Goal: Task Accomplishment & Management: Use online tool/utility

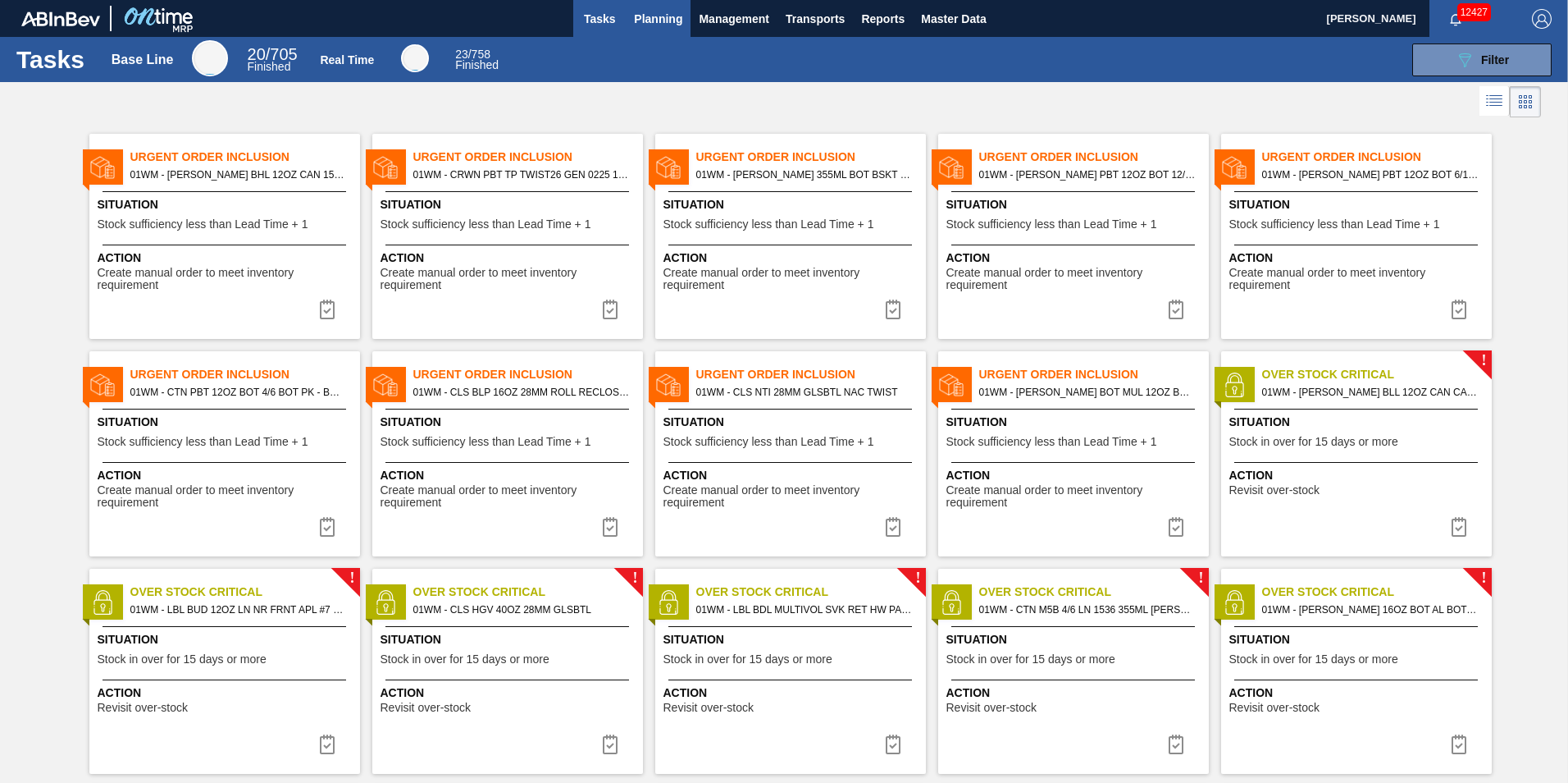
click at [654, 16] on span "Planning" at bounding box center [659, 18] width 49 height 20
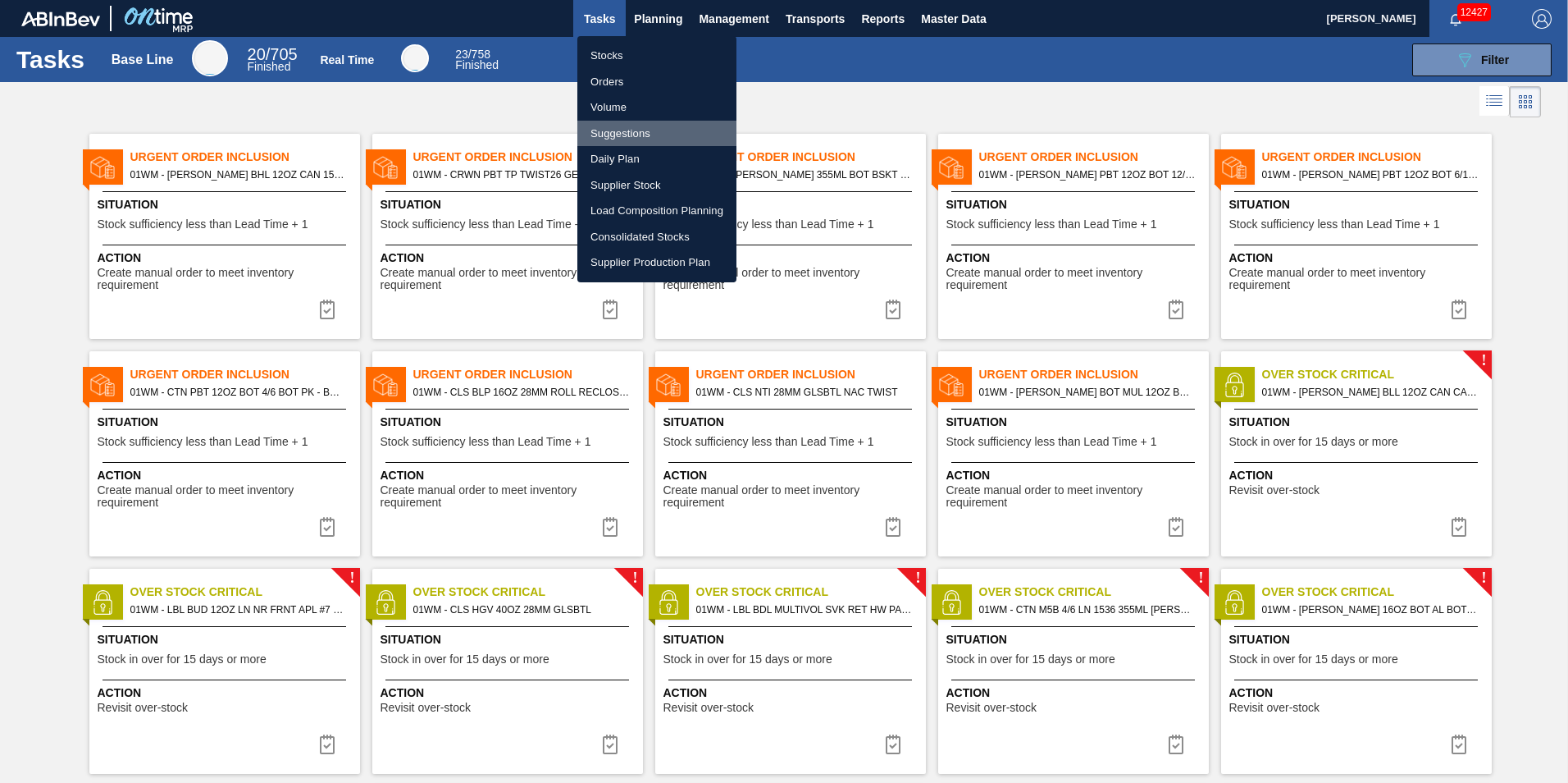
click at [656, 133] on li "Suggestions" at bounding box center [657, 134] width 159 height 26
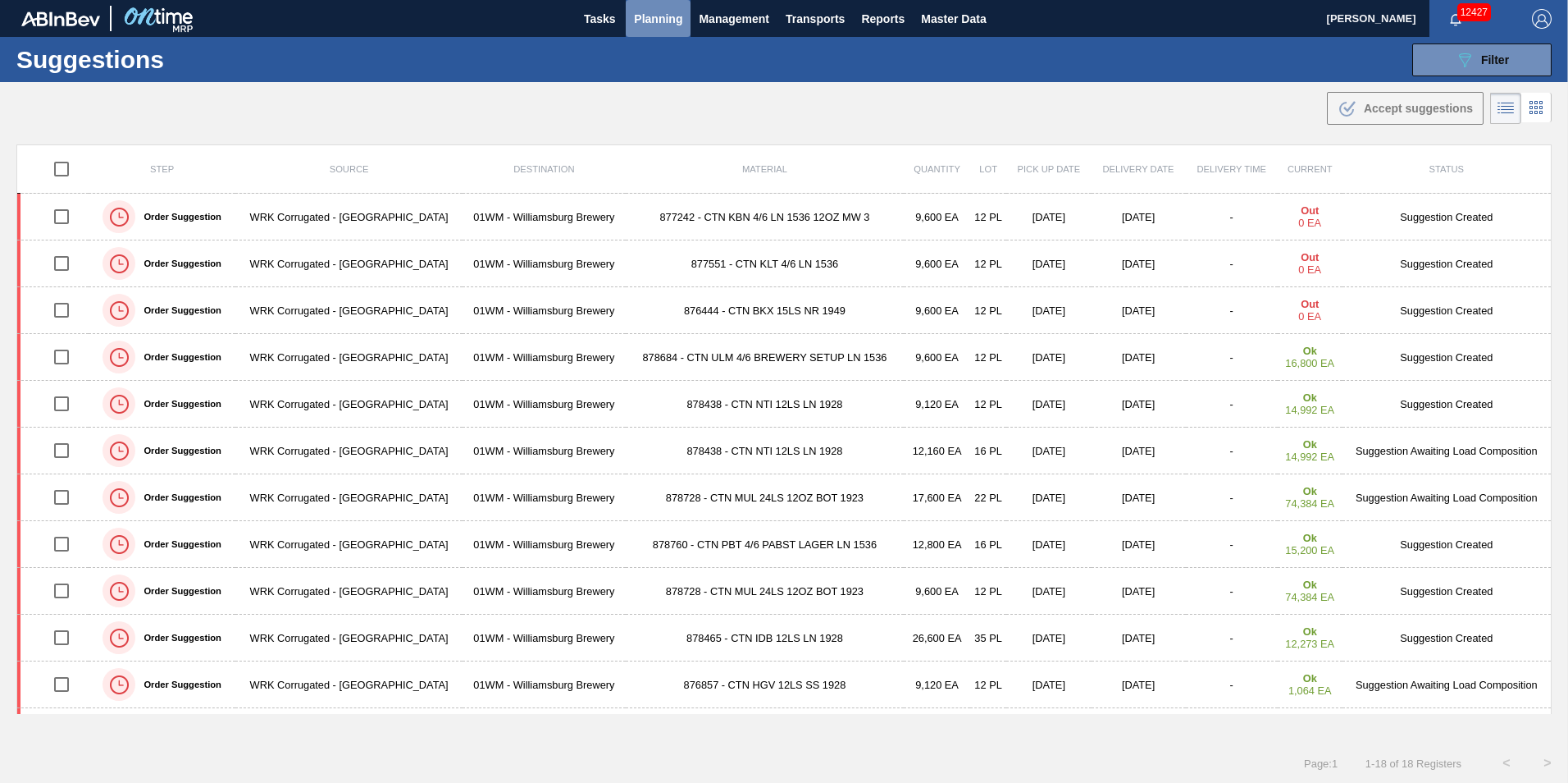
click at [676, 18] on span "Planning" at bounding box center [659, 18] width 49 height 20
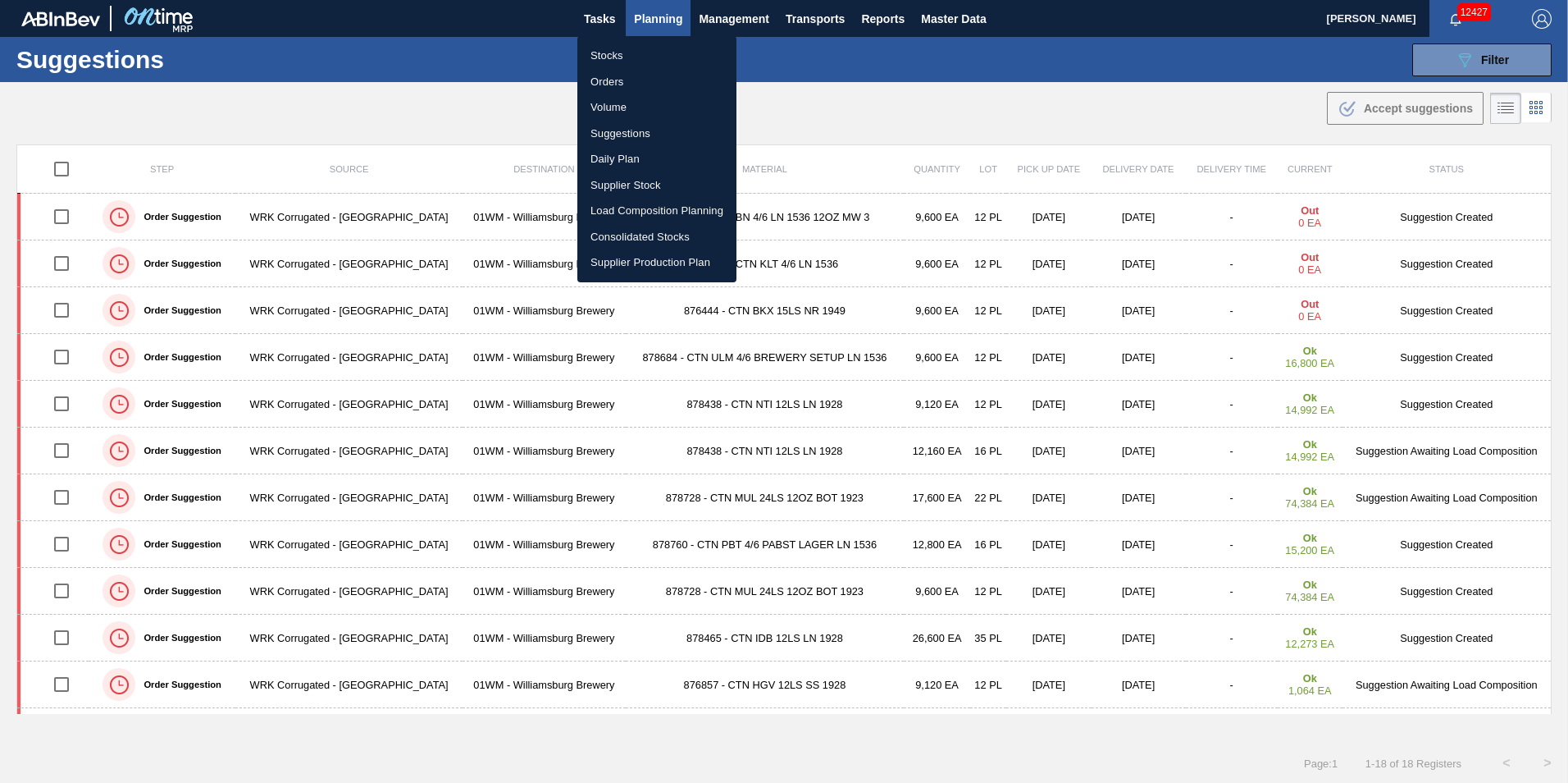
click at [656, 210] on li "Load Composition Planning" at bounding box center [657, 211] width 159 height 26
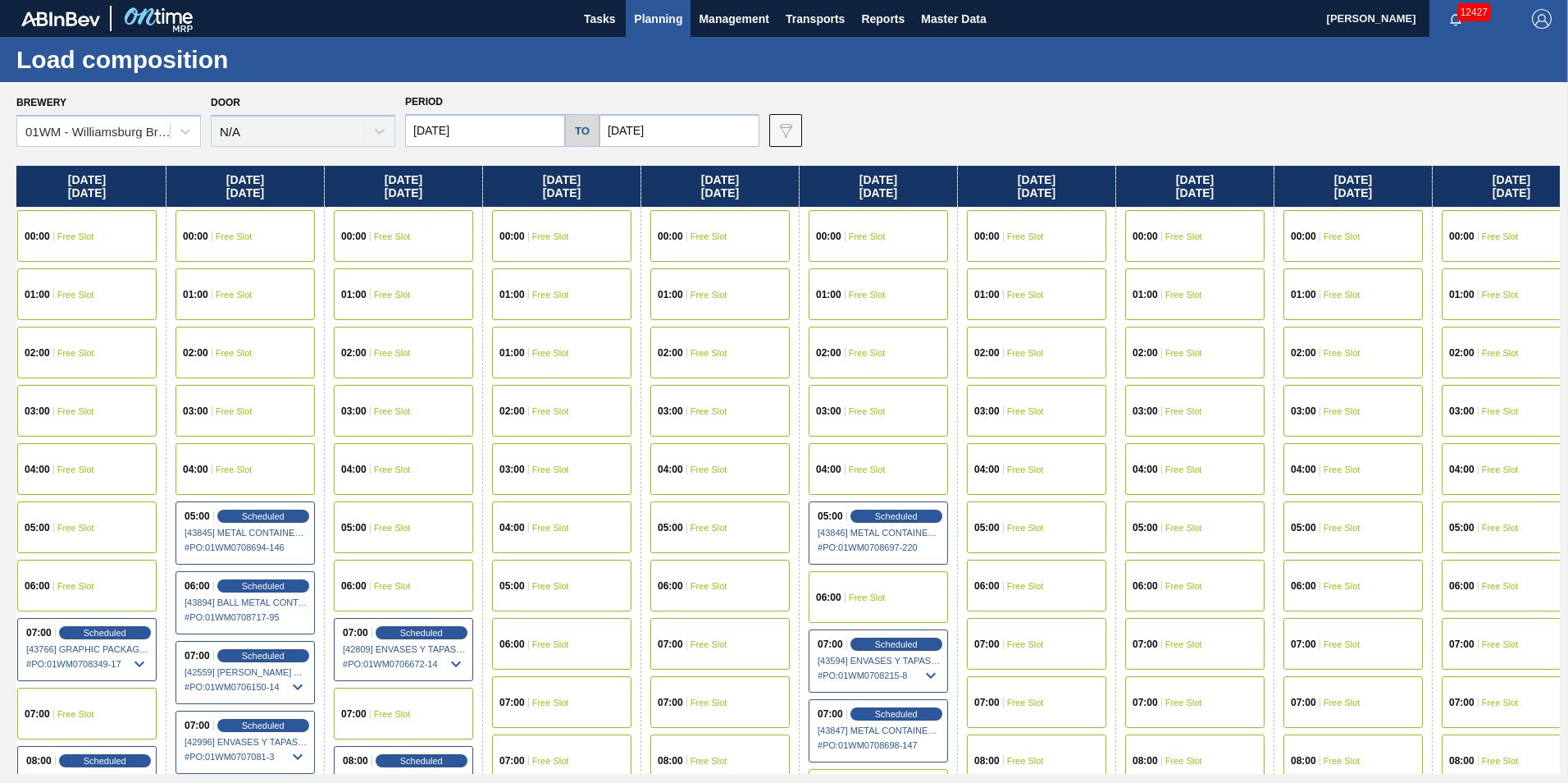
scroll to position [0, 830]
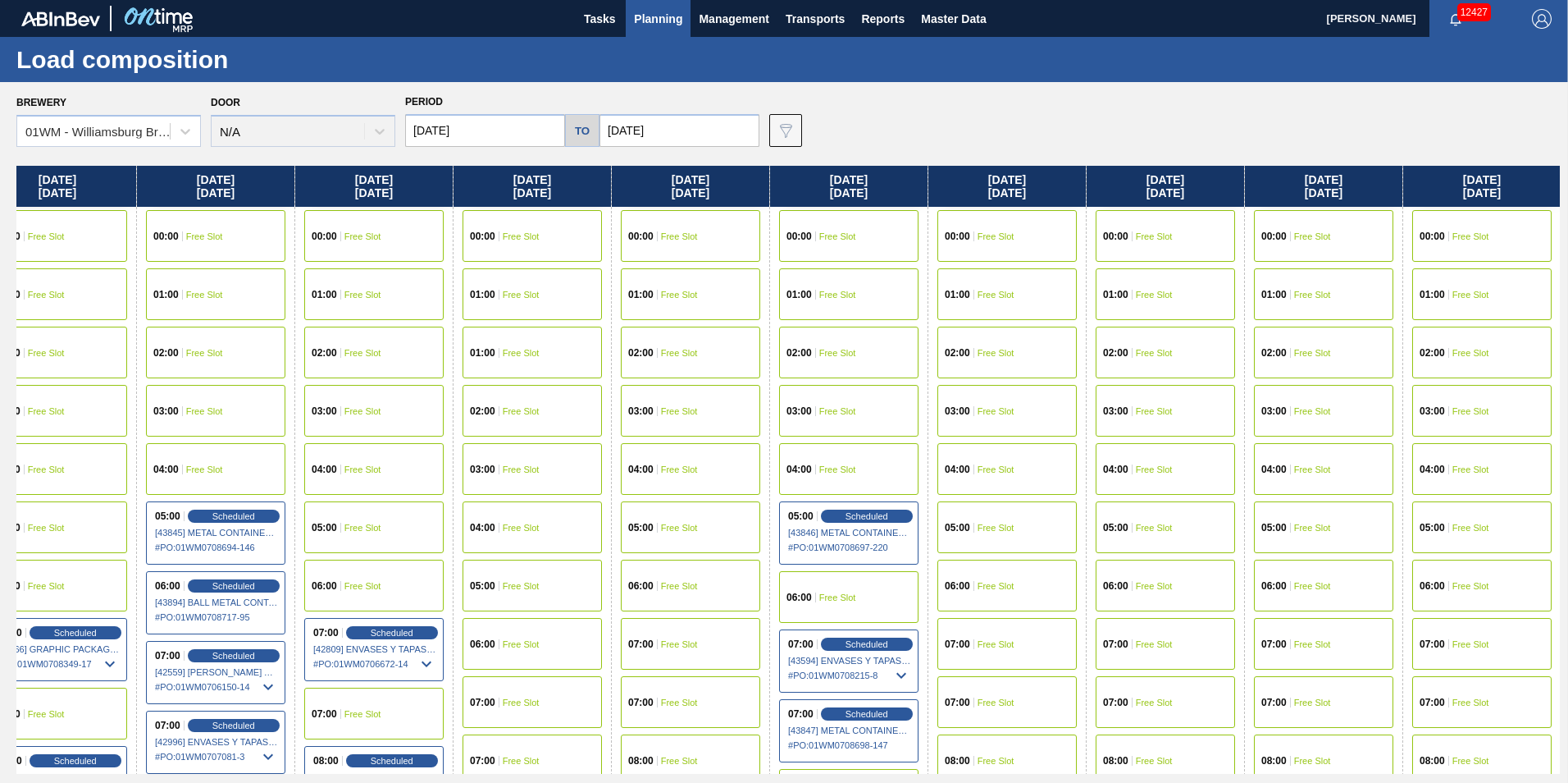
drag, startPoint x: 1325, startPoint y: 171, endPoint x: 485, endPoint y: 249, distance: 843.6
click at [485, 249] on div "[DATE] 00:00 Free Slot 01:00 Free Slot 02:00 Free Slot 03:00 Free Slot 04:00 Fr…" at bounding box center [788, 469] width 1544 height 608
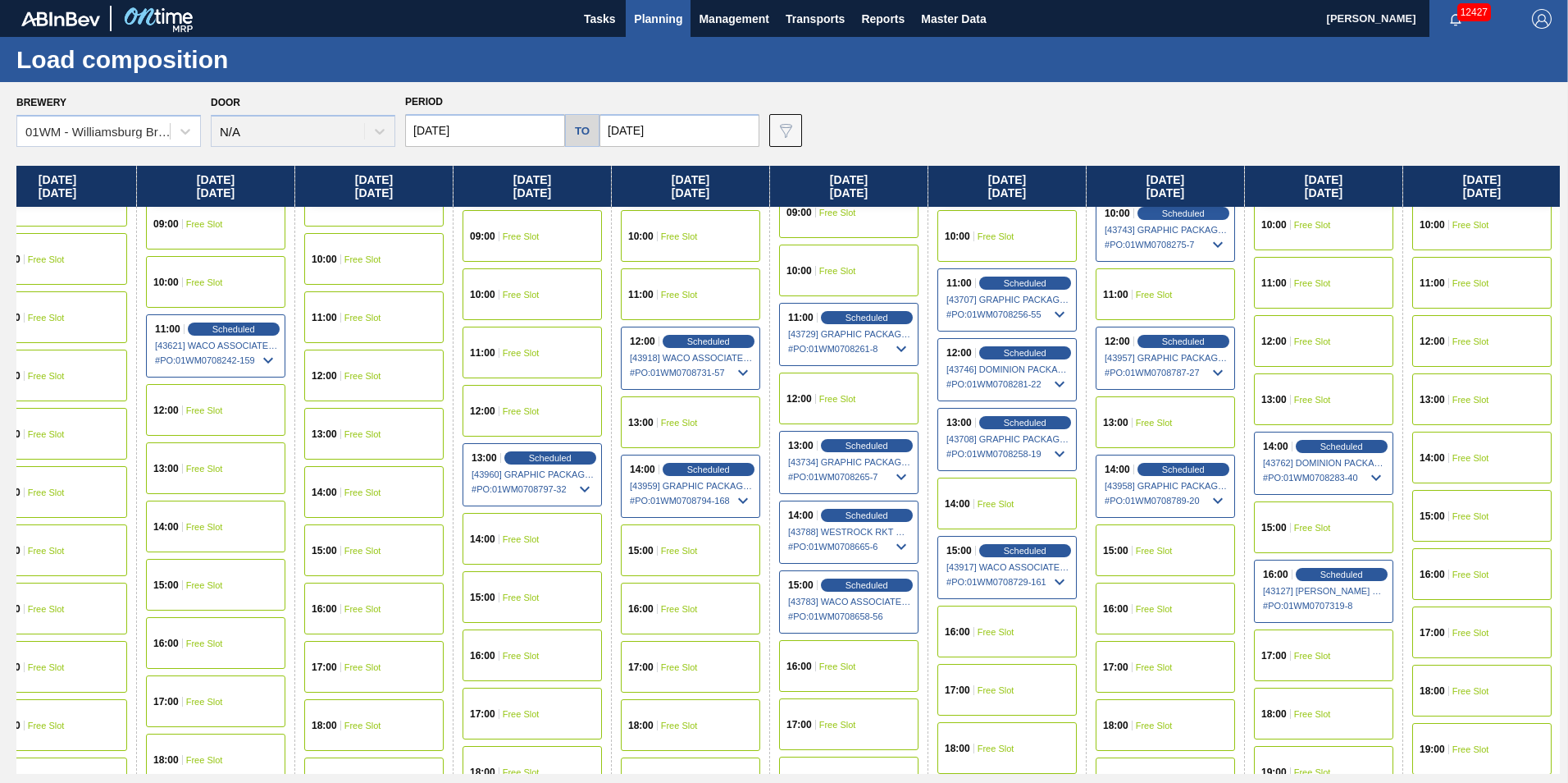
scroll to position [739, 830]
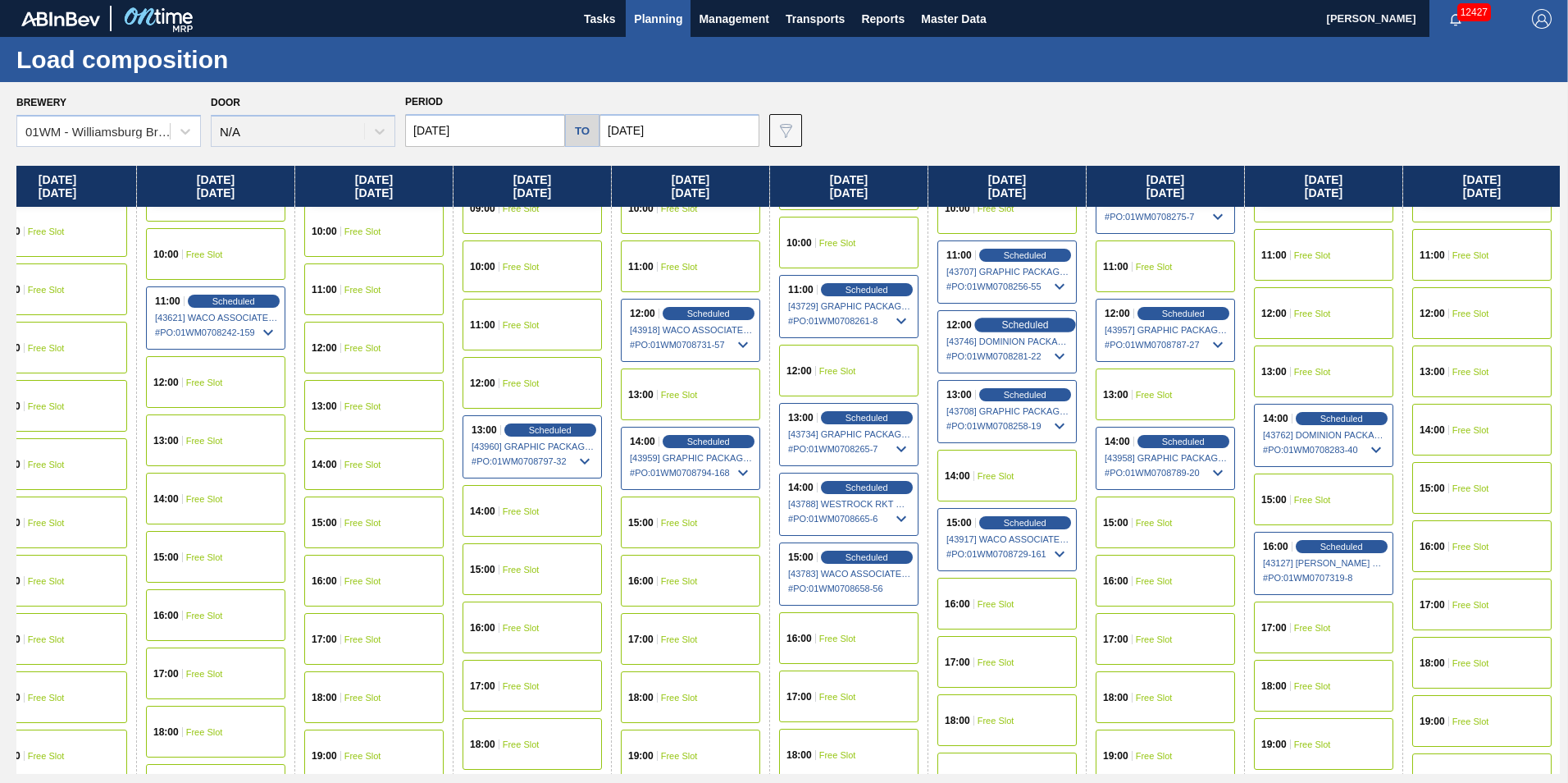
click at [1031, 328] on span "Scheduled" at bounding box center [1025, 324] width 47 height 10
click at [1041, 322] on span "Scheduled" at bounding box center [1025, 324] width 47 height 10
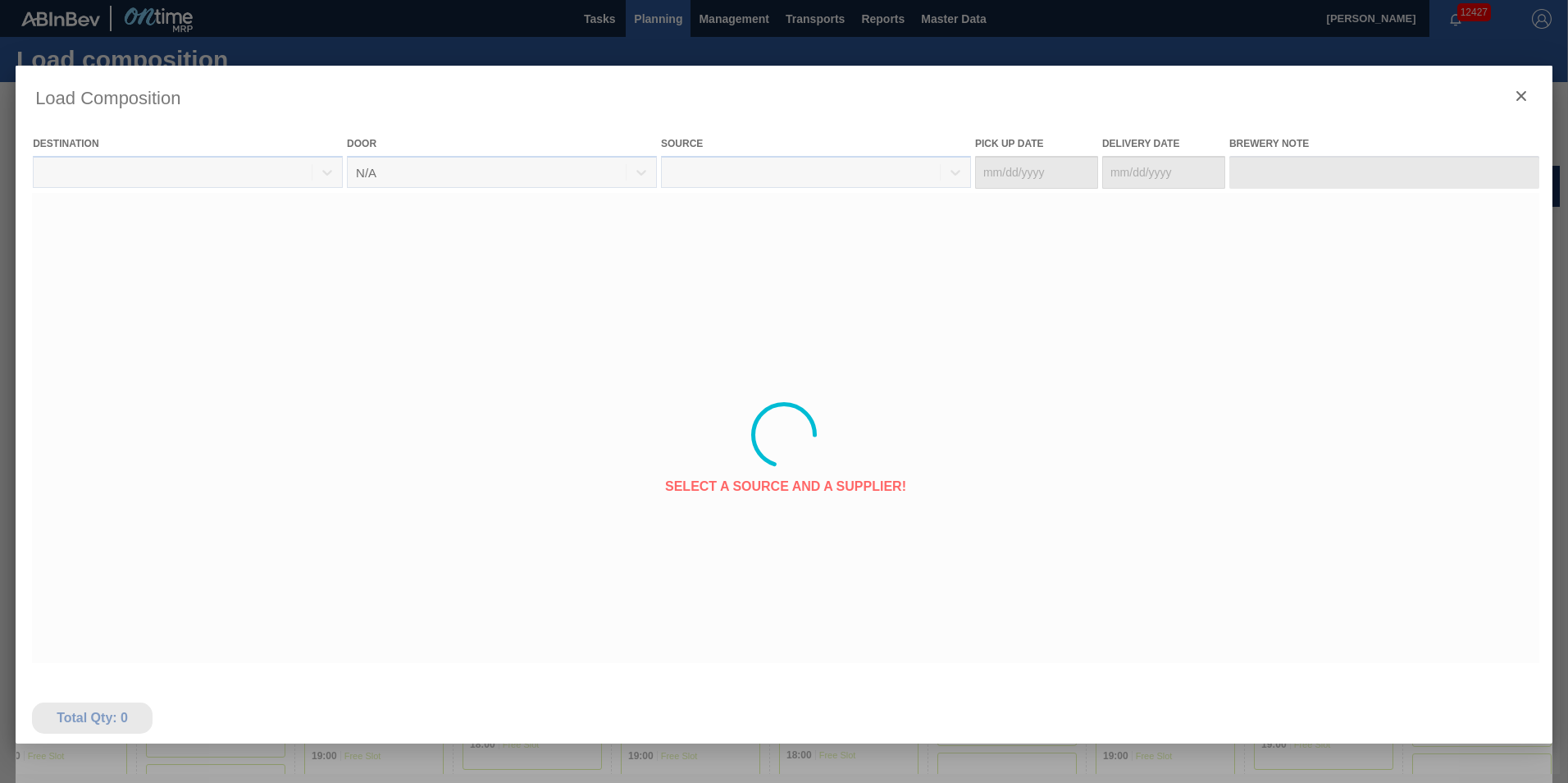
type Date "[DATE]"
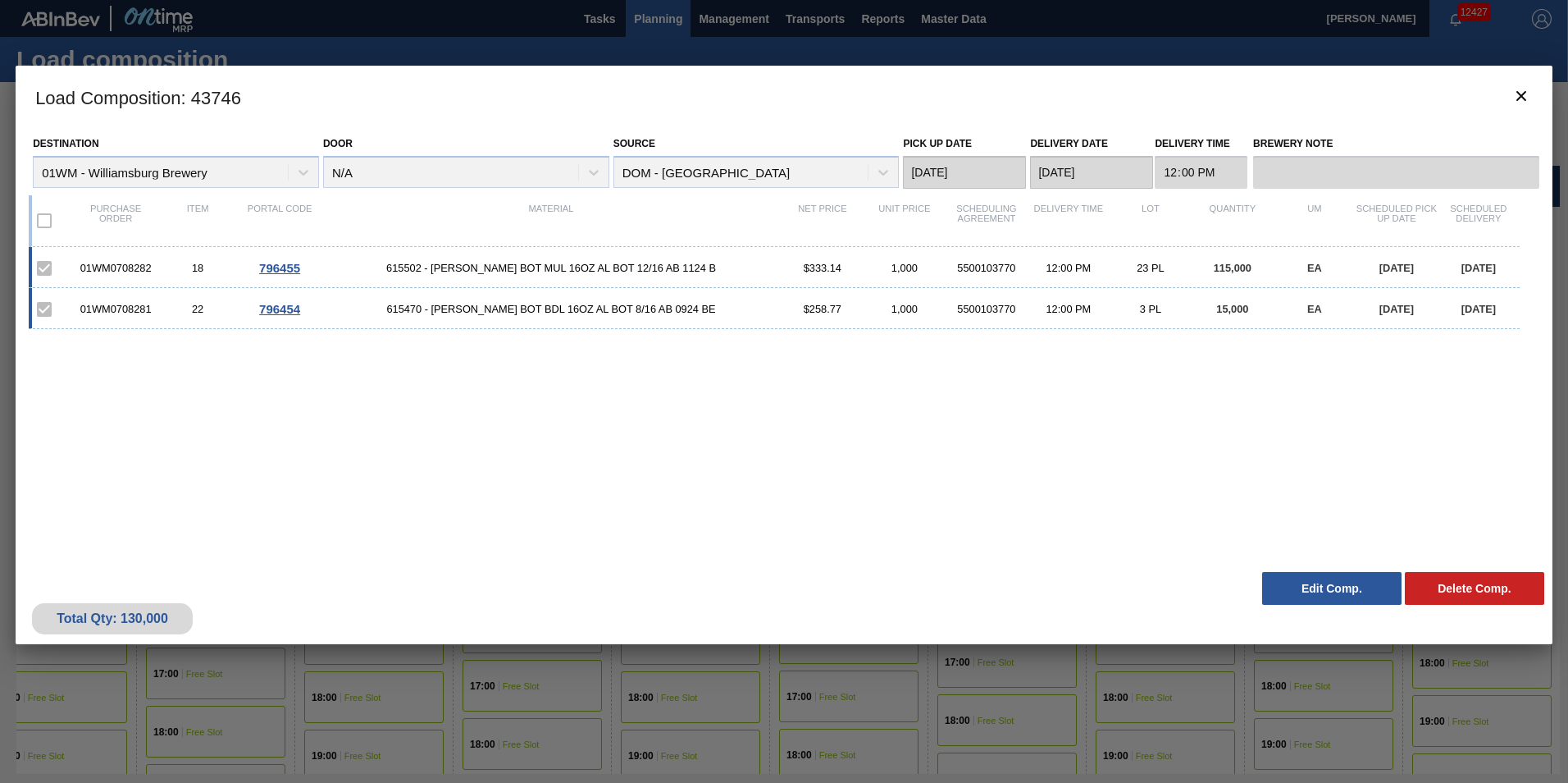
click at [796, 163] on div "Source DOM - Richmond" at bounding box center [757, 160] width 286 height 55
click at [879, 173] on div "Source DOM - Richmond" at bounding box center [757, 160] width 286 height 55
click at [1526, 92] on icon "botão de ícone" at bounding box center [1521, 95] width 10 height 10
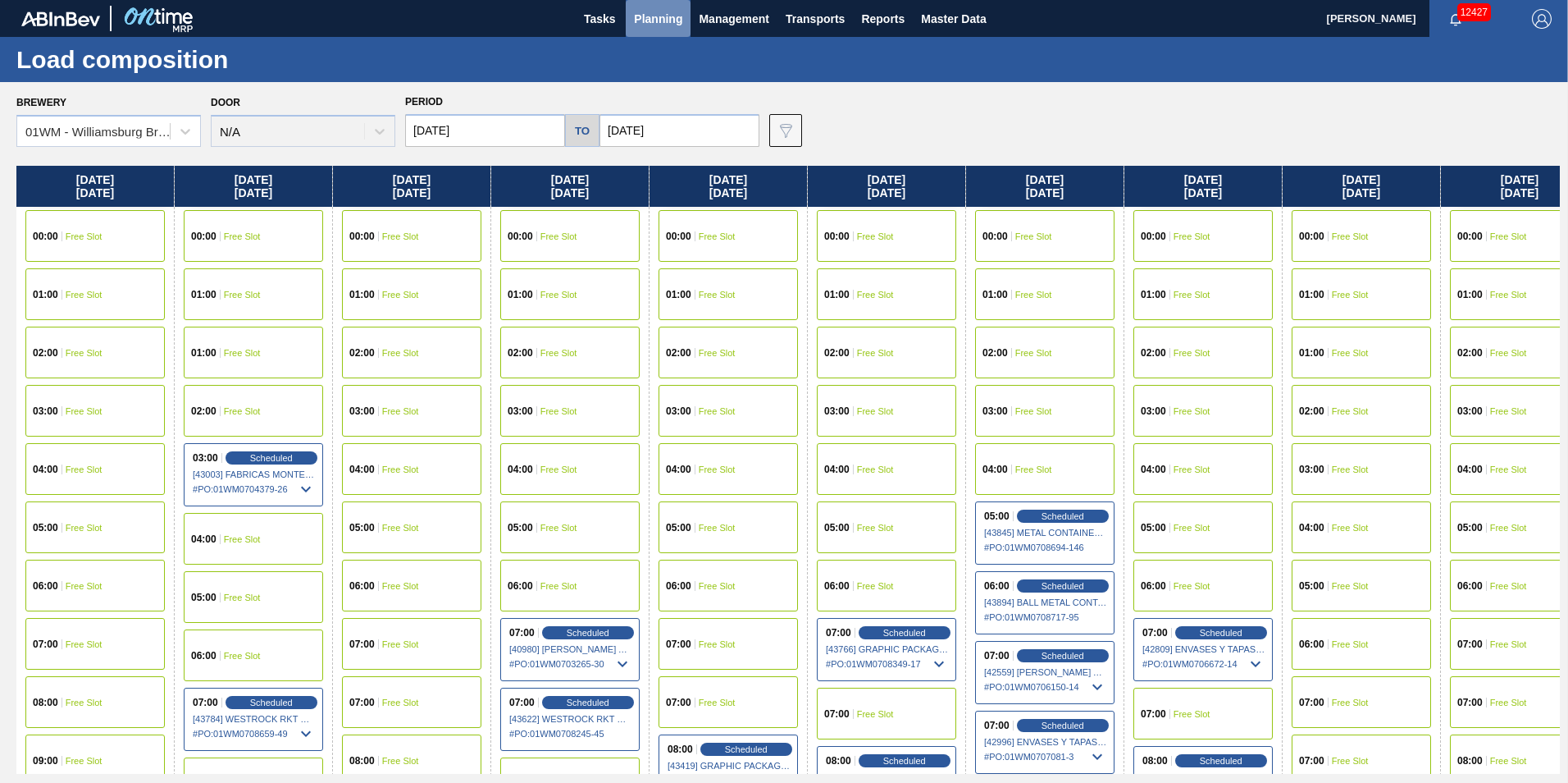
click at [685, 23] on button "Planning" at bounding box center [658, 18] width 65 height 37
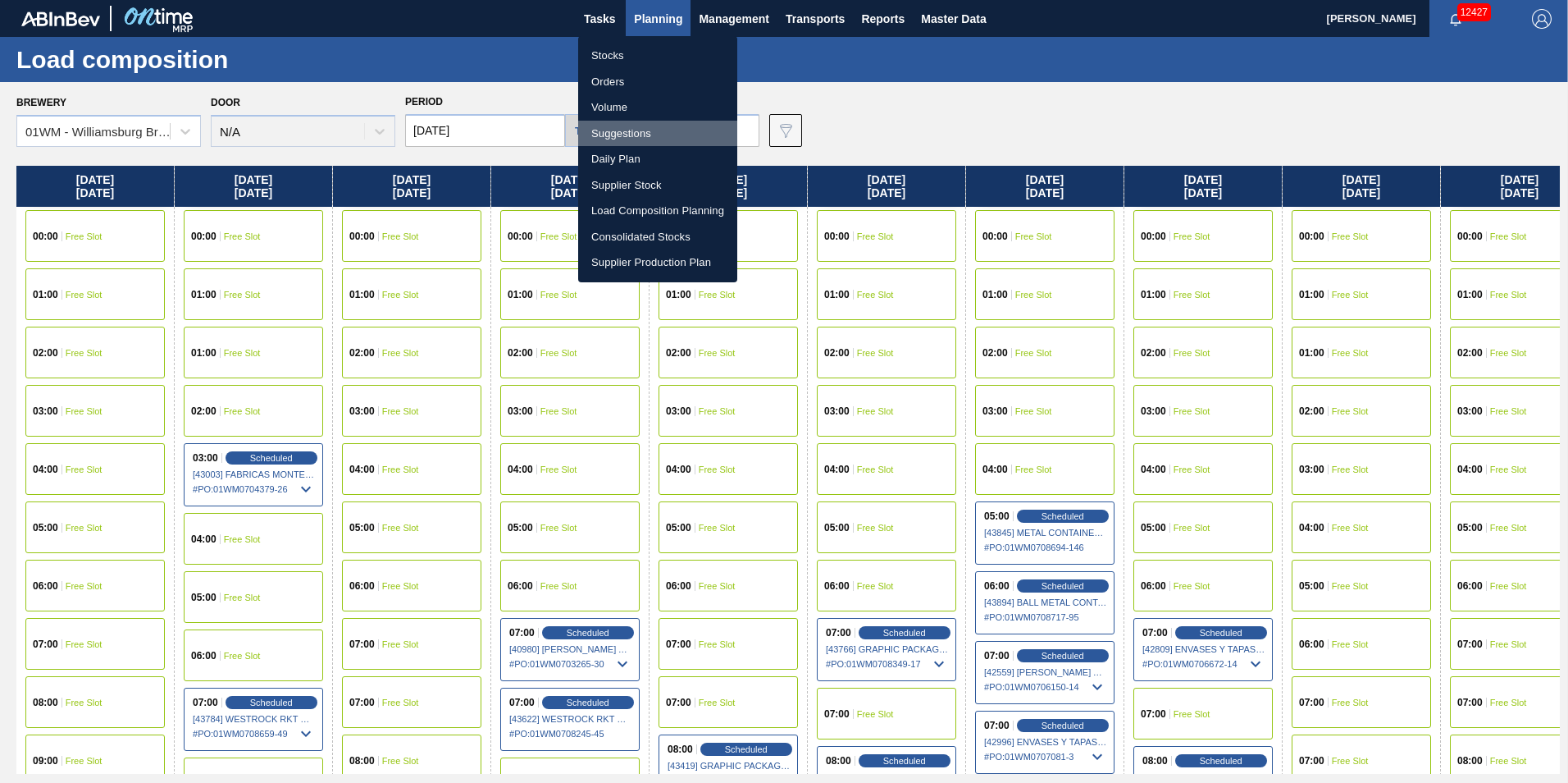
click at [624, 134] on li "Suggestions" at bounding box center [658, 134] width 159 height 26
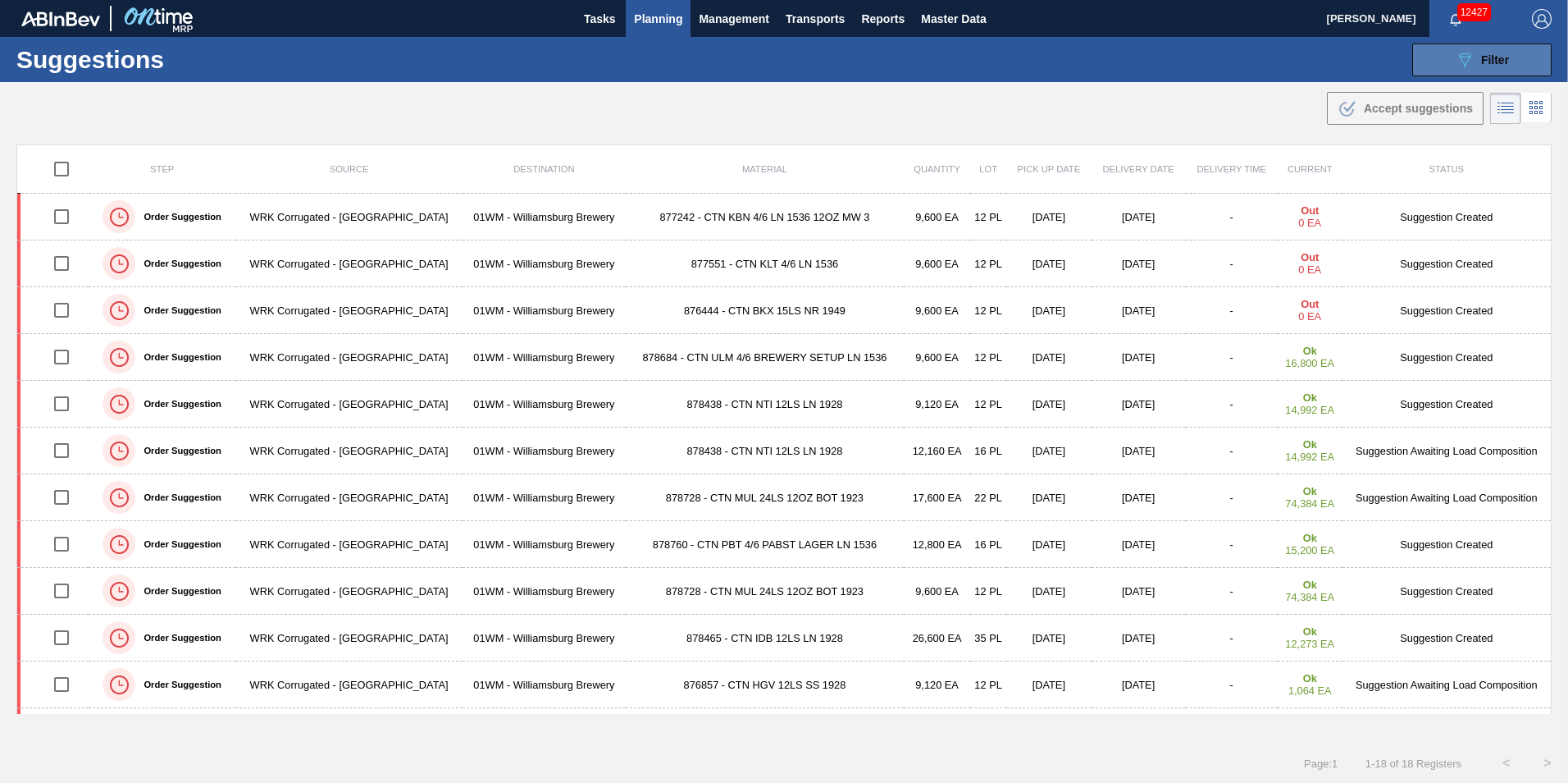
click at [1457, 50] on button "089F7B8B-B2A5-4AFE-B5C0-19BA573D28AC Filter" at bounding box center [1482, 60] width 140 height 33
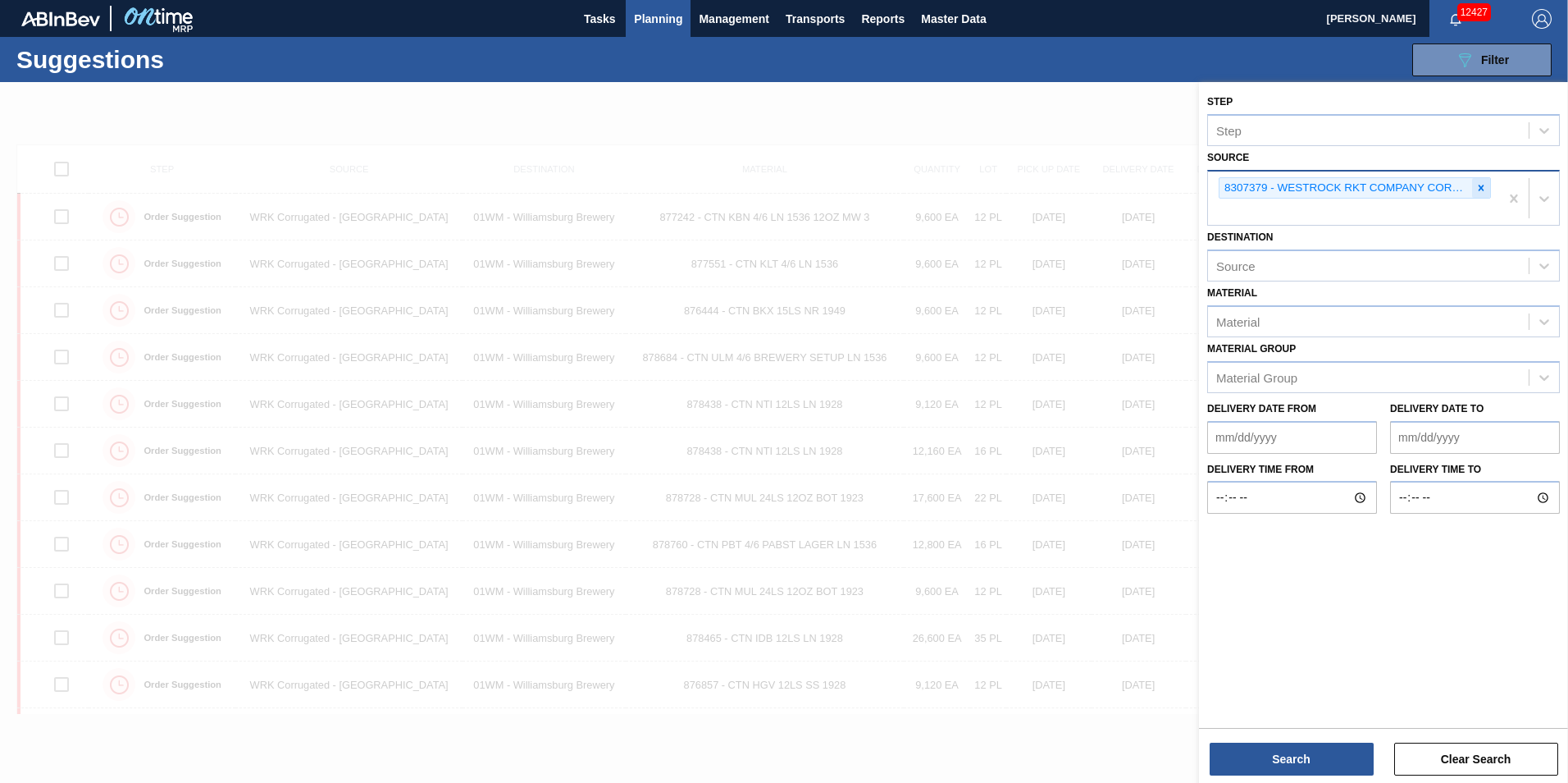
click at [1477, 187] on icon at bounding box center [1481, 187] width 11 height 11
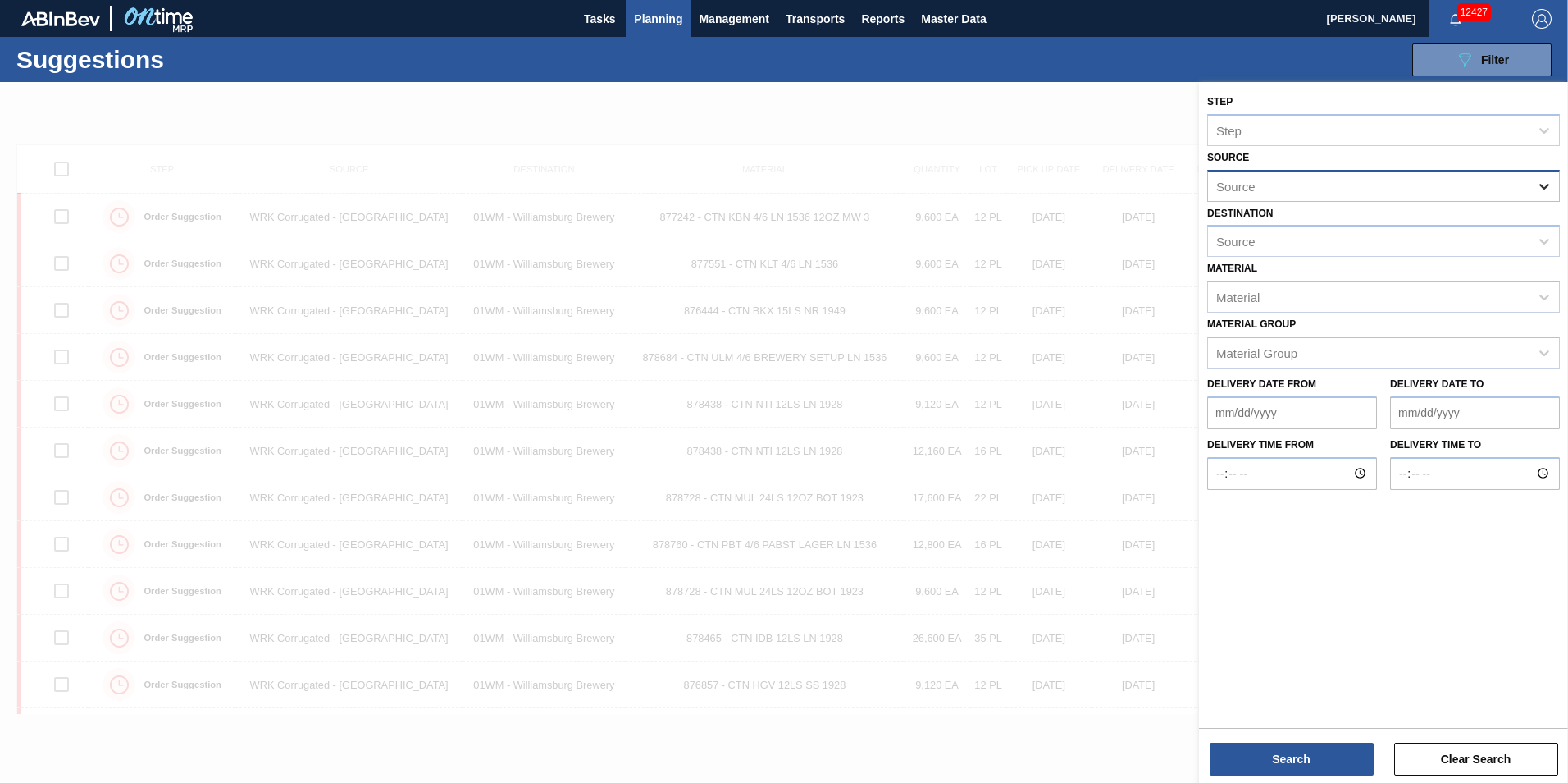
click at [1538, 185] on icon at bounding box center [1545, 186] width 16 height 16
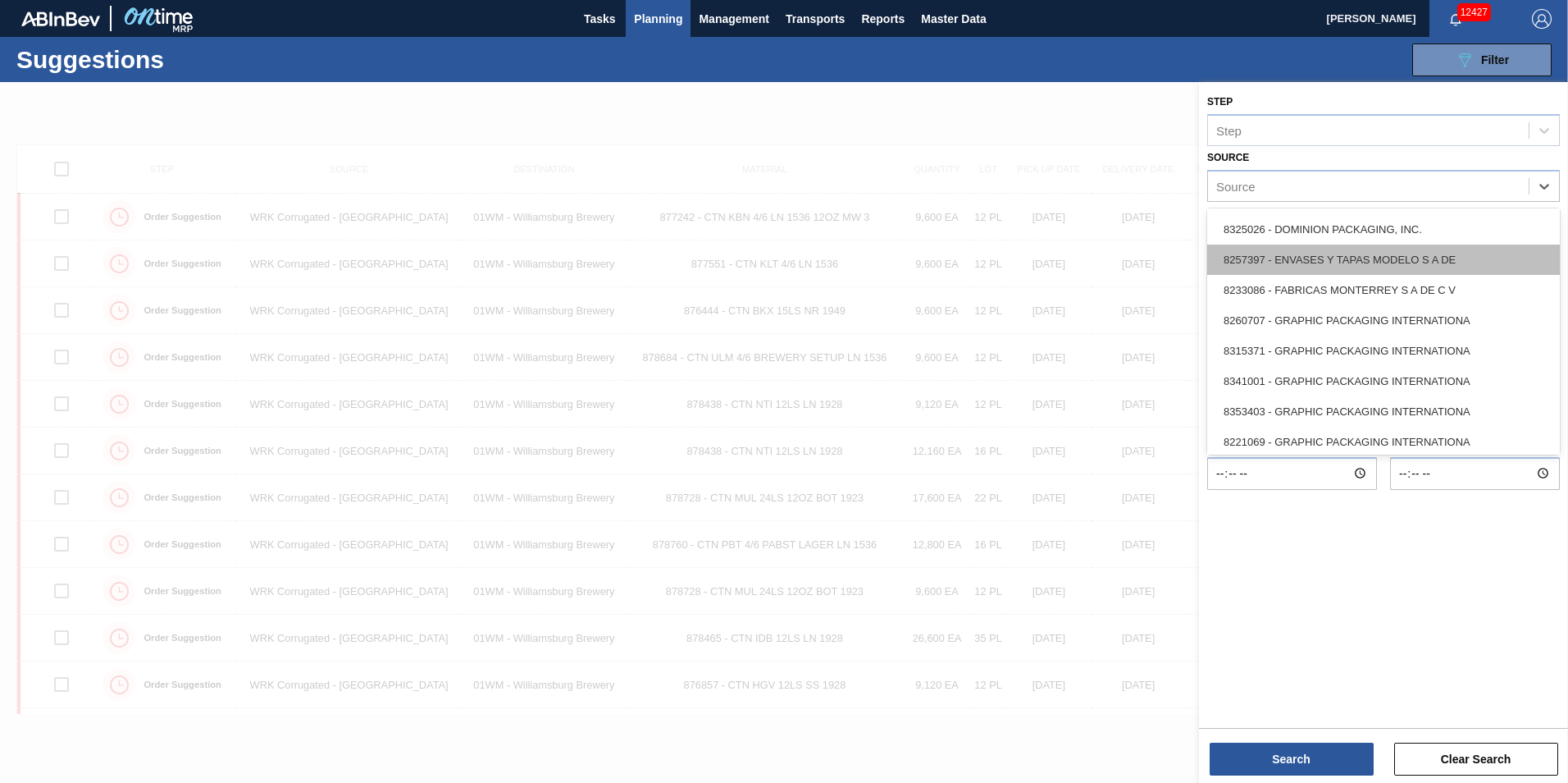
scroll to position [246, 0]
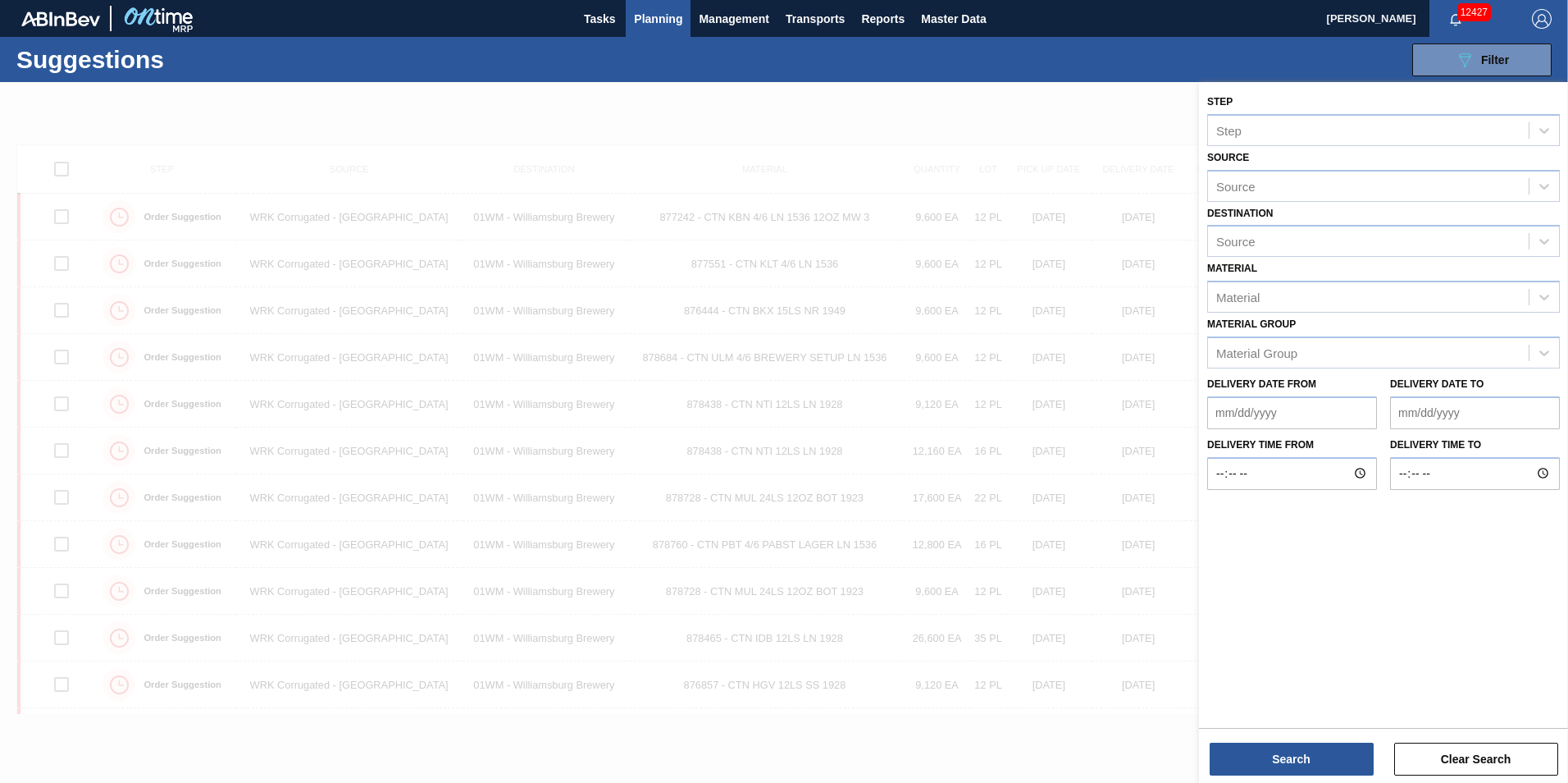
click at [1277, 166] on div "Source Source" at bounding box center [1383, 173] width 353 height 55
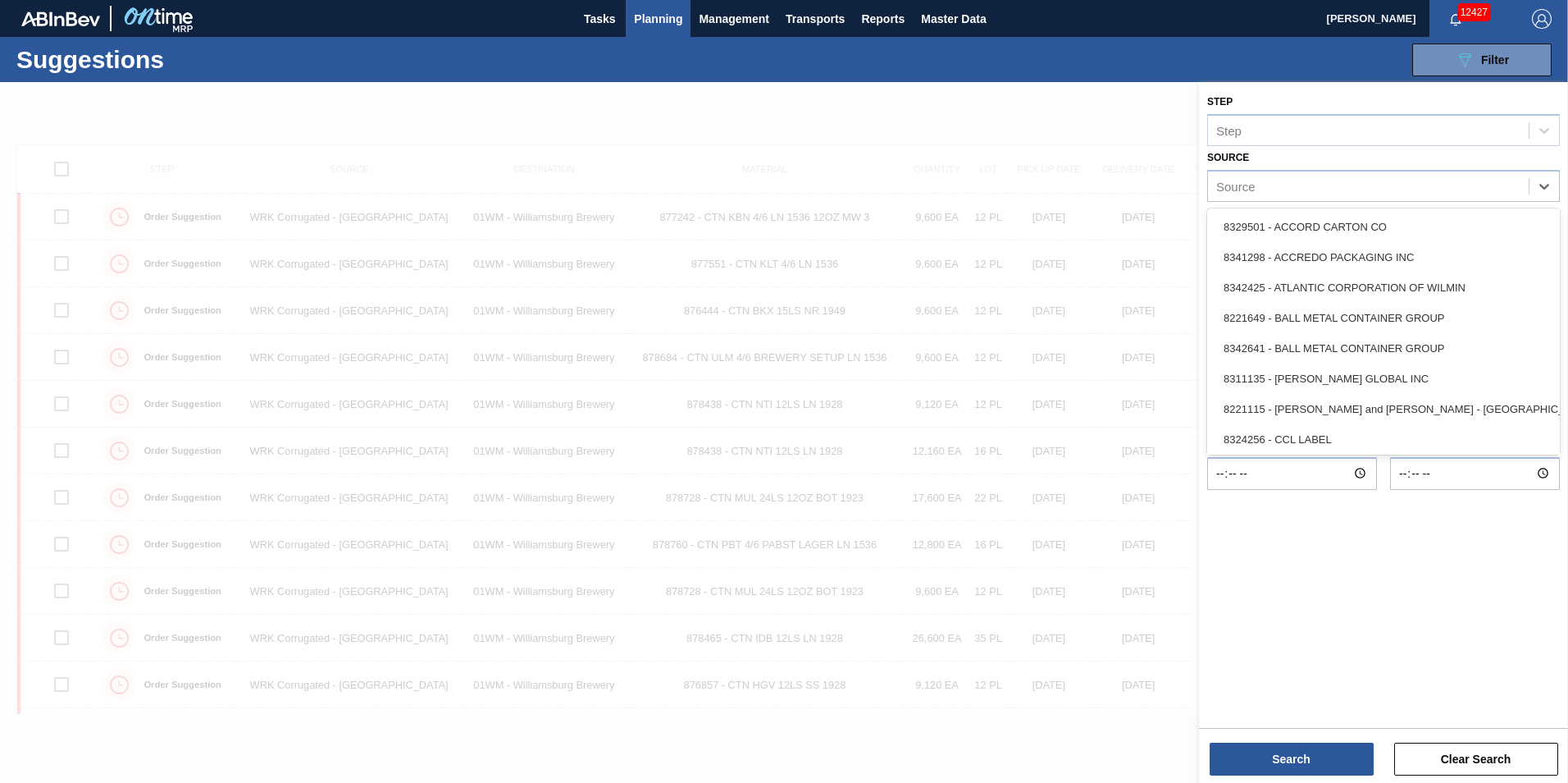
click at [1273, 180] on div "Source" at bounding box center [1369, 186] width 321 height 23
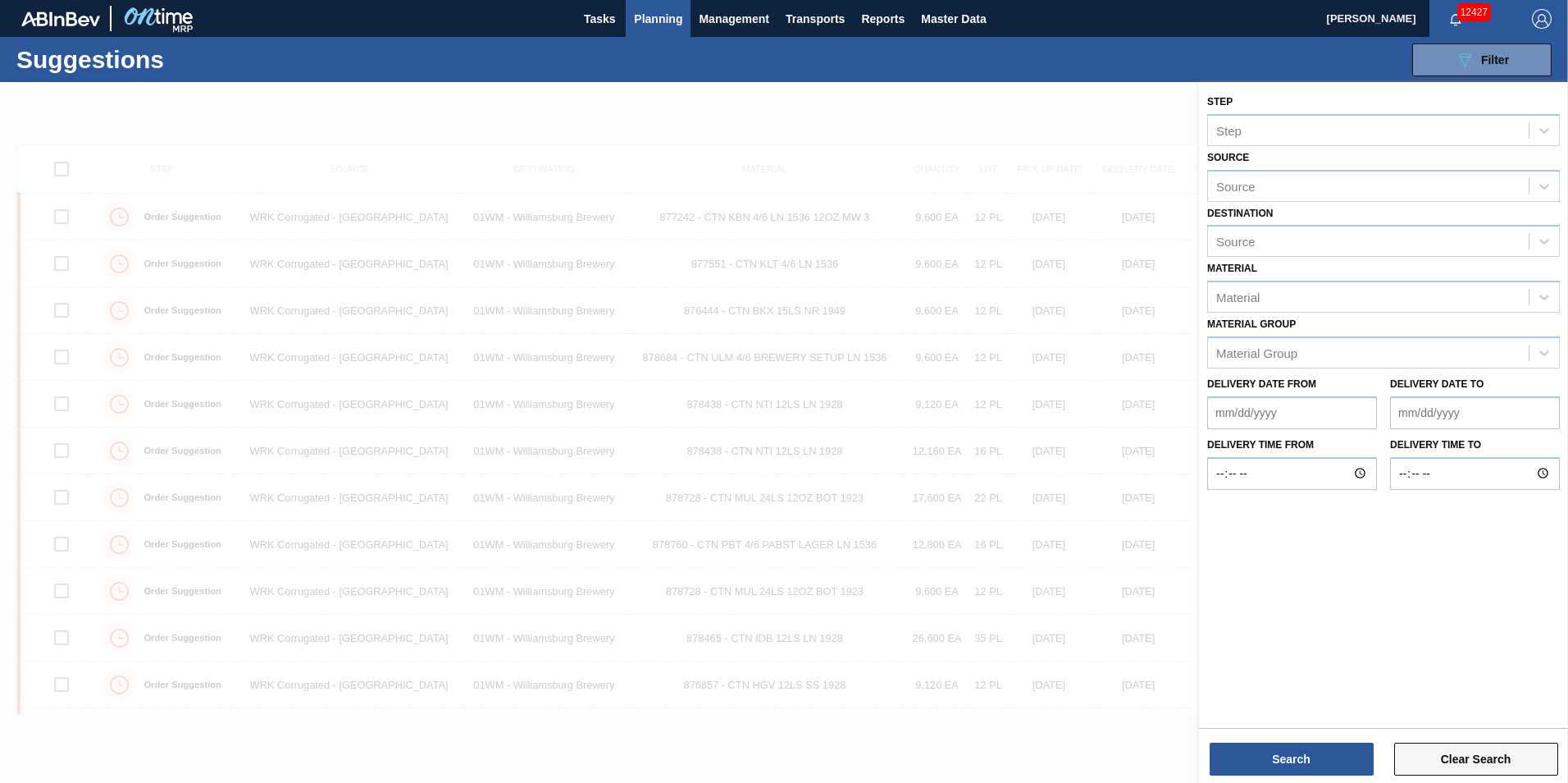
click at [1419, 758] on button "Clear Search" at bounding box center [1476, 759] width 164 height 33
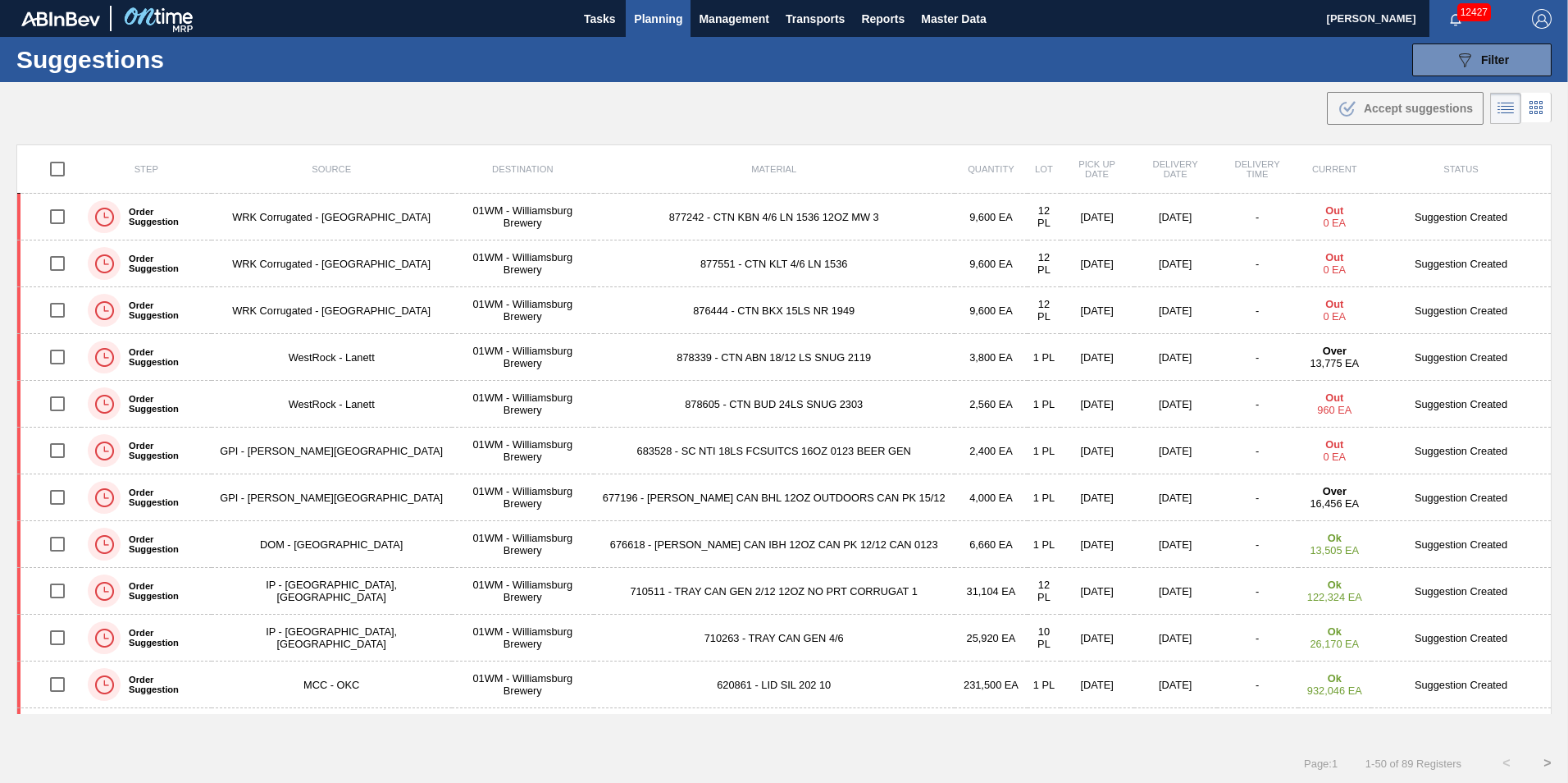
click at [653, 22] on span "Planning" at bounding box center [659, 18] width 49 height 20
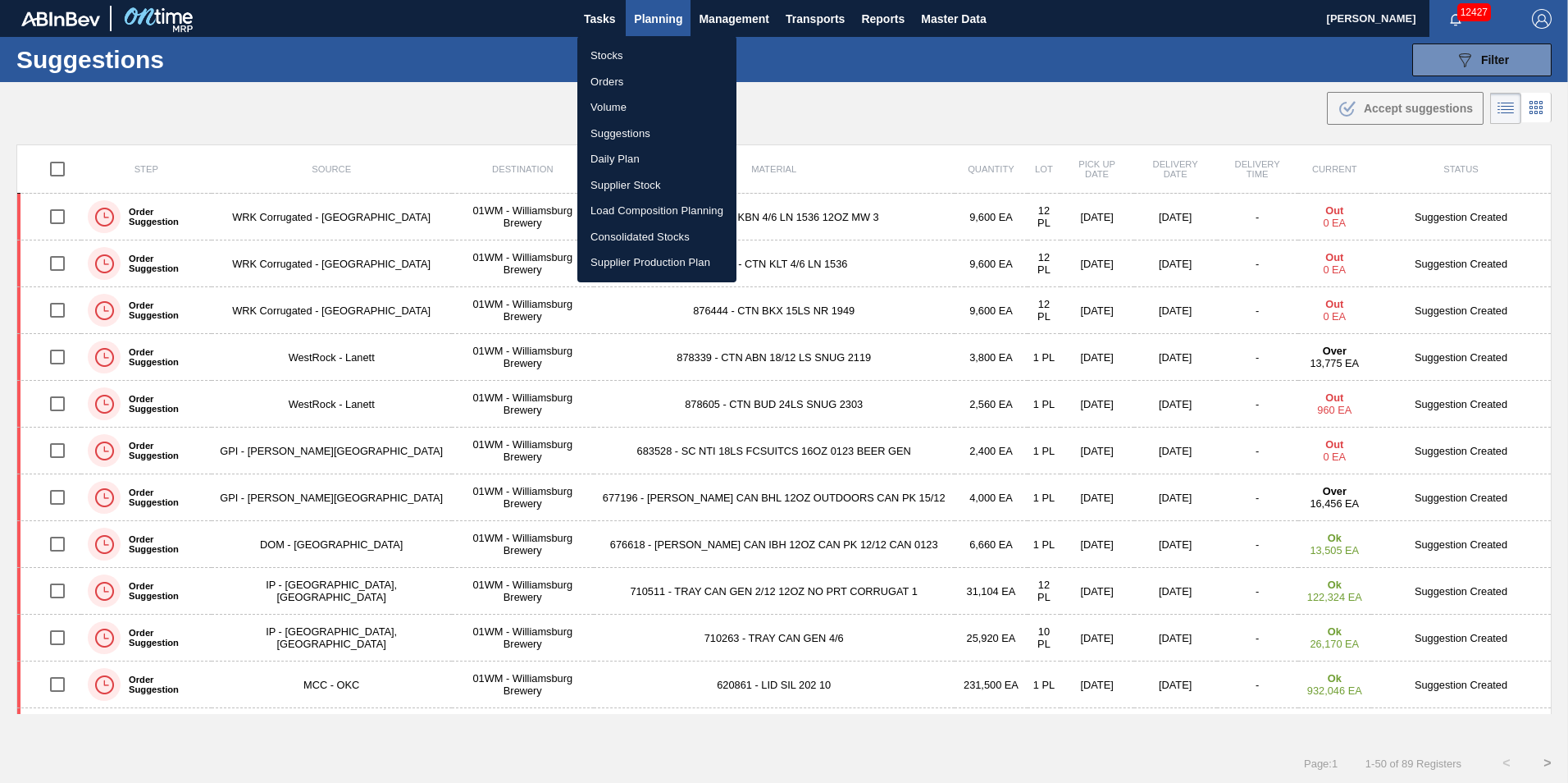
click at [646, 210] on li "Load Composition Planning" at bounding box center [657, 211] width 159 height 26
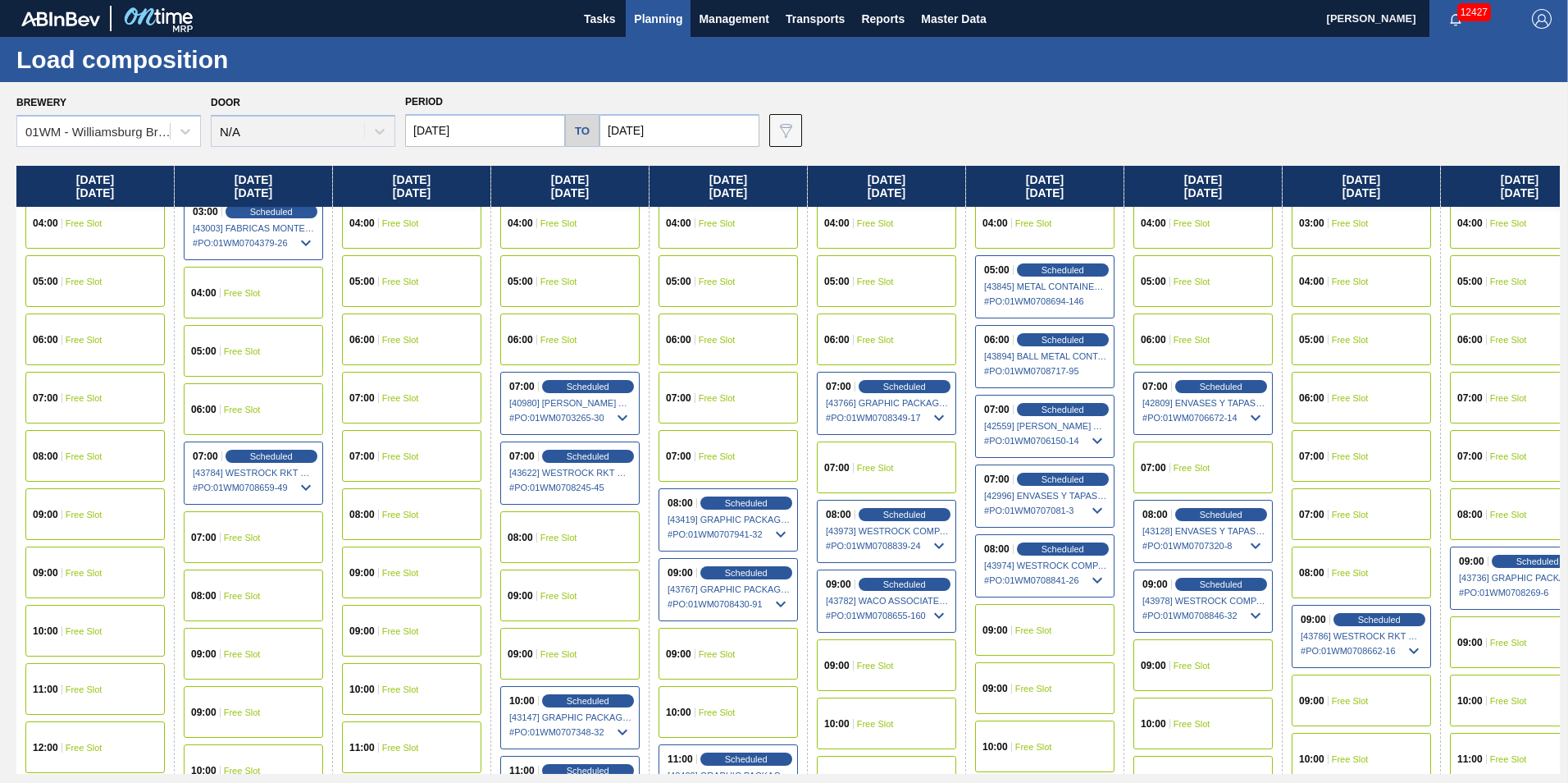
scroll to position [329, 0]
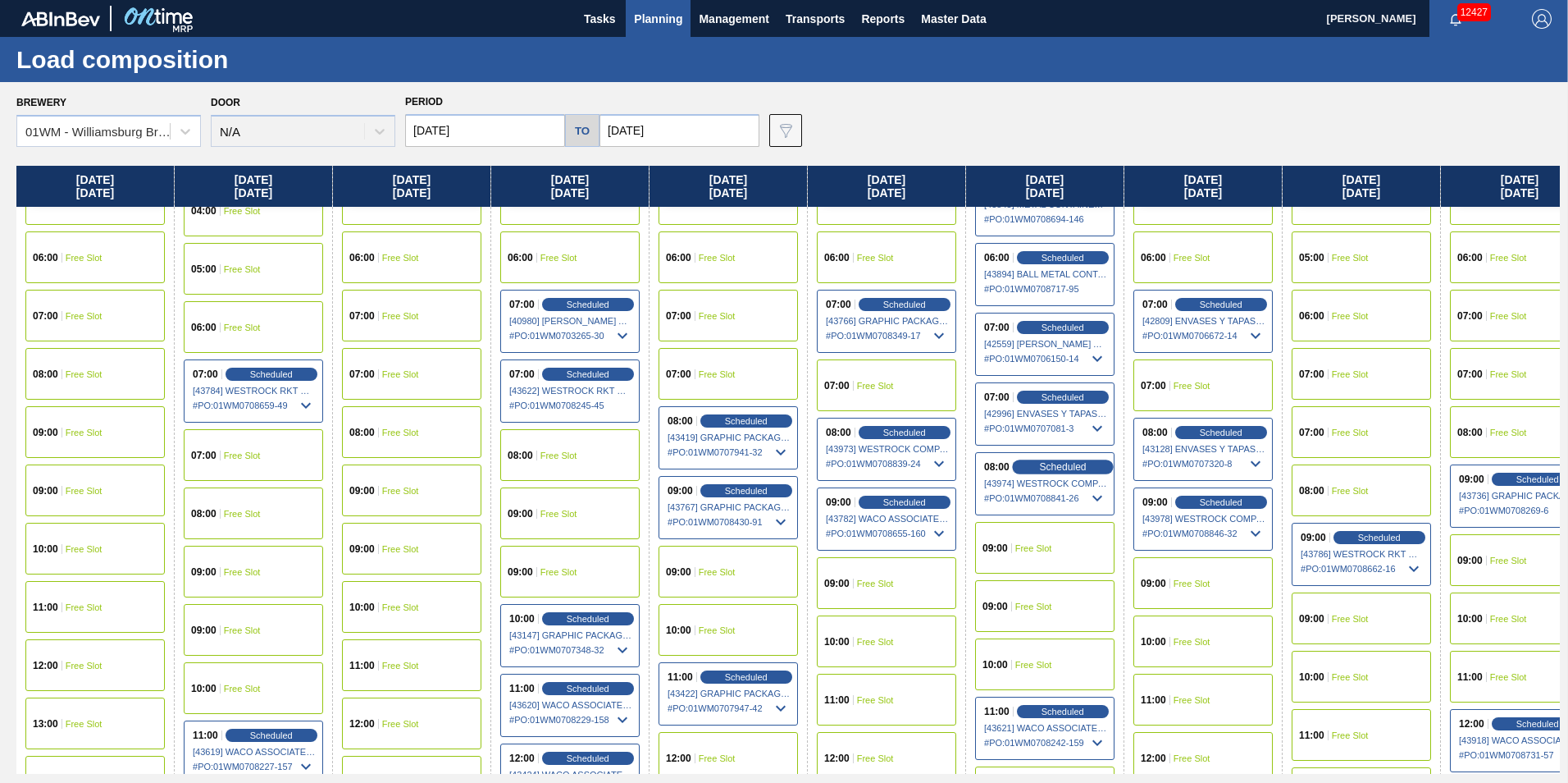
click at [1073, 472] on span "Scheduled" at bounding box center [1063, 467] width 47 height 10
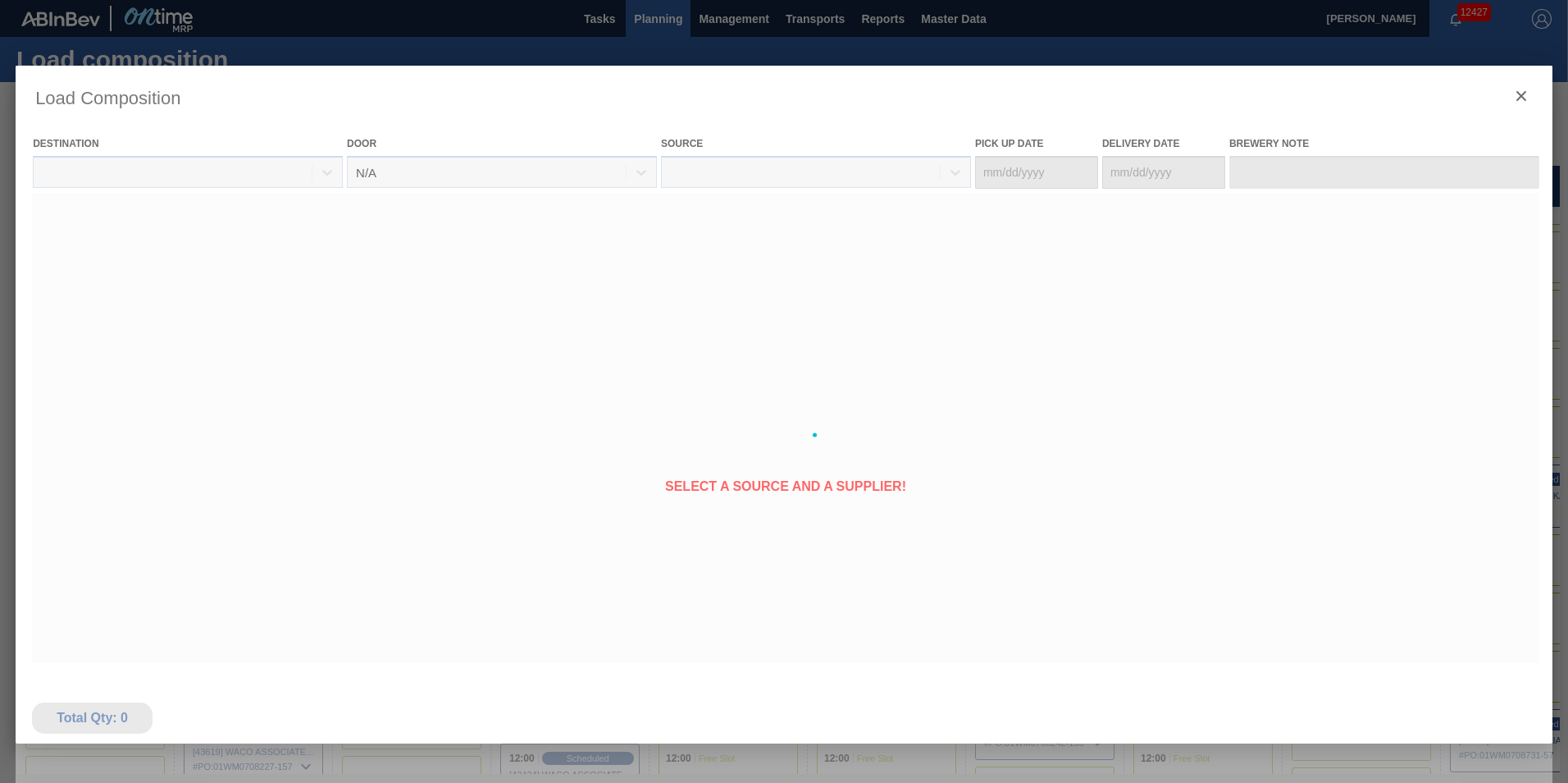
type Date "[DATE]"
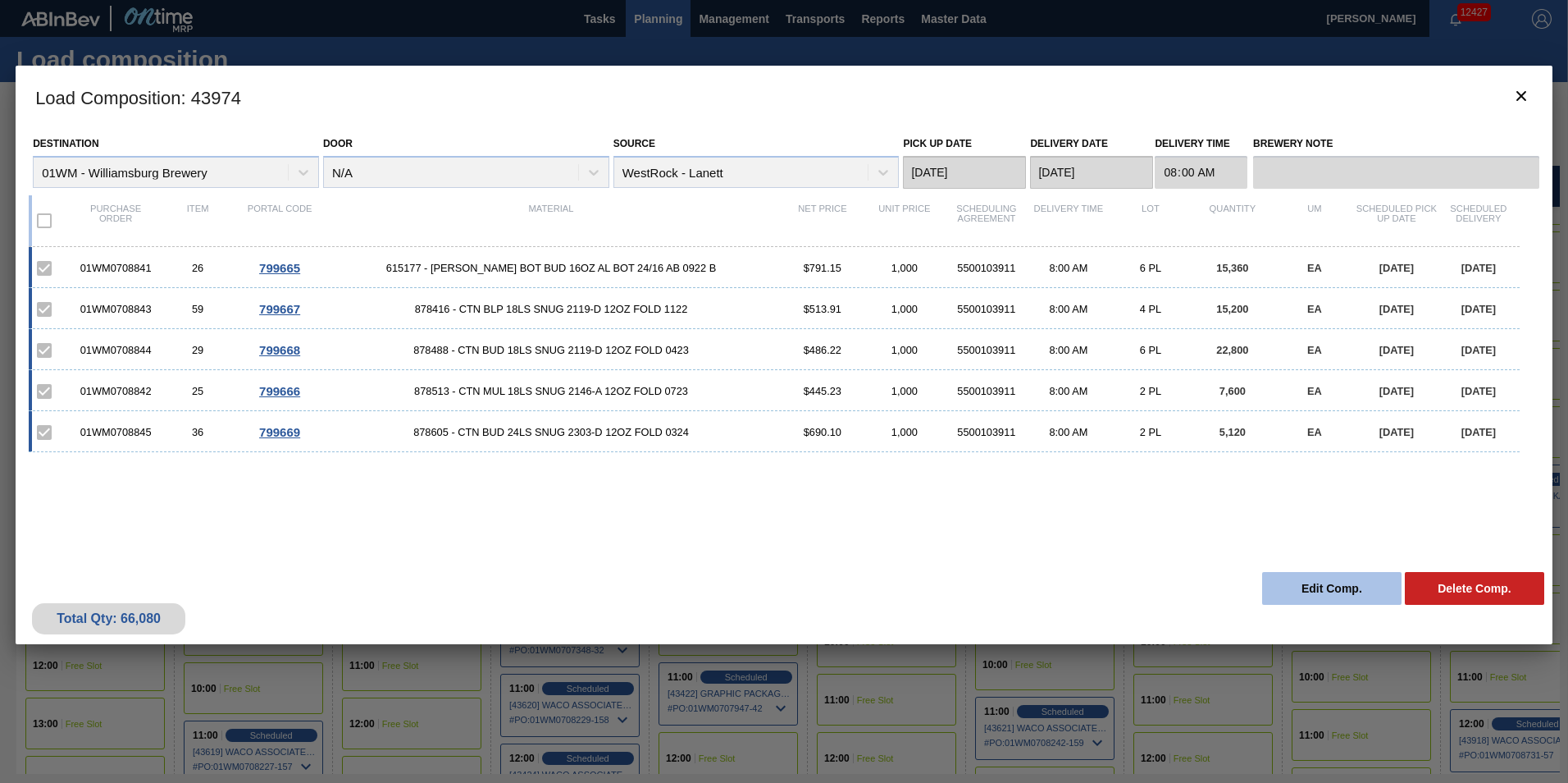
click at [1288, 580] on button "Edit Comp." at bounding box center [1331, 589] width 140 height 33
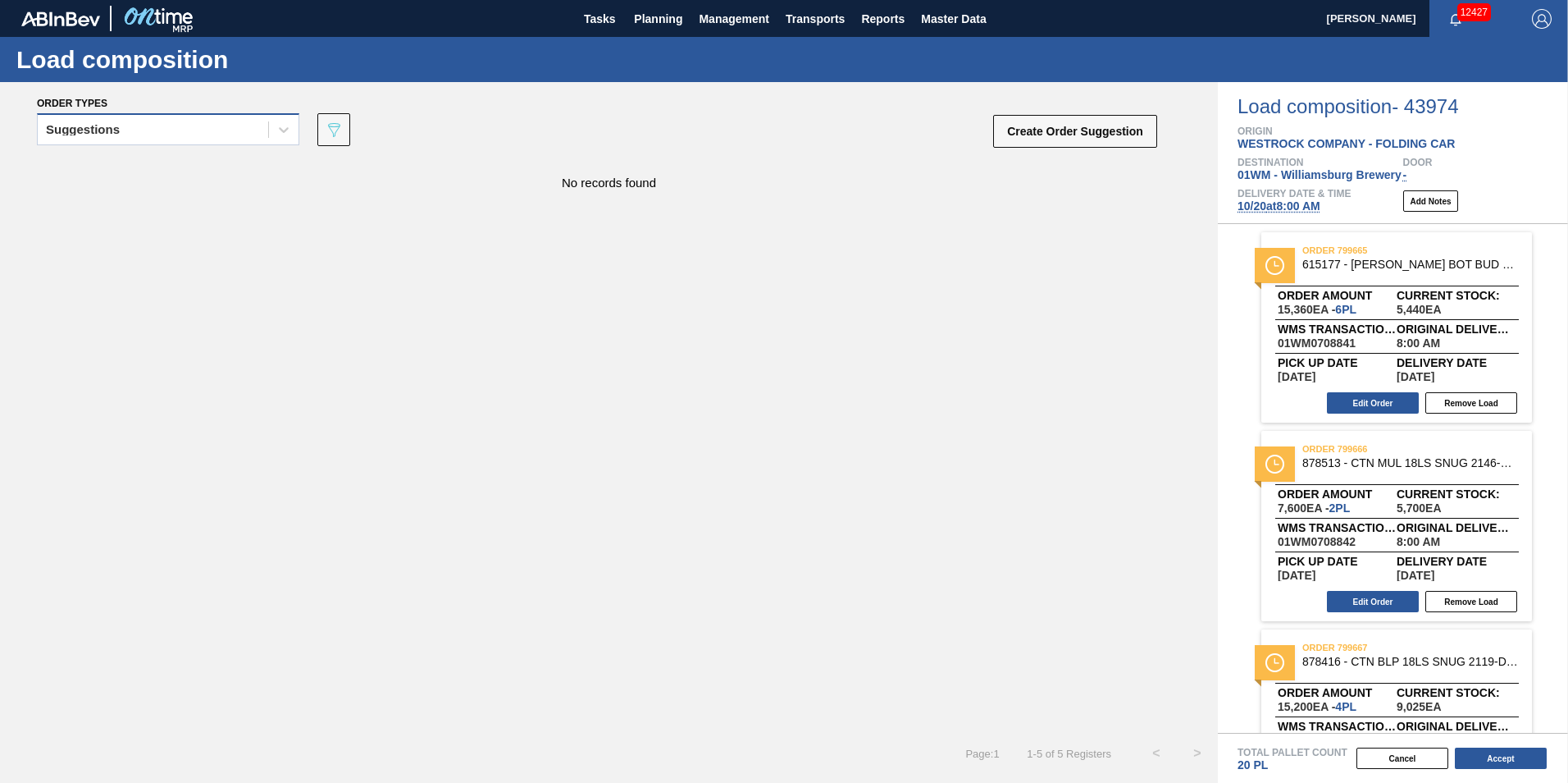
click at [268, 138] on div at bounding box center [283, 129] width 30 height 29
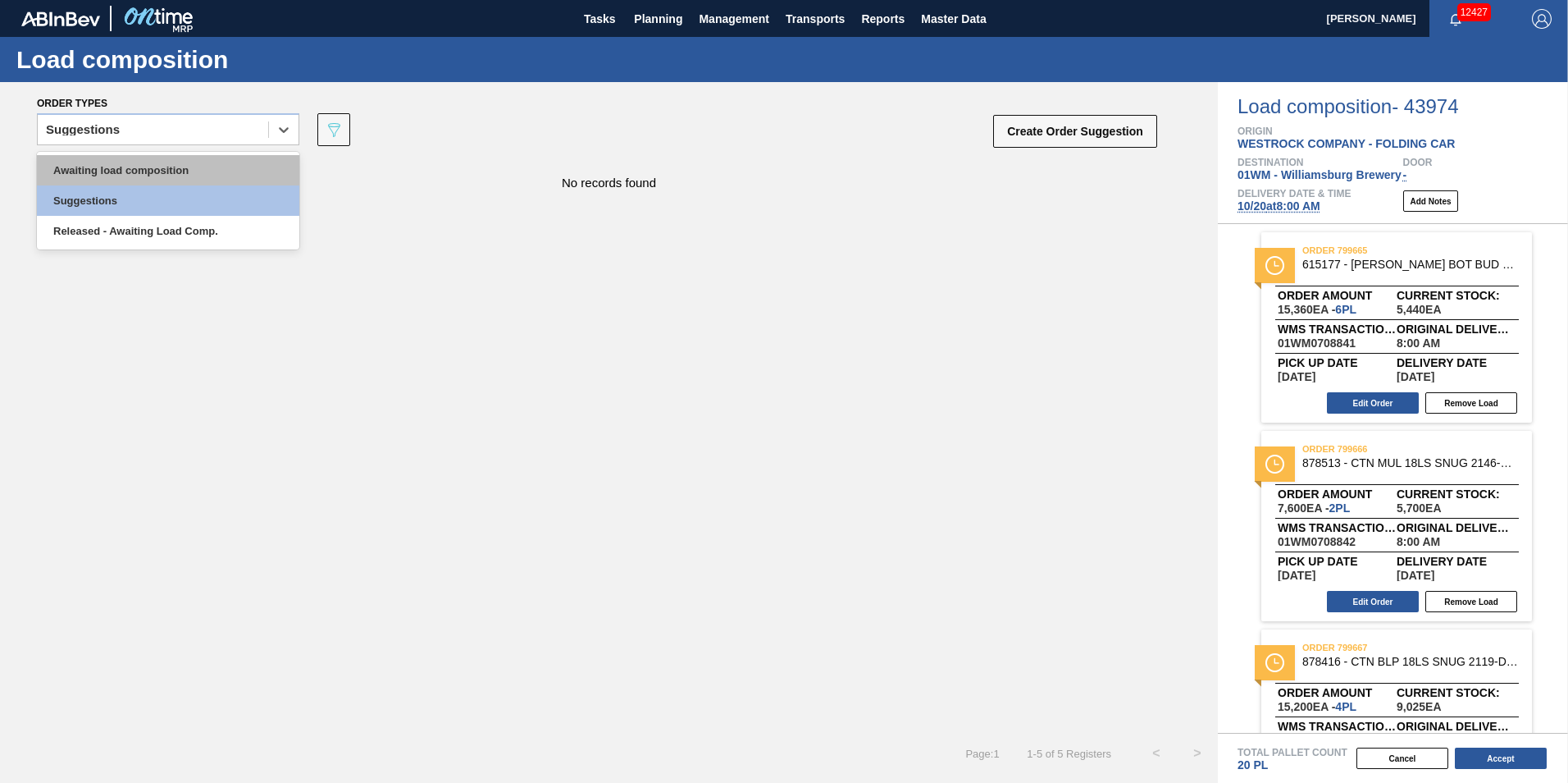
click at [224, 176] on div "Awaiting load composition" at bounding box center [168, 170] width 263 height 30
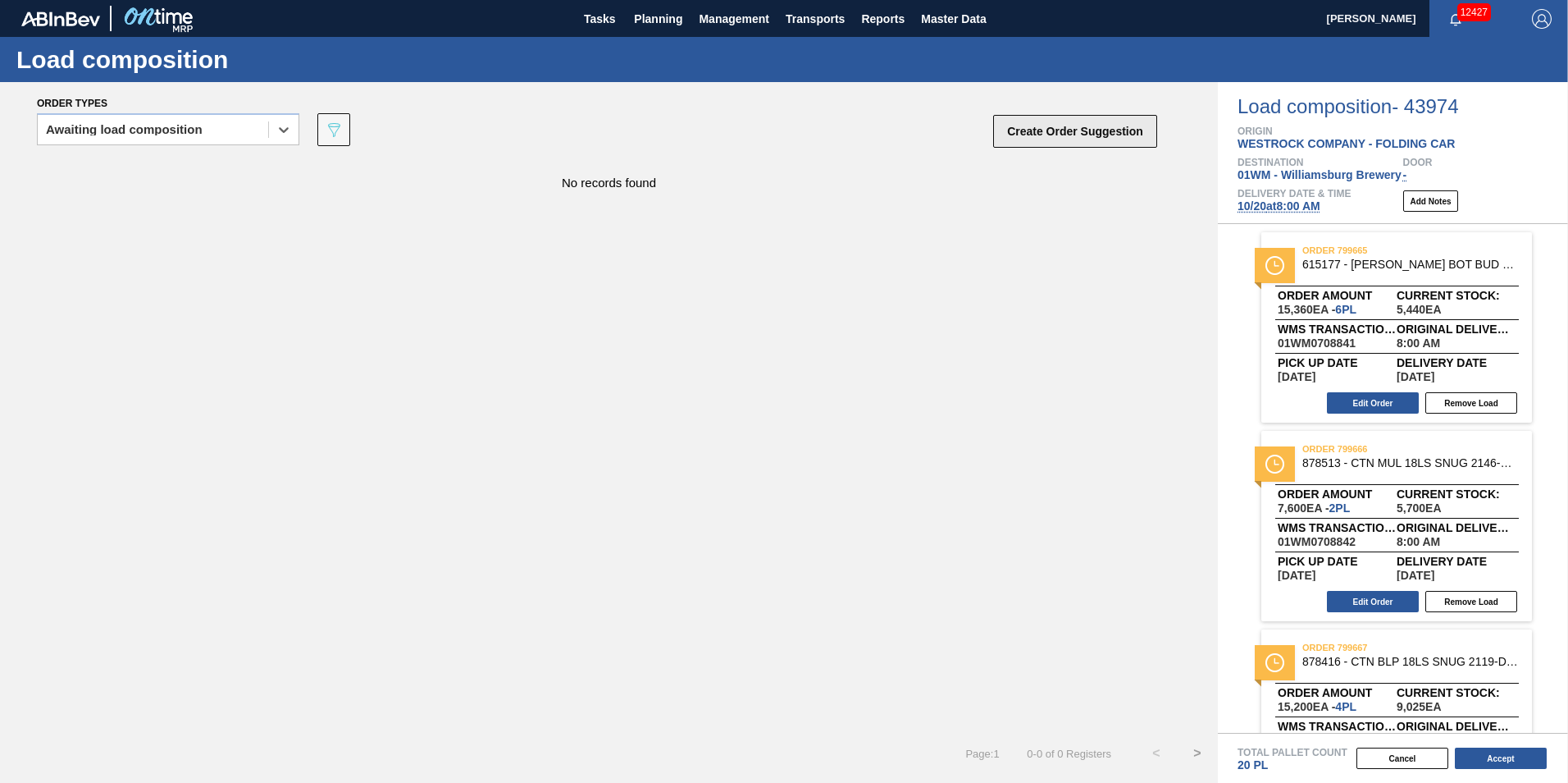
click at [1071, 124] on button "Create Order Suggestion" at bounding box center [1075, 131] width 164 height 33
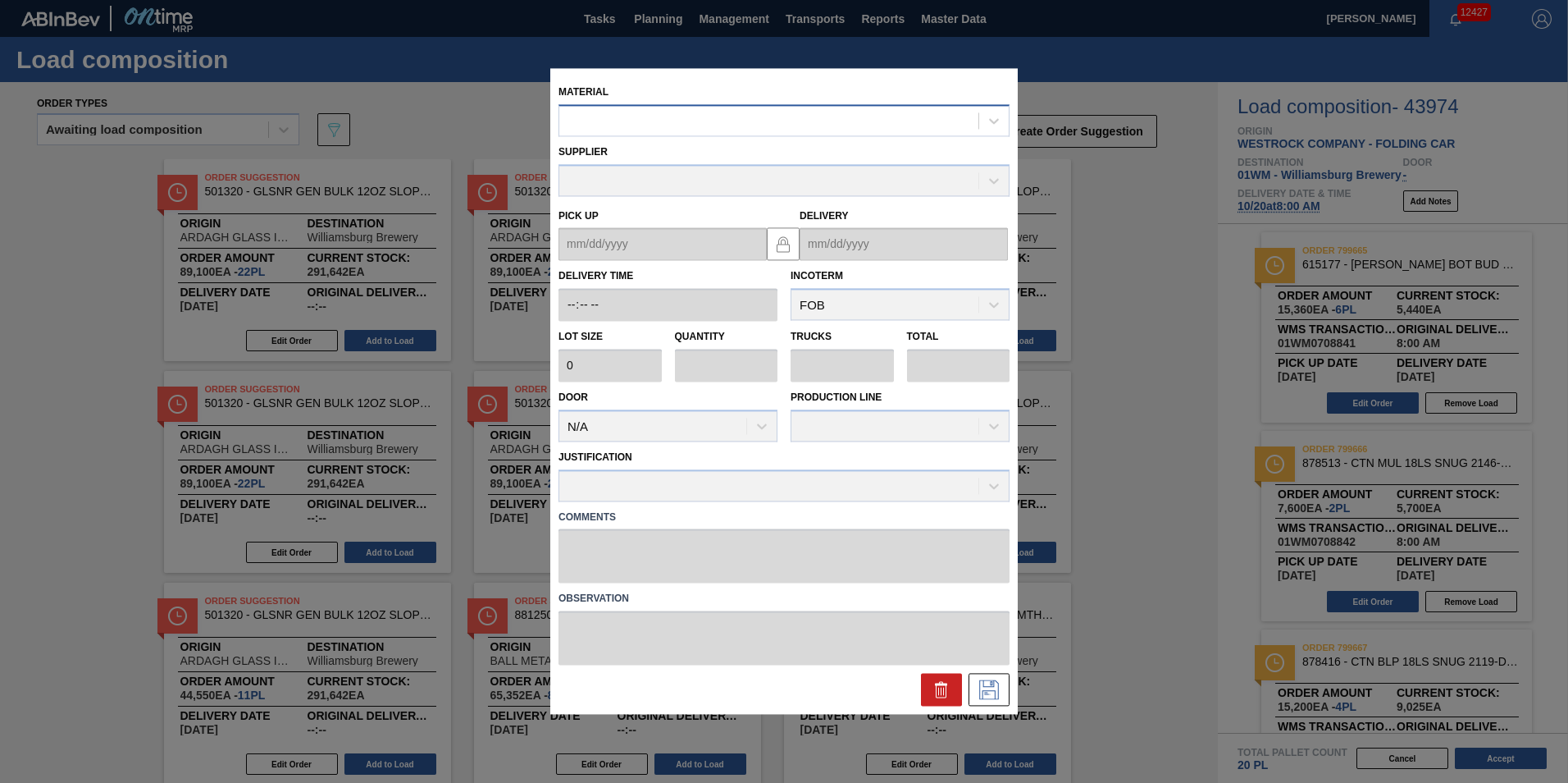
click at [771, 120] on div at bounding box center [769, 121] width 420 height 23
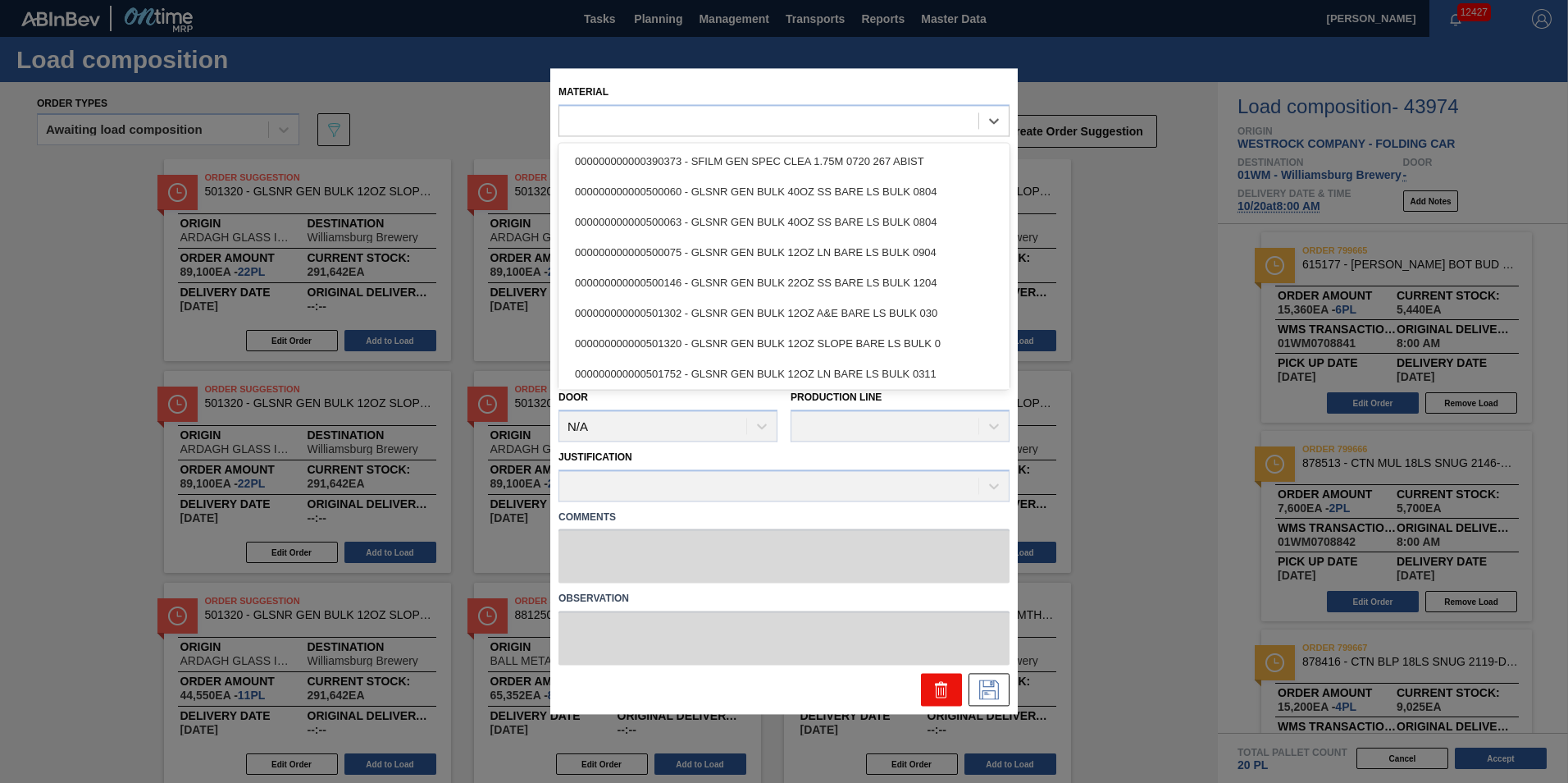
click at [943, 690] on icon at bounding box center [943, 691] width 1 height 8
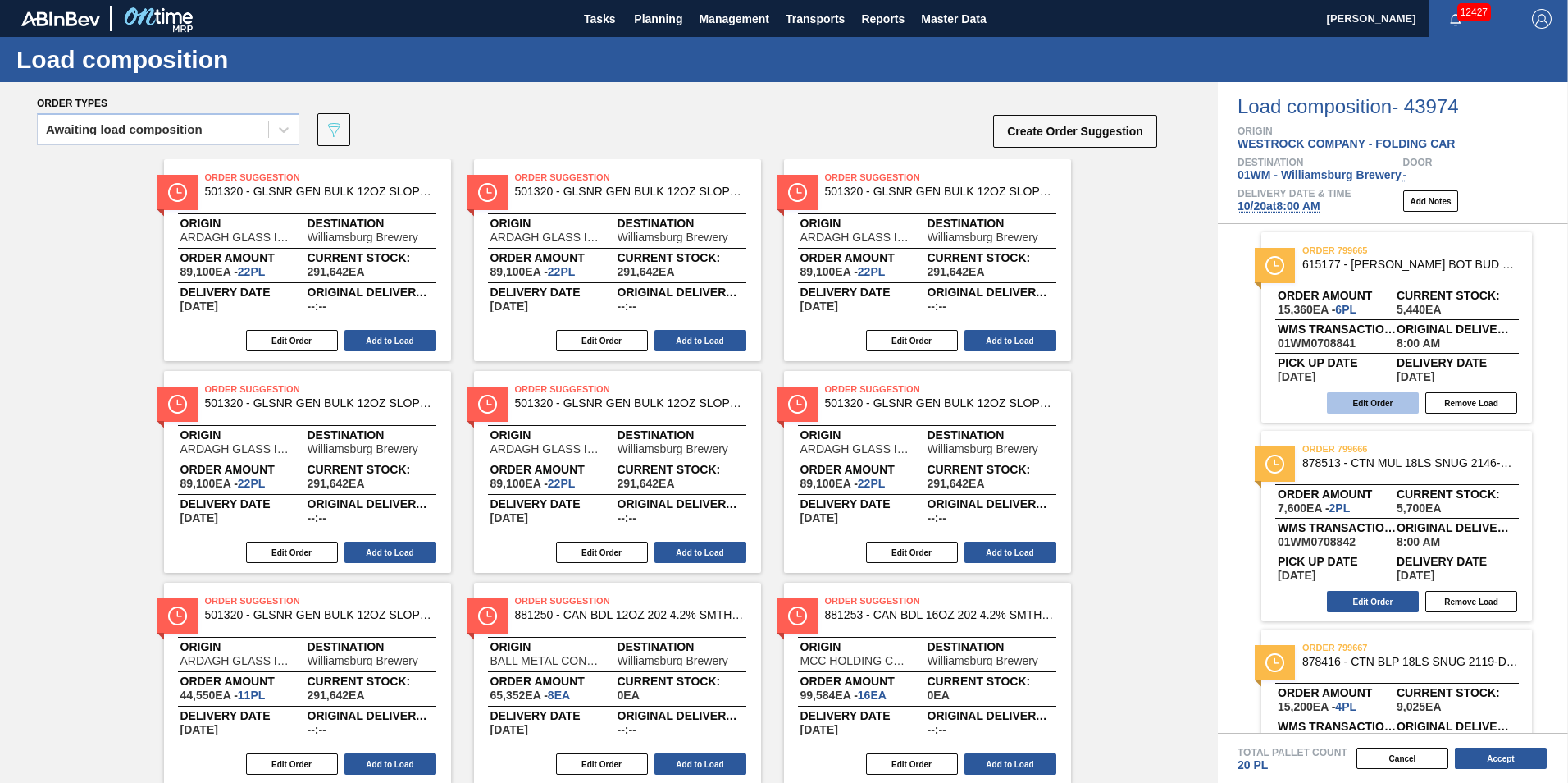
click at [1389, 402] on button "Edit Order" at bounding box center [1373, 402] width 92 height 22
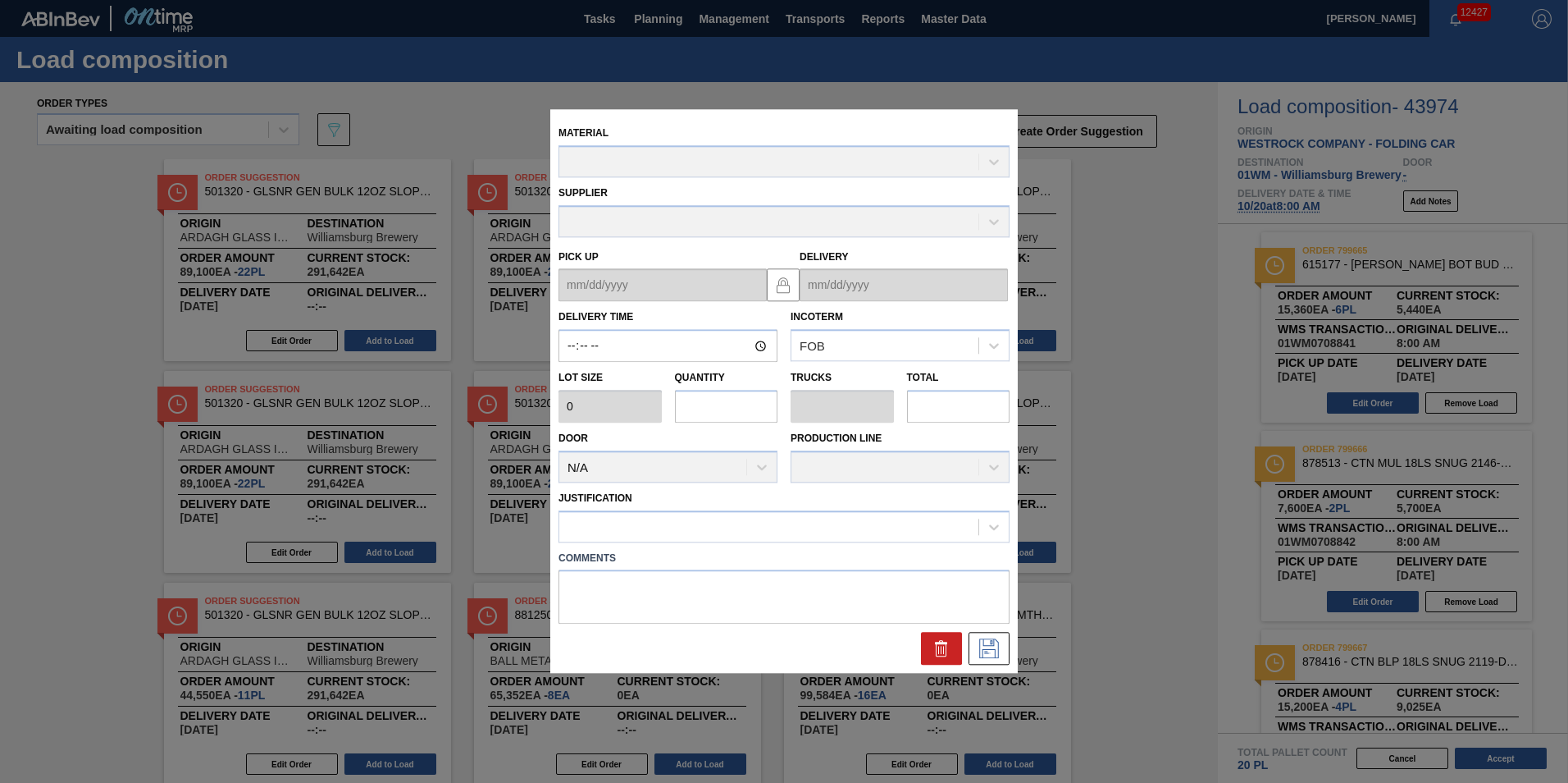
type input "08:00:00"
type input "2,560"
type input "6"
type input "0.148"
type input "15,360"
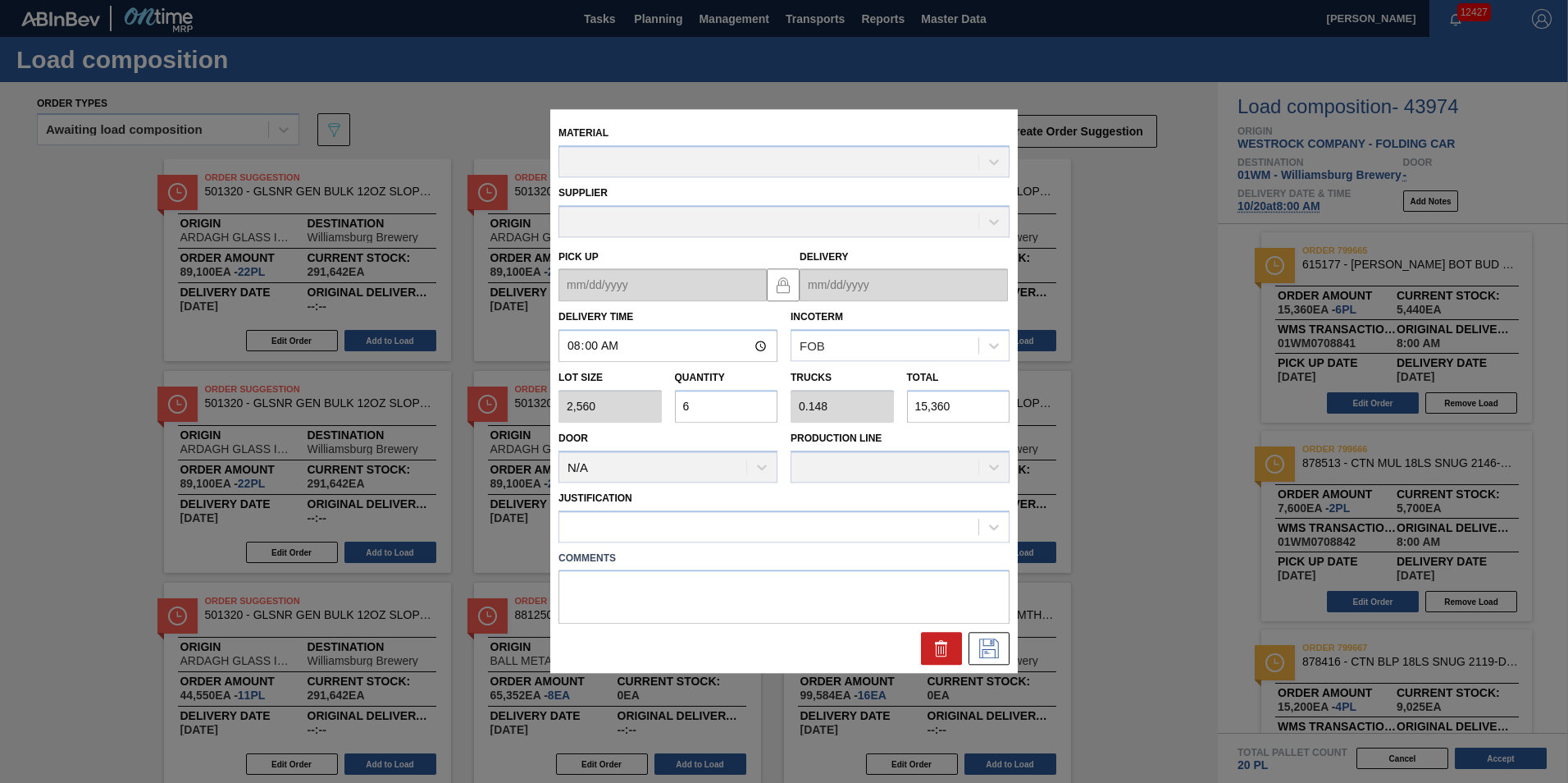
type up "[DATE]"
type input "[DATE]"
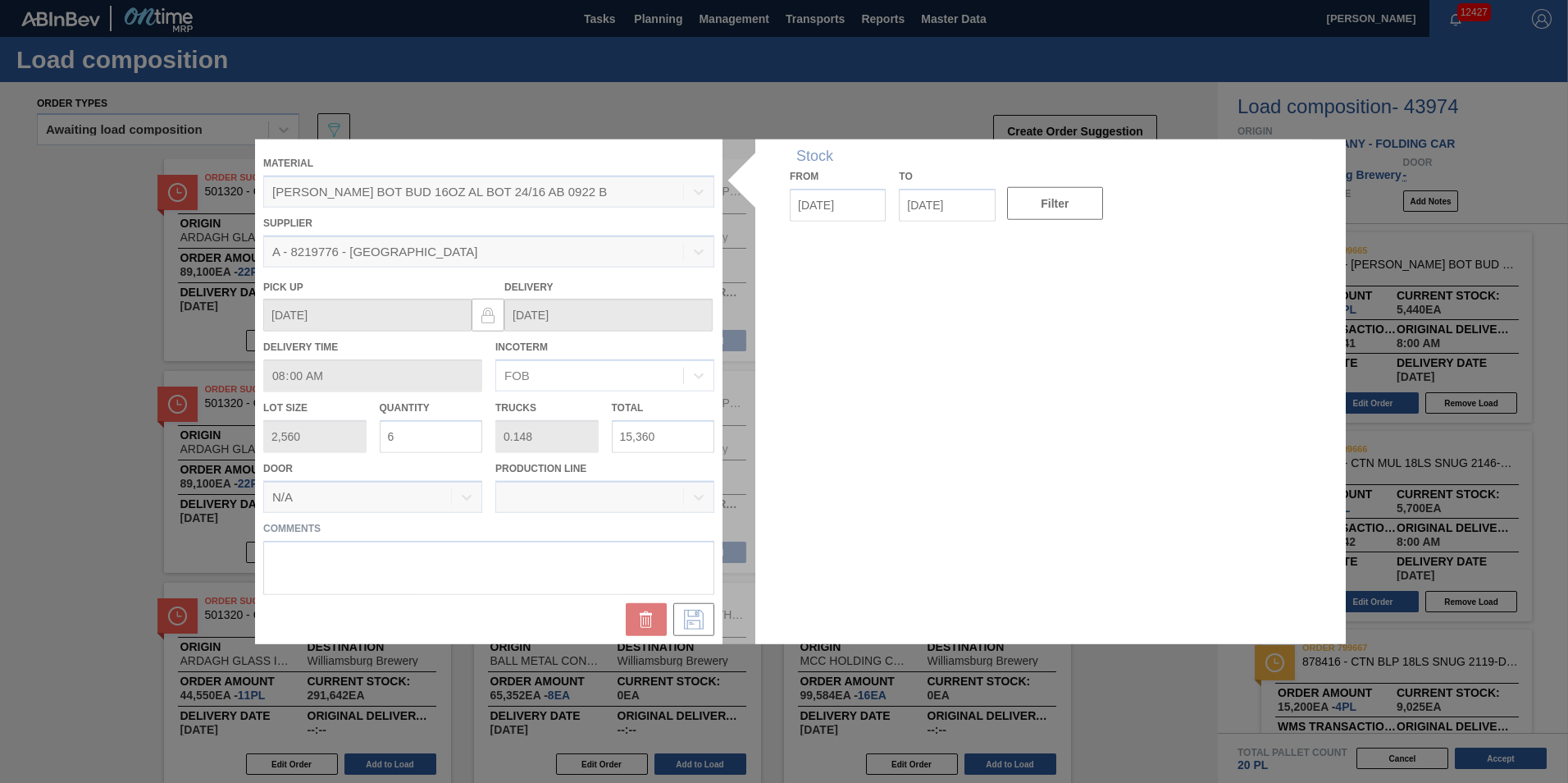
click at [652, 432] on div at bounding box center [784, 392] width 1058 height 505
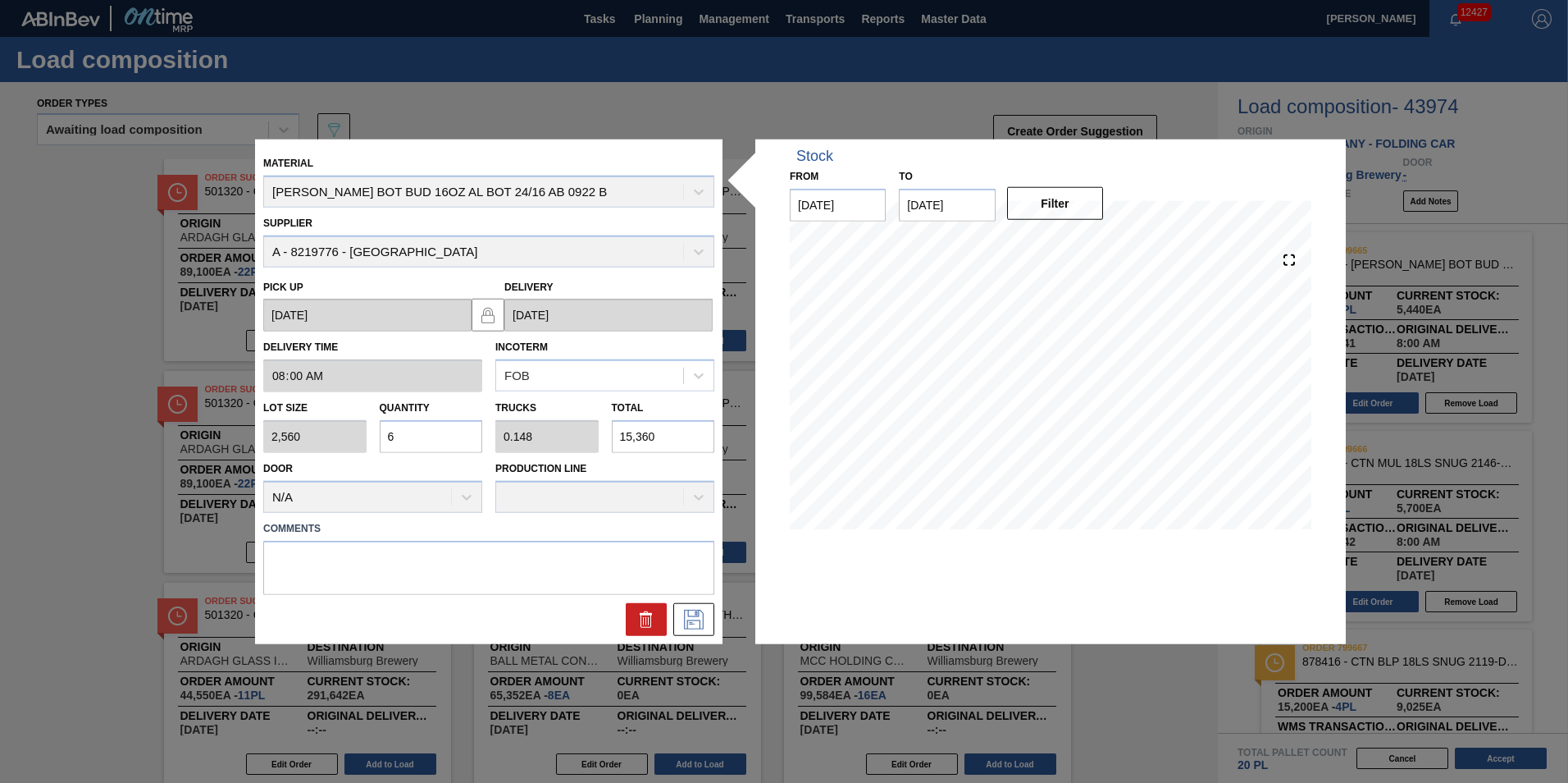
click at [537, 438] on div "Lot size 2,560 Quantity 6 Trucks 0.148 Total 15,360" at bounding box center [489, 422] width 465 height 61
type input "1"
type input "0.007"
type input "0"
type input "17"
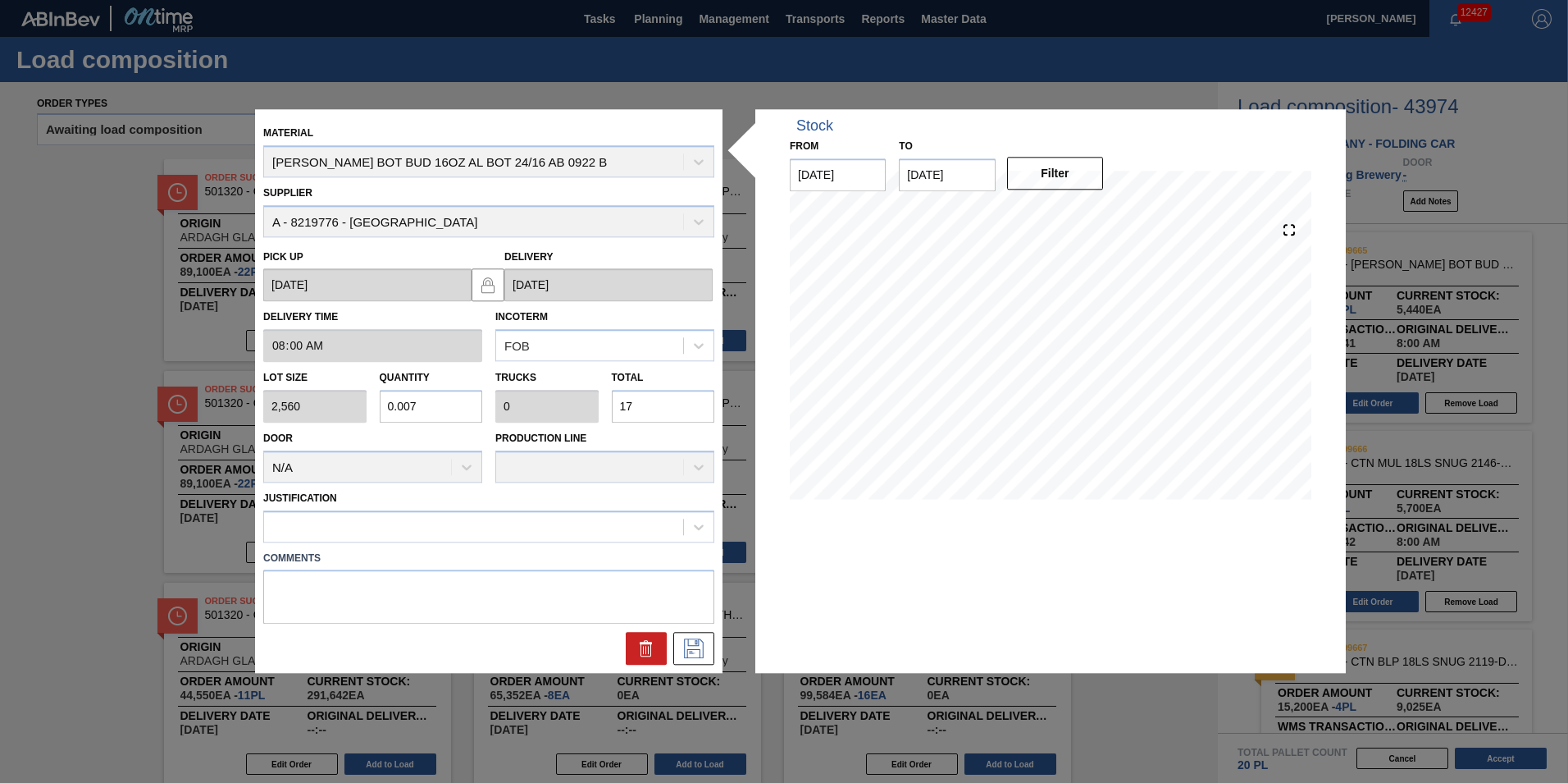
type input "0.068"
type input "0.002"
type input "173"
type input "0.678"
type input "0.017"
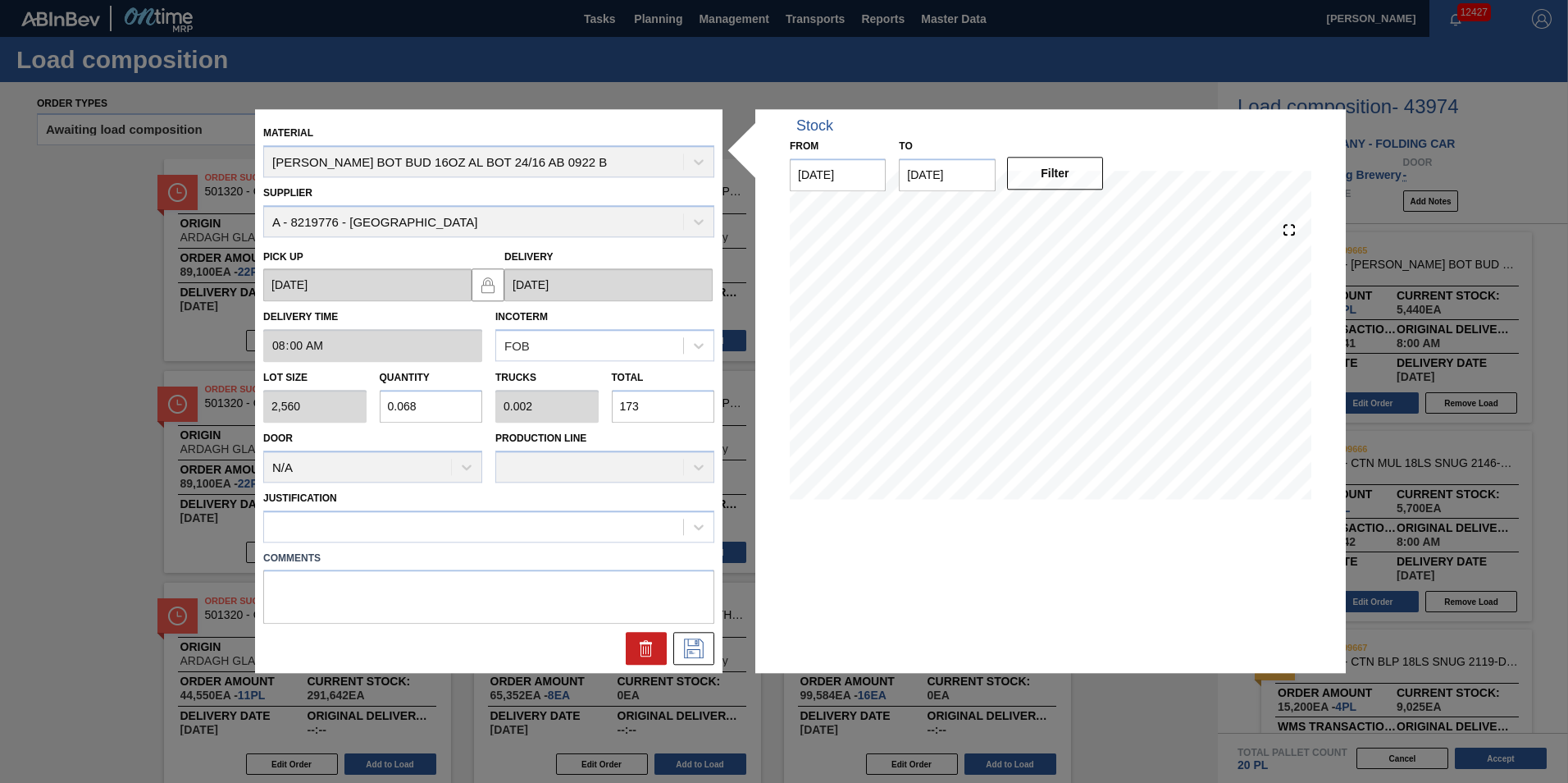
type input "1,736"
type input "6.781"
type input "0.167"
type input "17,360"
click at [441, 494] on div "Justification" at bounding box center [489, 514] width 451 height 55
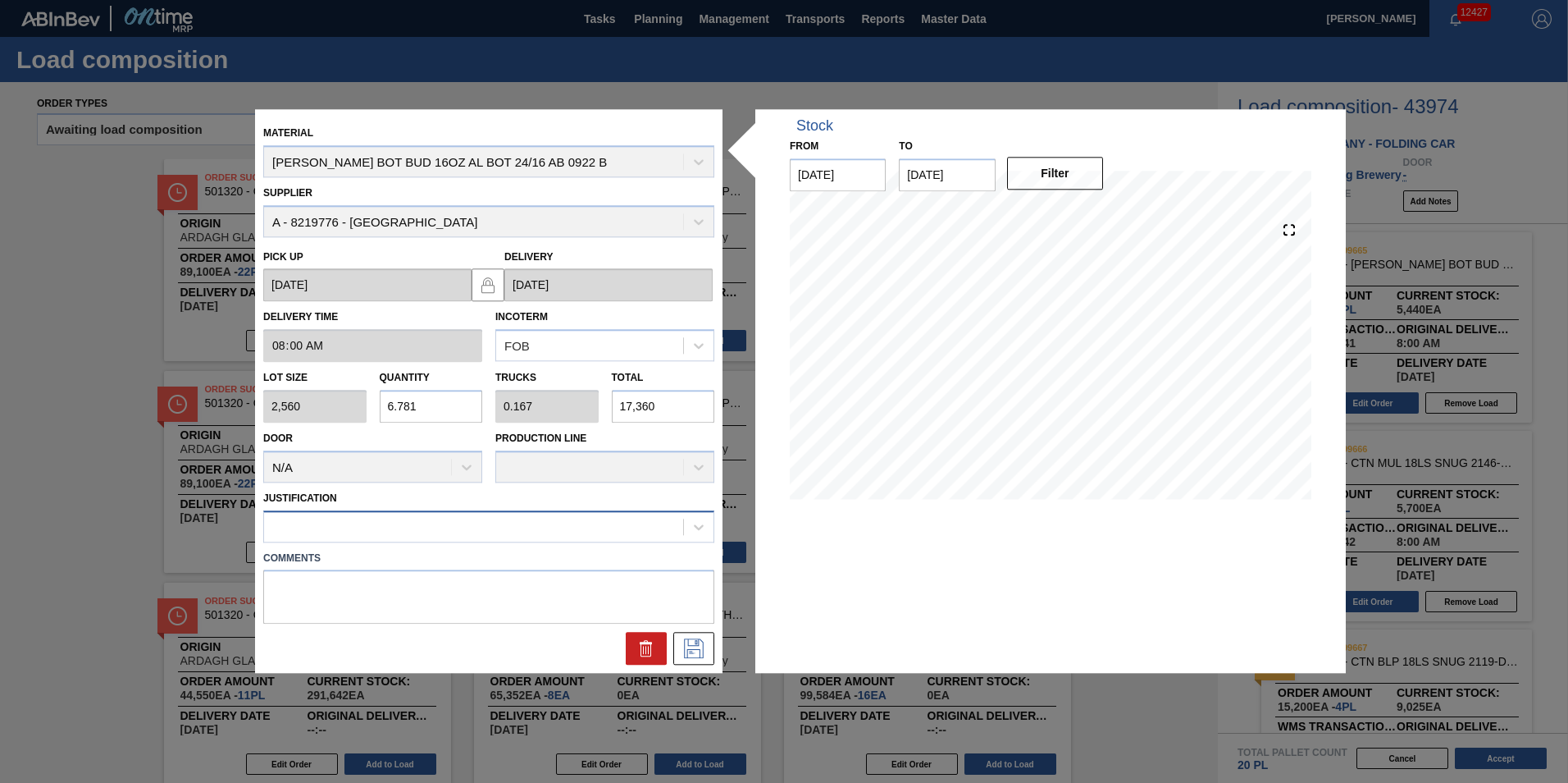
click at [458, 519] on div at bounding box center [474, 525] width 420 height 23
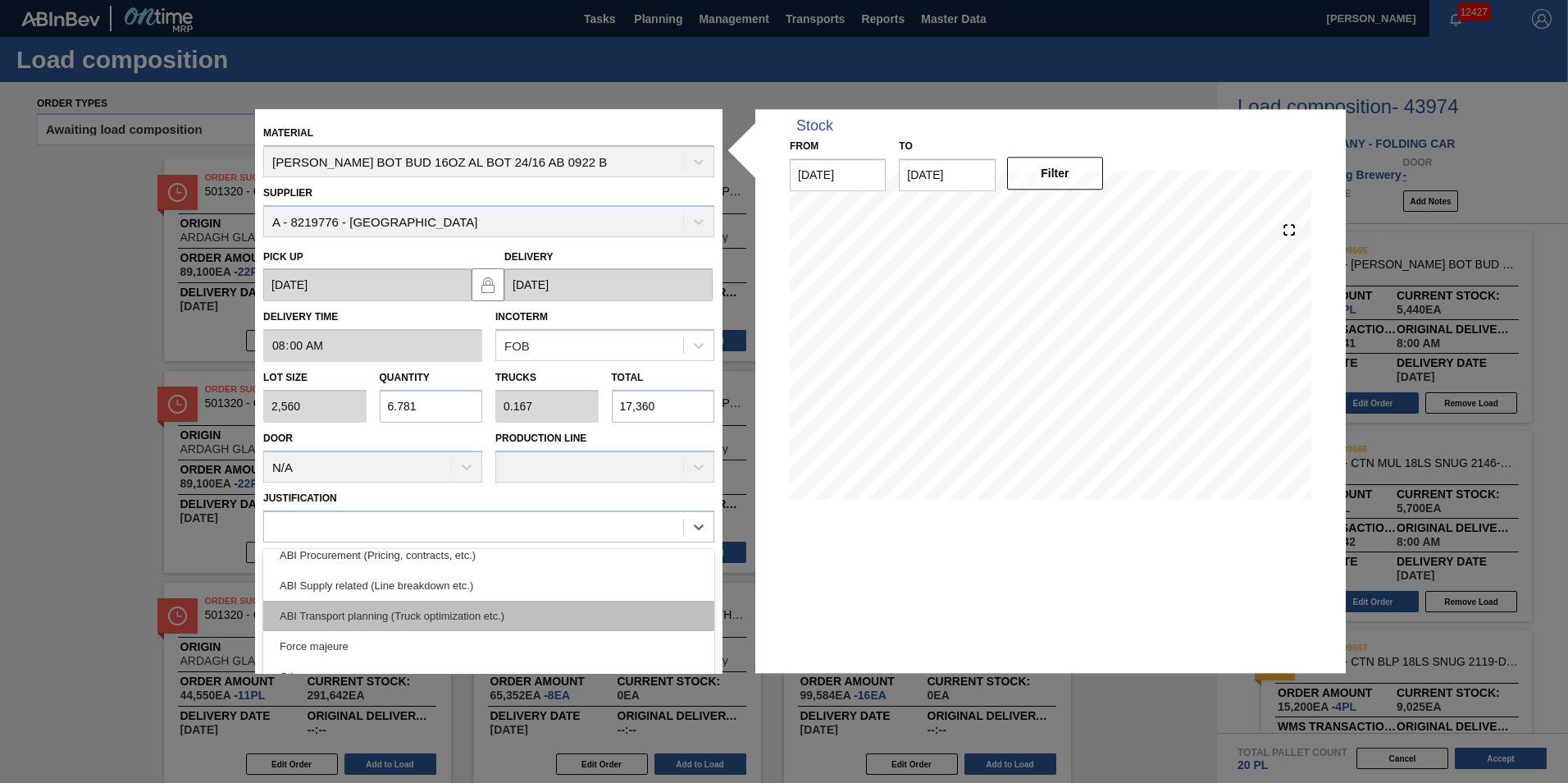
scroll to position [307, 0]
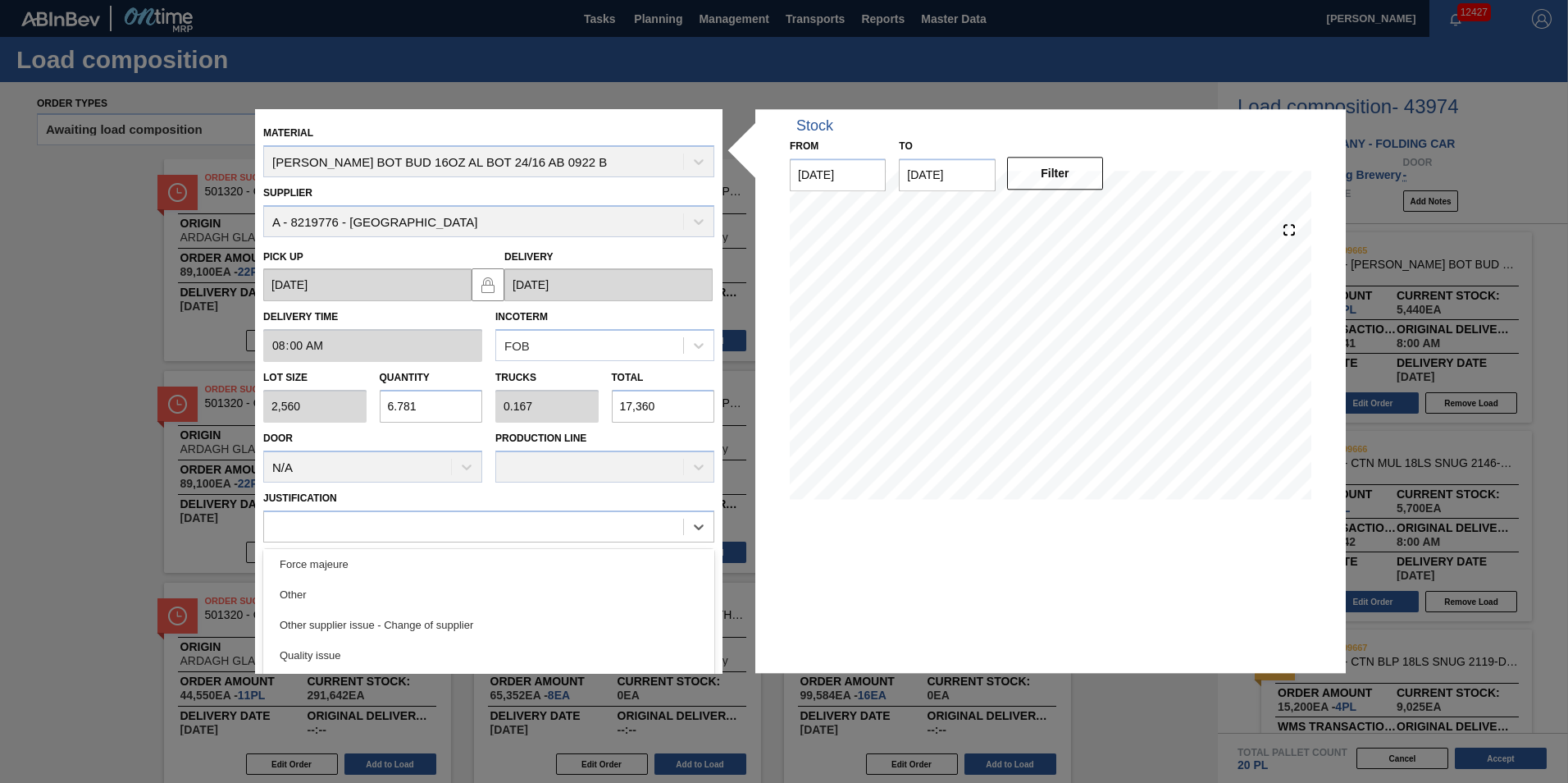
click at [420, 603] on div "Other" at bounding box center [489, 594] width 451 height 30
click at [698, 638] on button at bounding box center [693, 649] width 41 height 33
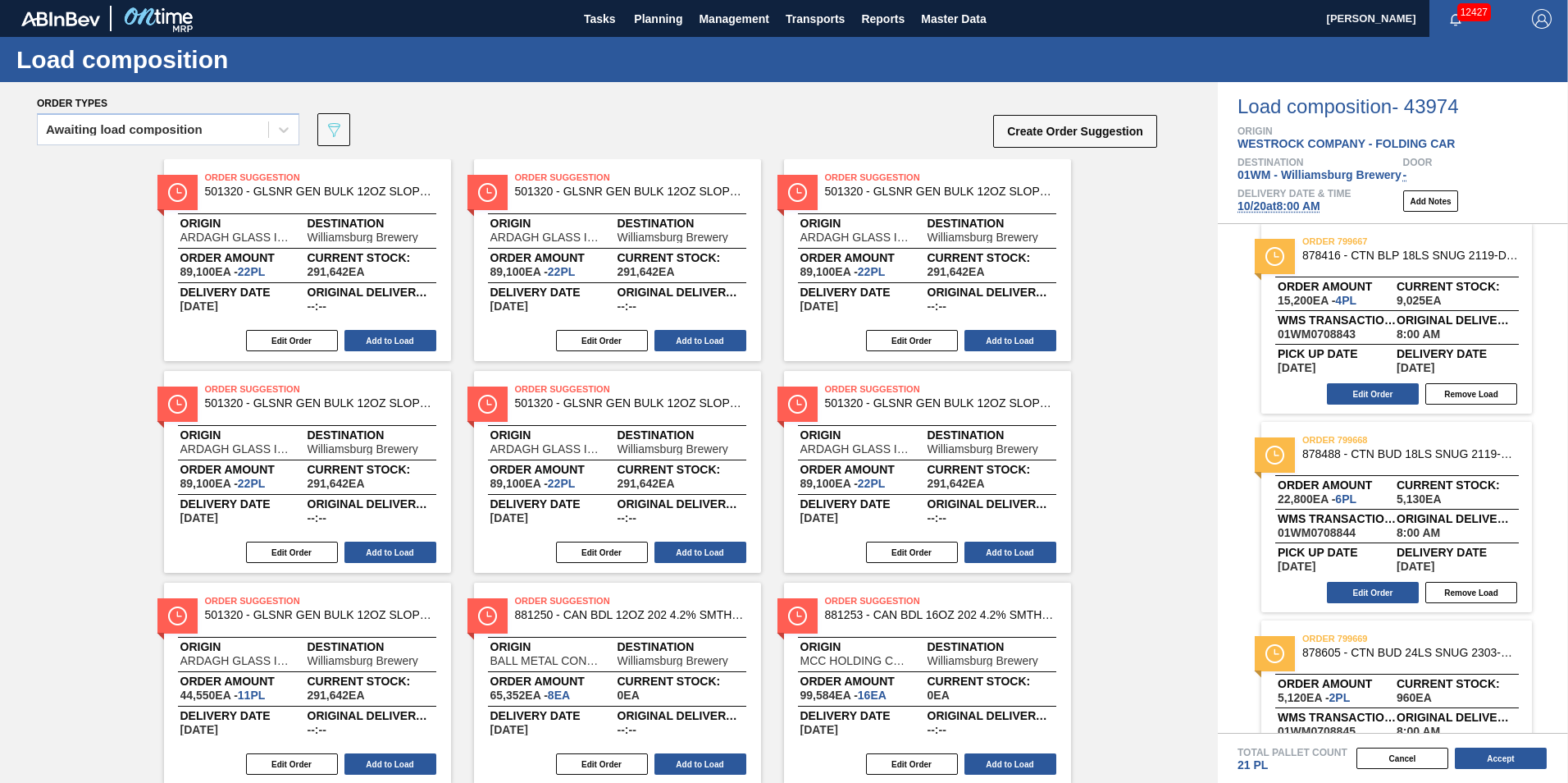
scroll to position [410, 0]
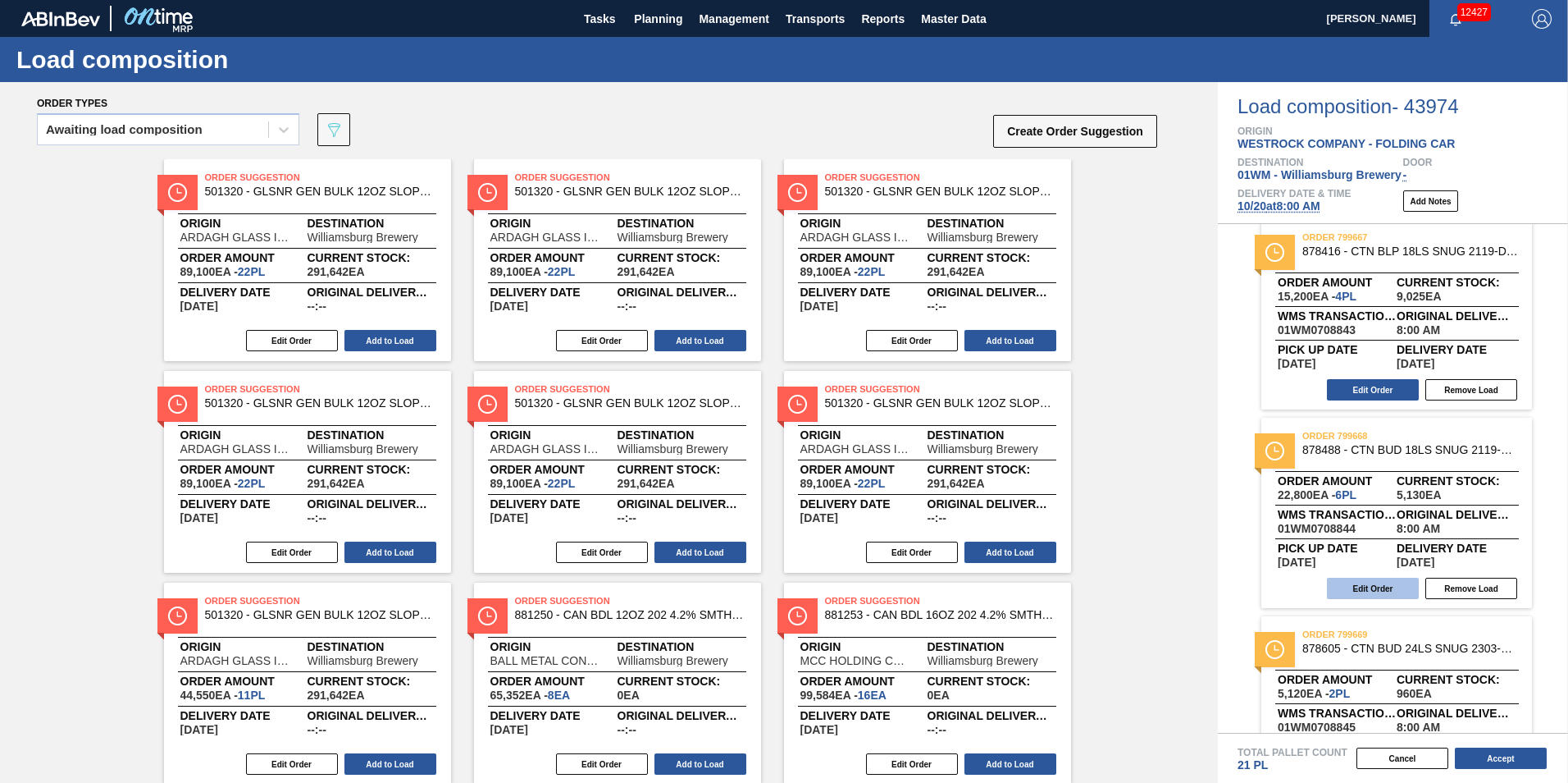
click at [1359, 588] on button "Edit Order" at bounding box center [1373, 588] width 92 height 22
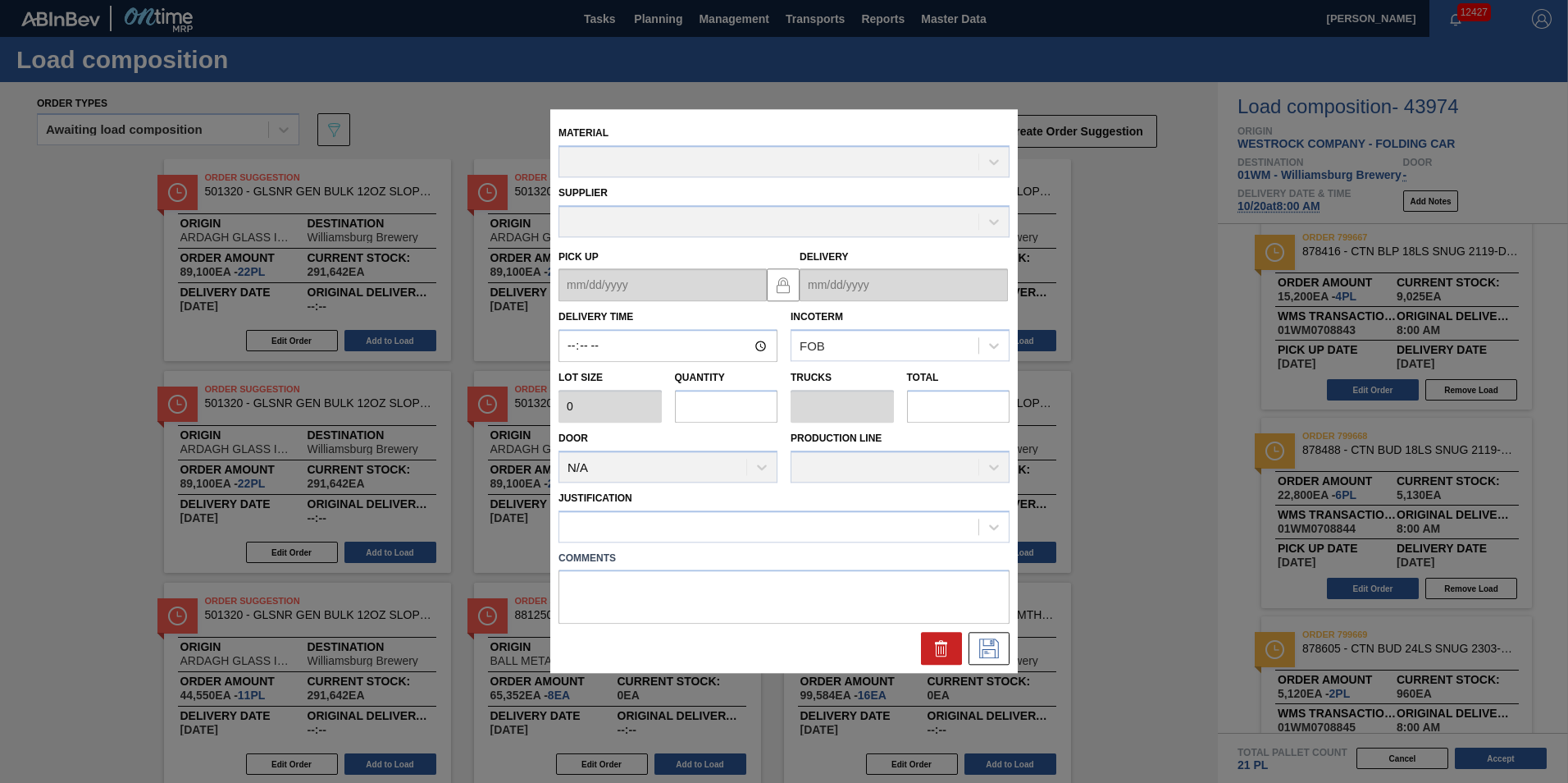
type input "08:00:00"
type input "3,800"
type input "6"
type input "0.217"
type input "22,800"
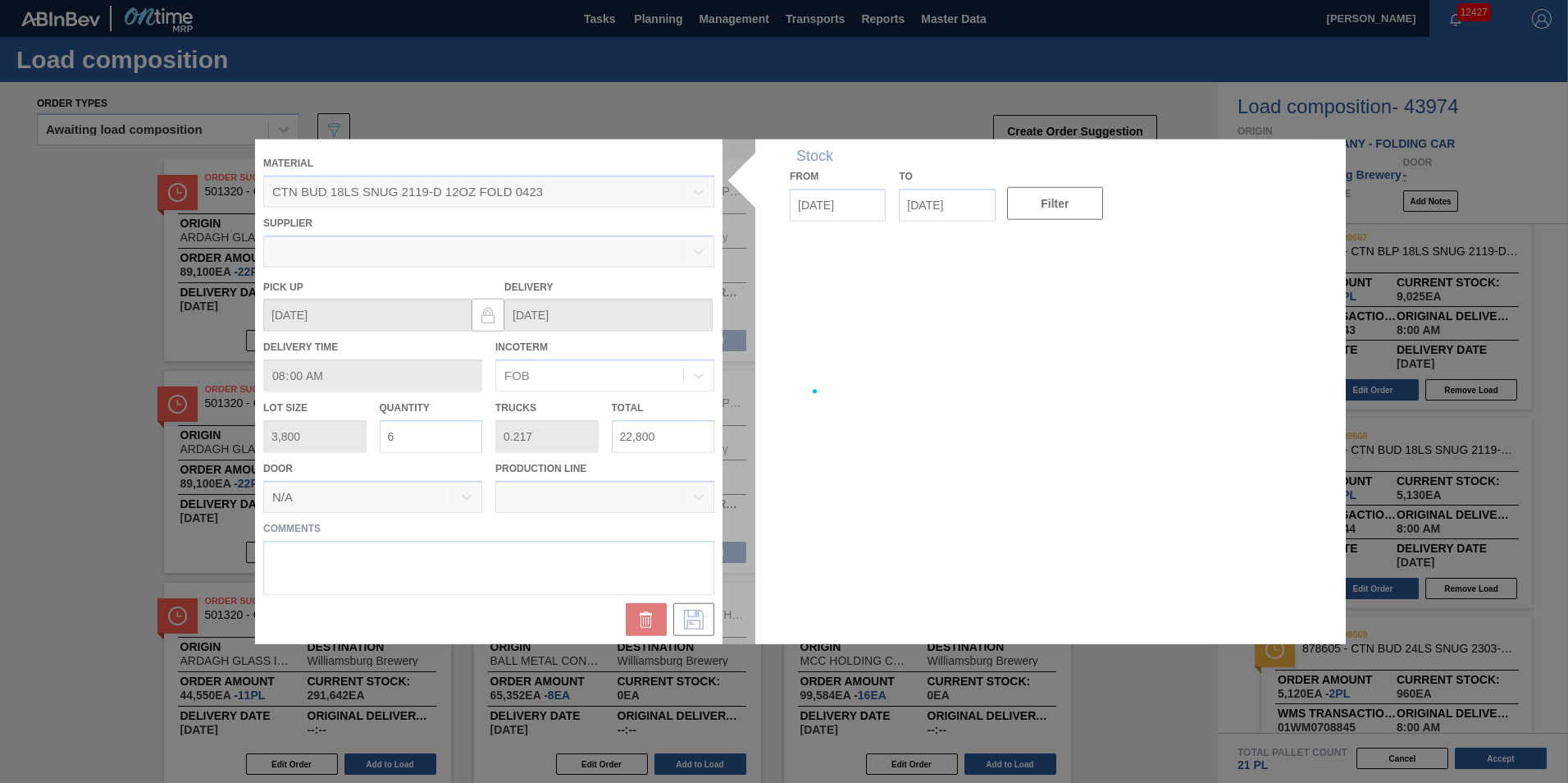
type up "[DATE]"
type input "[DATE]"
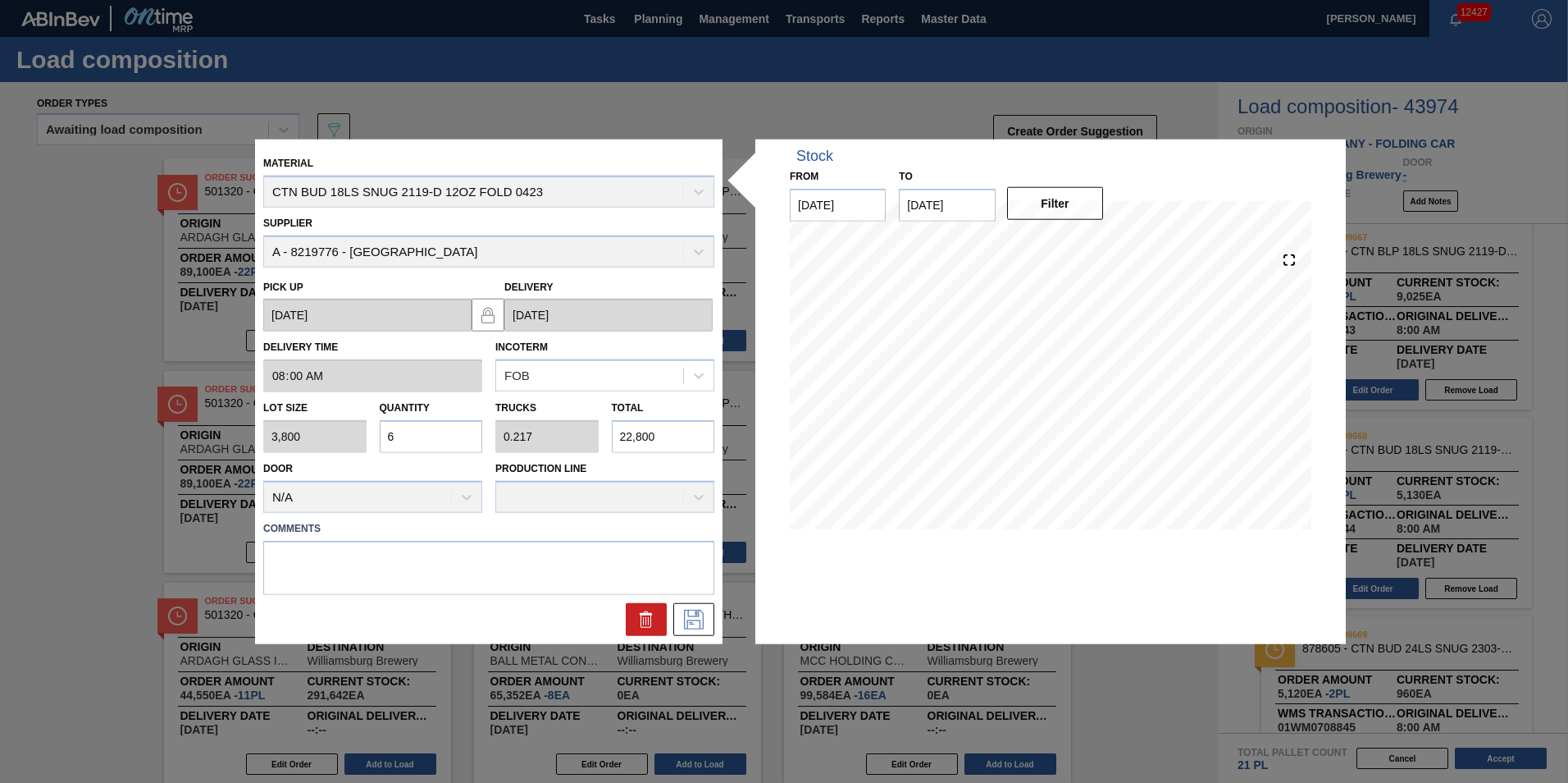
click at [452, 429] on input "6" at bounding box center [431, 437] width 103 height 33
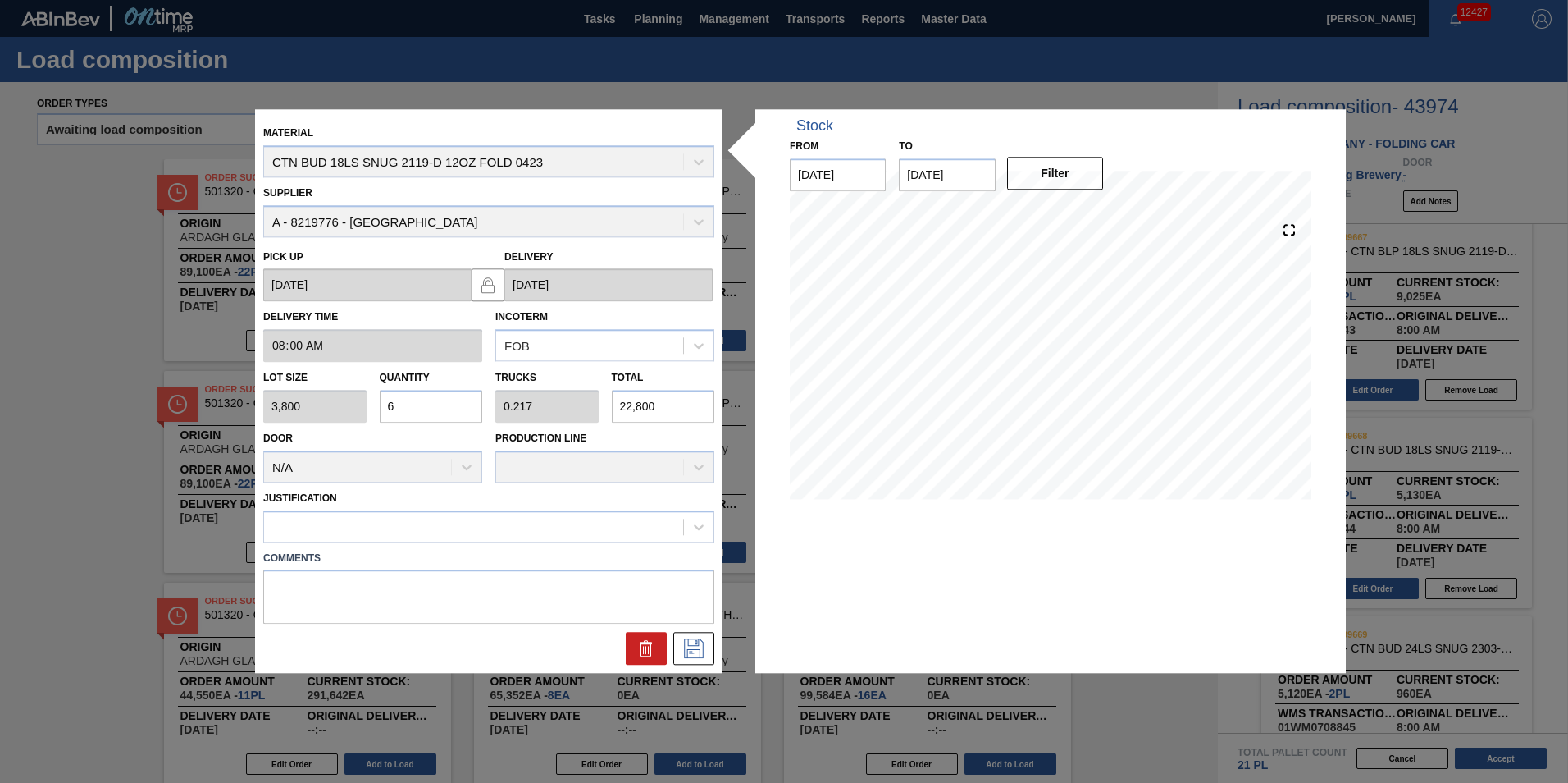
drag, startPoint x: 668, startPoint y: 432, endPoint x: 443, endPoint y: 431, distance: 225.0
click at [445, 431] on div "Material CTN BUD 18LS SNUG 2119-D 12OZ FOLD 0423 Supplier A - 8219776 - WestRoc…" at bounding box center [489, 390] width 451 height 547
type input "0.001"
type input "0"
type input "2"
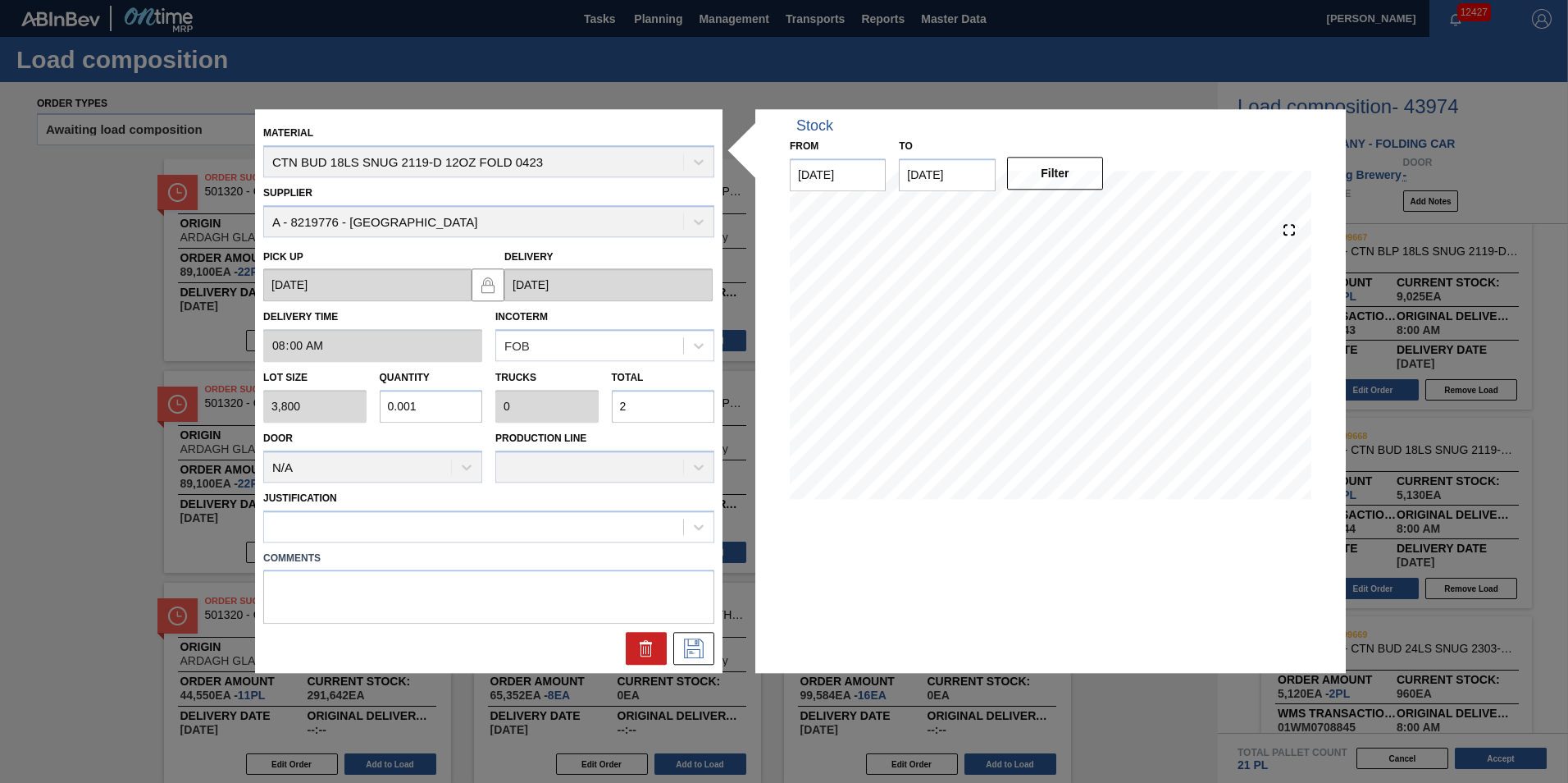
type input "0.007"
type input "26"
type input "0.069"
type input "0.002"
type input "261"
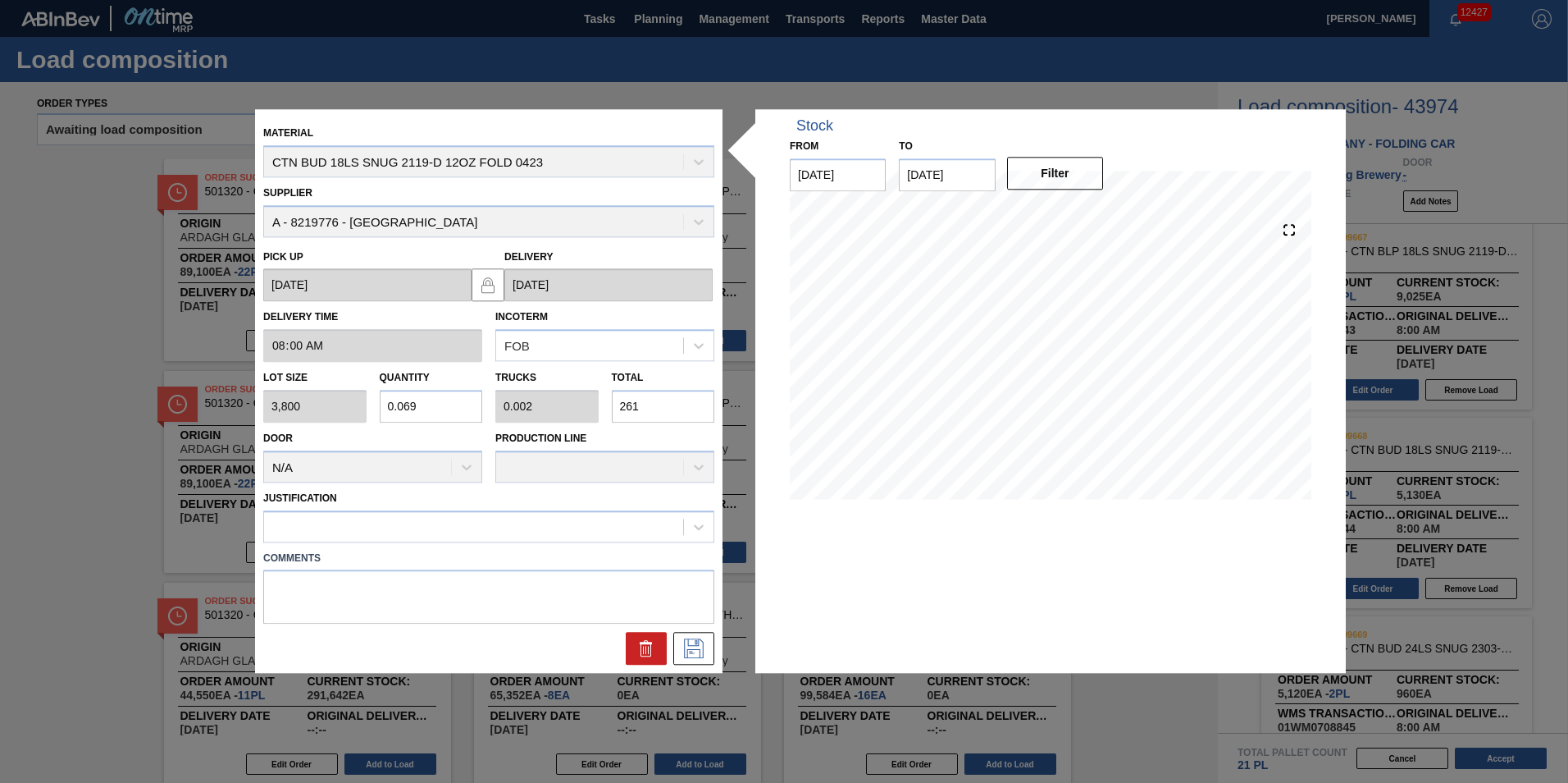
type input "0.687"
type input "0.025"
type input "2,612"
type input "6.875"
type input "0.249"
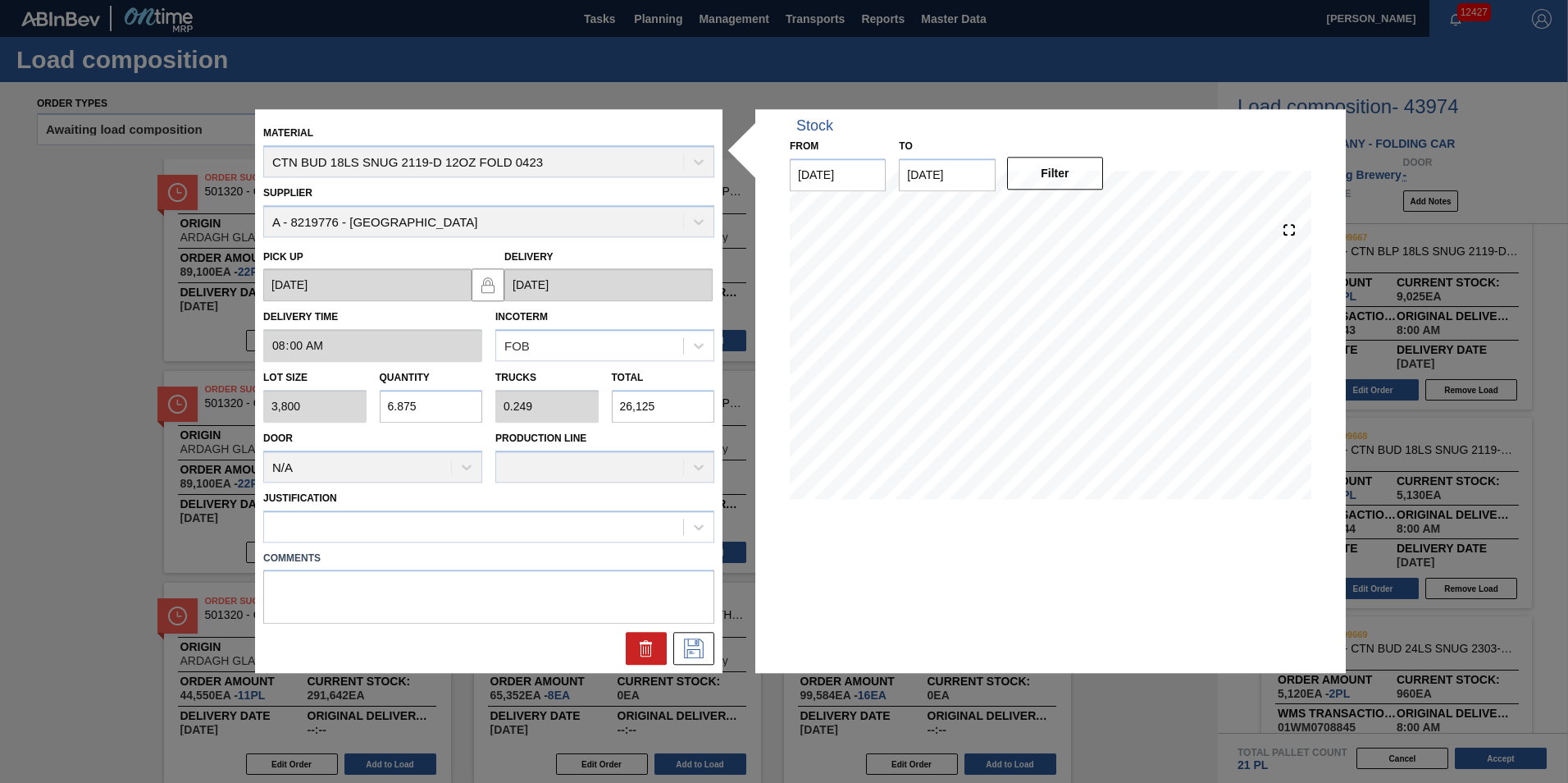
type input "26,125"
click at [699, 647] on icon at bounding box center [693, 649] width 26 height 20
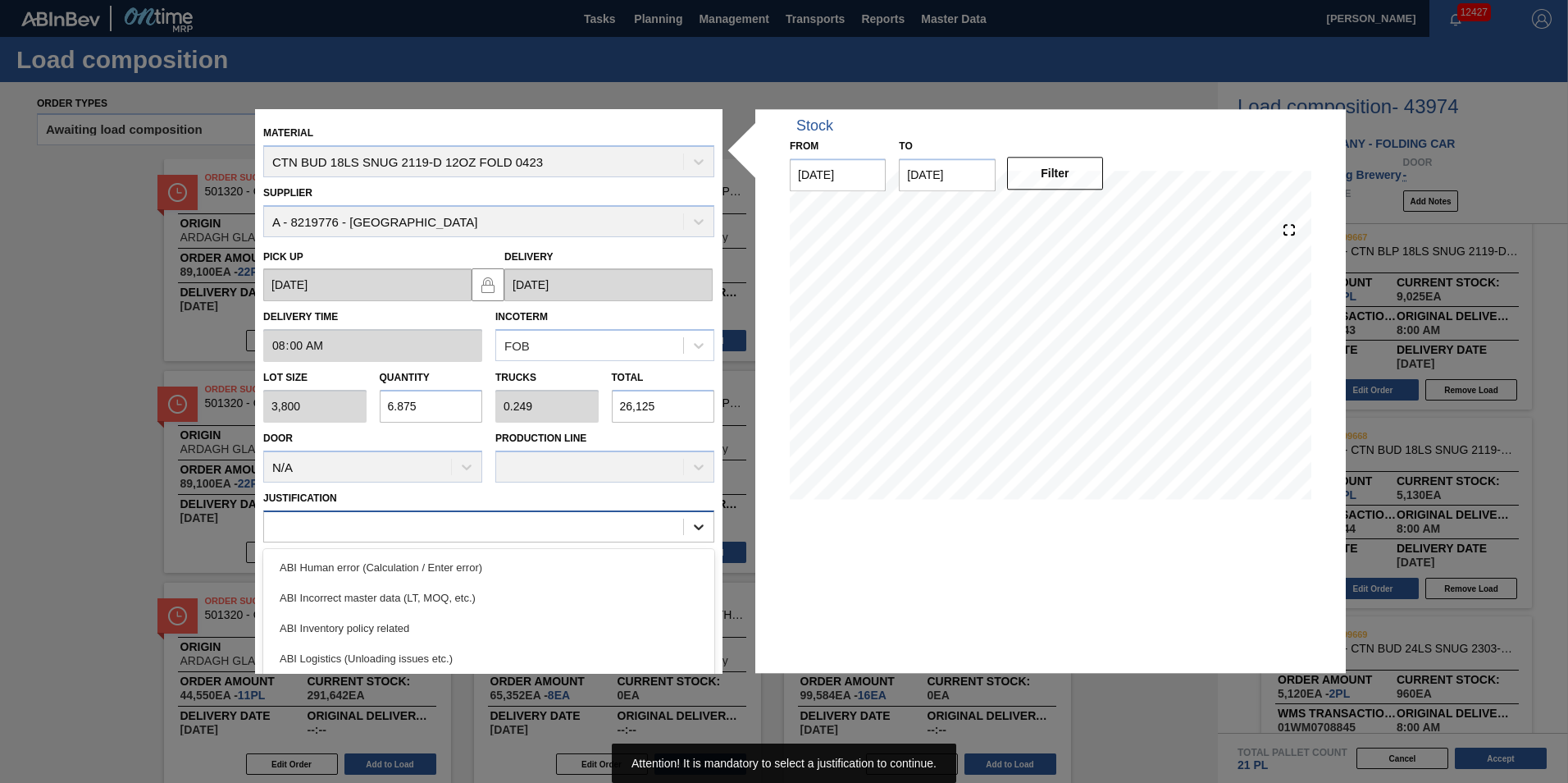
click at [712, 525] on div "Justification option ABI Human error (Calculation / Enter error) focused, 1 of …" at bounding box center [489, 514] width 465 height 55
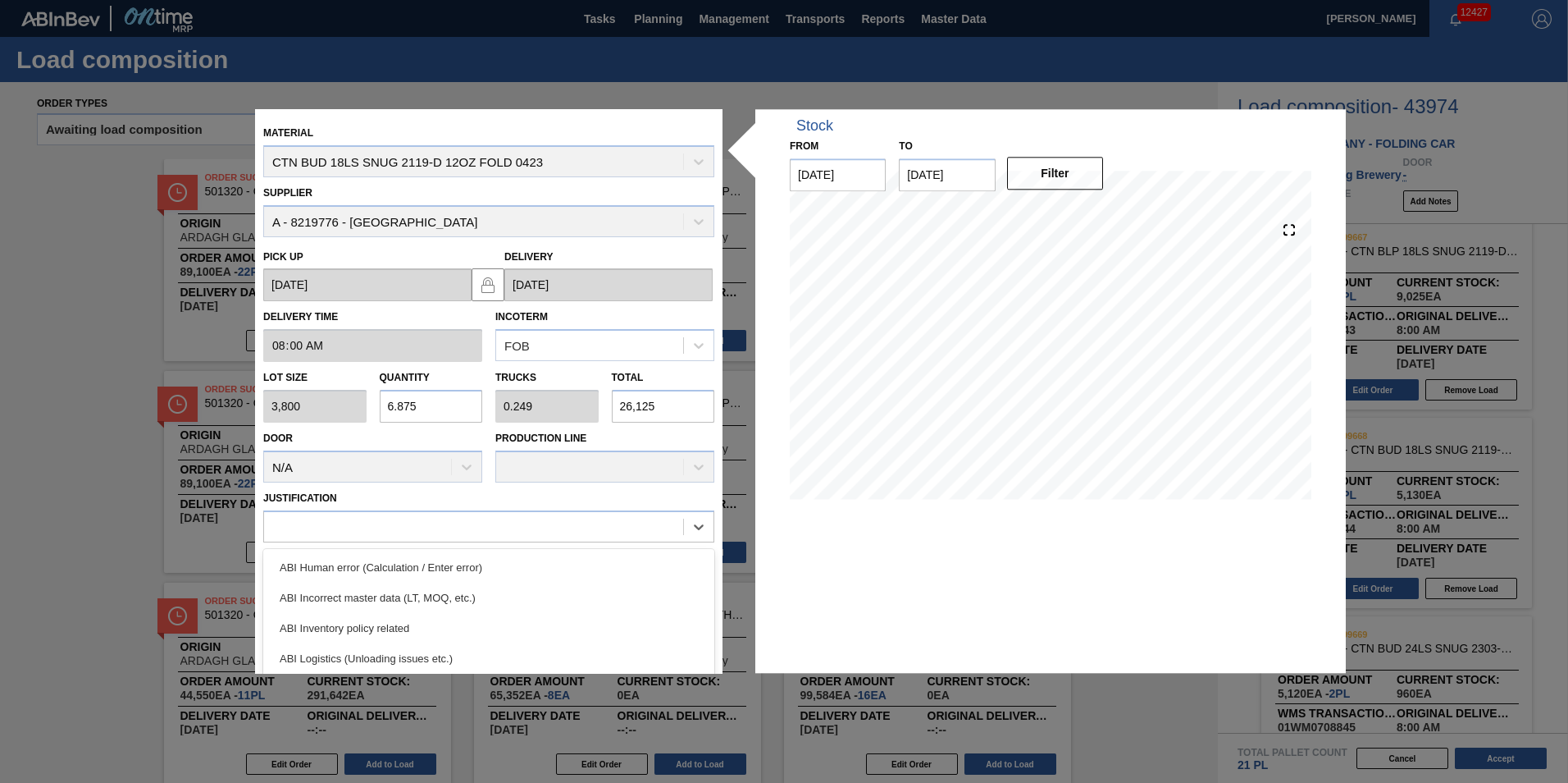
scroll to position [307, 0]
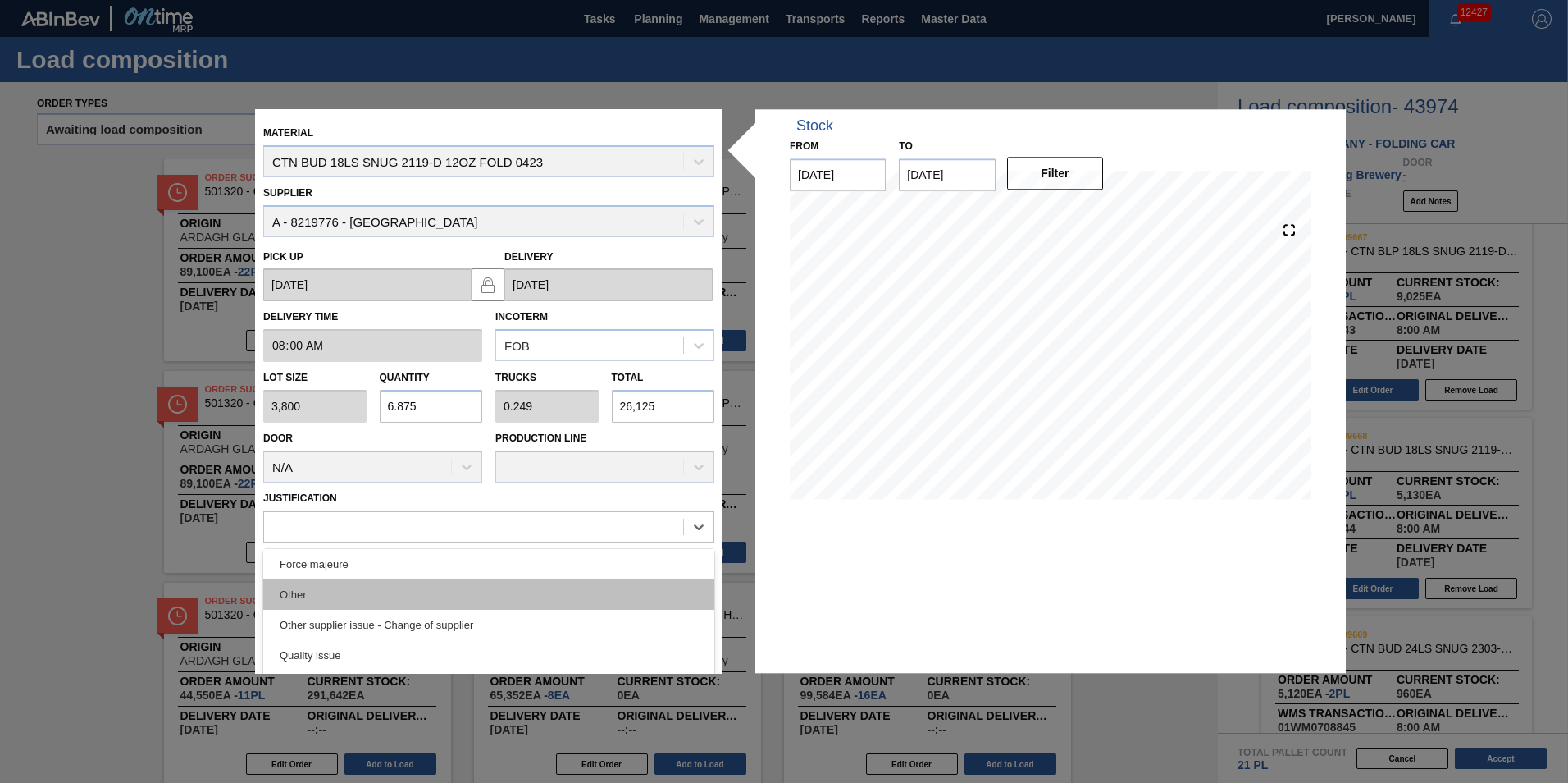
click at [608, 590] on div "Other" at bounding box center [489, 594] width 451 height 30
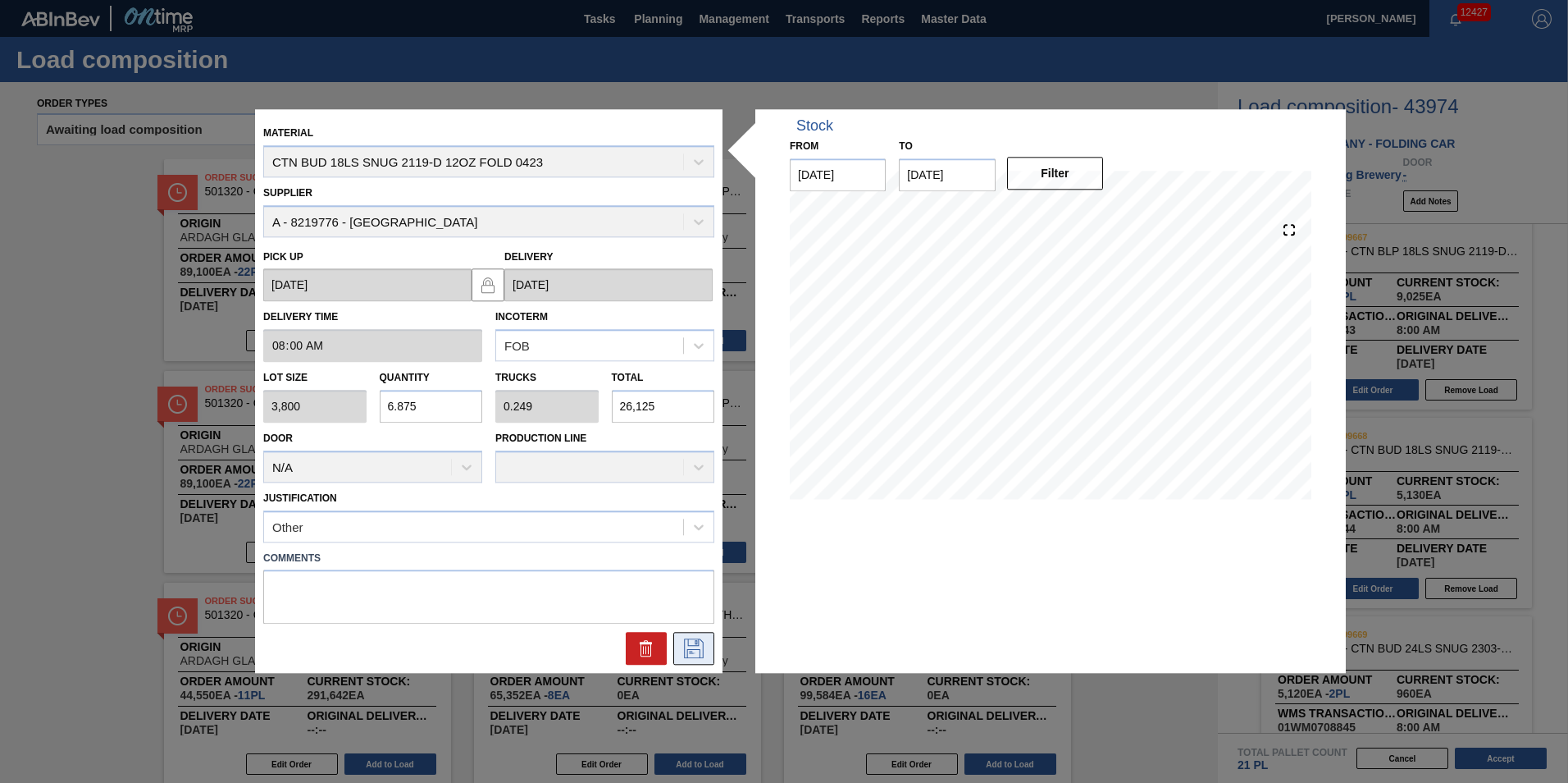
click at [687, 642] on icon at bounding box center [693, 649] width 26 height 20
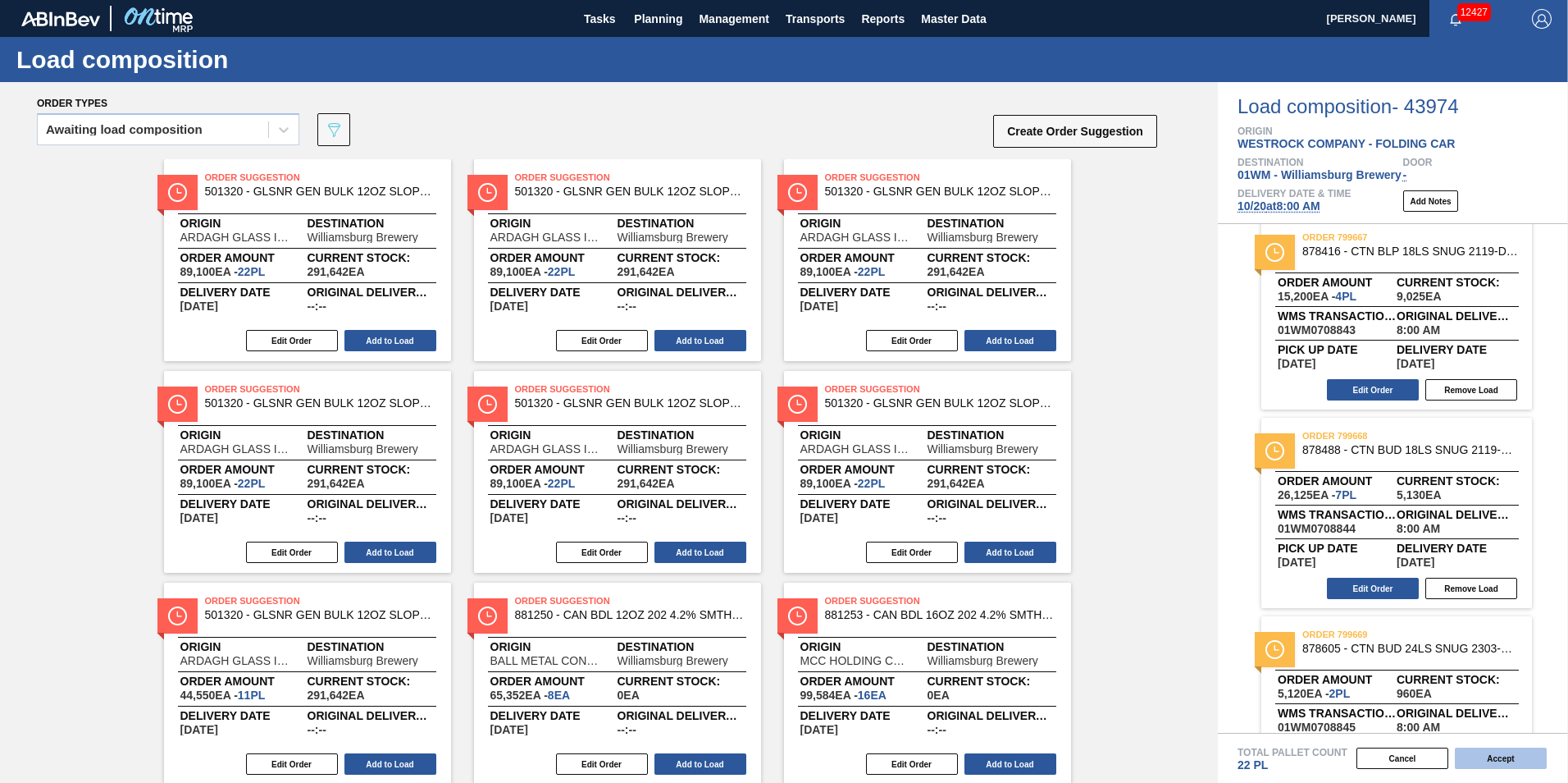
click at [1503, 760] on button "Accept" at bounding box center [1501, 758] width 92 height 22
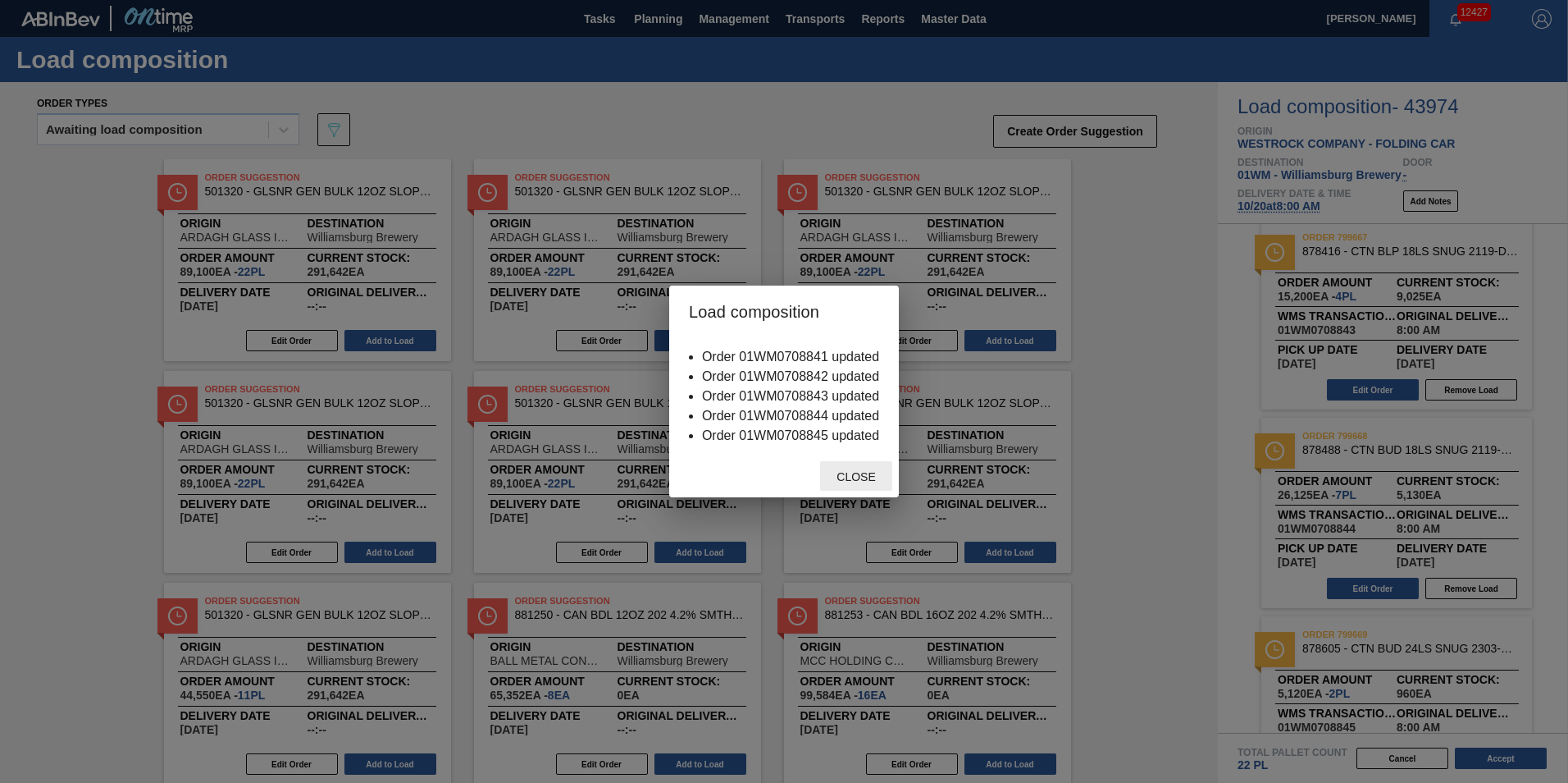
click at [862, 478] on span "Close" at bounding box center [856, 476] width 65 height 13
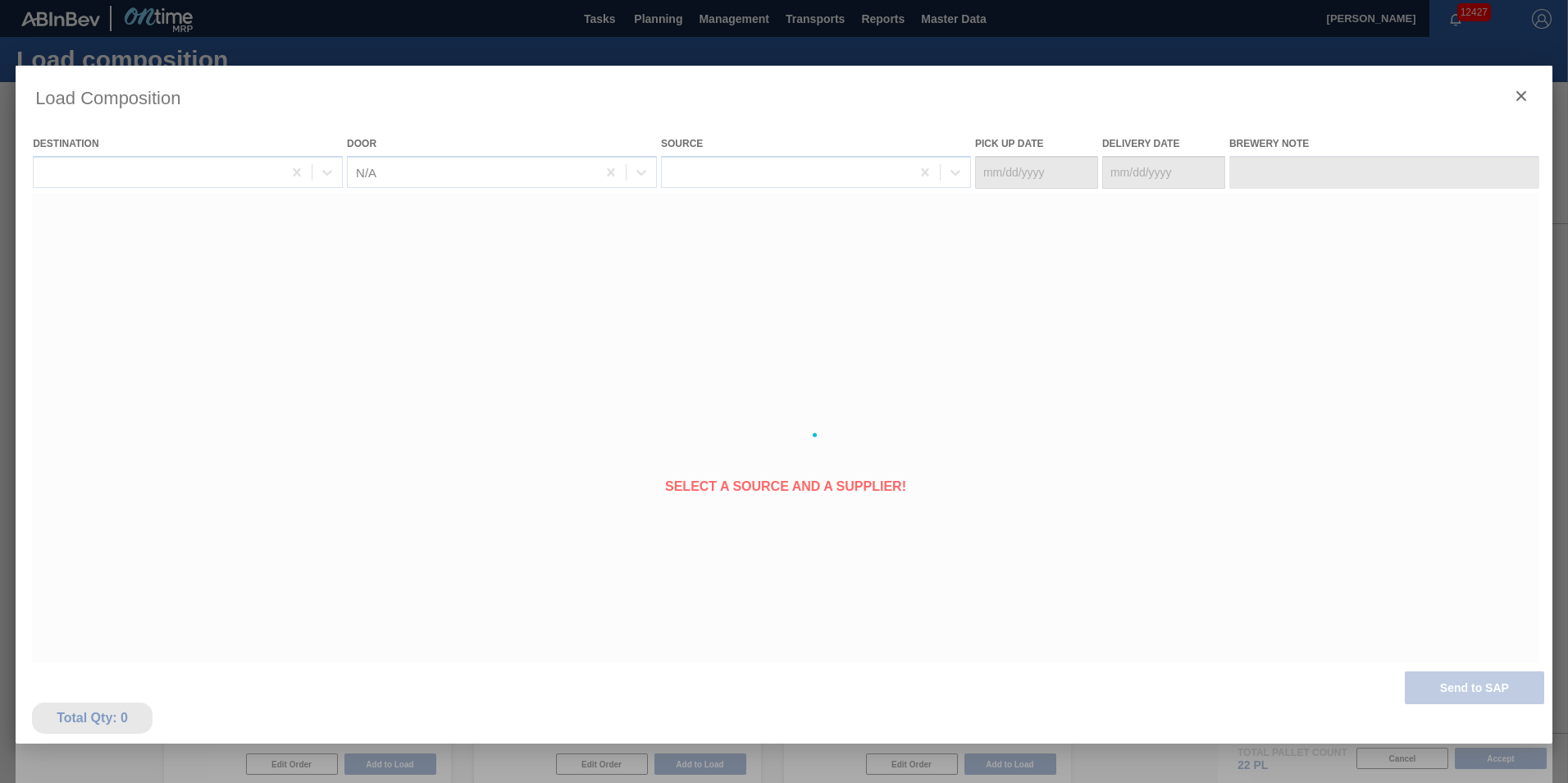
type Date "[DATE]"
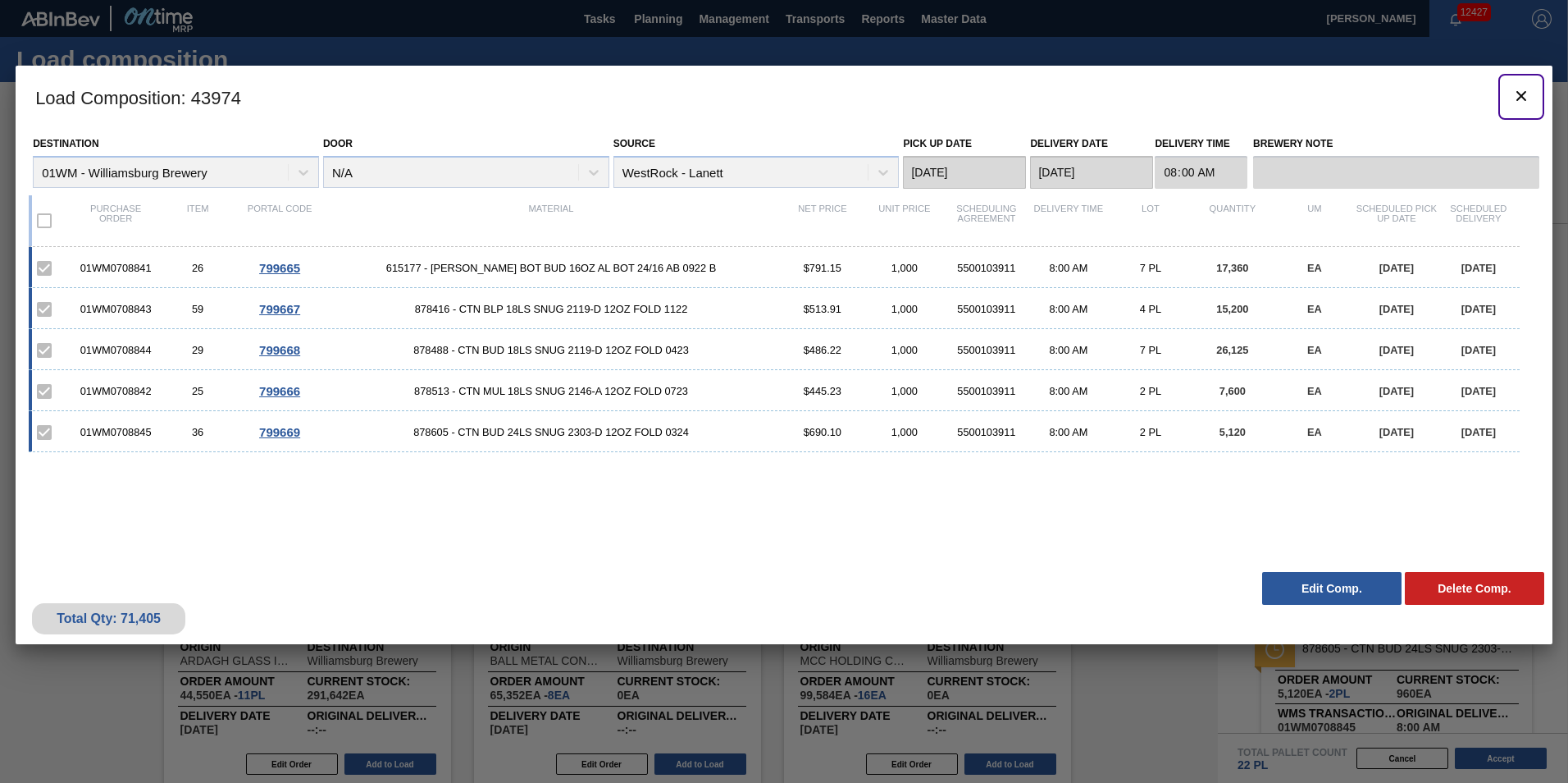
click at [1520, 93] on icon "botão de ícone" at bounding box center [1521, 95] width 20 height 20
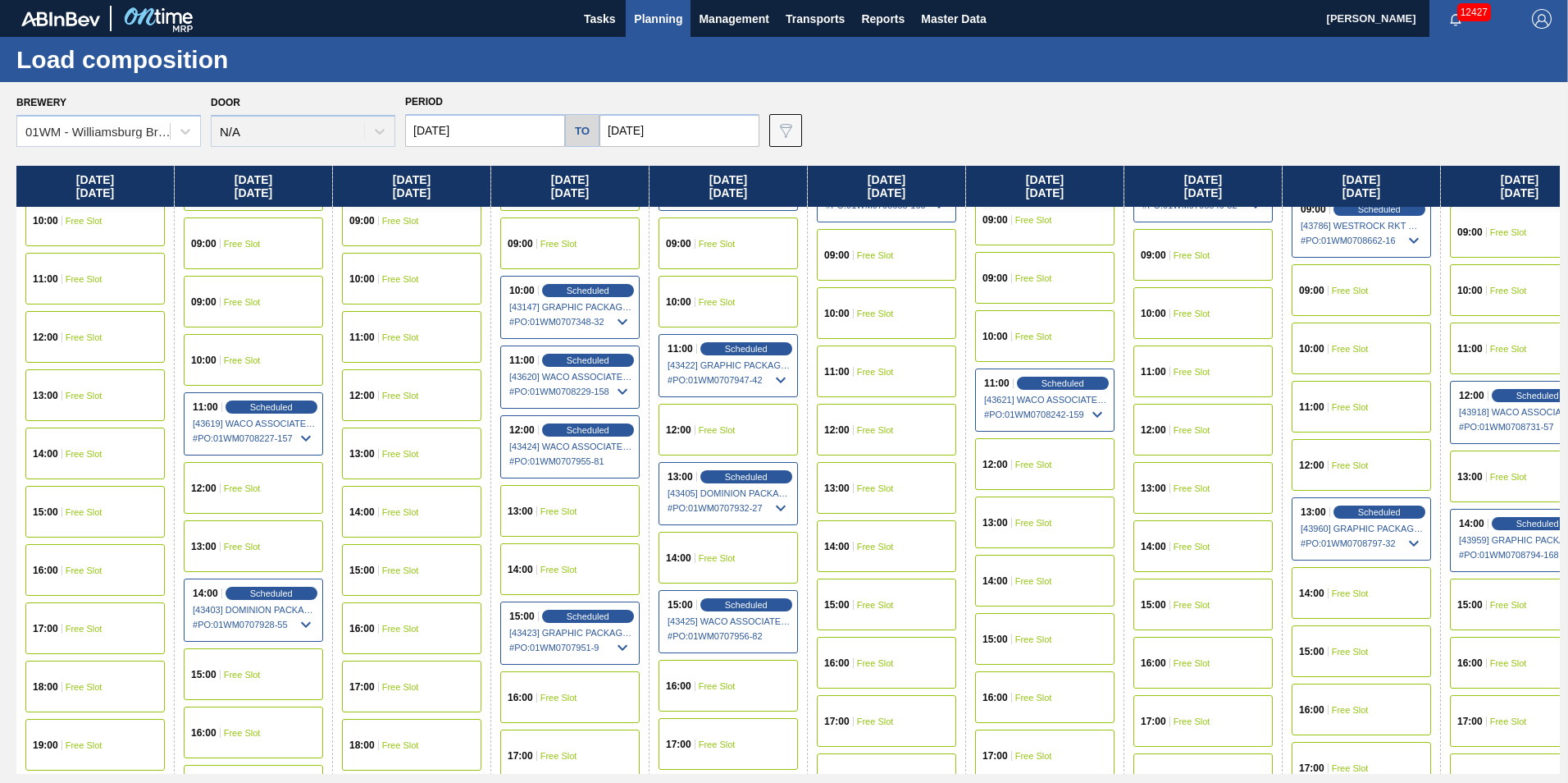
scroll to position [410, 0]
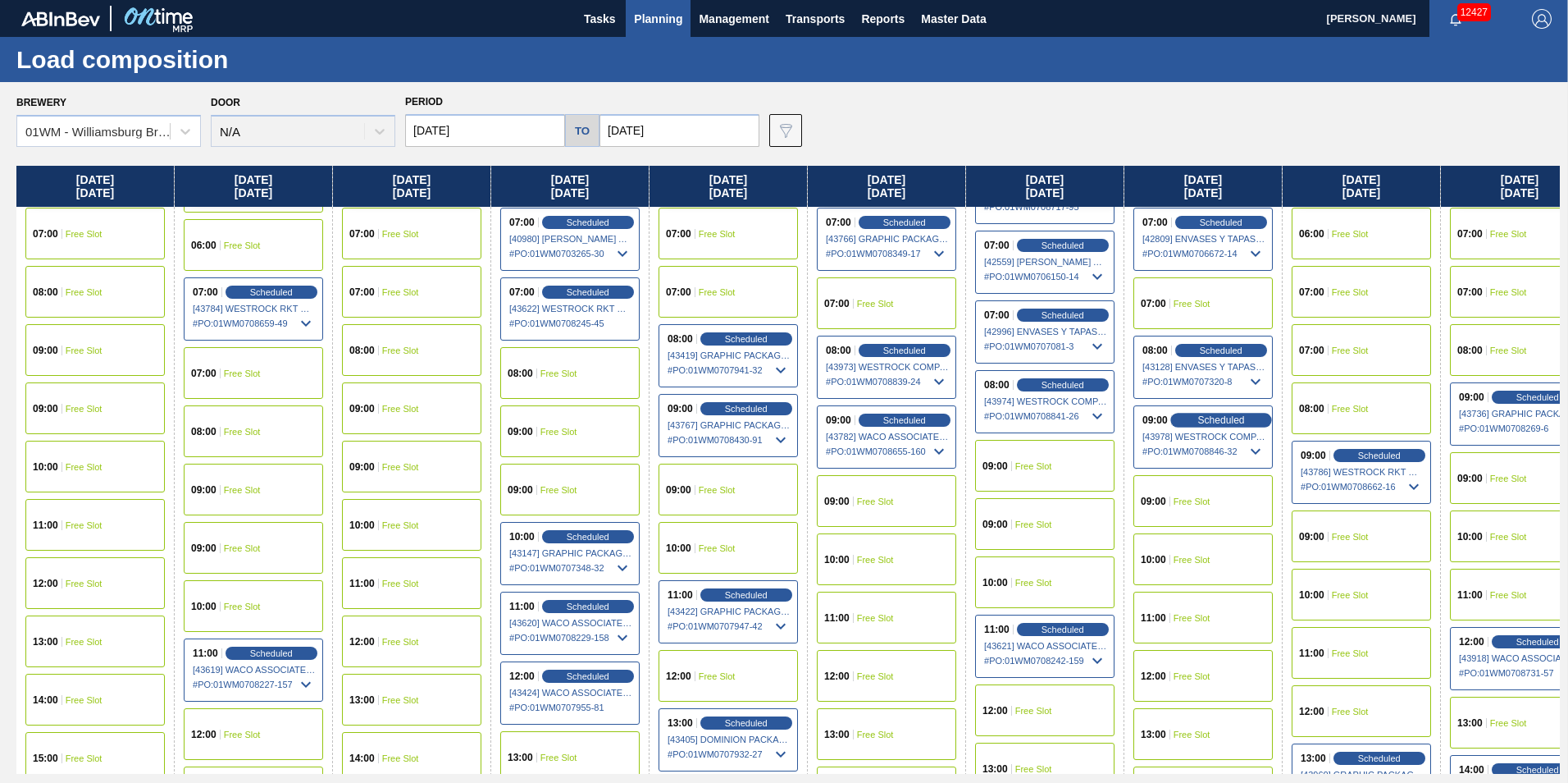
click at [1234, 418] on span "Scheduled" at bounding box center [1221, 420] width 47 height 10
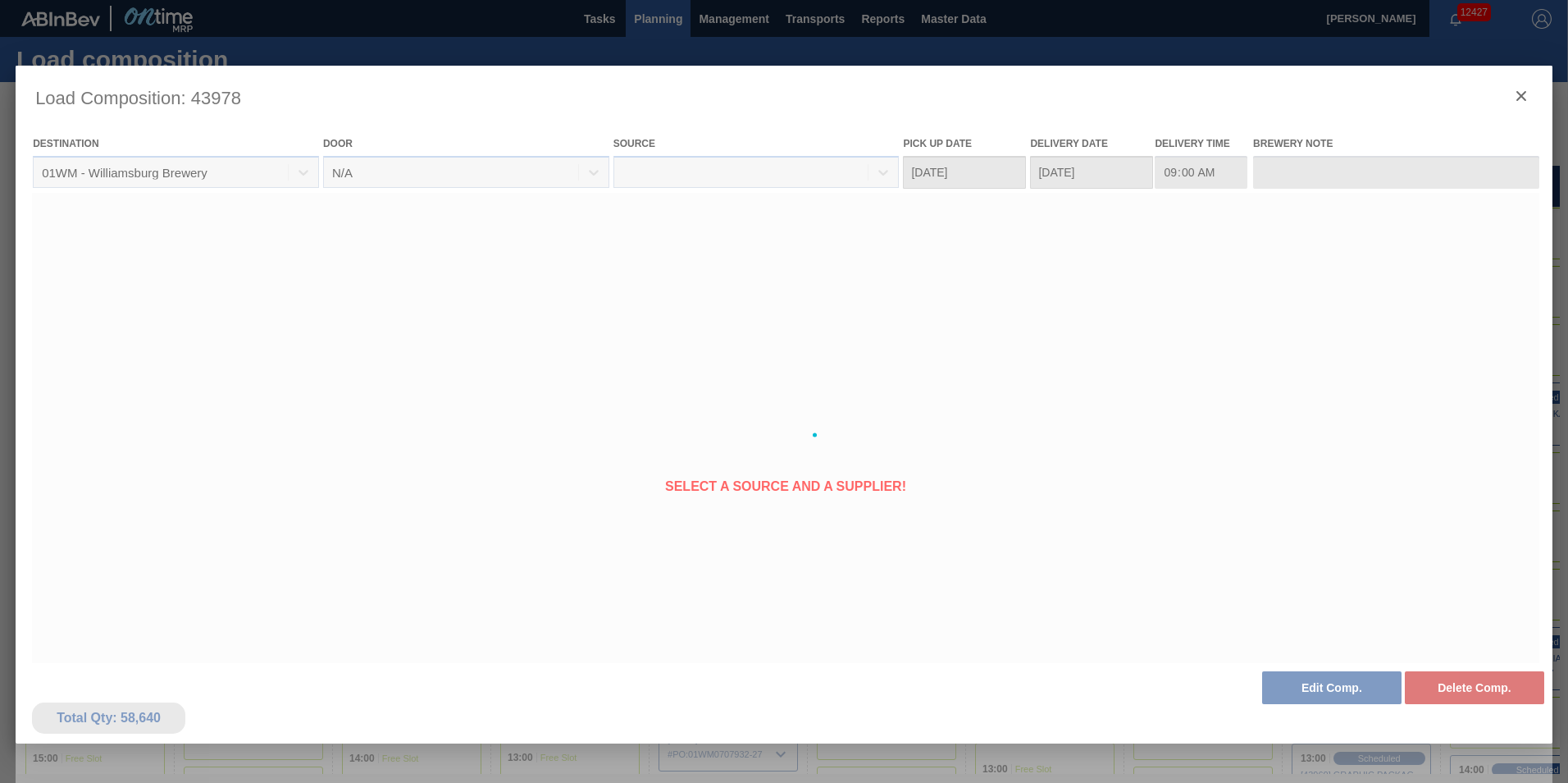
type Date "[DATE]"
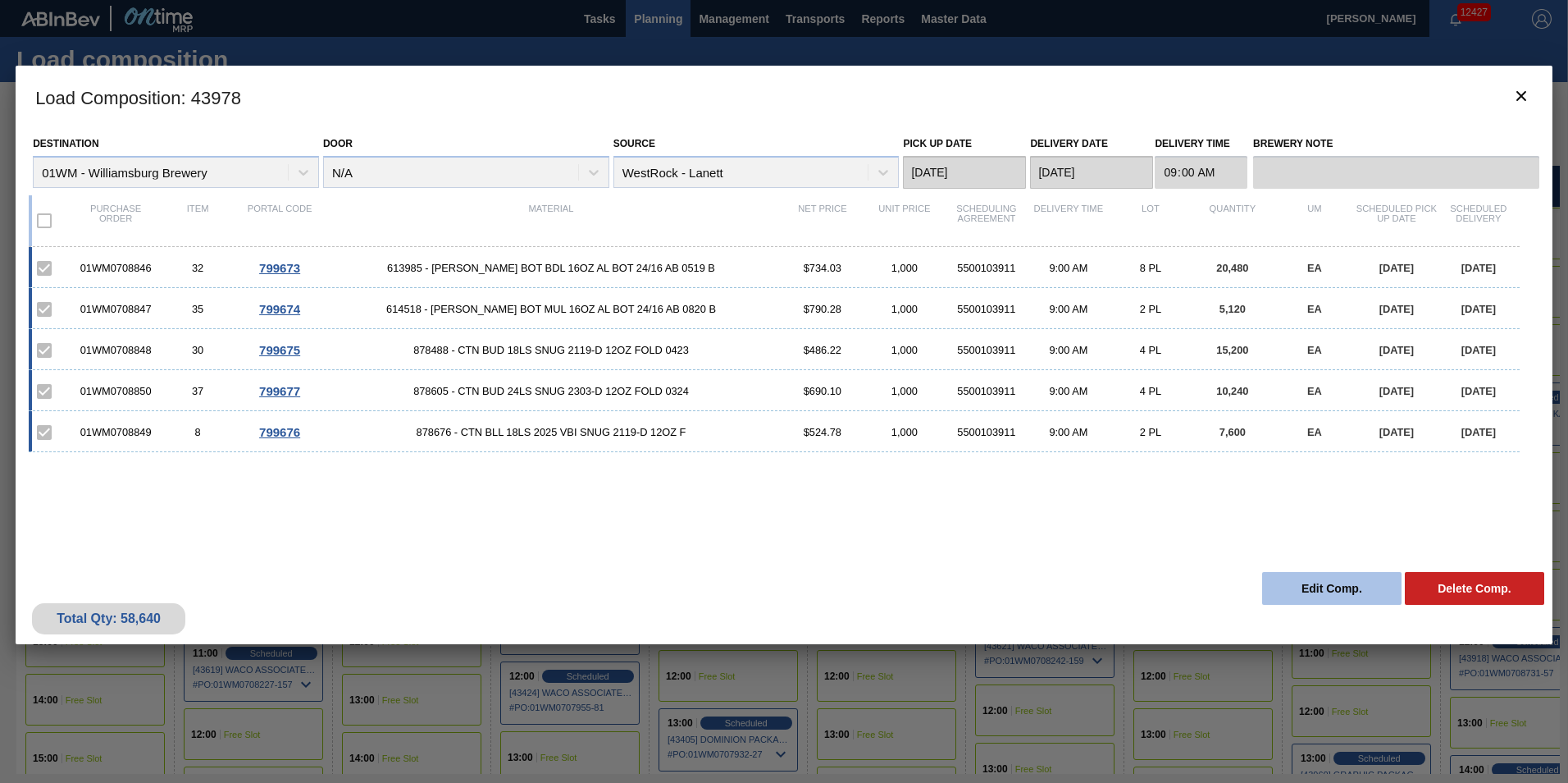
click at [1313, 585] on button "Edit Comp." at bounding box center [1331, 589] width 140 height 33
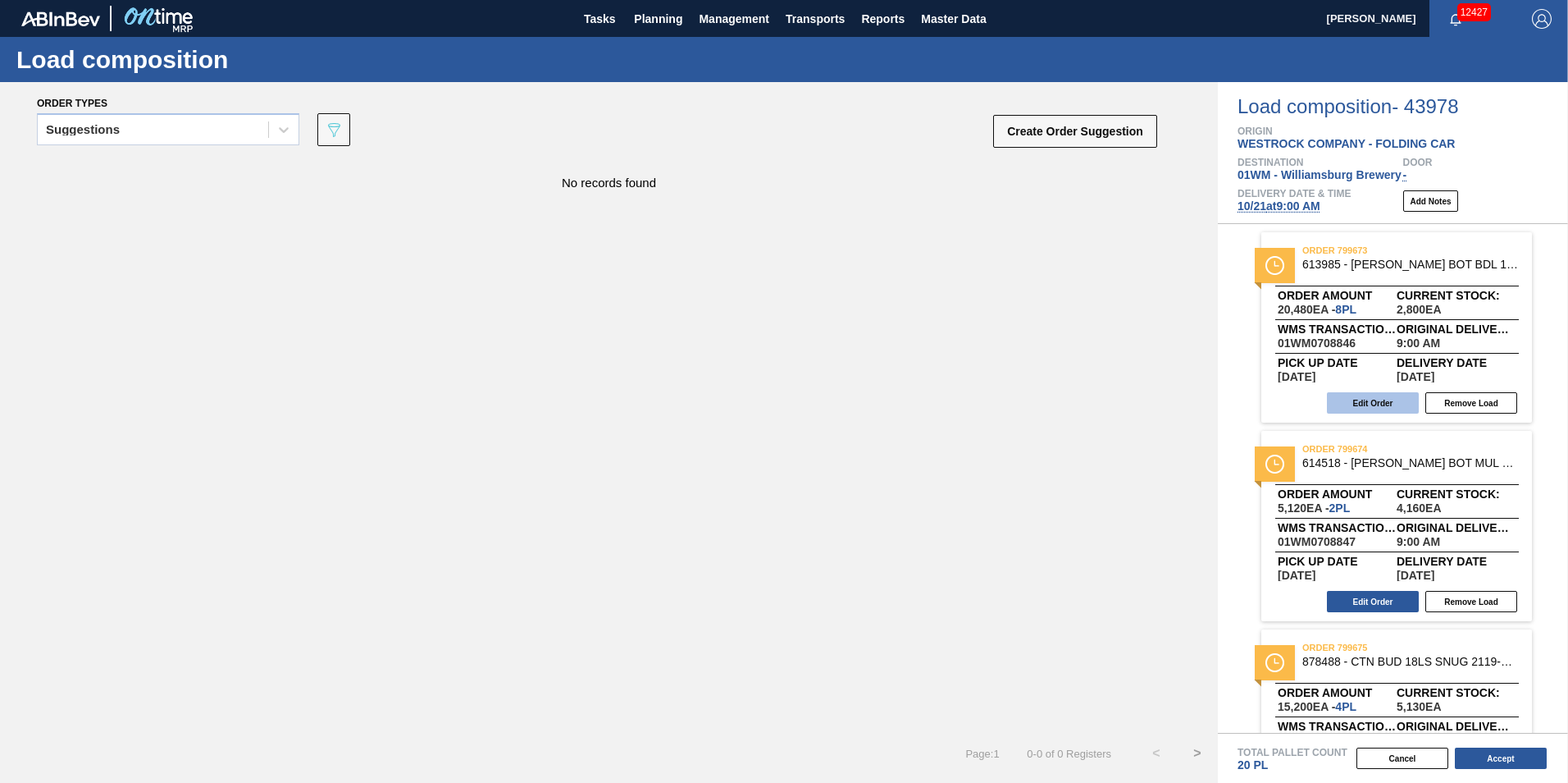
click at [1372, 406] on button "Edit Order" at bounding box center [1373, 402] width 92 height 22
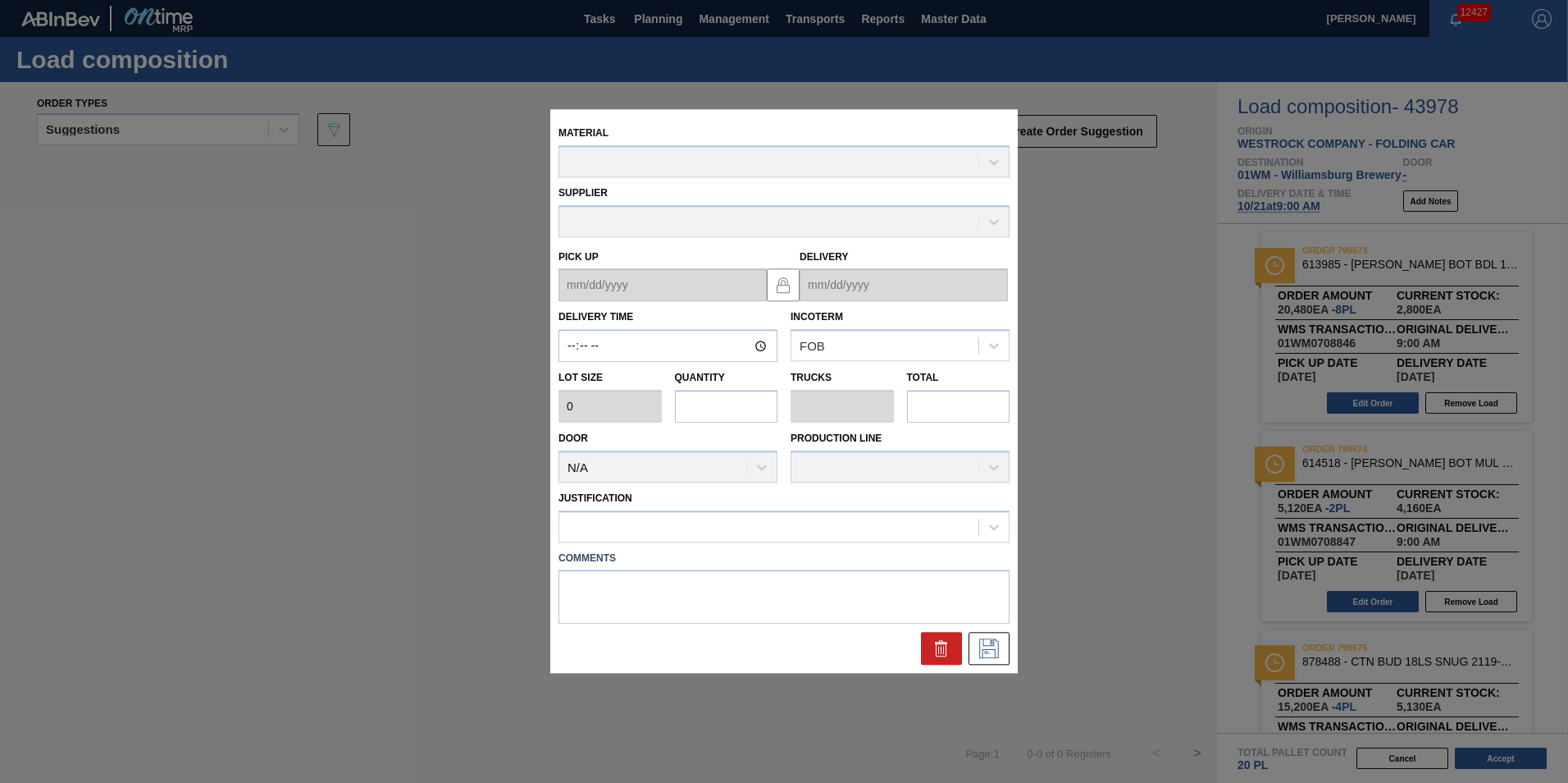
type input "09:00:00"
type input "2,560"
type input "8"
type input "0.197"
type input "20,480"
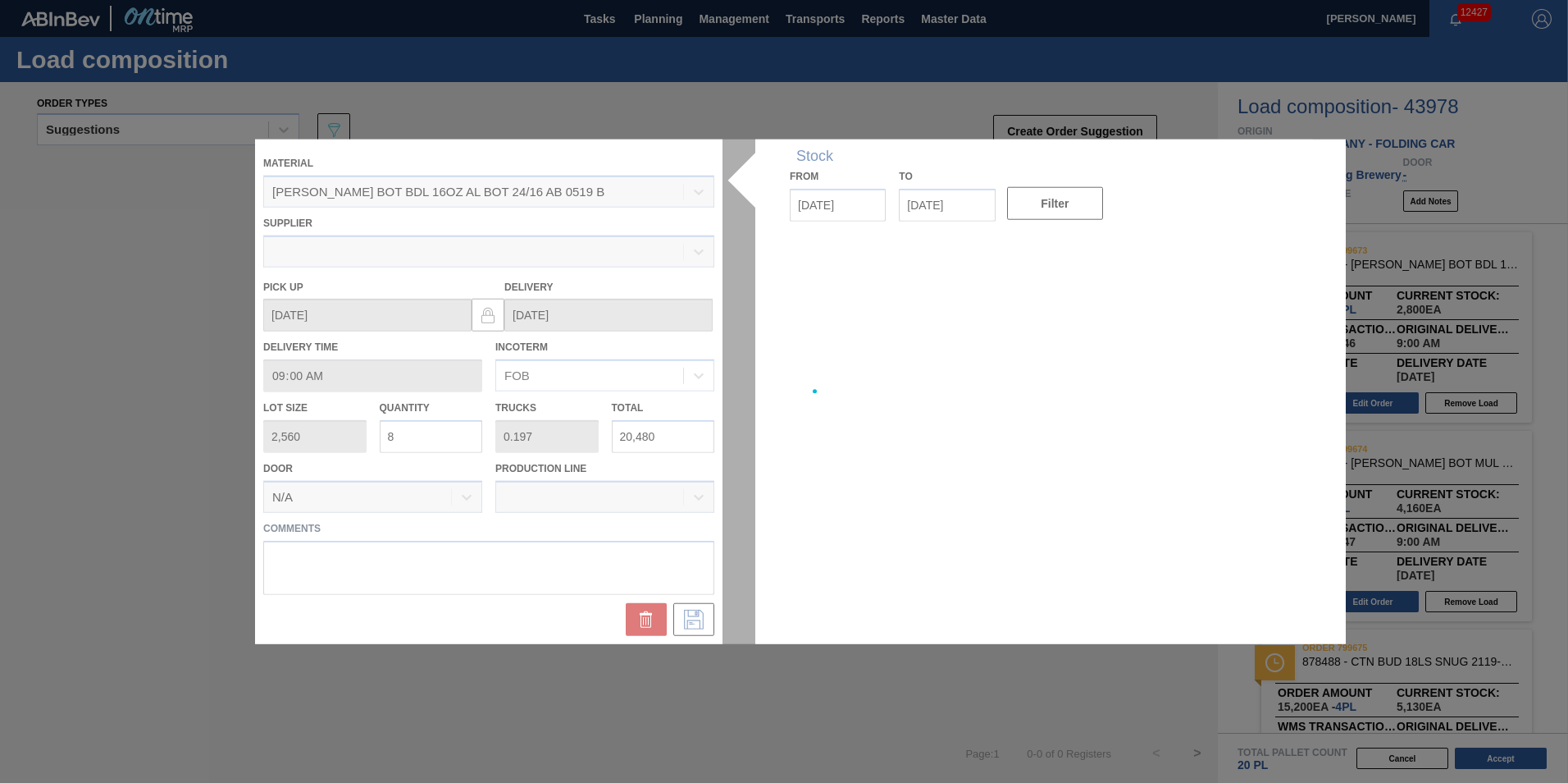
type up "[DATE]"
type input "[DATE]"
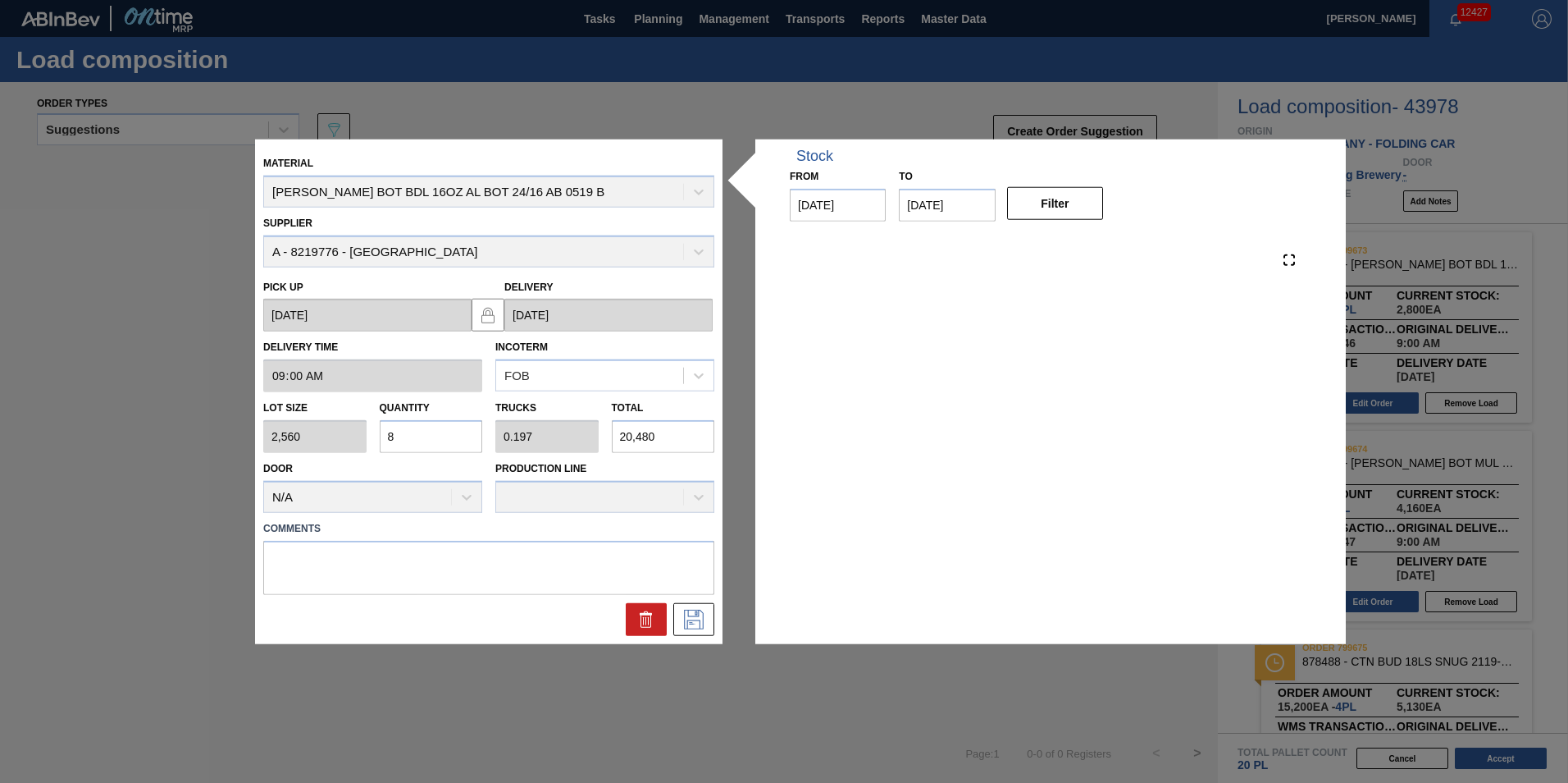
click at [650, 438] on input "20,480" at bounding box center [663, 437] width 103 height 33
drag, startPoint x: 675, startPoint y: 434, endPoint x: 485, endPoint y: 435, distance: 190.0
click at [485, 435] on div "Lot size 2,560 Quantity 8 Trucks 0.197 Total 20,480" at bounding box center [489, 422] width 465 height 61
type input "0.001"
type input "0"
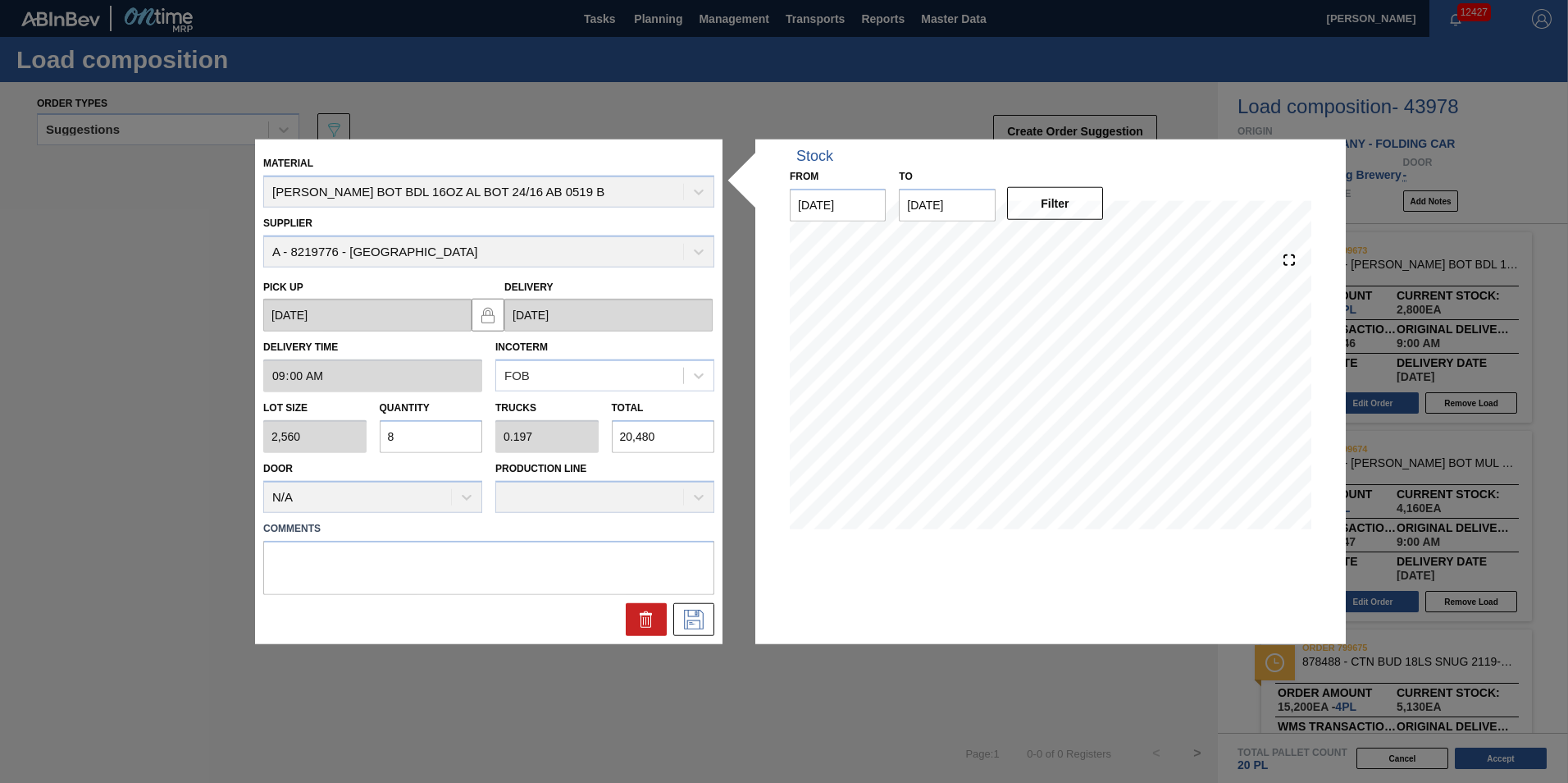
type input "2"
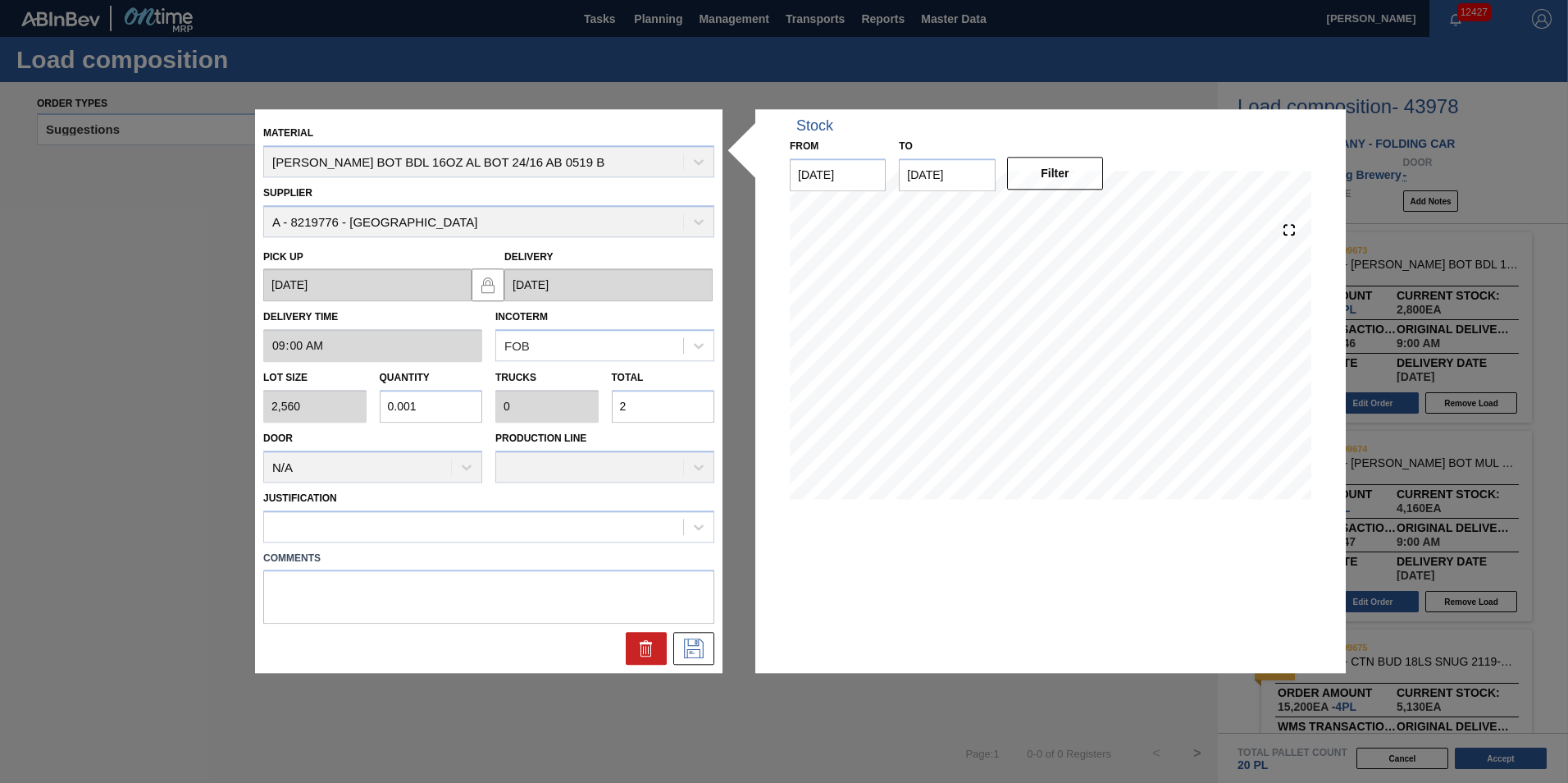
type input "0.009"
type input "22"
type input "0.089"
type input "0.002"
type input "228"
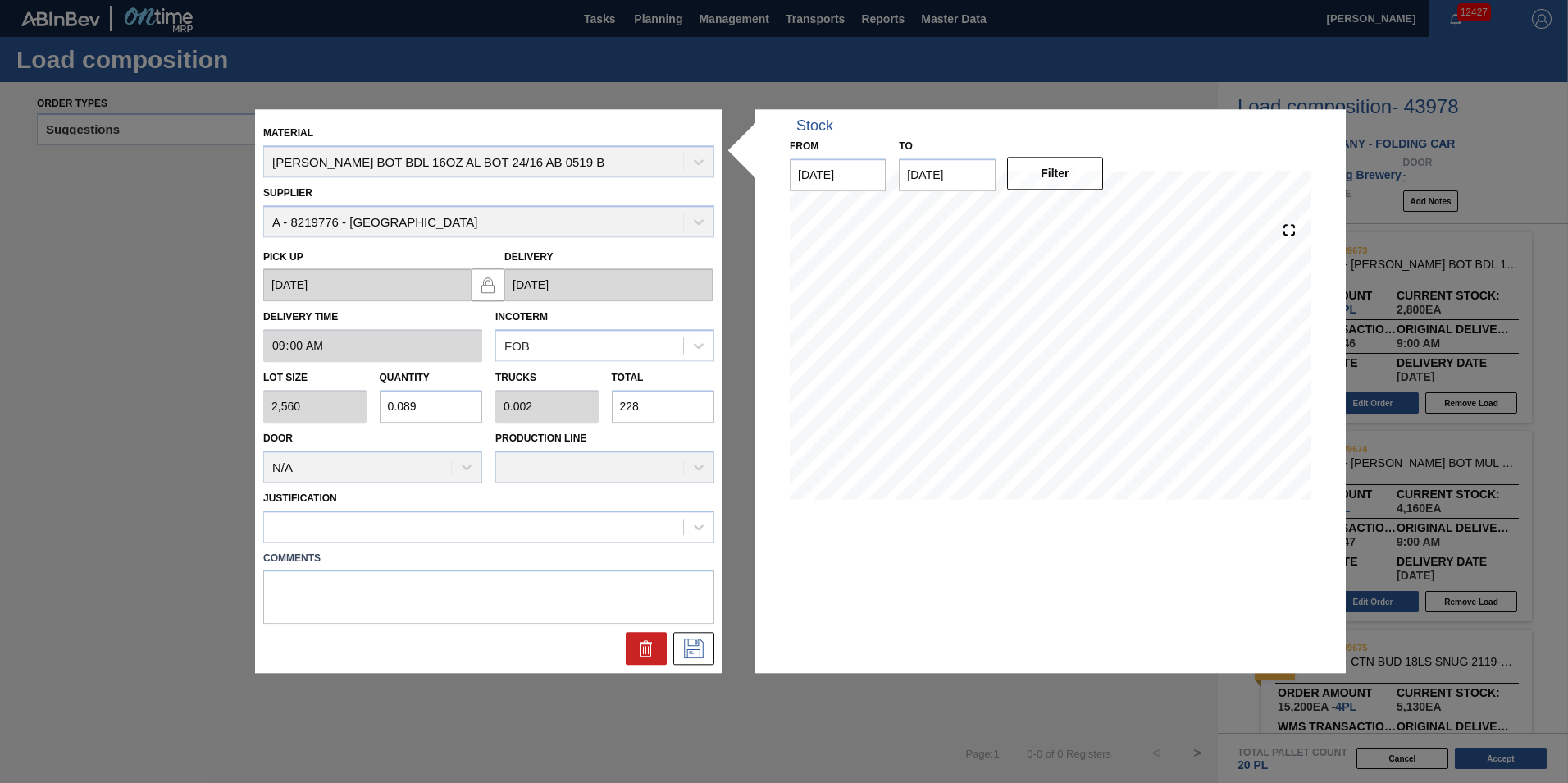
type input "0.894"
type input "0.022"
type input "2,288"
type input "8.938"
type input "0.22"
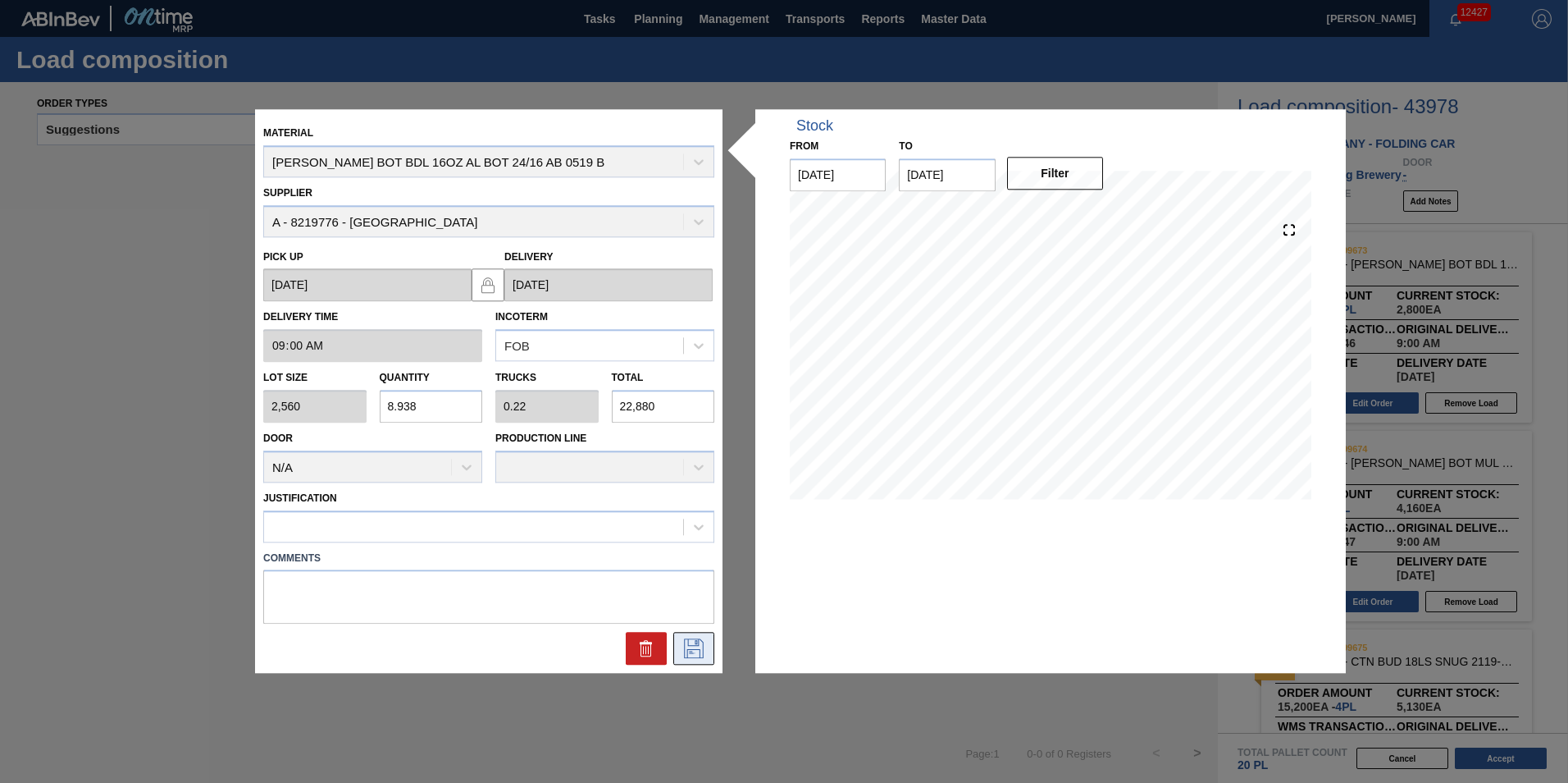
type input "22,880"
click at [696, 646] on icon at bounding box center [693, 649] width 20 height 20
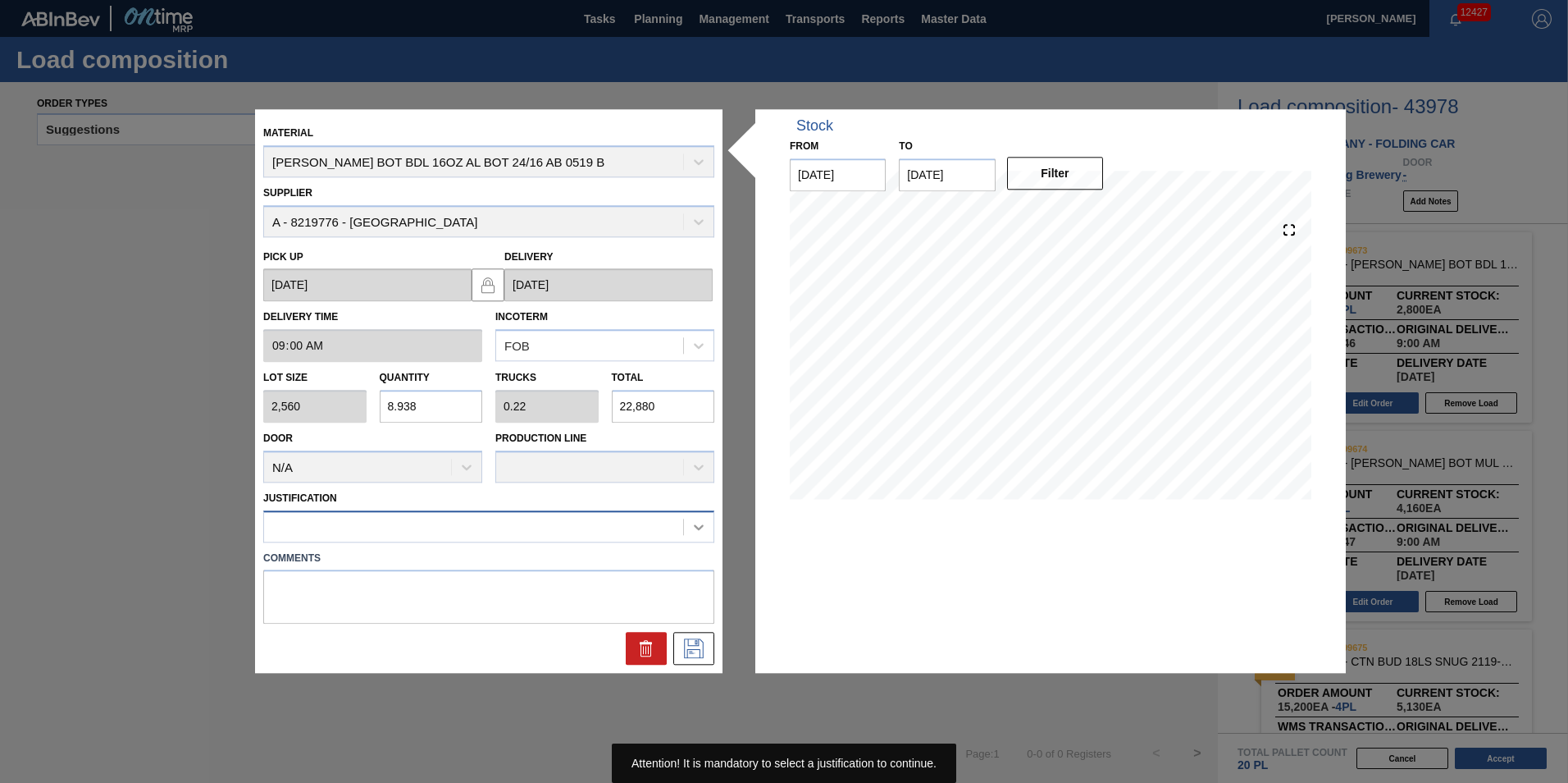
click at [688, 540] on div at bounding box center [699, 527] width 29 height 29
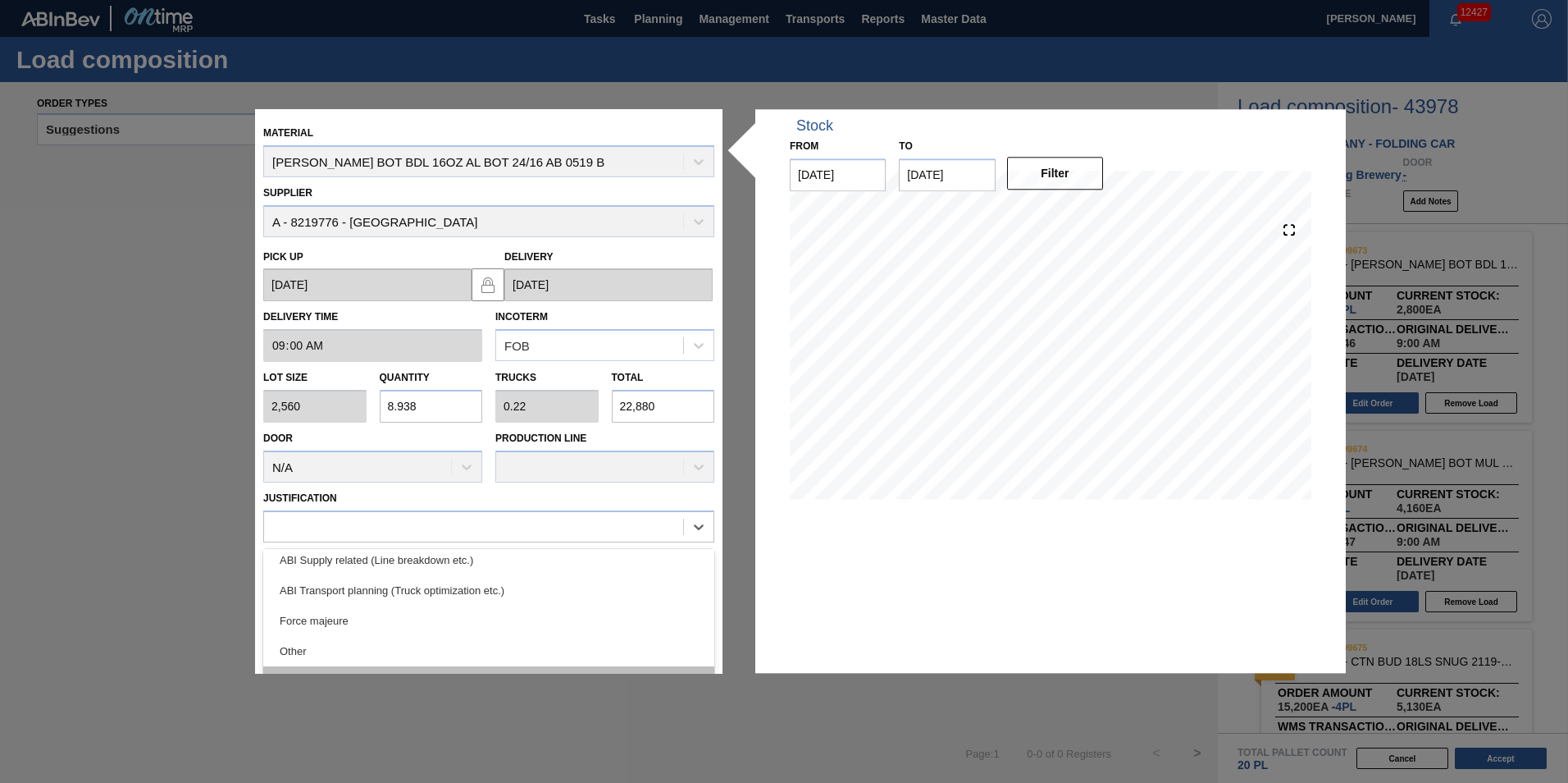
scroll to position [307, 0]
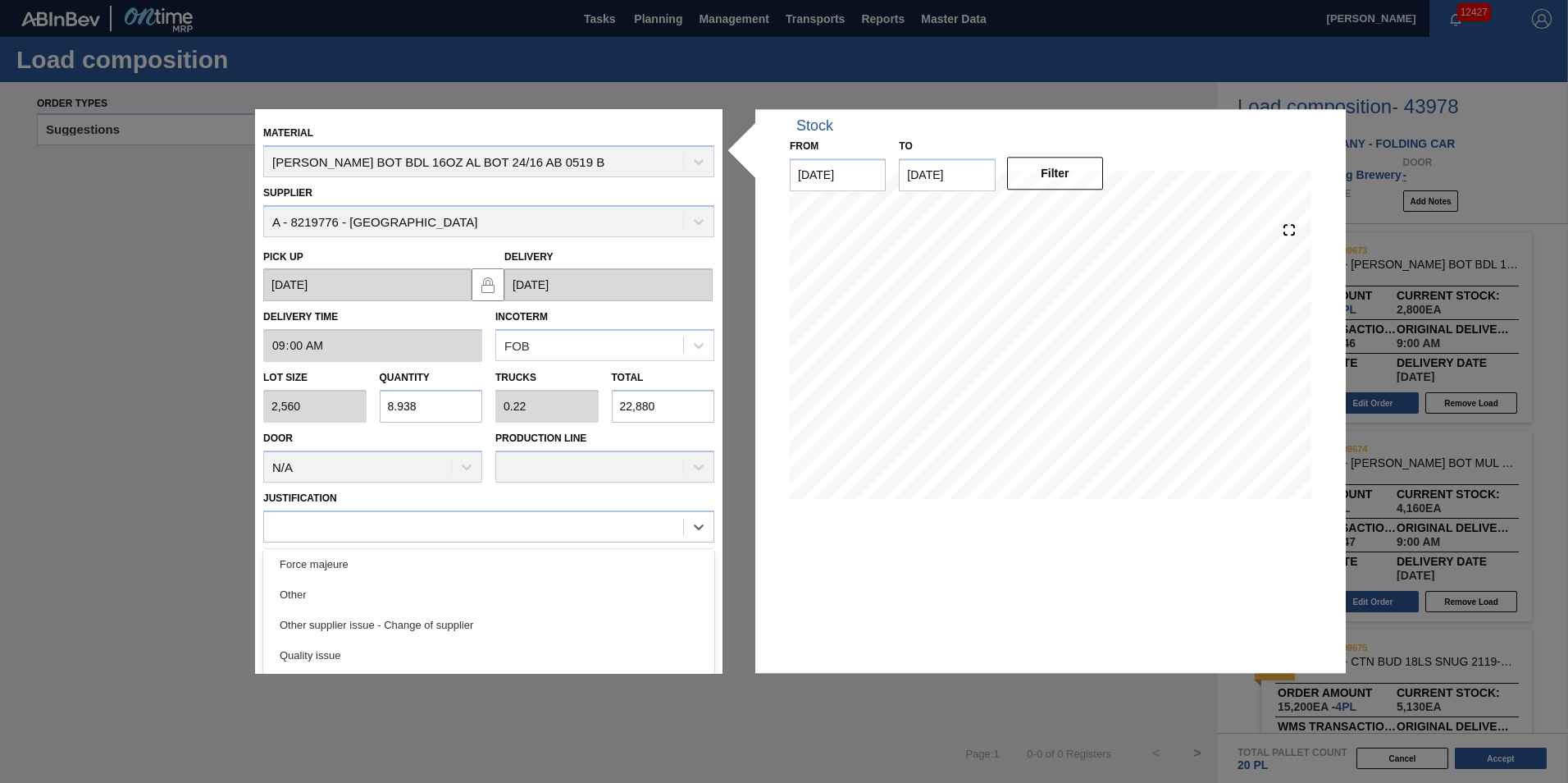
click at [424, 599] on div "Other" at bounding box center [489, 594] width 451 height 30
click at [702, 649] on icon at bounding box center [693, 649] width 26 height 20
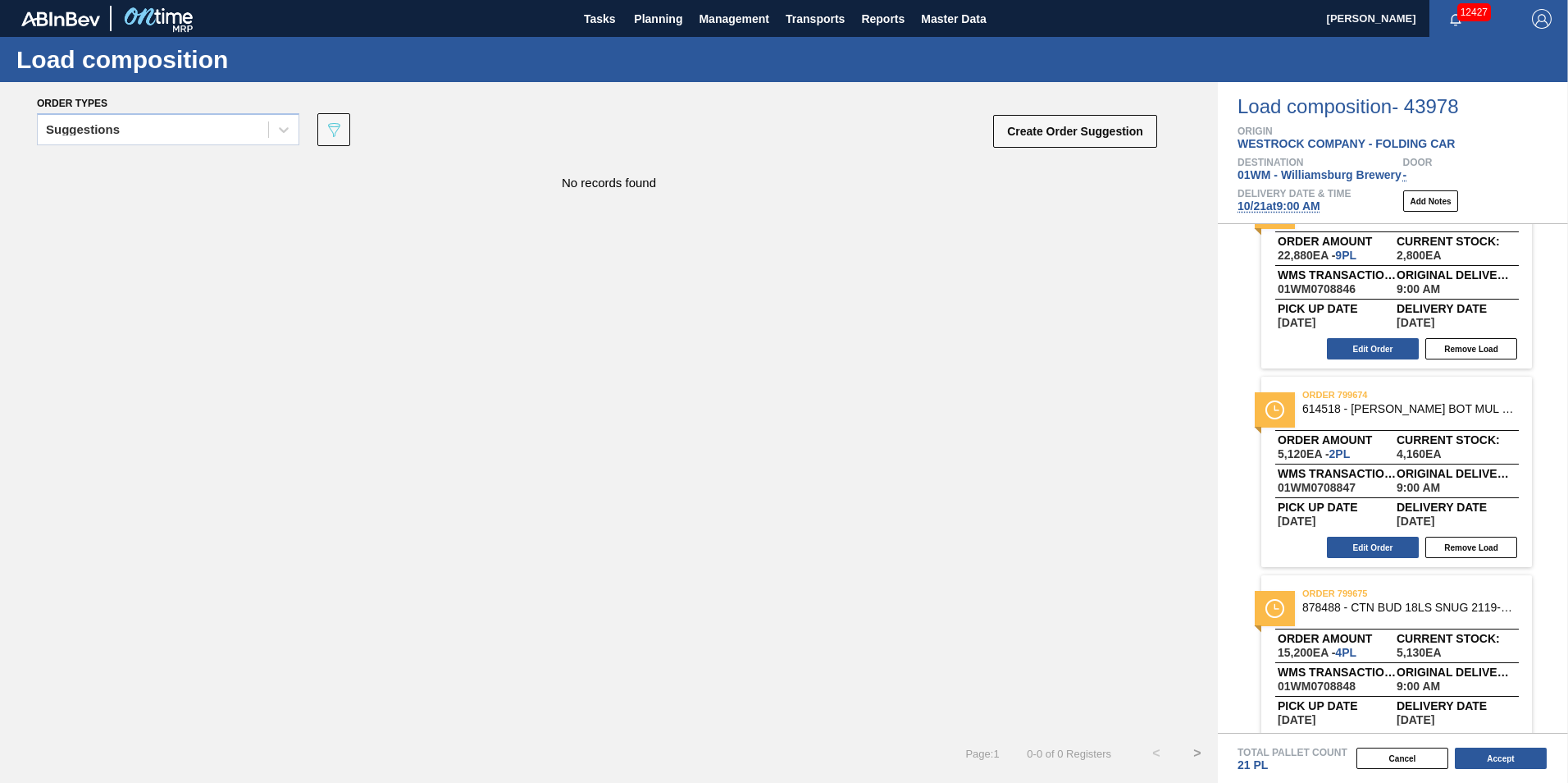
scroll to position [82, 0]
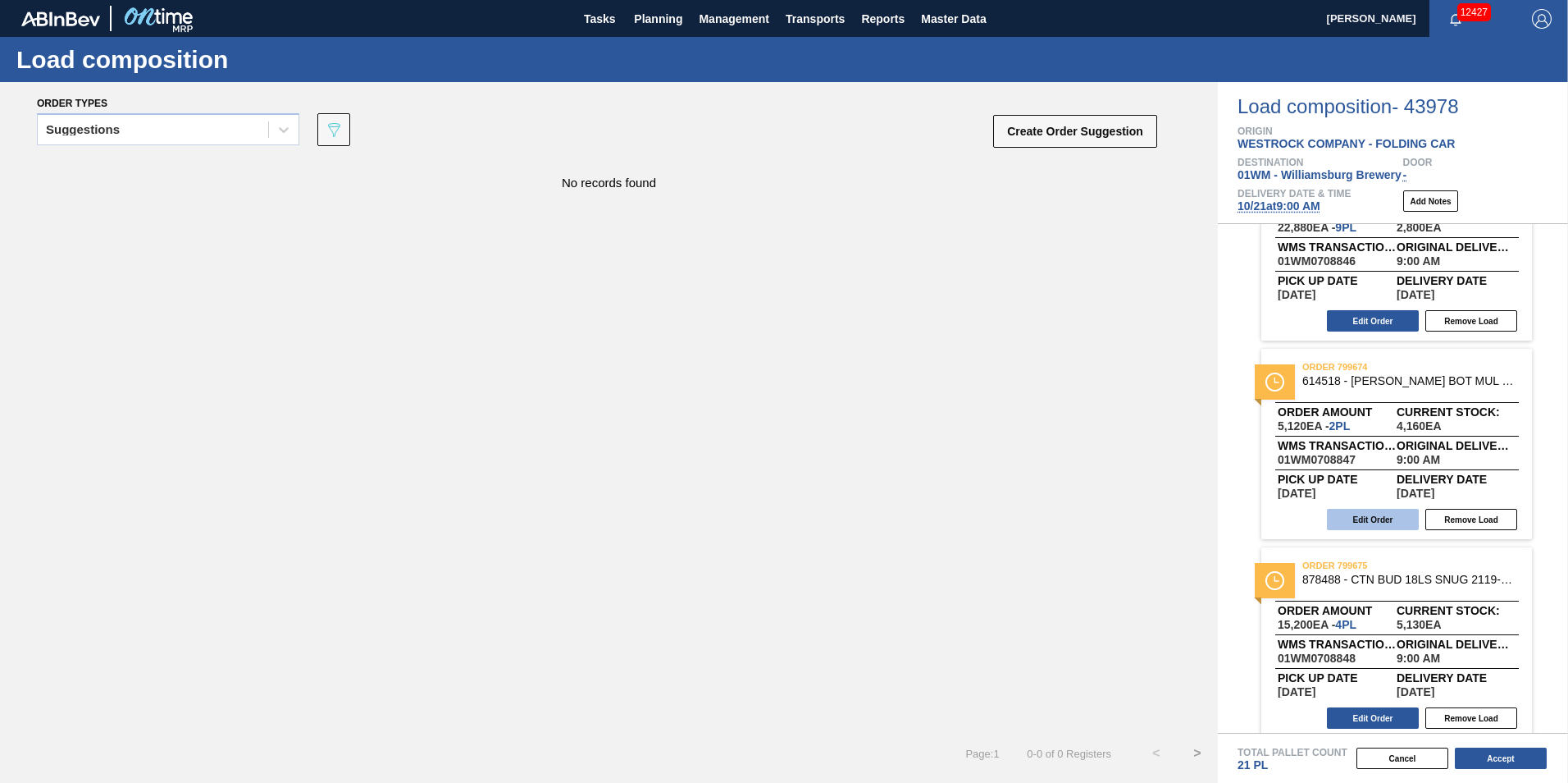
click at [1382, 520] on button "Edit Order" at bounding box center [1373, 519] width 92 height 22
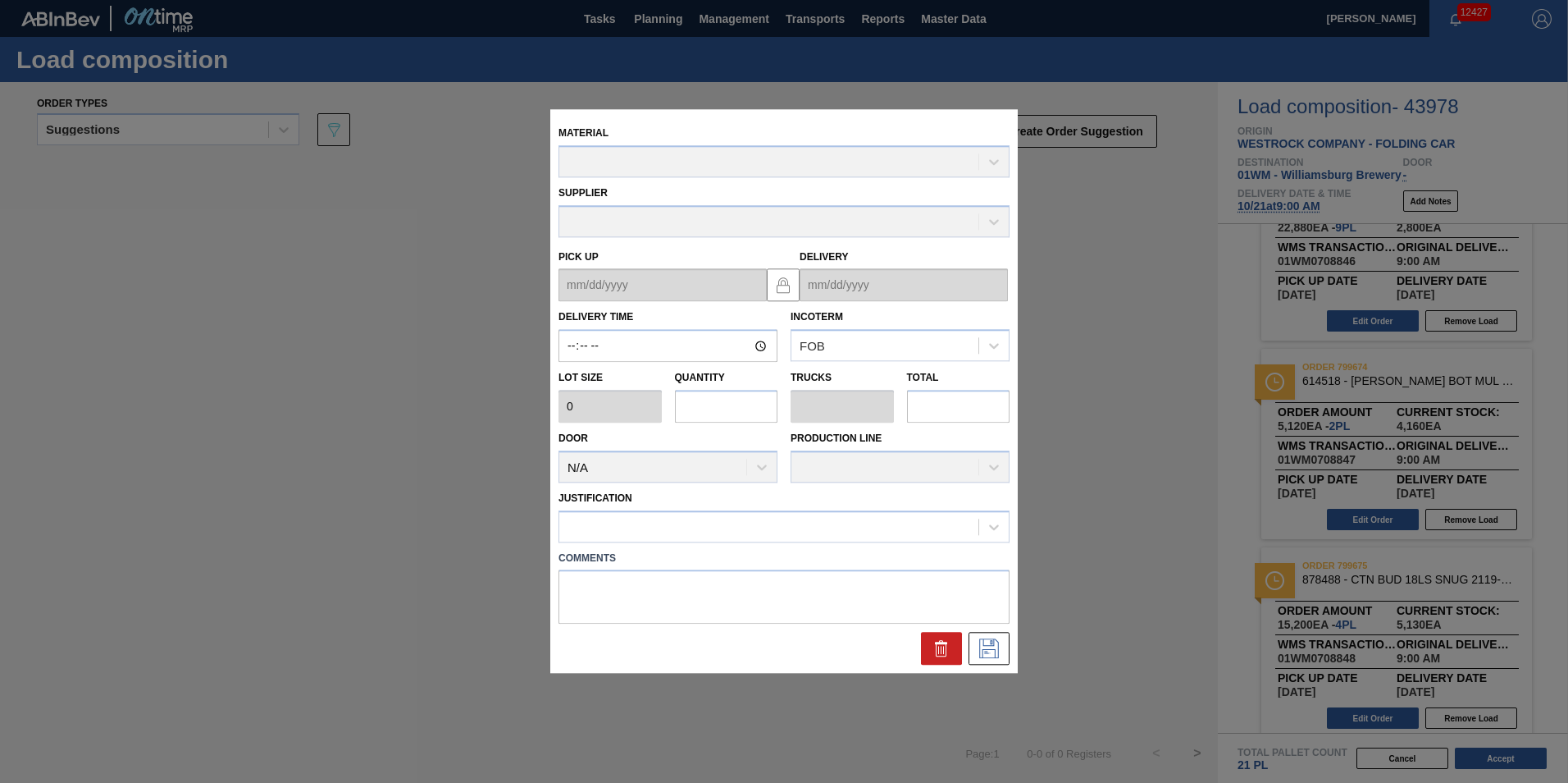
type input "09:00:00"
type input "2,560"
type input "2"
type input "0.083"
type input "5,120"
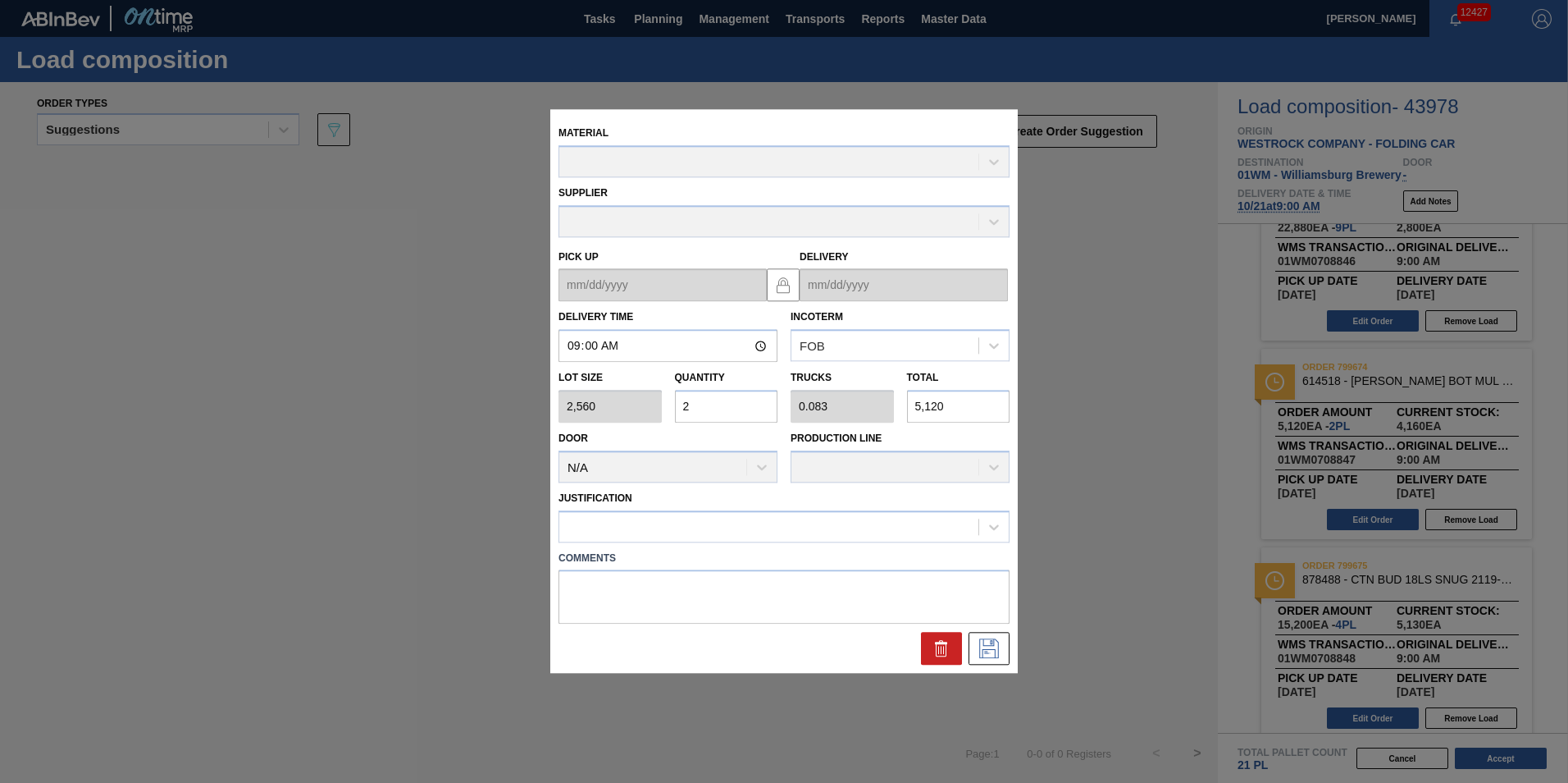
type up "[DATE]"
type input "[DATE]"
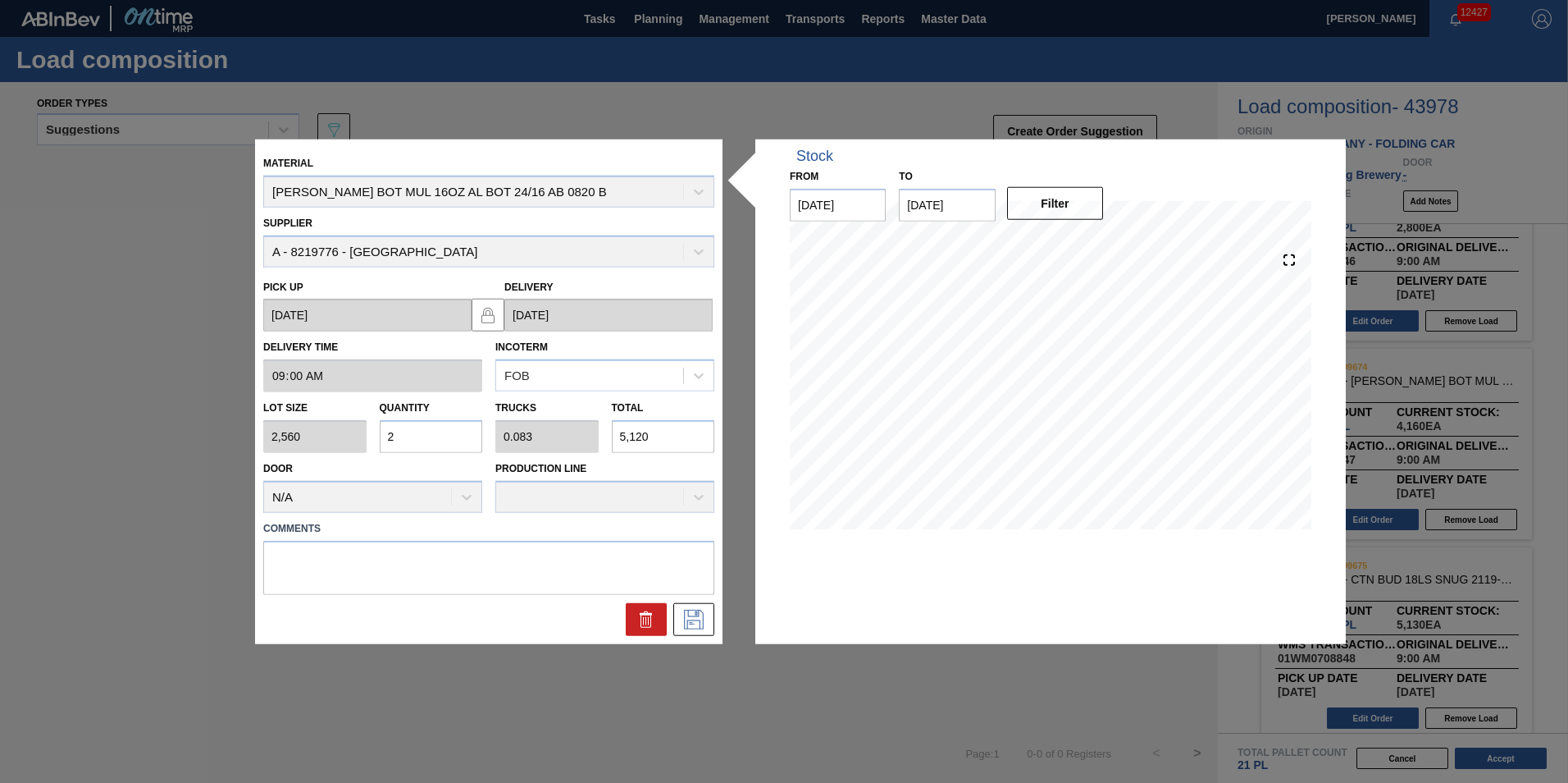
drag, startPoint x: 681, startPoint y: 434, endPoint x: 401, endPoint y: 441, distance: 280.1
click at [401, 441] on div "Lot size 2,560 Quantity 2 Trucks 0.083 Total 5,120" at bounding box center [489, 422] width 465 height 61
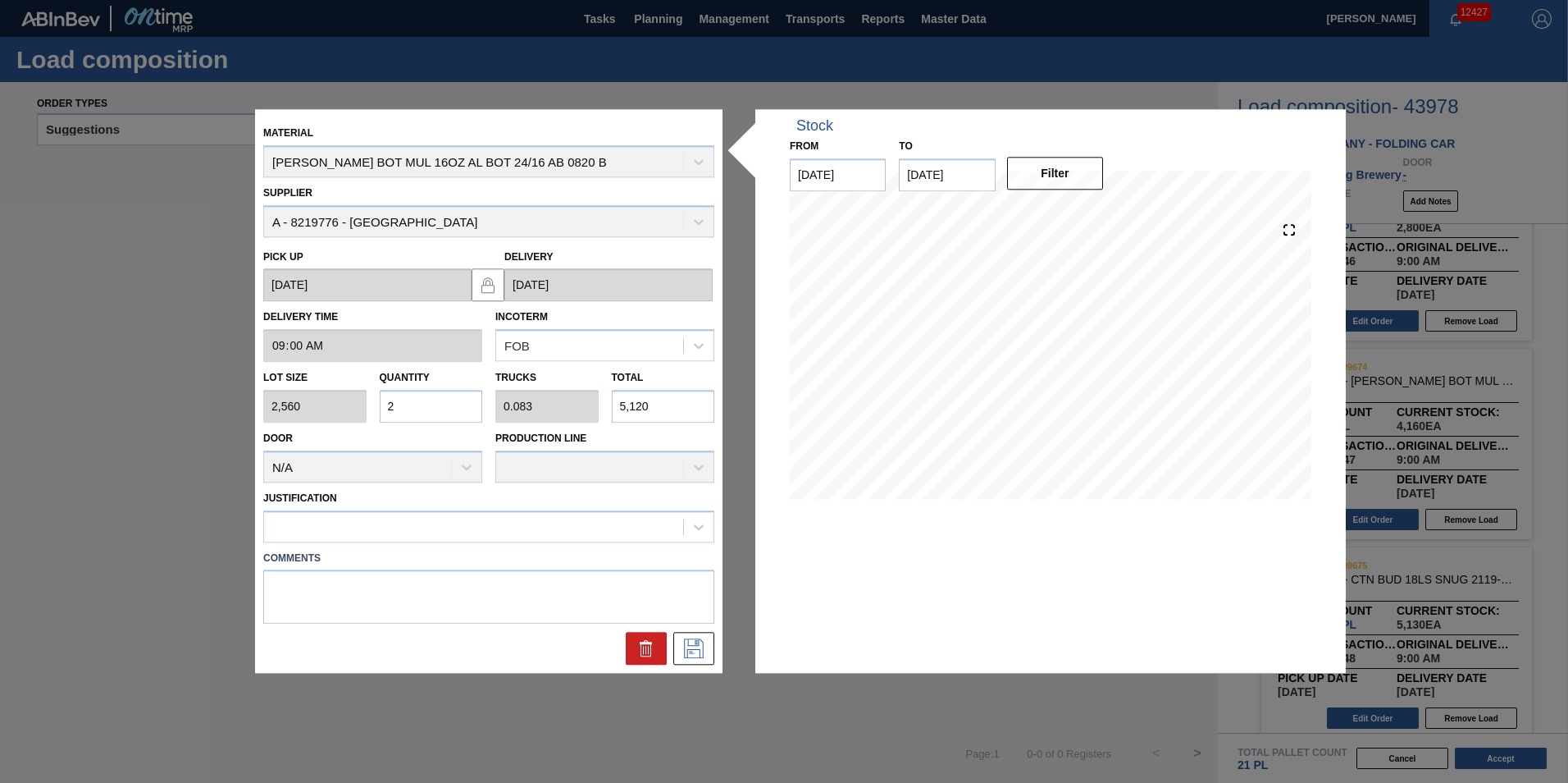
type input "0.002"
type input "0"
type input "65"
type input "0.025"
type input "0.001"
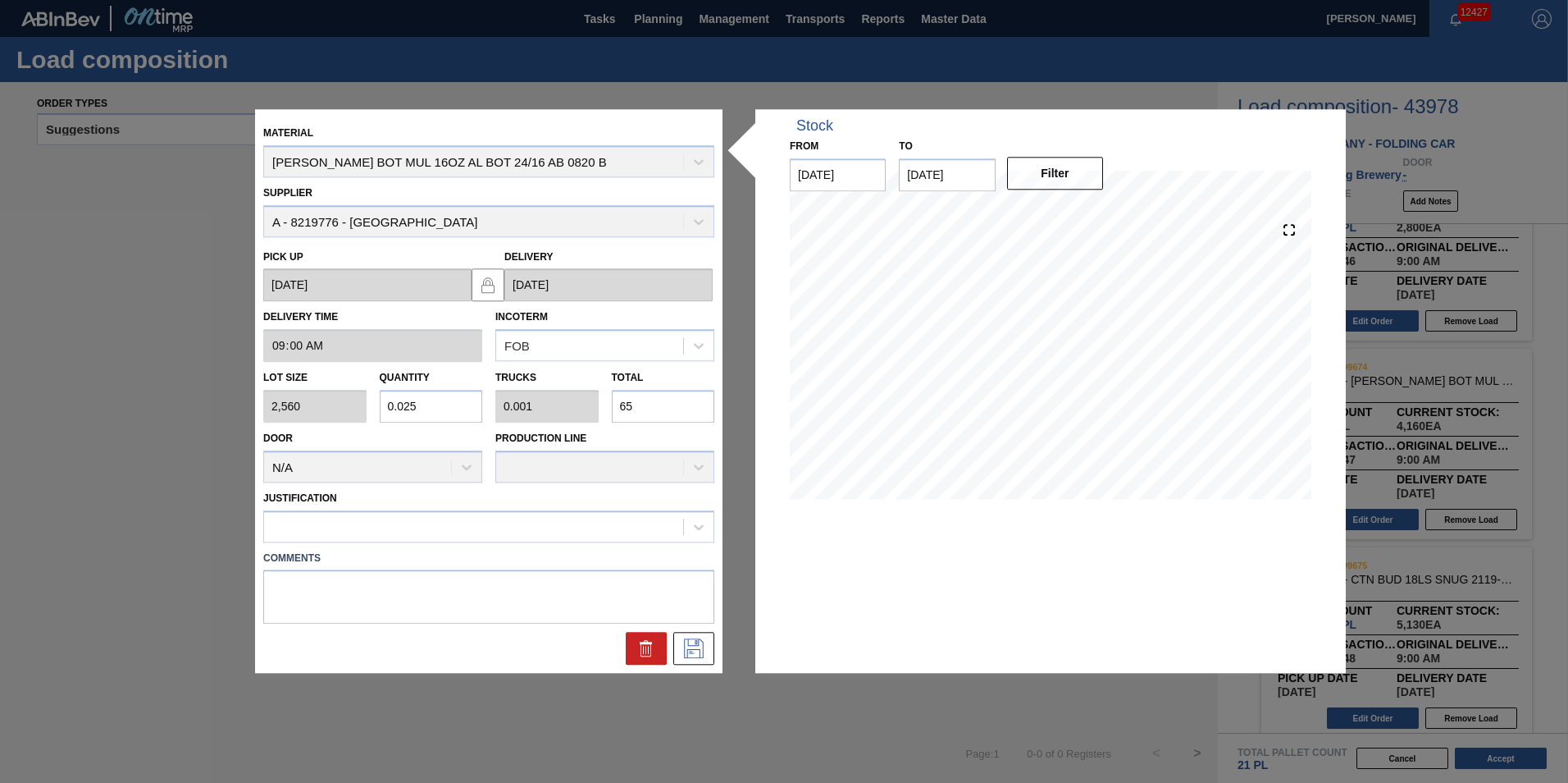
type input "0.256"
type input "0.011"
type input "656"
type input "2.563"
type input "0.107"
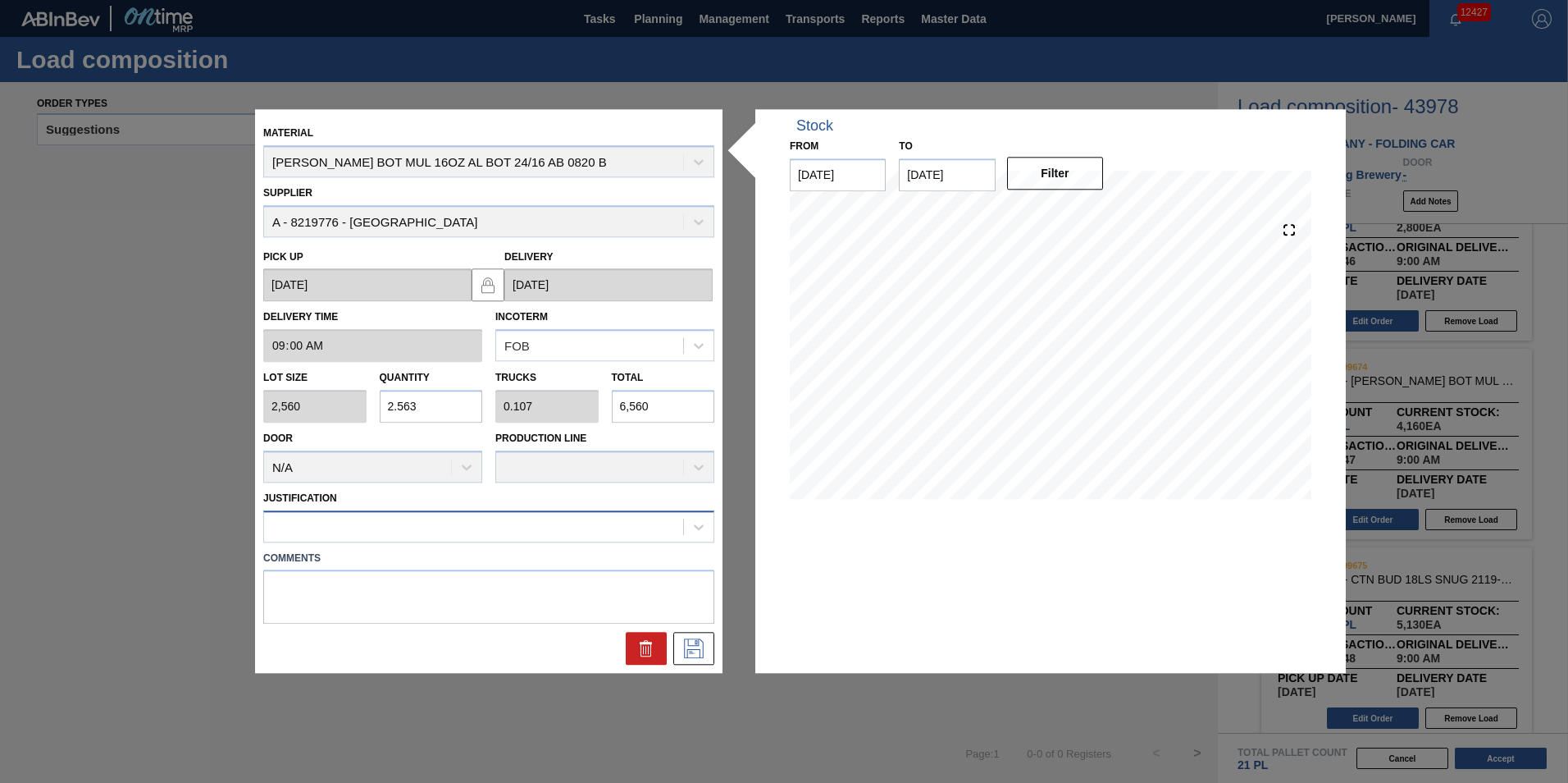
type input "6,560"
click at [681, 534] on div at bounding box center [489, 526] width 451 height 32
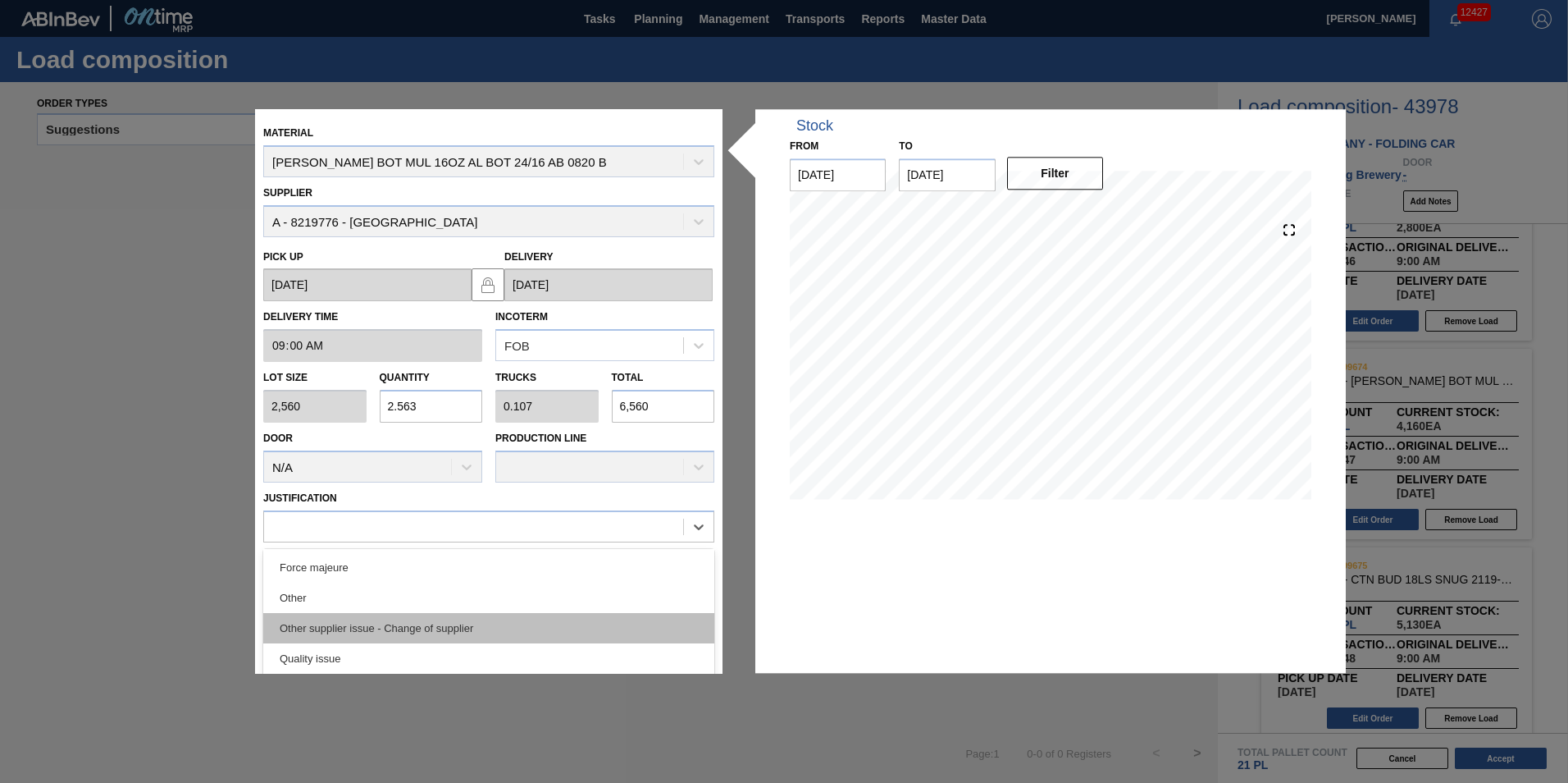
scroll to position [307, 0]
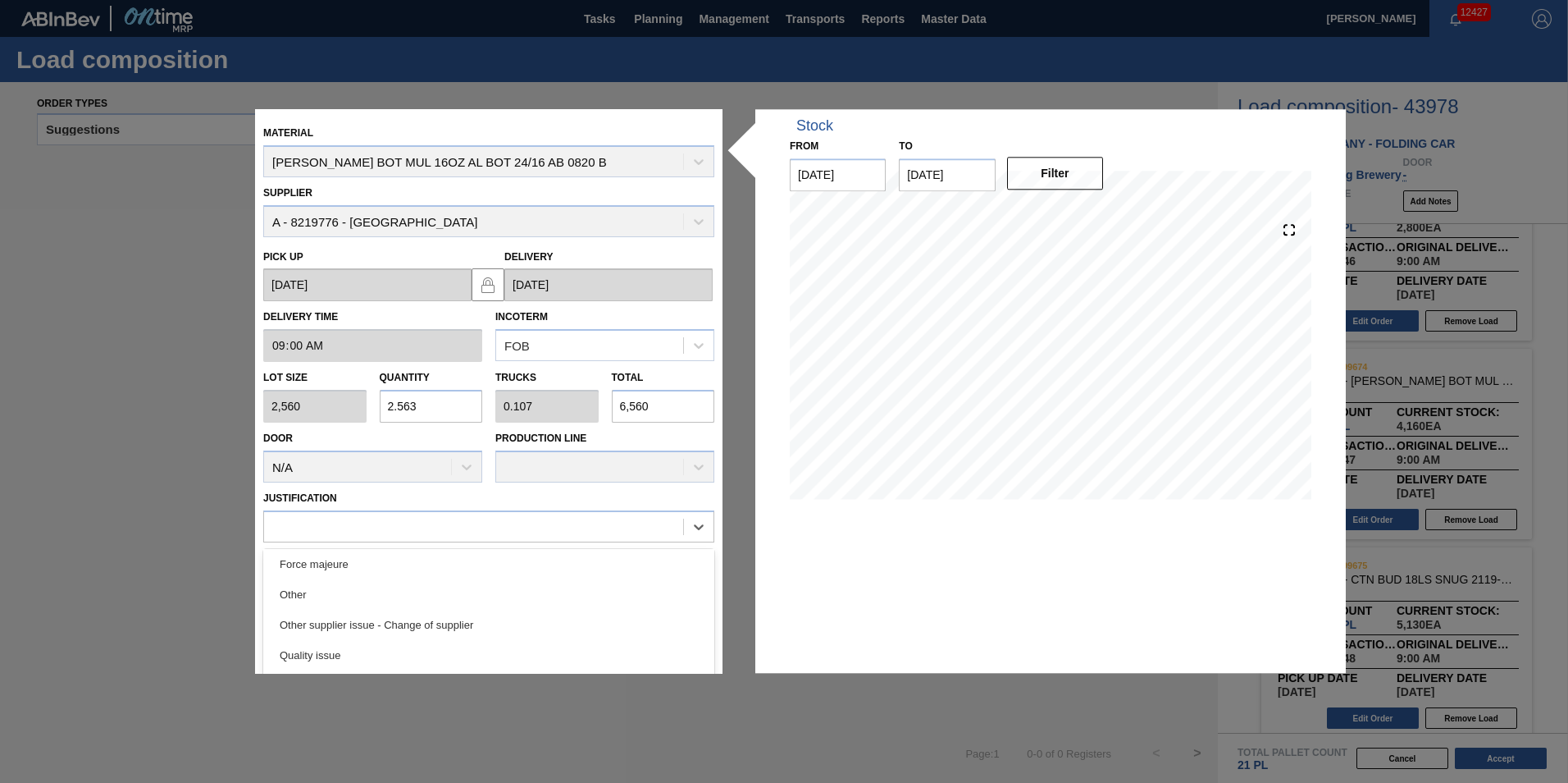
click at [602, 583] on div "Other" at bounding box center [489, 594] width 451 height 30
click at [696, 642] on icon at bounding box center [693, 647] width 8 height 13
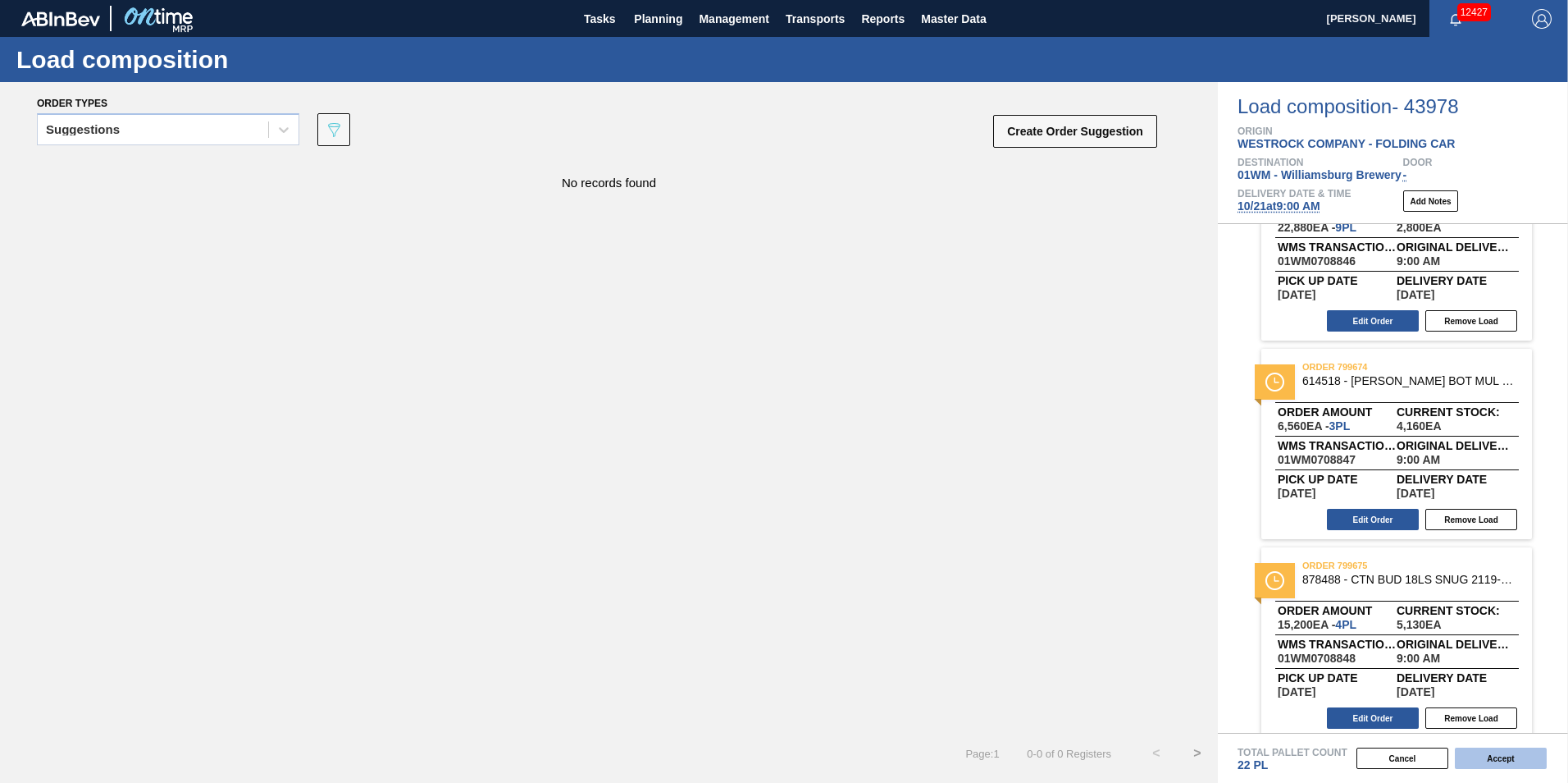
click at [1497, 760] on button "Accept" at bounding box center [1501, 758] width 92 height 22
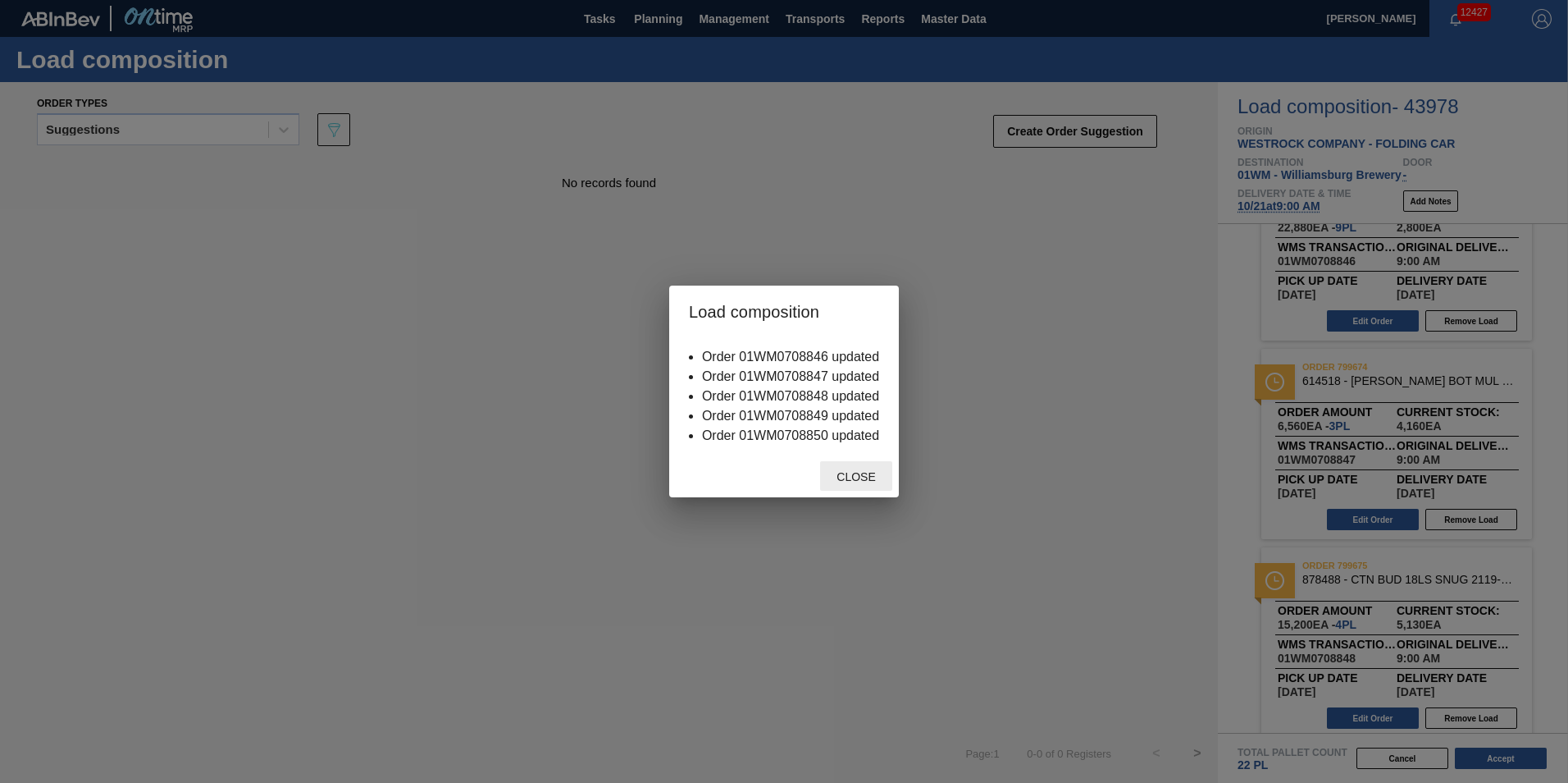
click at [858, 474] on span "Close" at bounding box center [856, 476] width 65 height 13
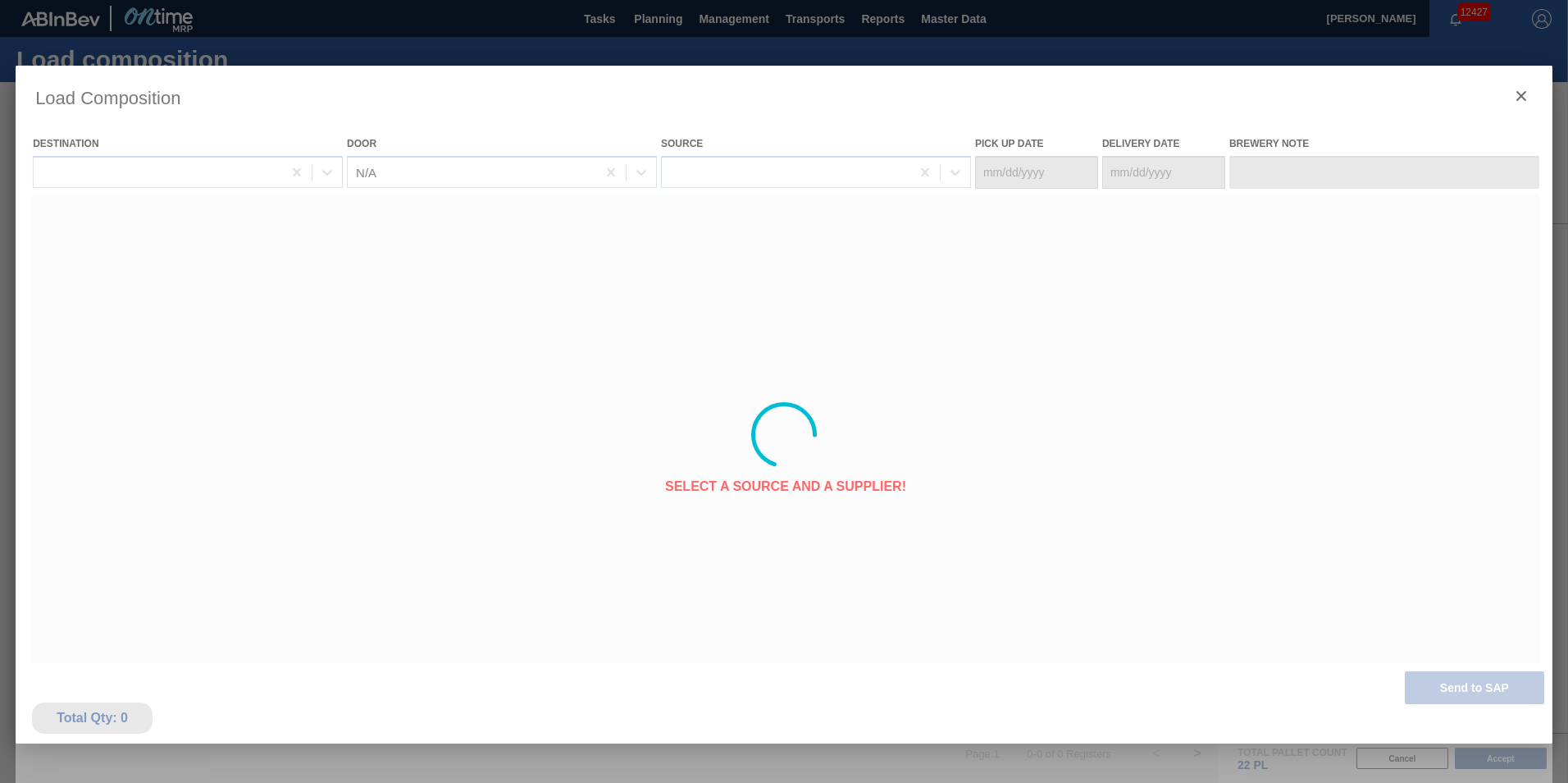
type Date "[DATE]"
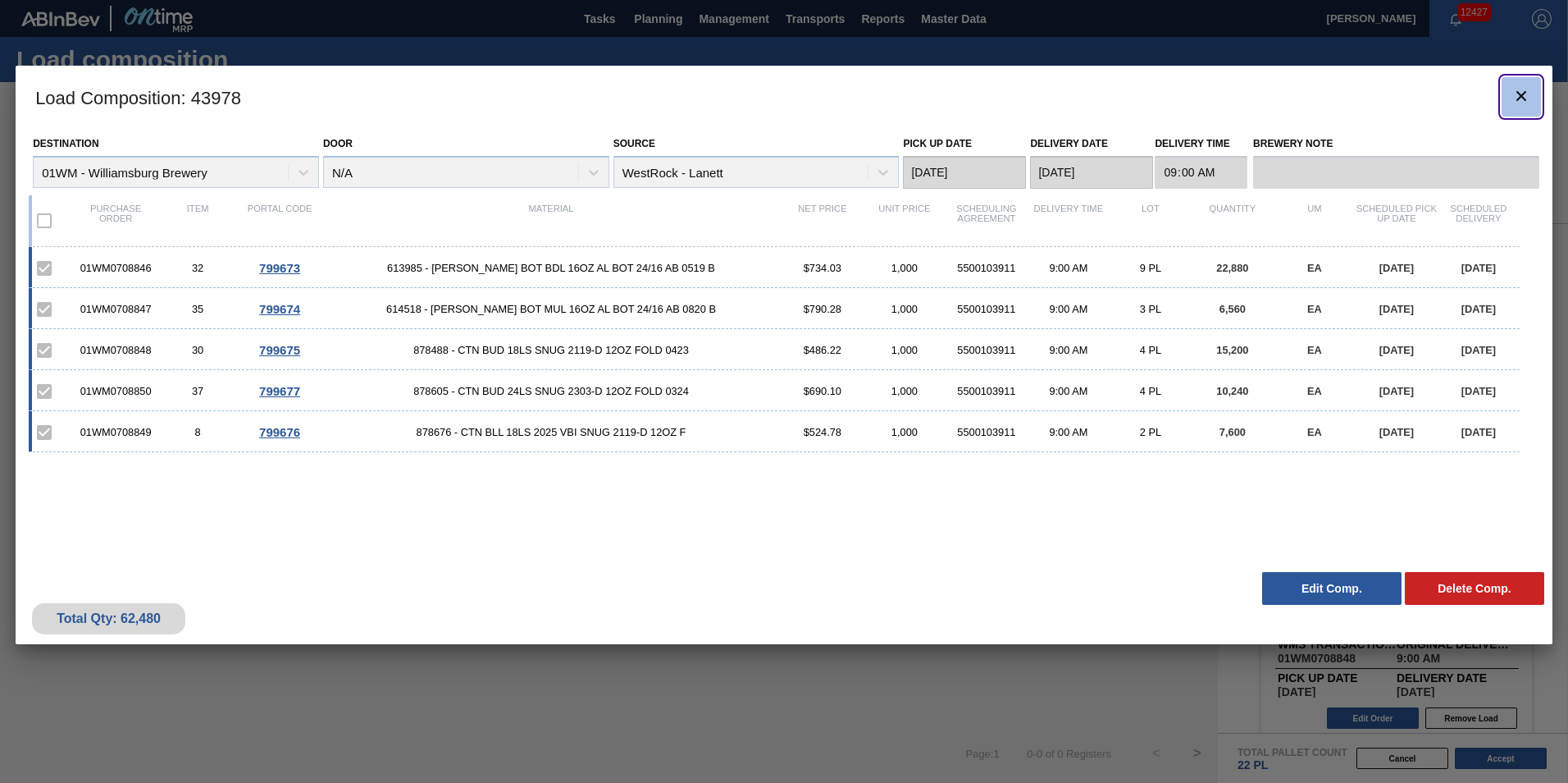
click at [1523, 95] on icon "botão de ícone" at bounding box center [1521, 95] width 10 height 10
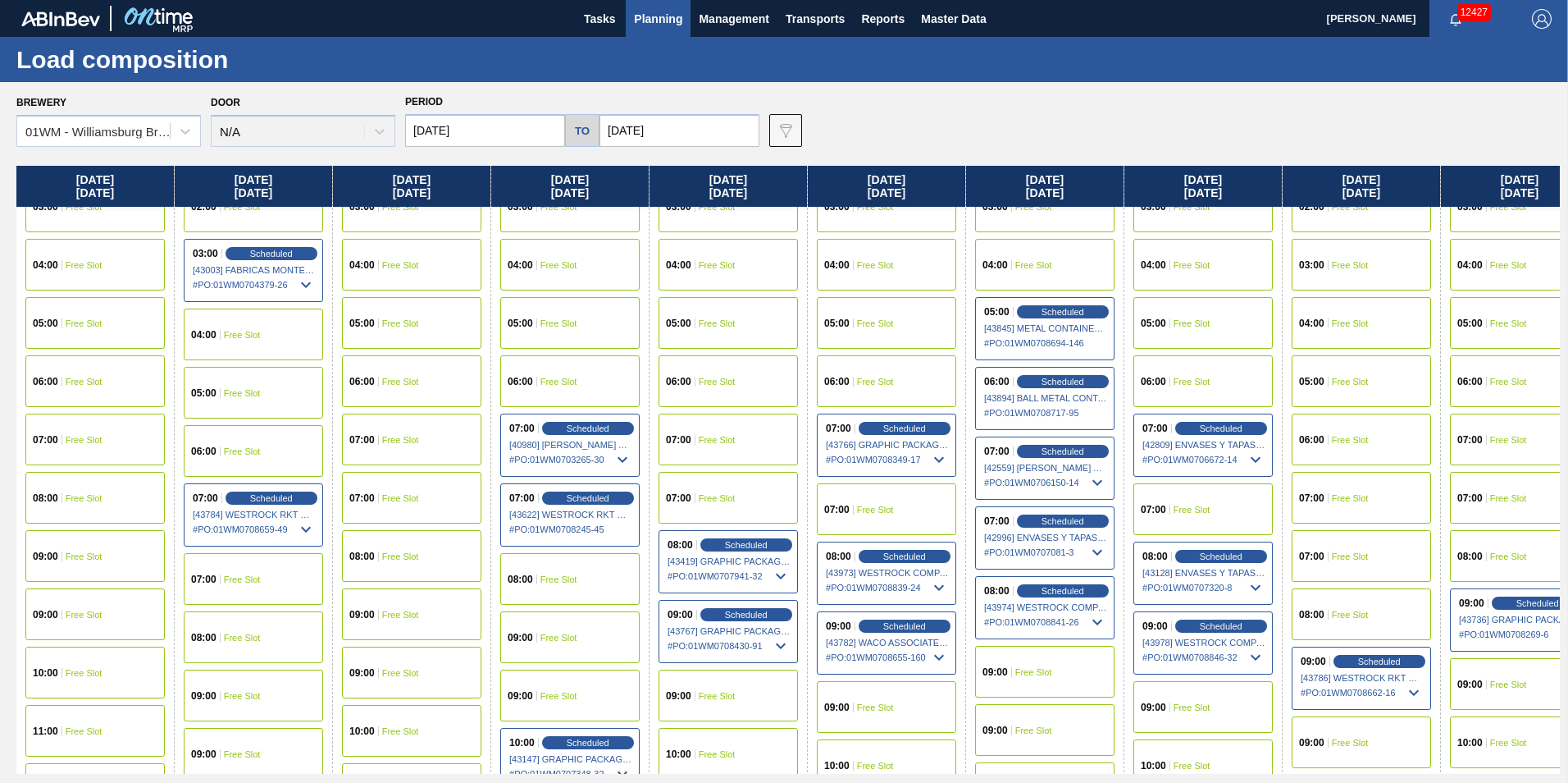
scroll to position [246, 0]
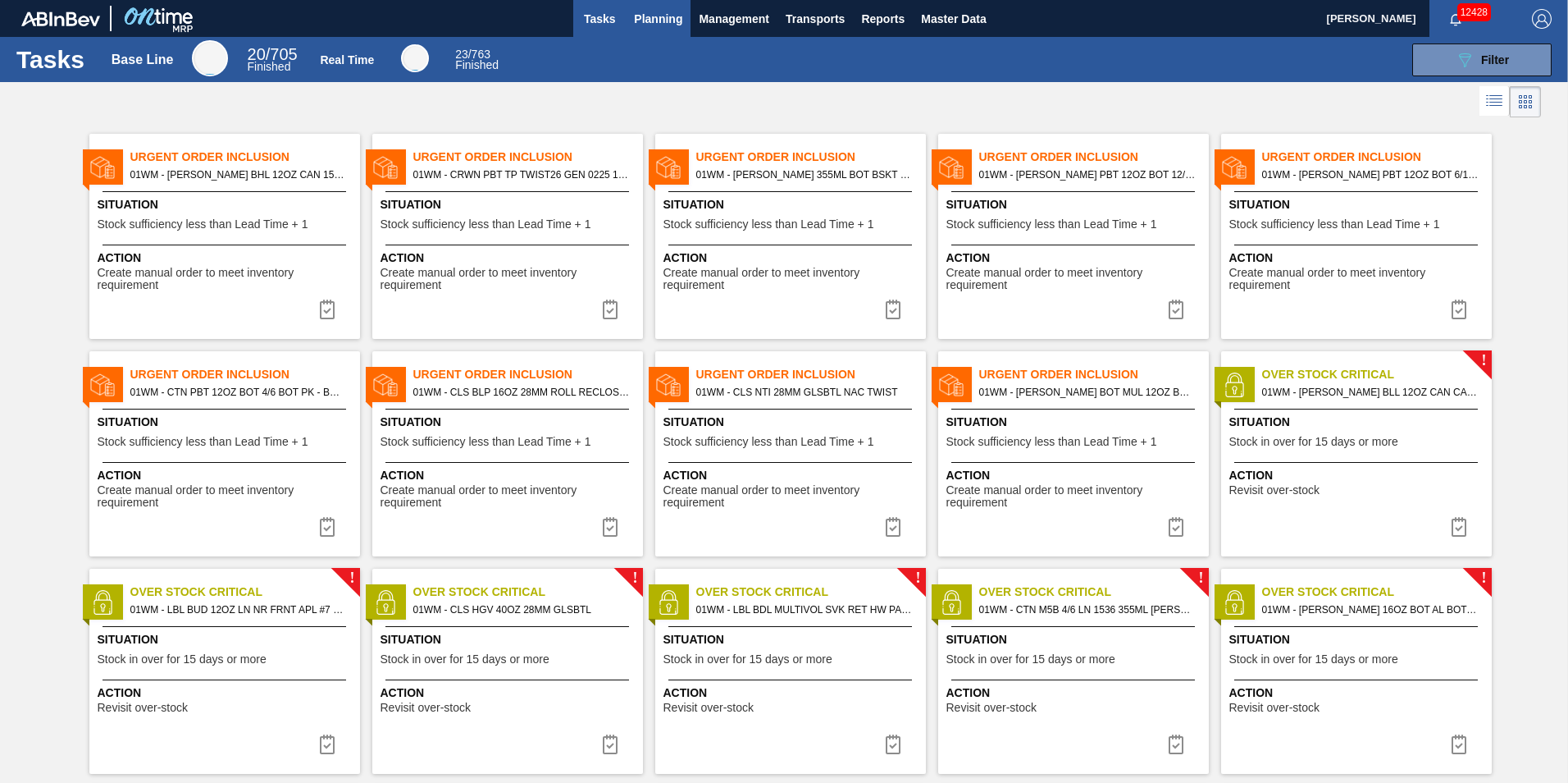
click at [650, 23] on span "Planning" at bounding box center [659, 18] width 49 height 20
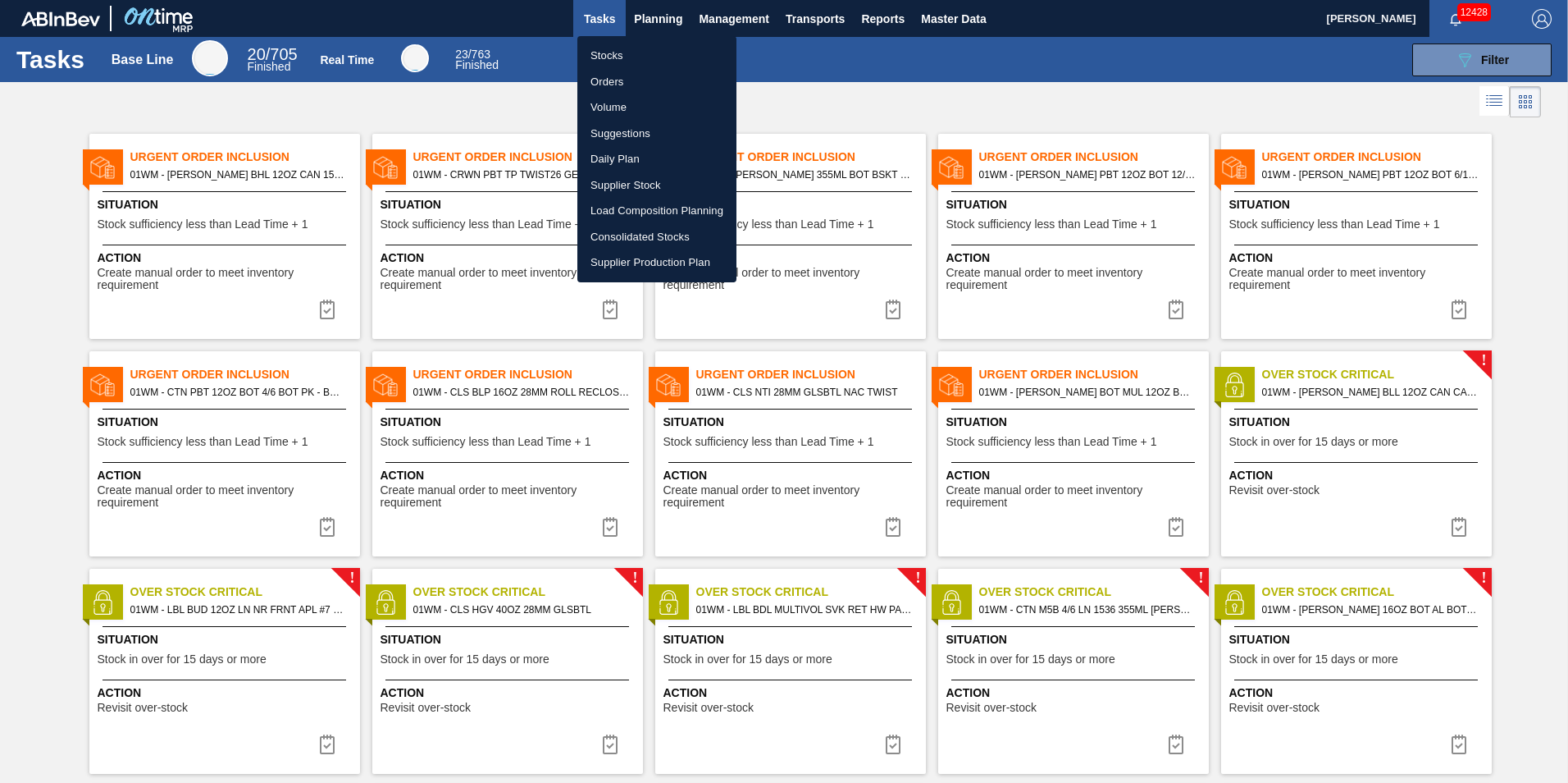
click at [622, 210] on li "Load Composition Planning" at bounding box center [657, 211] width 159 height 26
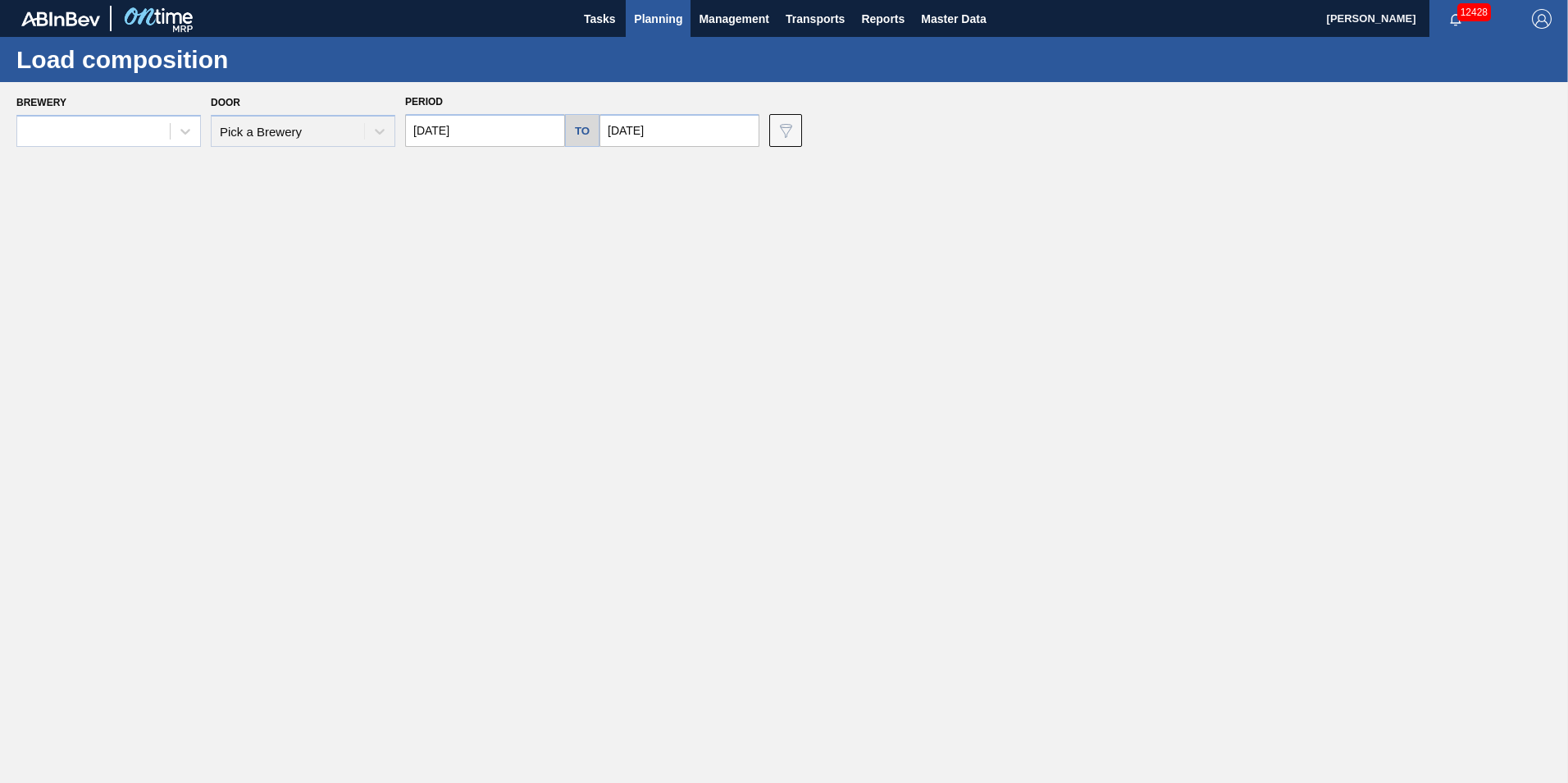
click at [660, 24] on span "Planning" at bounding box center [659, 18] width 49 height 20
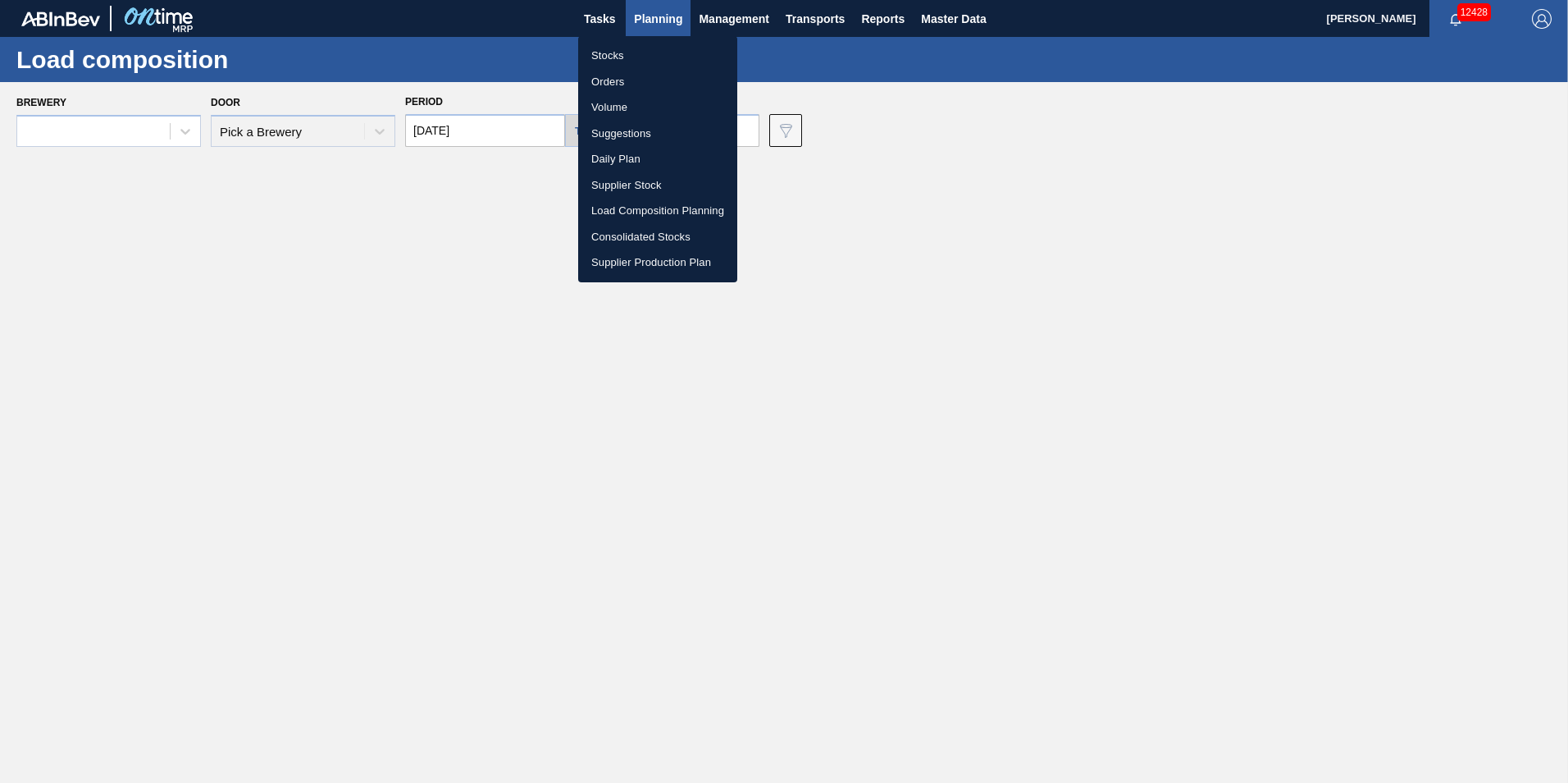
click at [640, 146] on li "Suggestions" at bounding box center [658, 134] width 159 height 26
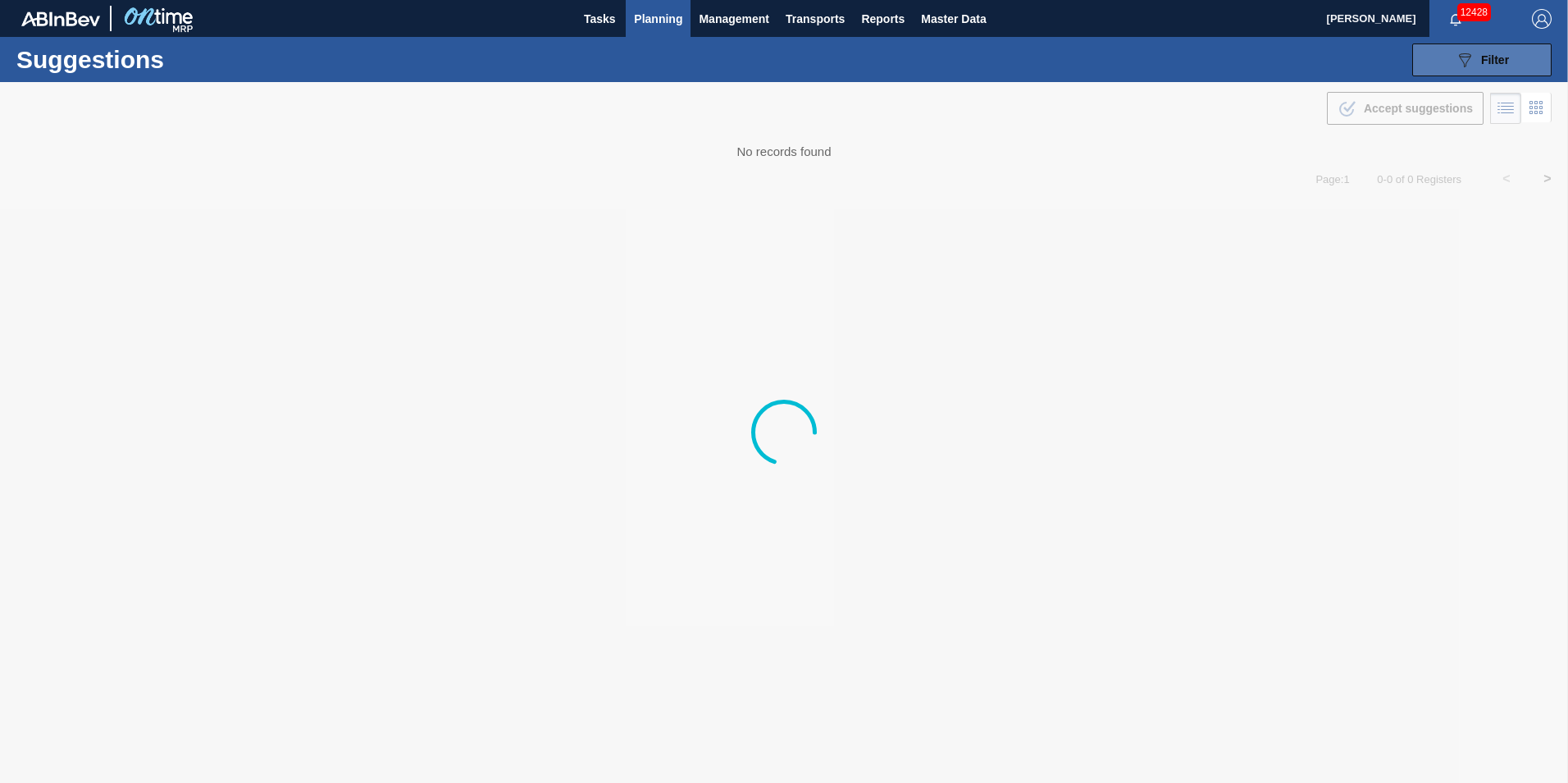
click at [1448, 68] on button "089F7B8B-B2A5-4AFE-B5C0-19BA573D28AC Filter" at bounding box center [1482, 60] width 140 height 33
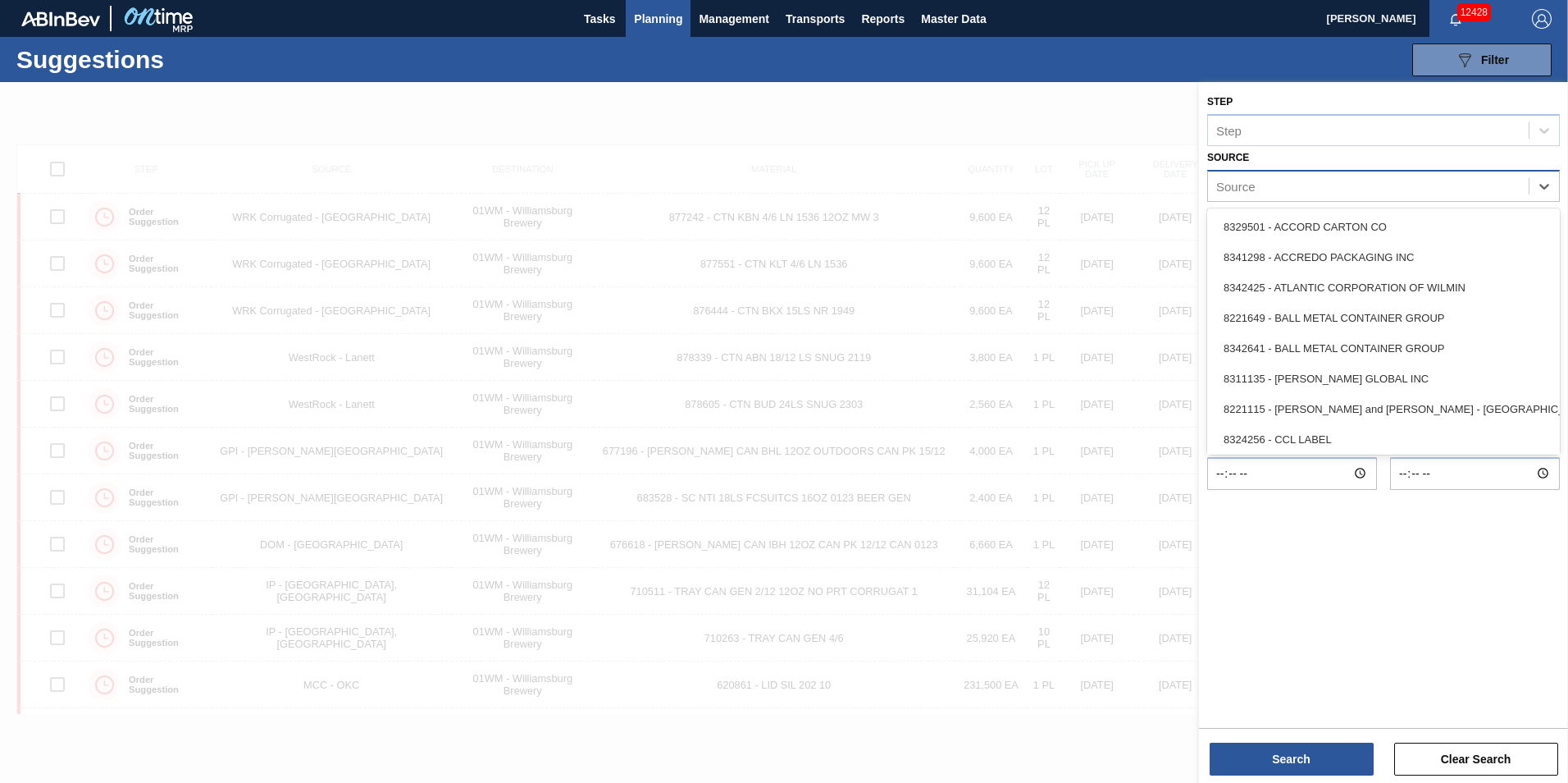
click at [1339, 186] on div "Source" at bounding box center [1369, 186] width 321 height 23
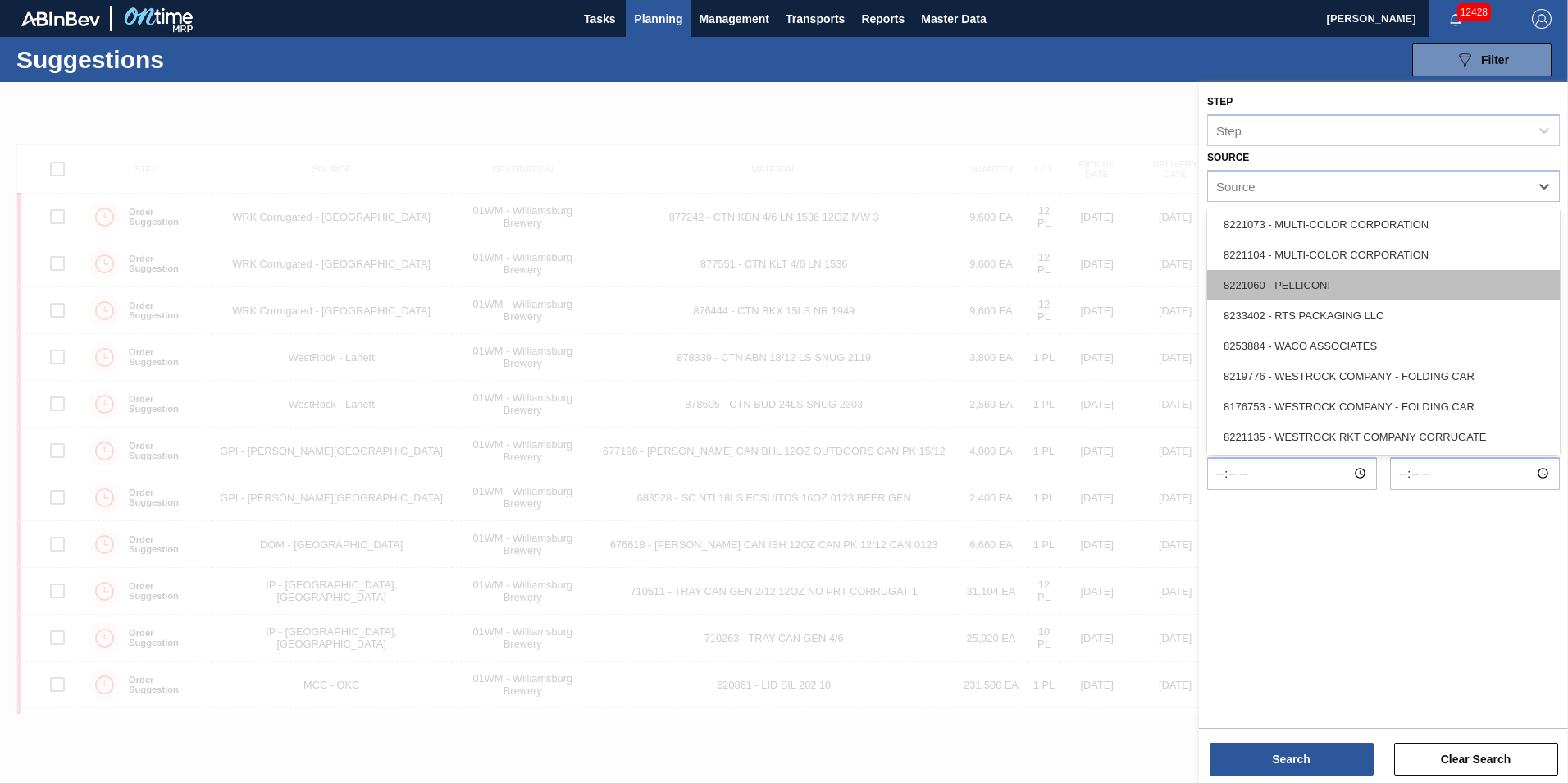
scroll to position [732, 0]
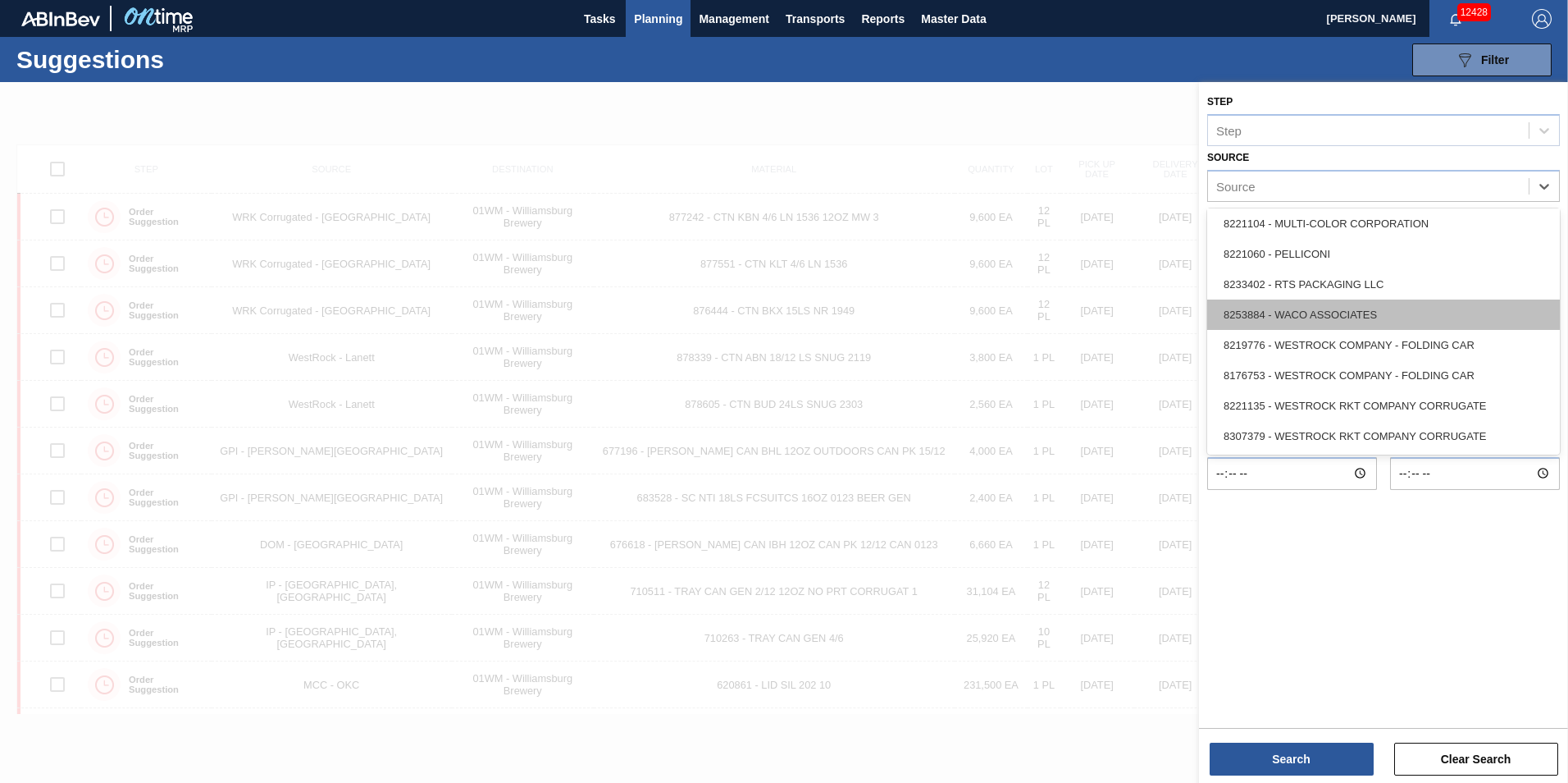
click at [1359, 319] on div "8253884 - WACO ASSOCIATES" at bounding box center [1383, 314] width 353 height 30
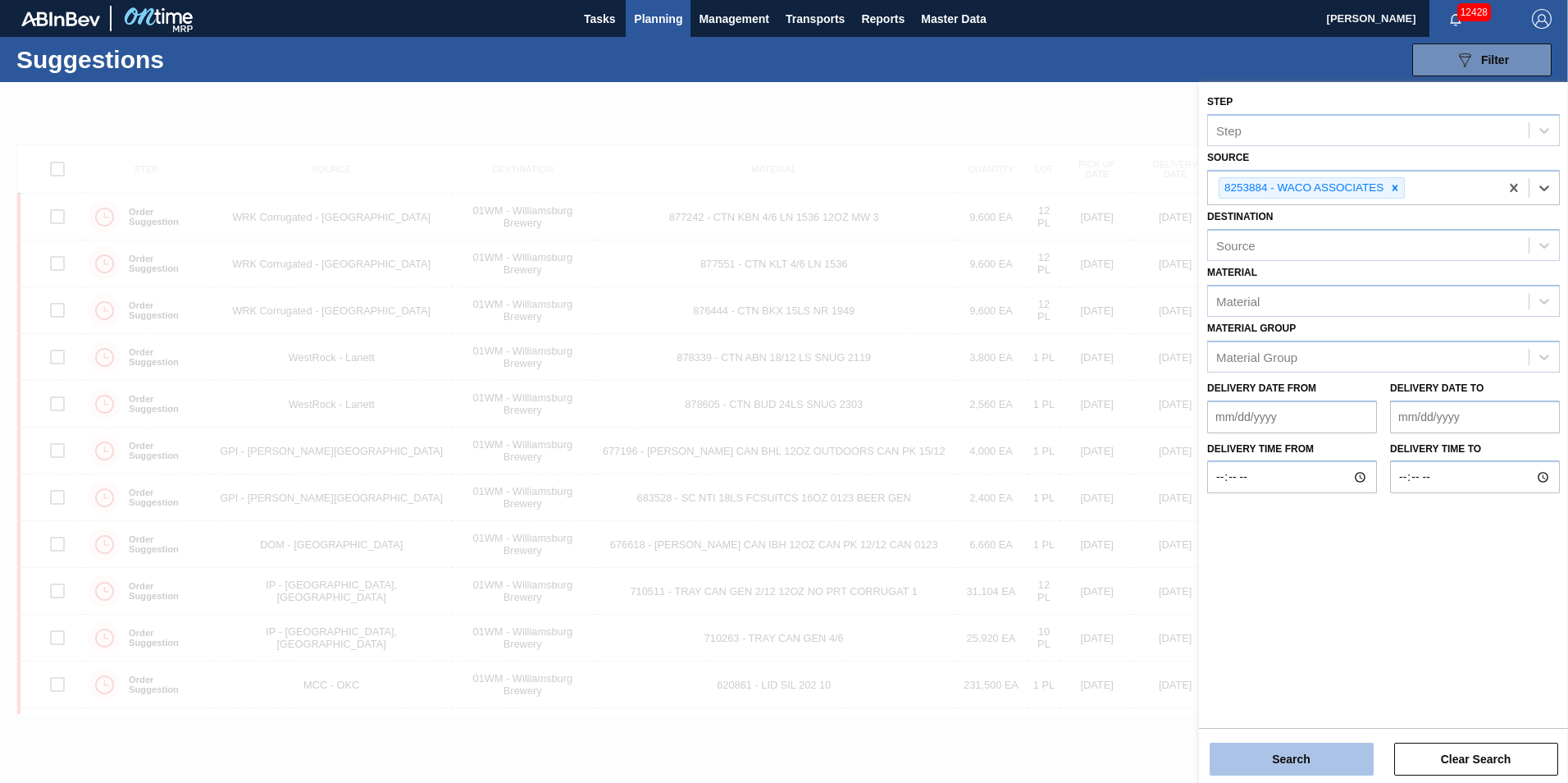
click at [1298, 770] on button "Search" at bounding box center [1291, 759] width 164 height 33
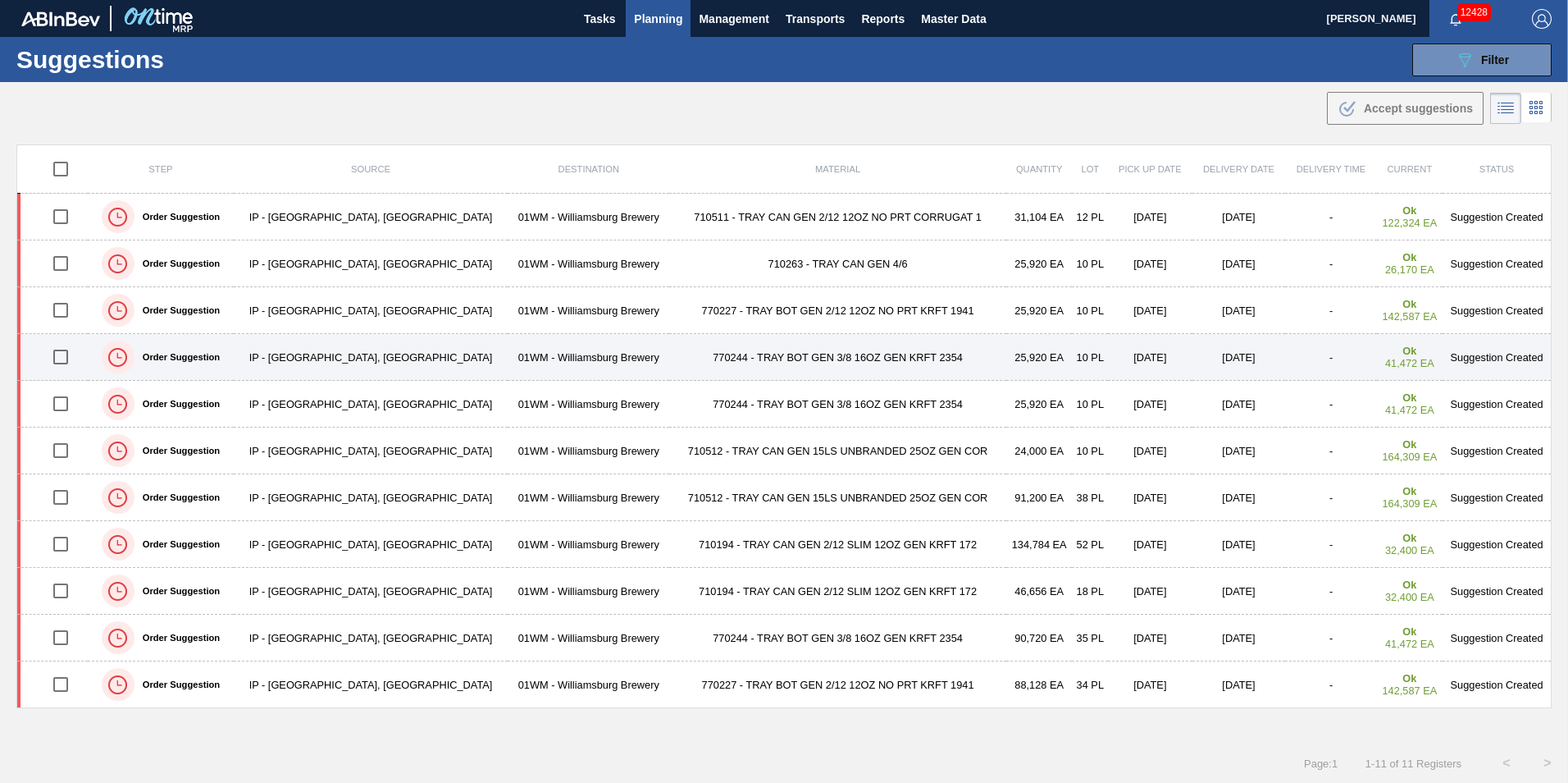
drag, startPoint x: 60, startPoint y: 356, endPoint x: 59, endPoint y: 366, distance: 10.0
click at [60, 356] on input "checkbox" at bounding box center [61, 357] width 35 height 35
checkbox input "true"
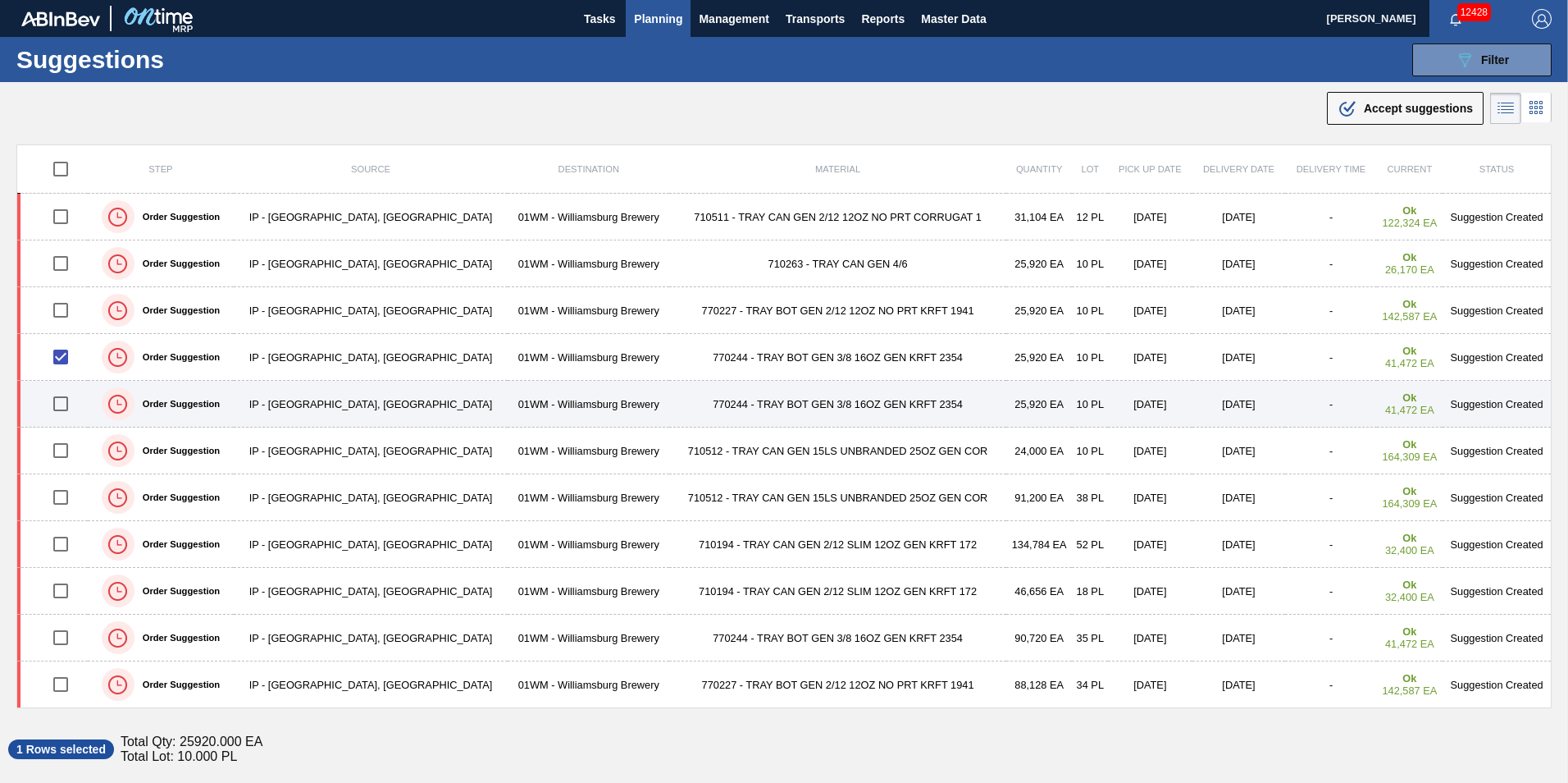
click at [62, 406] on input "checkbox" at bounding box center [61, 404] width 35 height 35
checkbox input "true"
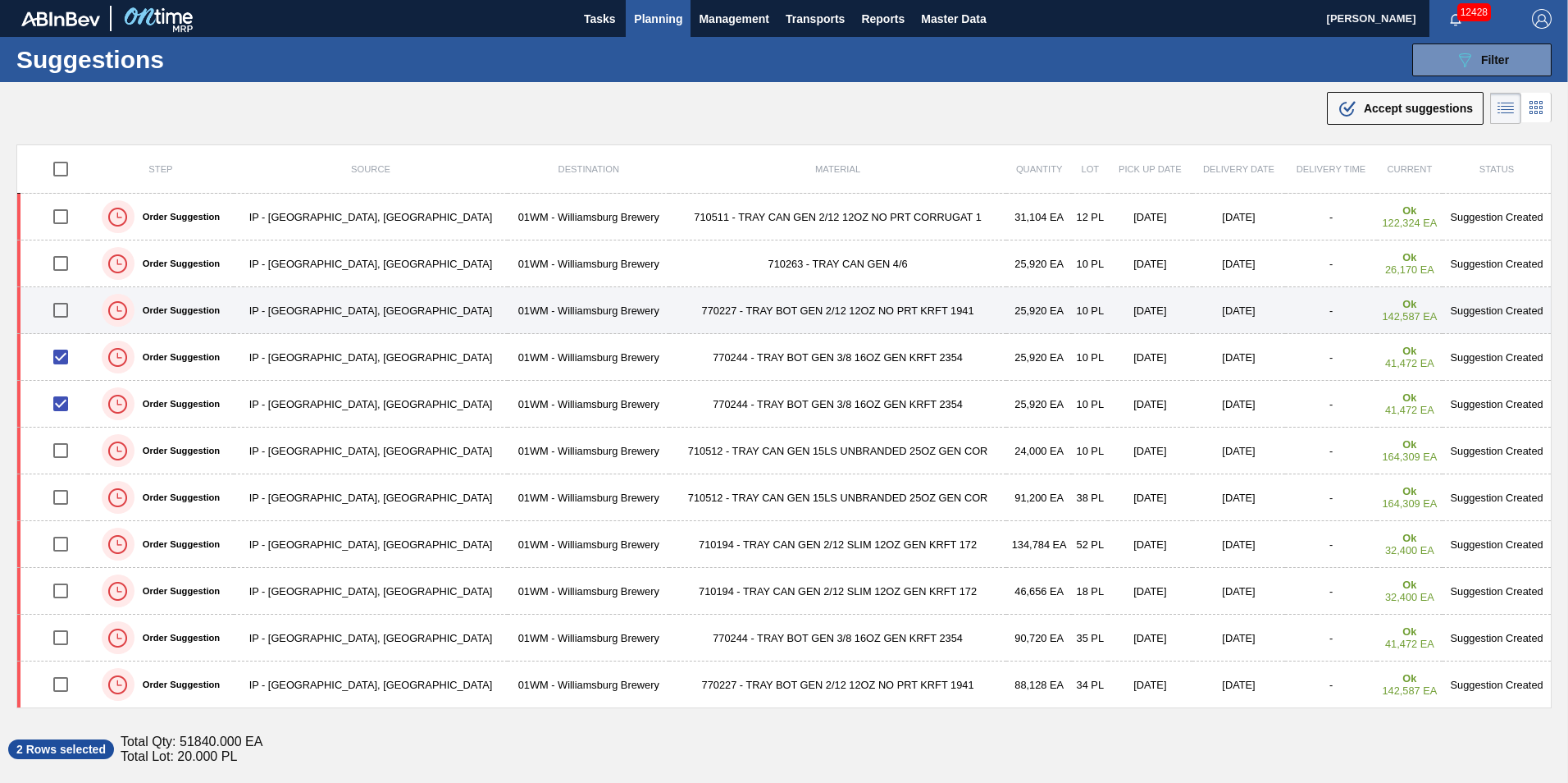
click at [62, 313] on input "checkbox" at bounding box center [61, 310] width 35 height 35
click at [68, 314] on input "checkbox" at bounding box center [61, 310] width 35 height 35
checkbox input "false"
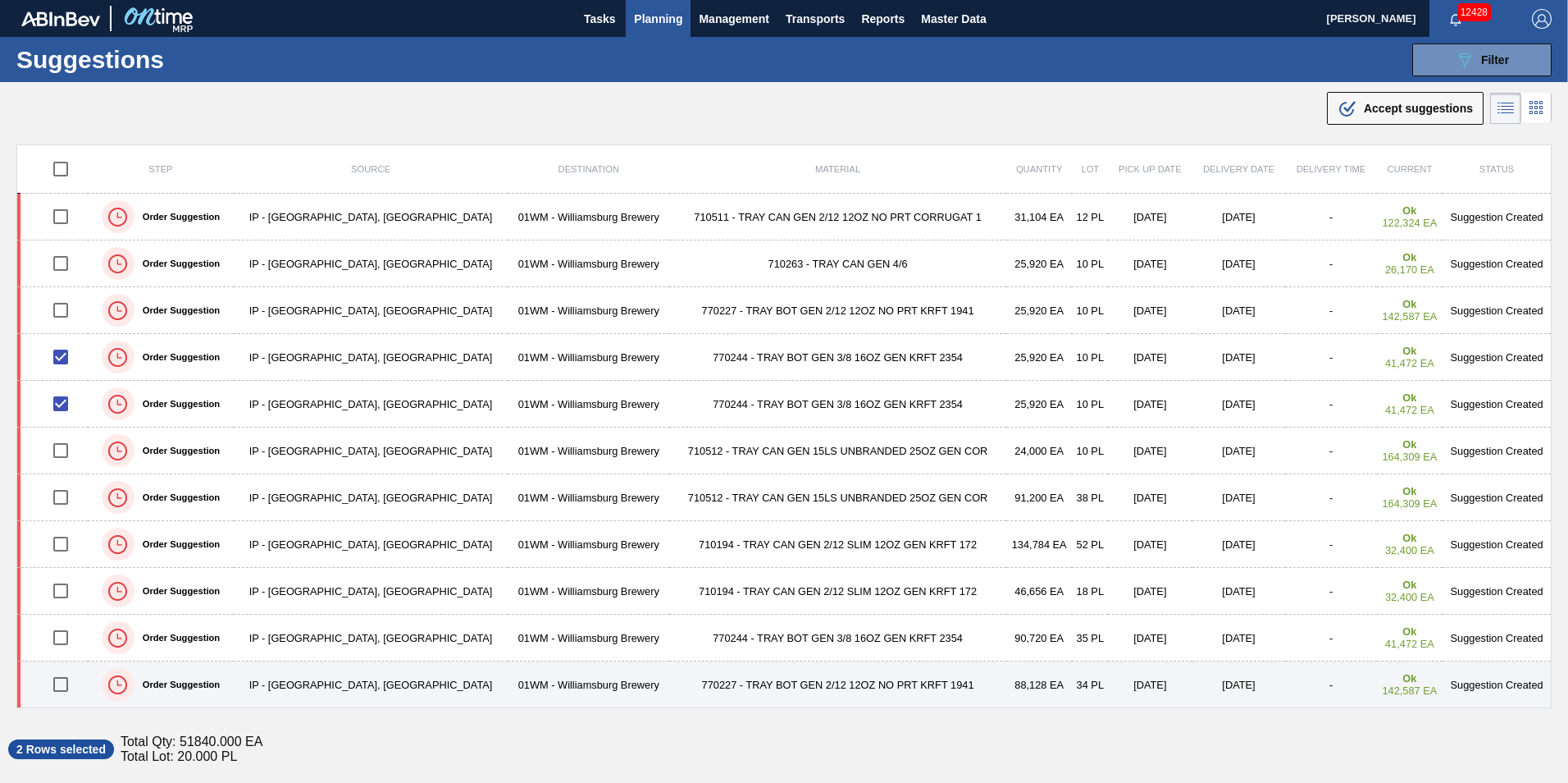
click at [66, 684] on input "checkbox" at bounding box center [61, 684] width 35 height 35
checkbox input "true"
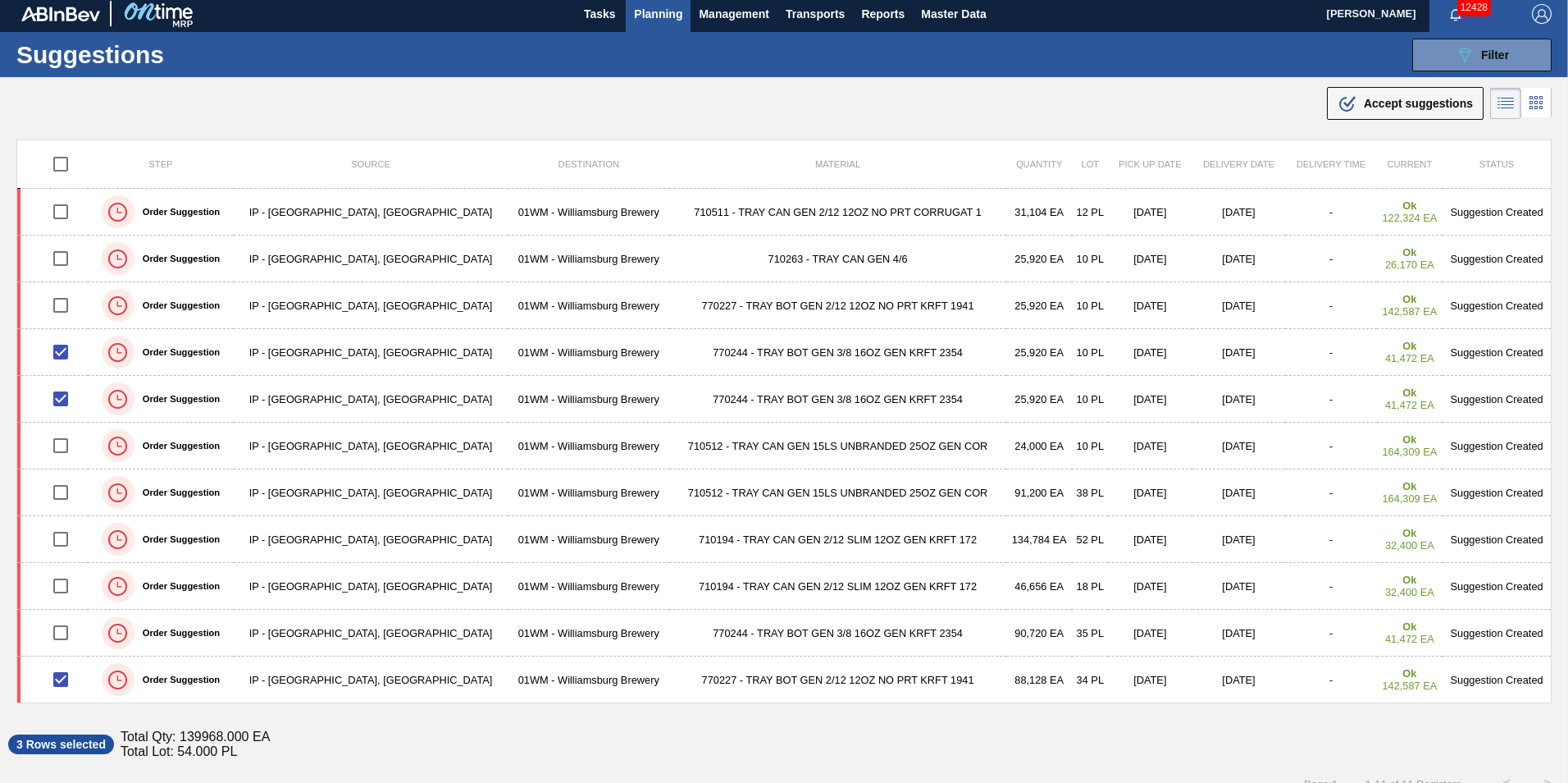
scroll to position [0, 0]
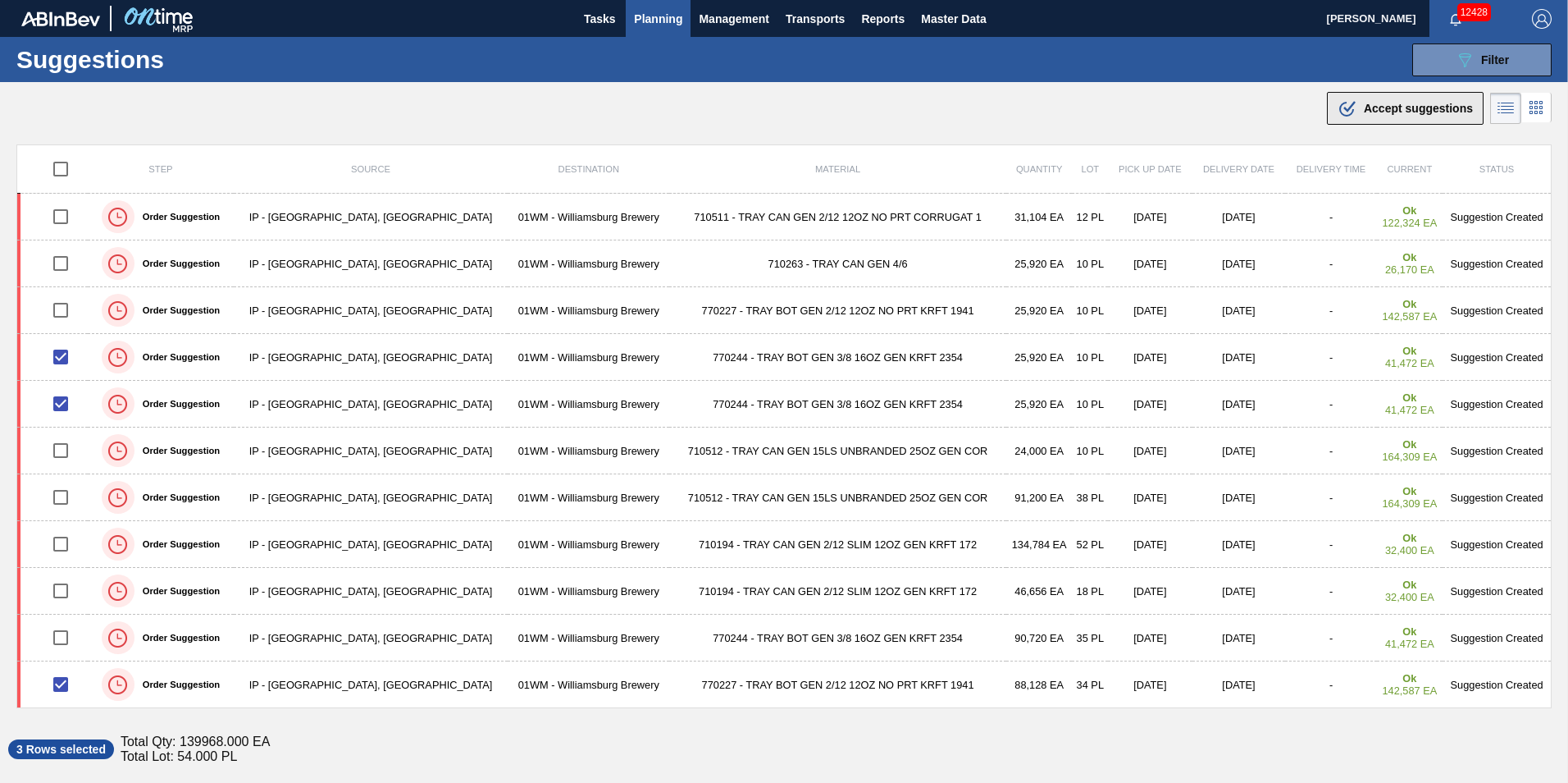
click at [1422, 99] on div ".b{fill:var(--color-action-default)} Accept suggestions" at bounding box center [1406, 108] width 135 height 20
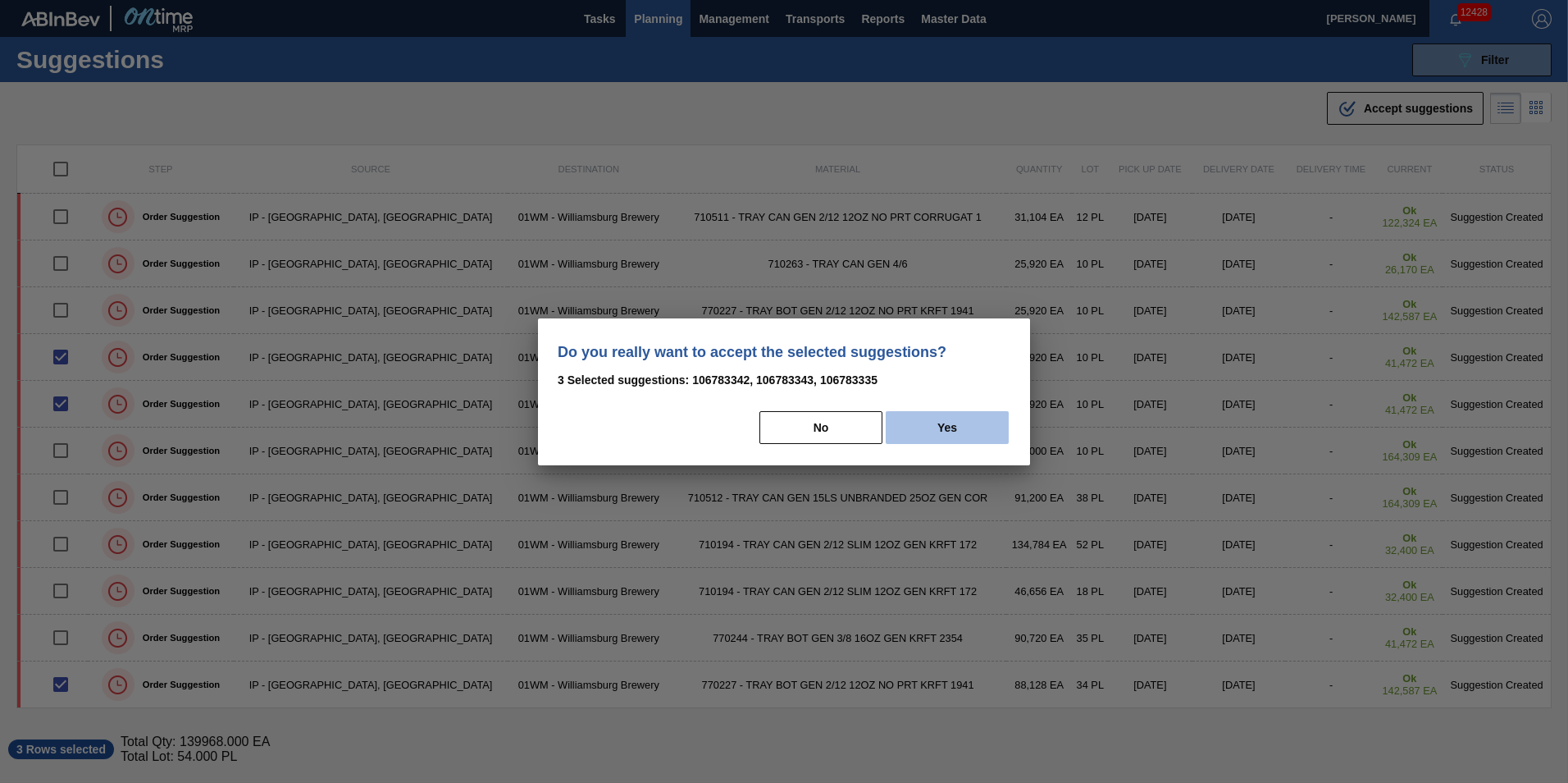
click at [963, 422] on button "Yes" at bounding box center [947, 427] width 123 height 33
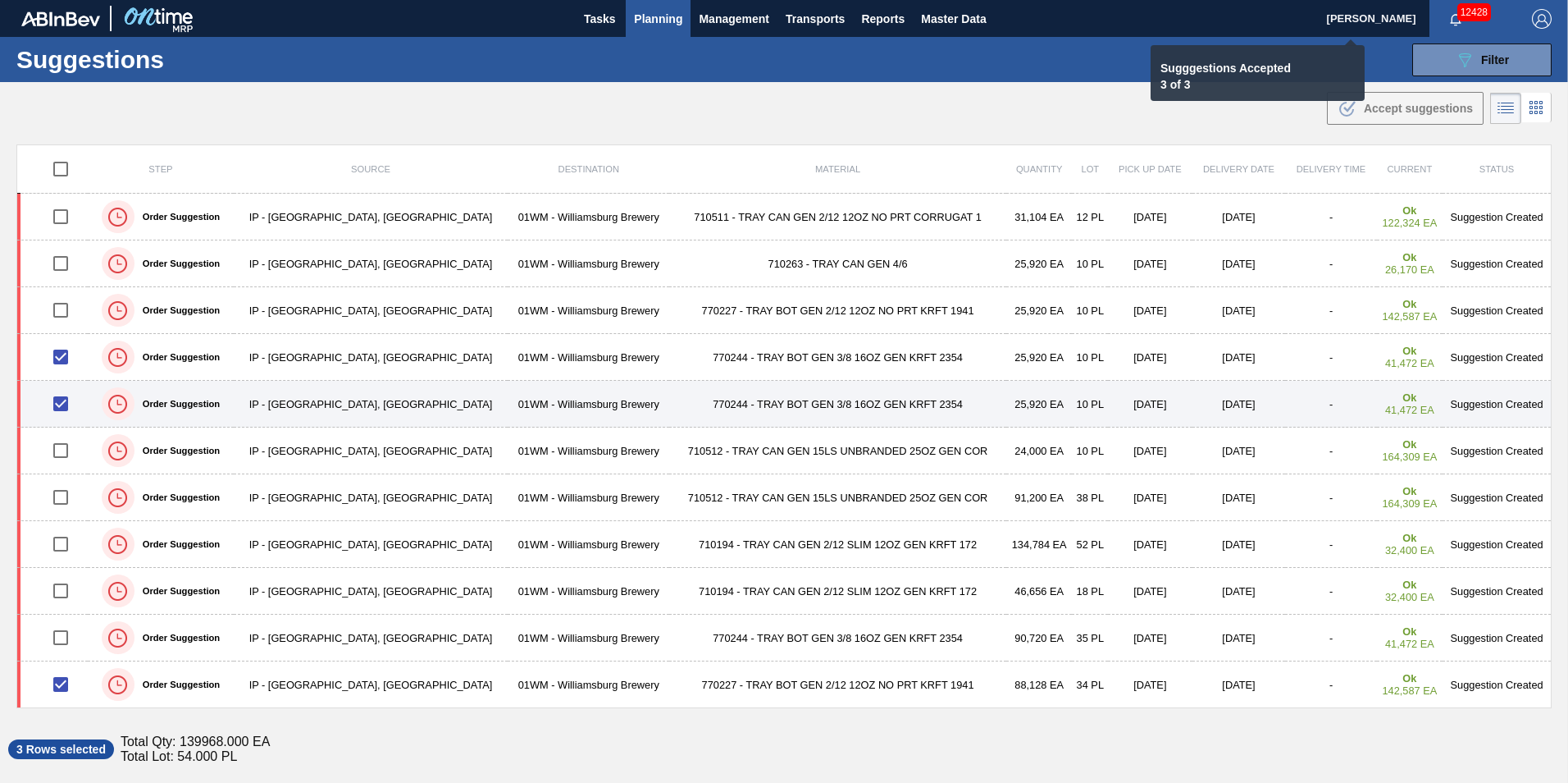
checkbox input "false"
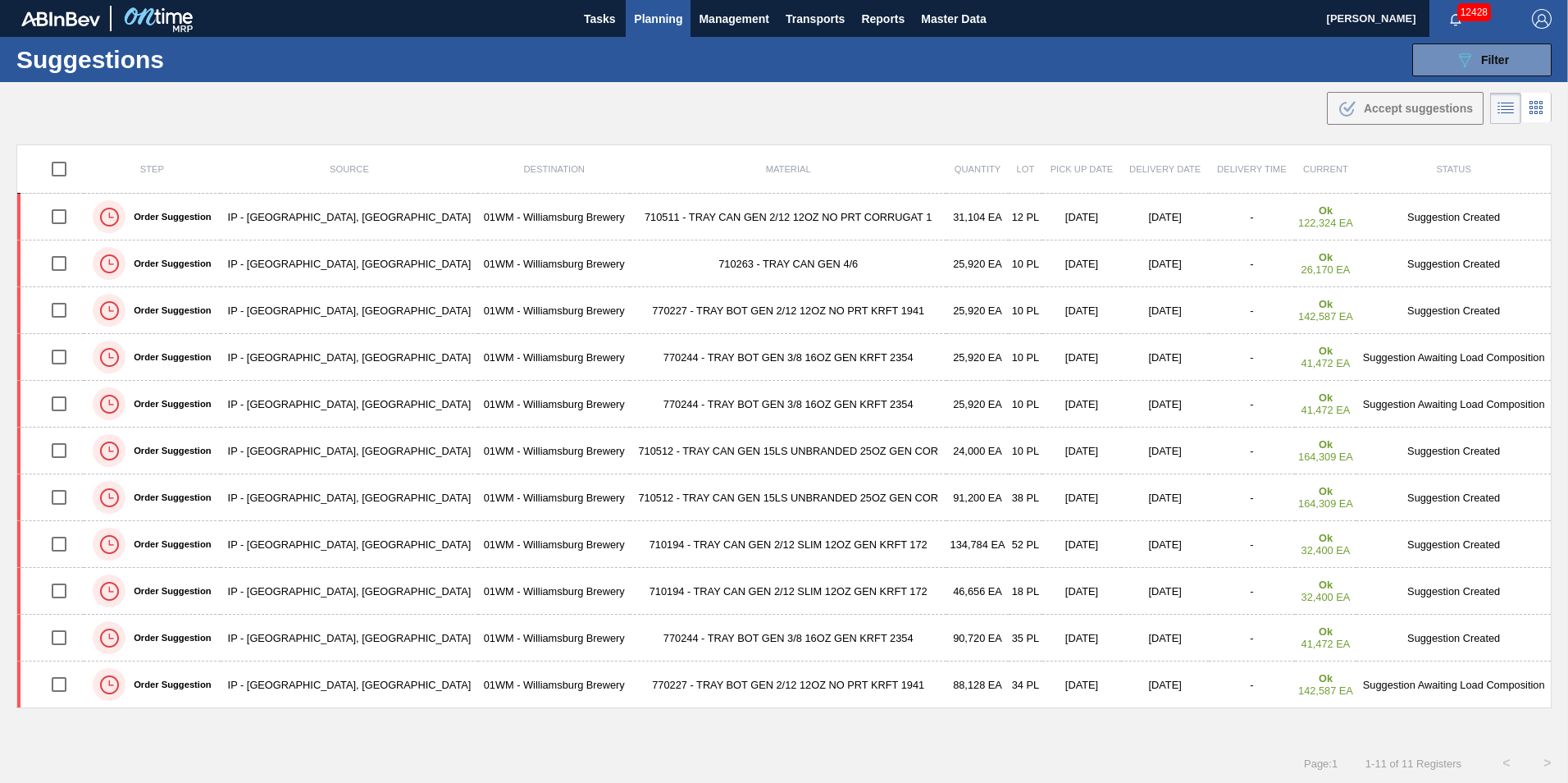
click at [648, 23] on span "Planning" at bounding box center [659, 18] width 49 height 20
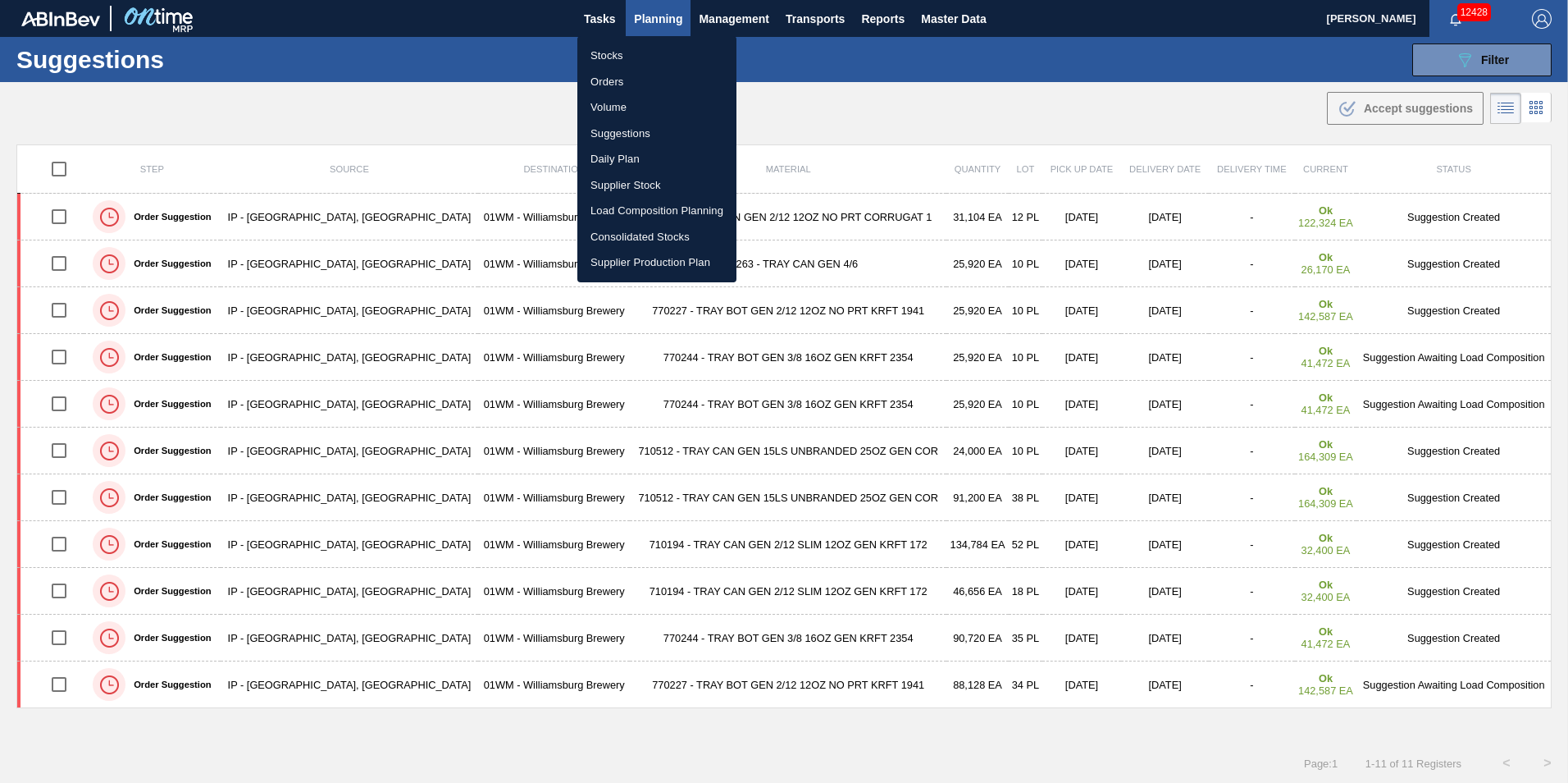
click at [655, 135] on li "Suggestions" at bounding box center [657, 134] width 159 height 26
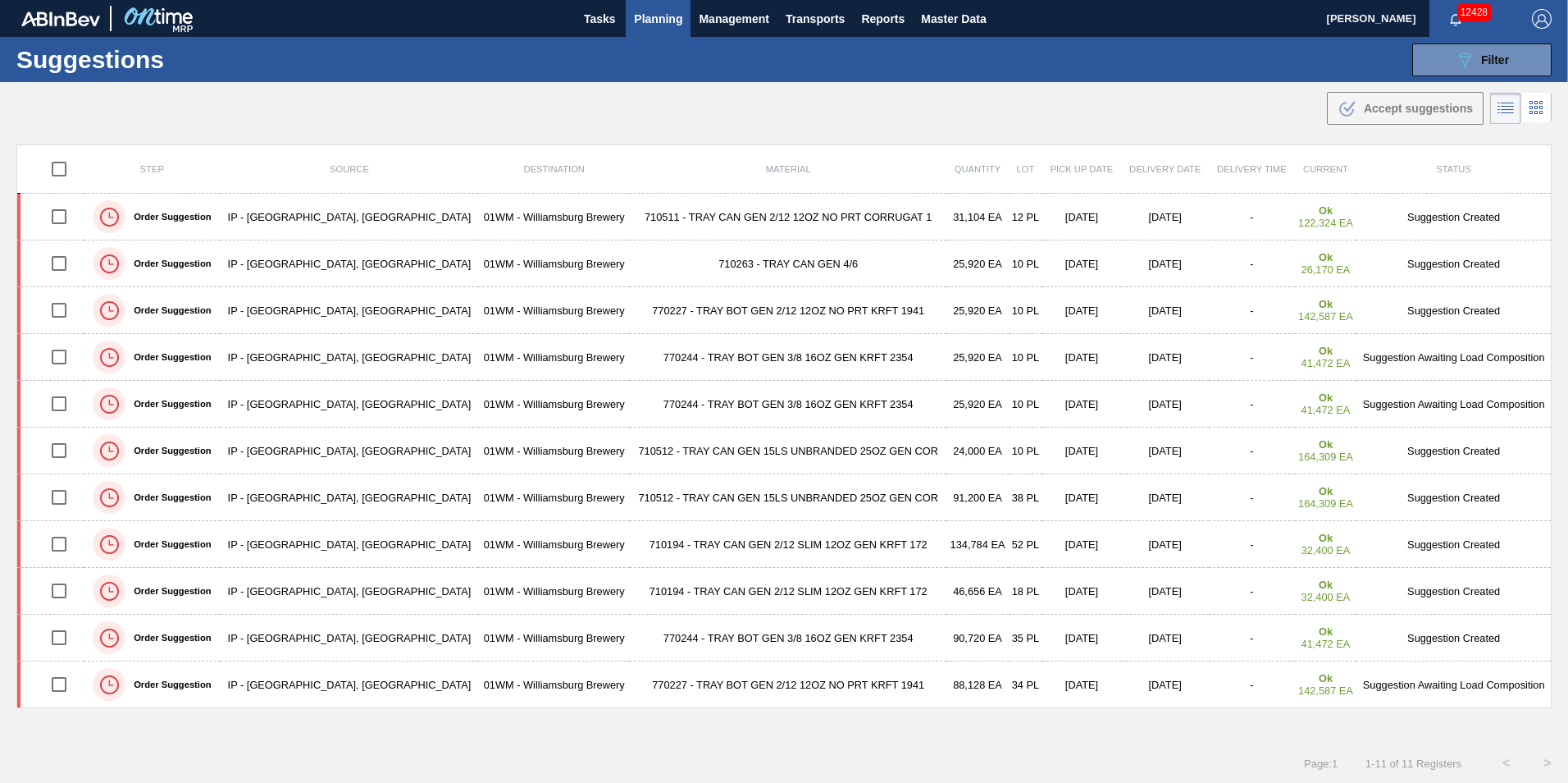
click at [664, 50] on div "Suggestions 089F7B8B-B2A5-4AFE-B5C0-19BA573D28AC Filter Step Step Source 825388…" at bounding box center [784, 60] width 1568 height 45
click at [657, 14] on span "Planning" at bounding box center [659, 18] width 49 height 20
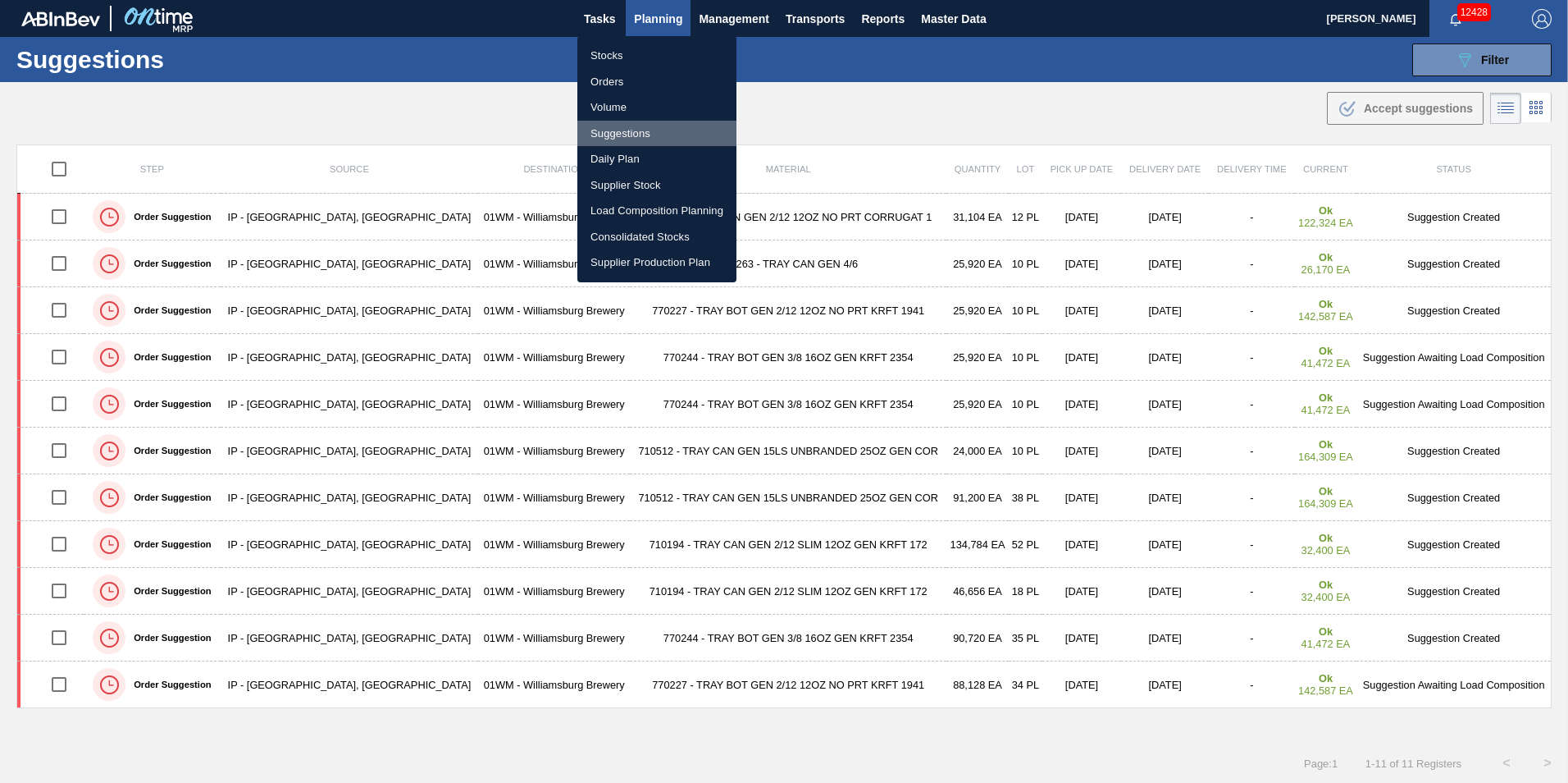
click at [650, 132] on li "Suggestions" at bounding box center [657, 134] width 159 height 26
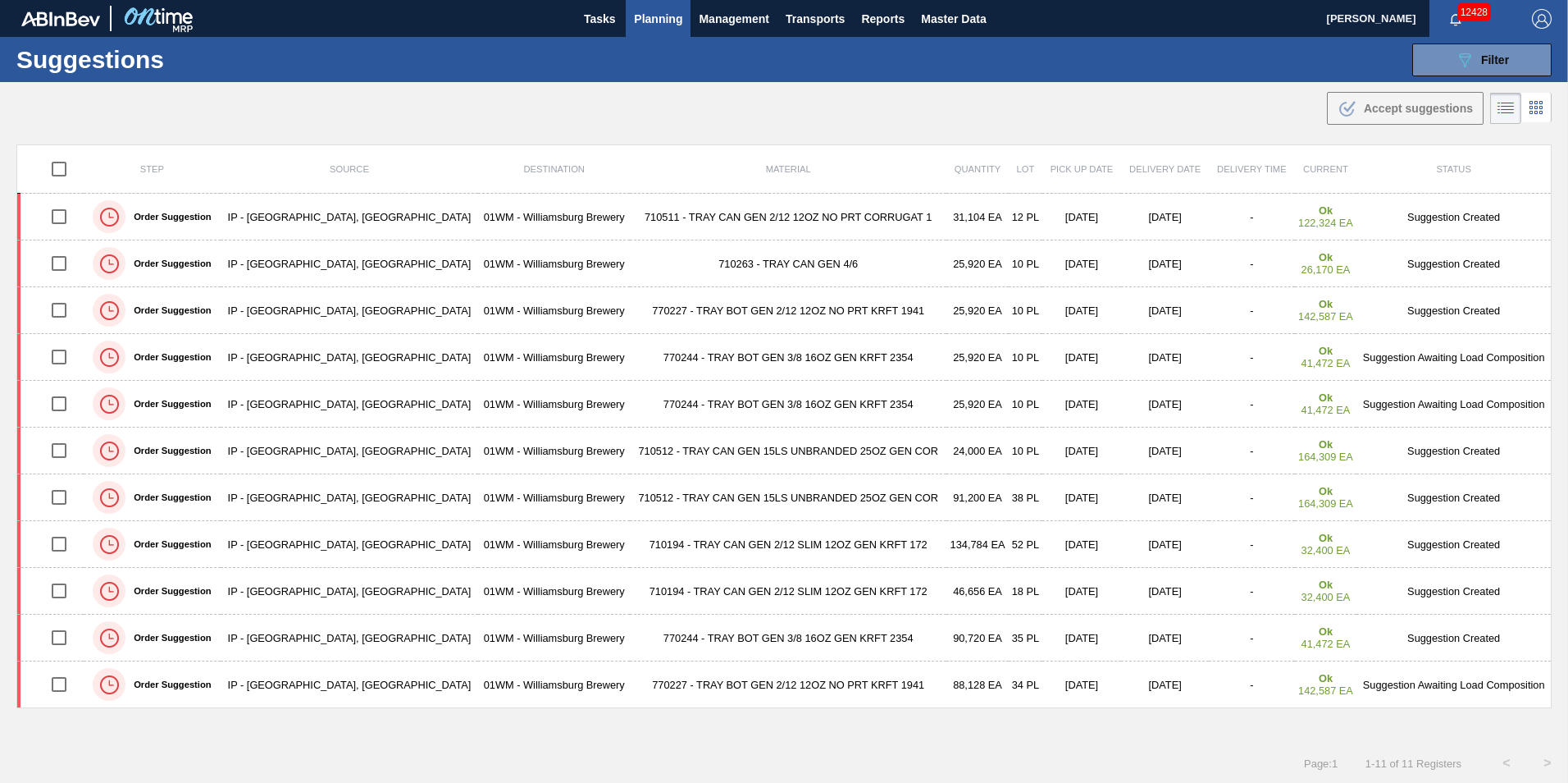
click at [650, 28] on span "Planning" at bounding box center [659, 18] width 49 height 20
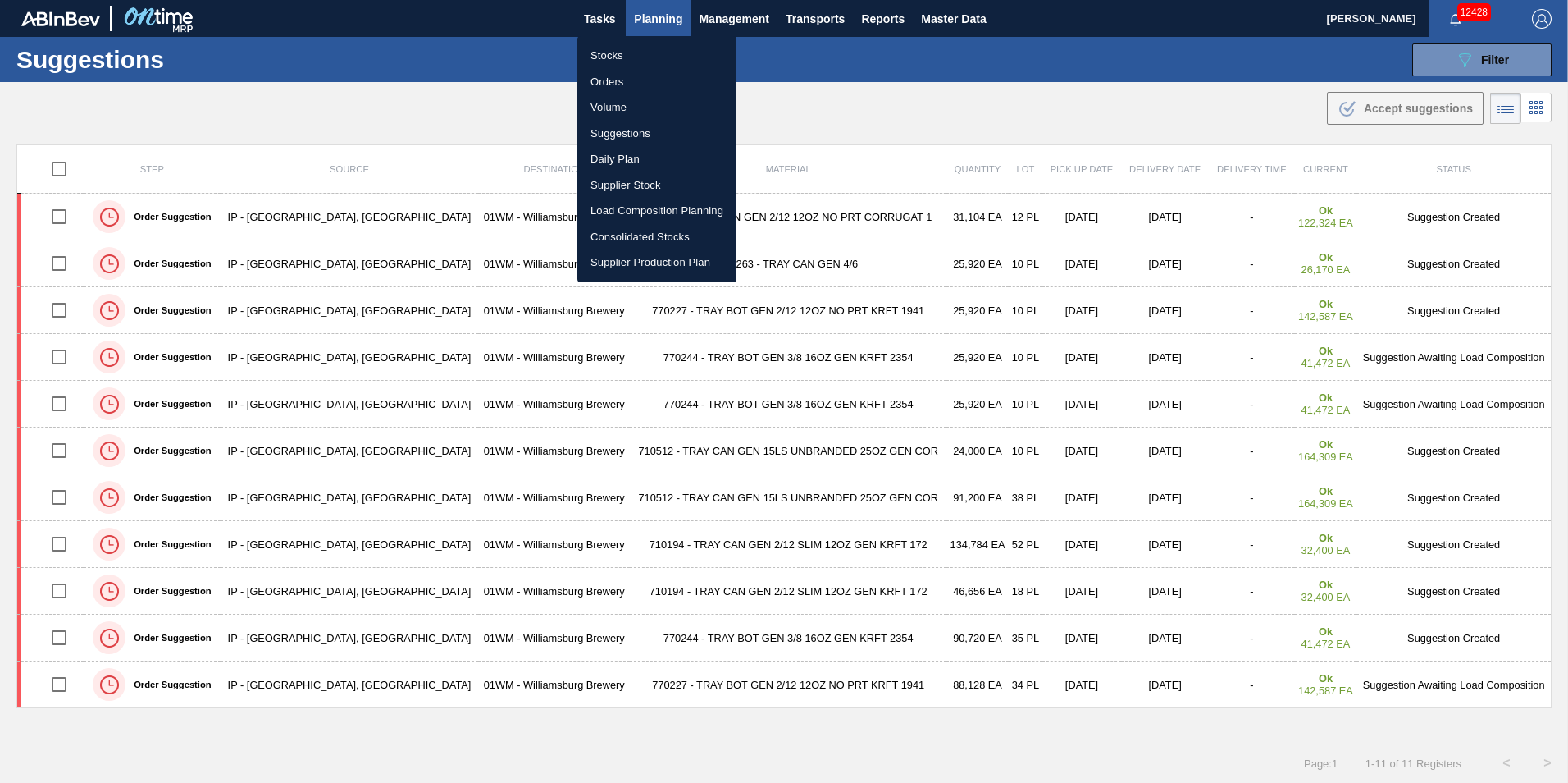
click at [650, 221] on li "Load Composition Planning" at bounding box center [657, 211] width 159 height 26
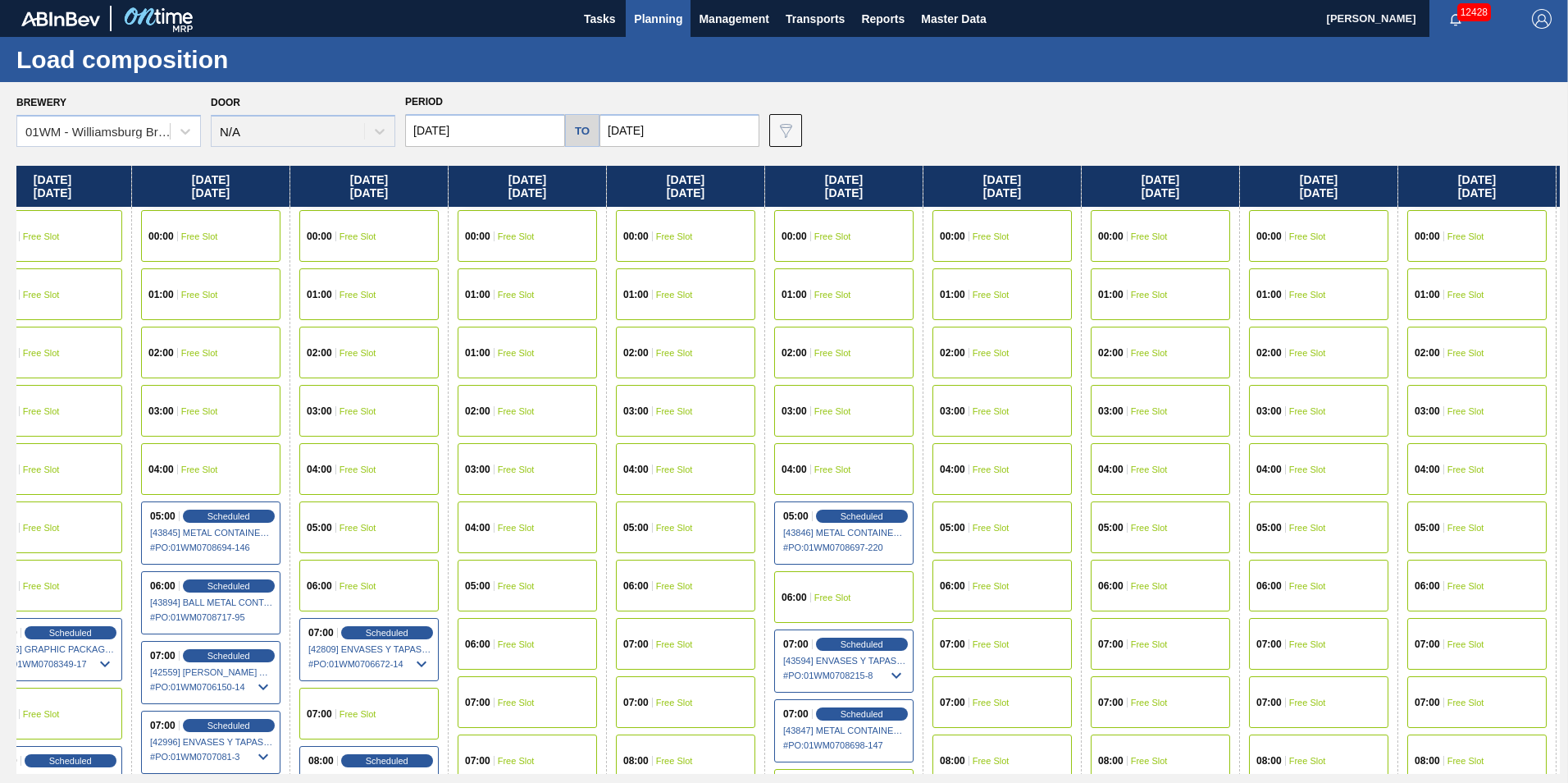
scroll to position [0, 833]
drag, startPoint x: 1359, startPoint y: 184, endPoint x: 512, endPoint y: 165, distance: 847.2
click at [512, 165] on div "Brewery 01WM - [GEOGRAPHIC_DATA] Brewery Door N/A Period [DATE] to [DATE] Data …" at bounding box center [784, 432] width 1568 height 700
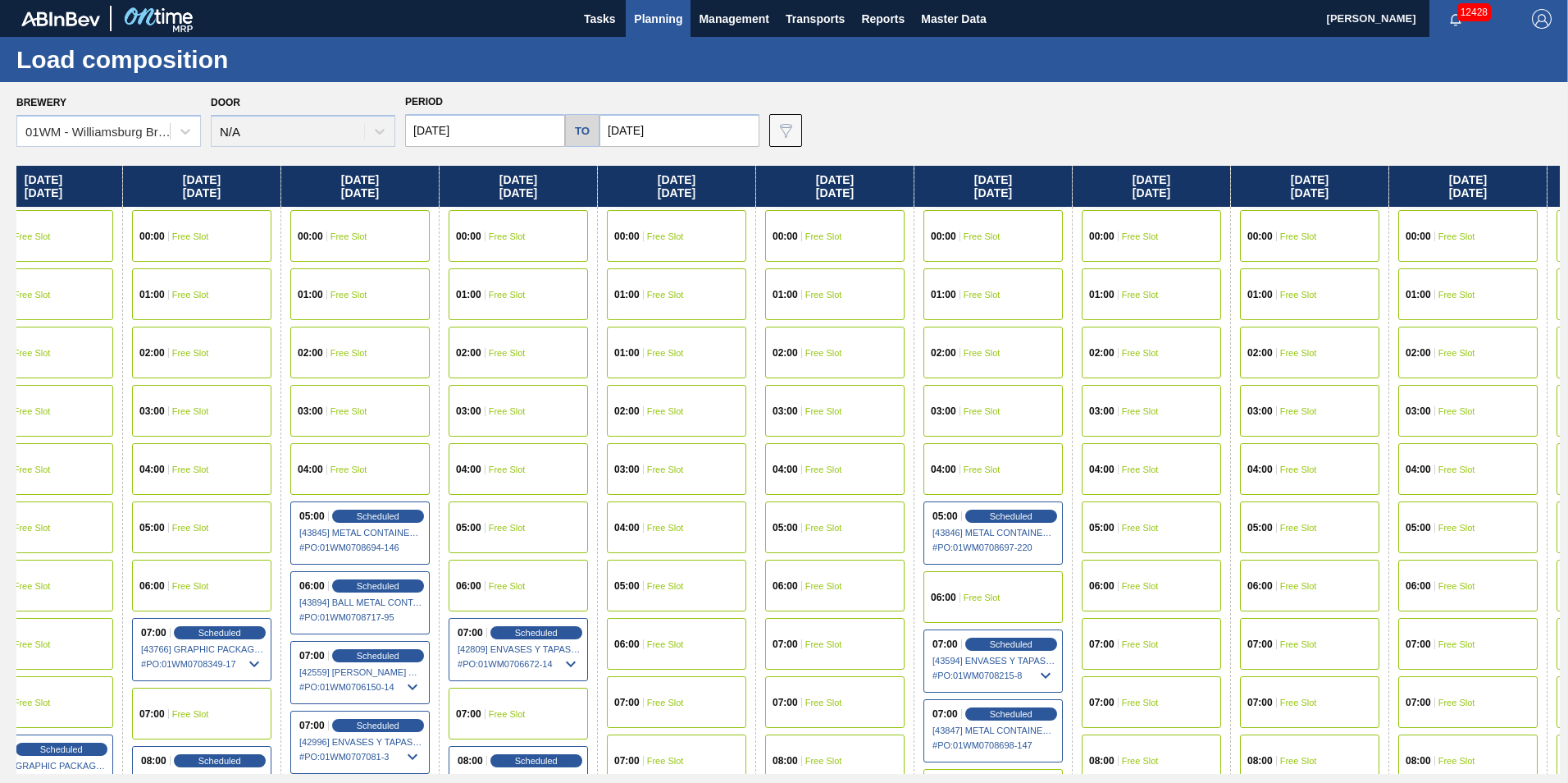
scroll to position [0, 634]
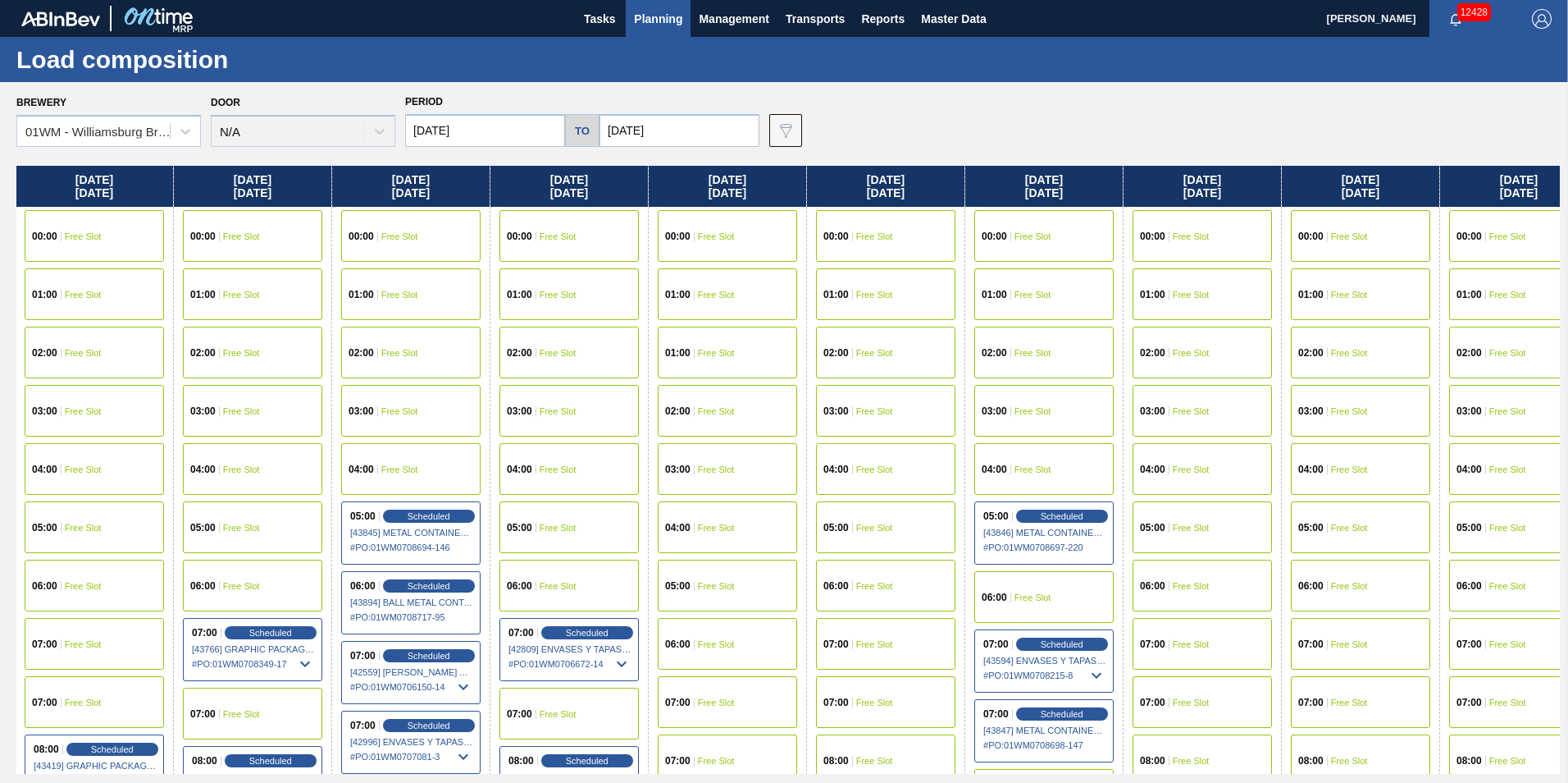
drag, startPoint x: 1175, startPoint y: 179, endPoint x: 1364, endPoint y: 225, distance: 194.5
click at [1364, 225] on div "[DATE] 00:00 Free Slot 01:00 Free Slot 02:00 Free Slot 03:00 Free Slot 04:00 Fr…" at bounding box center [788, 469] width 1544 height 608
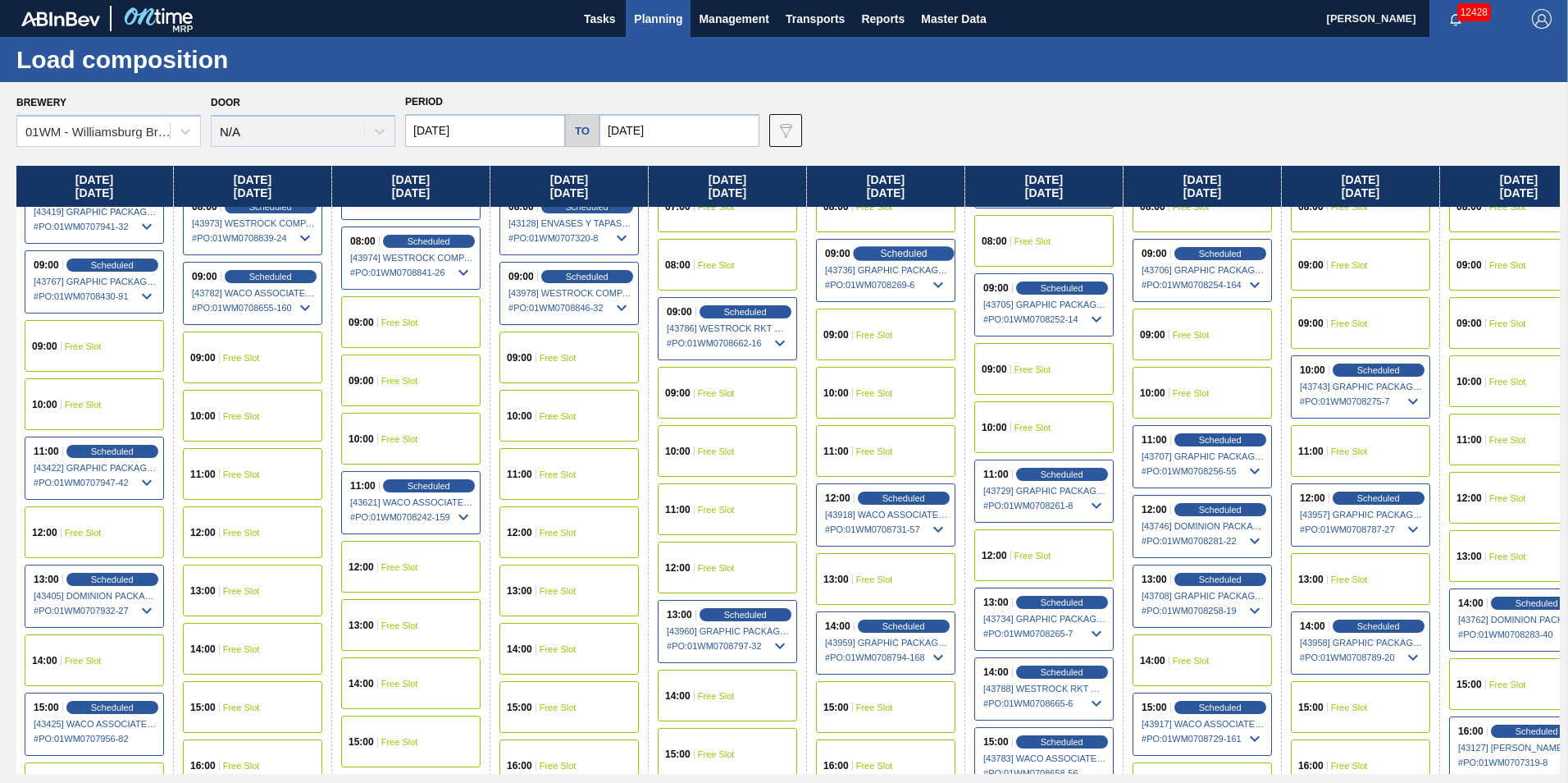
scroll to position [574, 634]
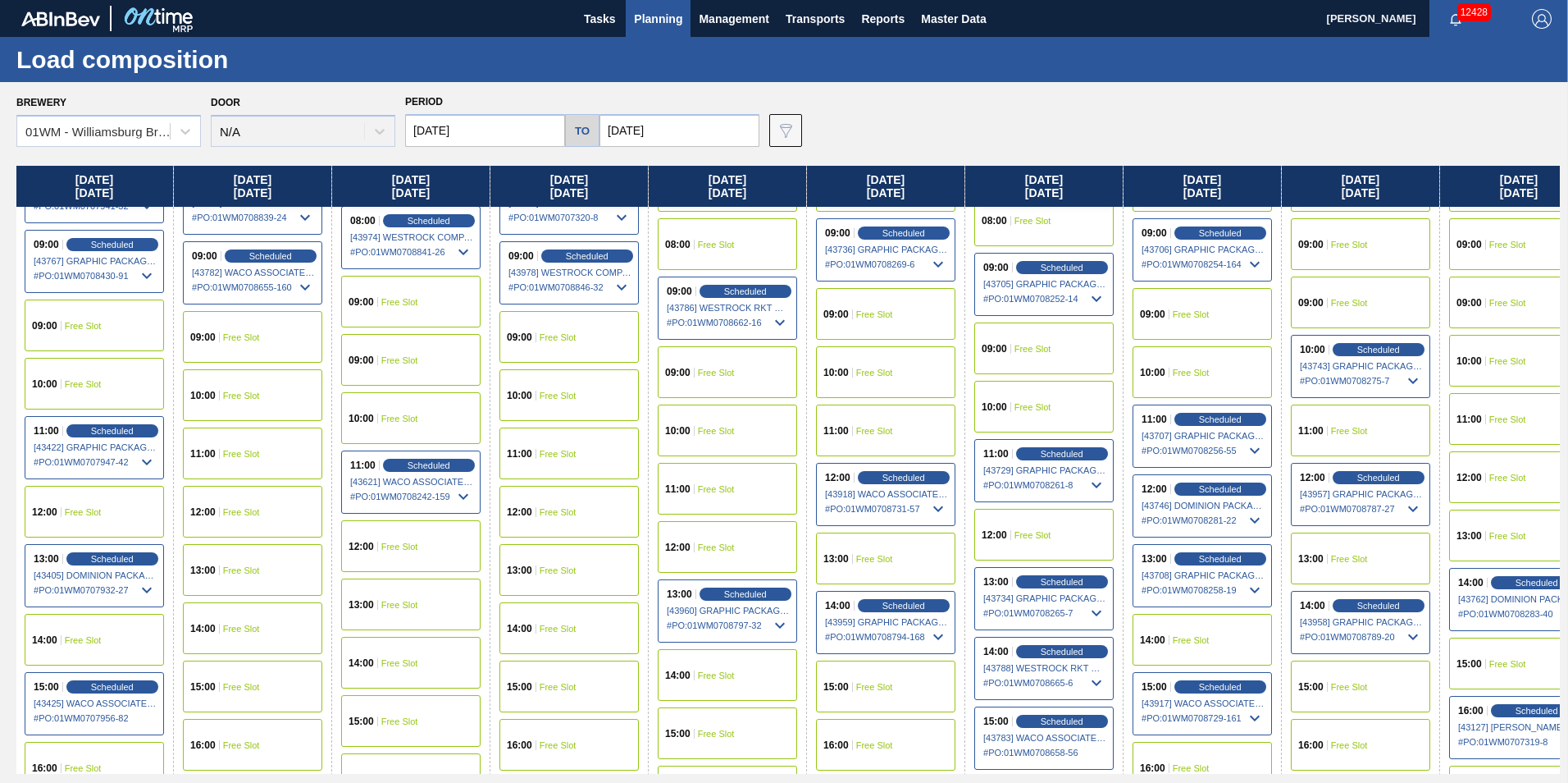
click at [912, 424] on div "11:00 Free Slot" at bounding box center [886, 431] width 140 height 52
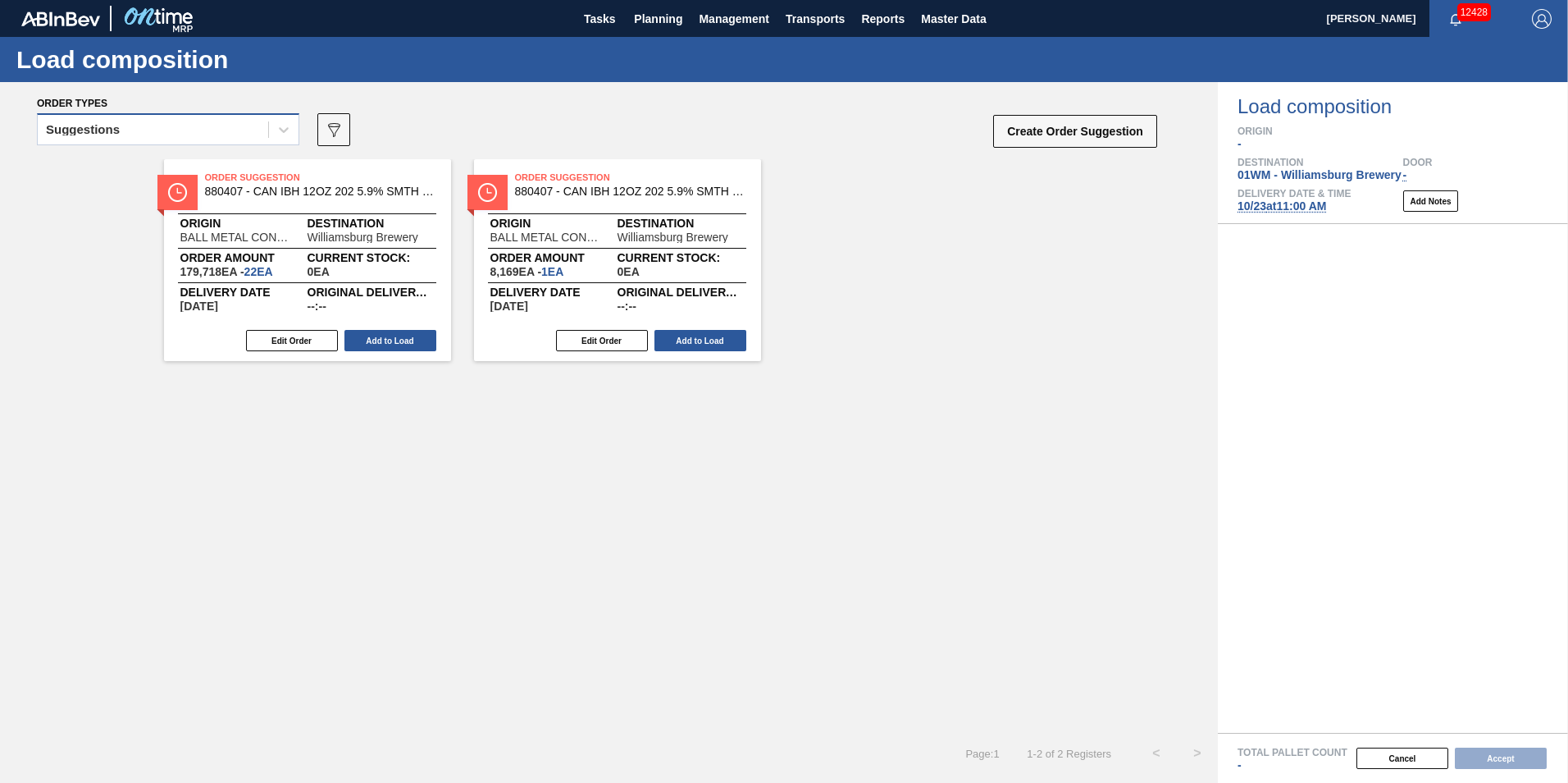
click at [90, 134] on div "Suggestions" at bounding box center [82, 129] width 74 height 11
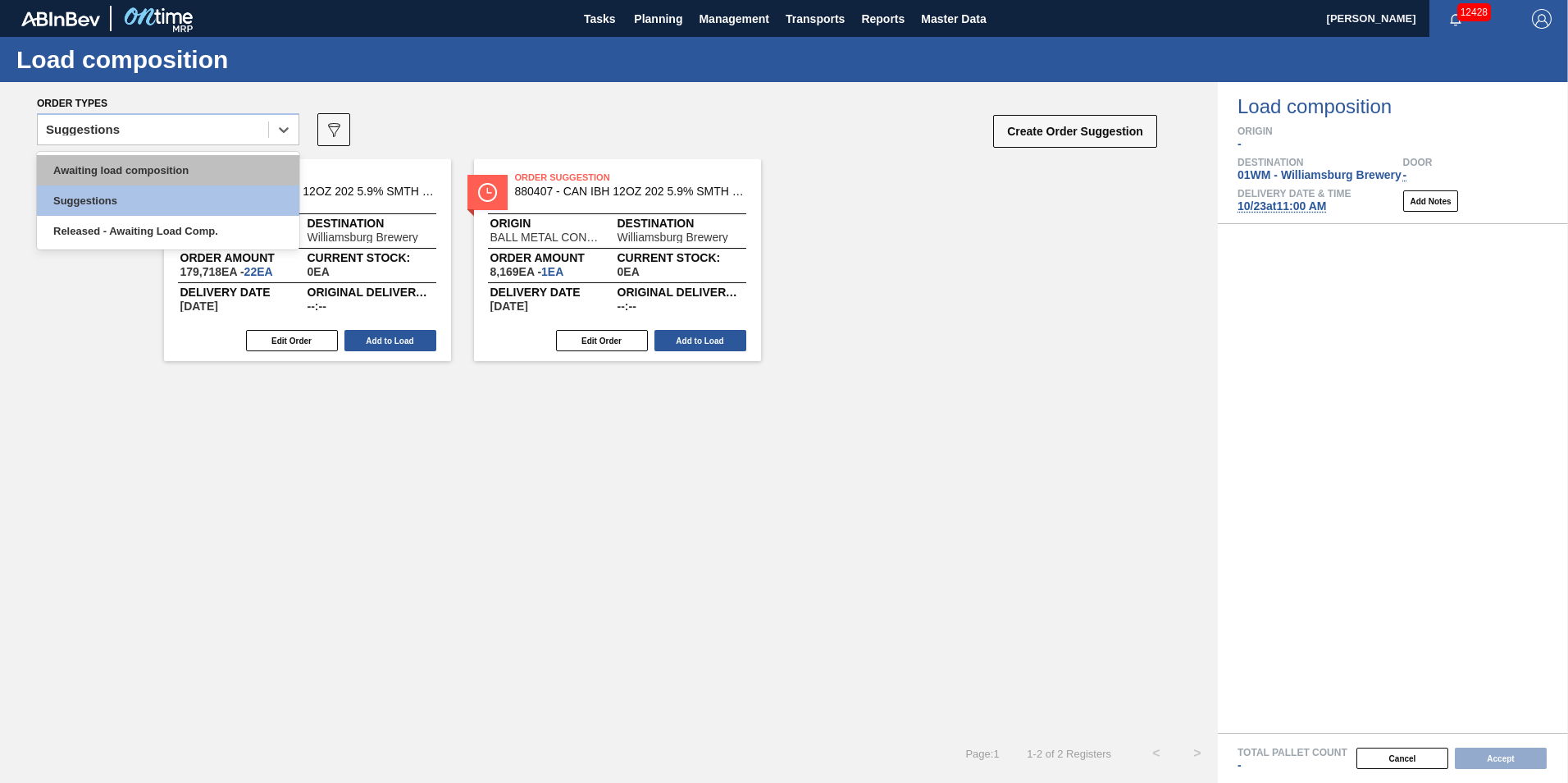
click at [111, 157] on div "Awaiting load composition" at bounding box center [168, 170] width 263 height 30
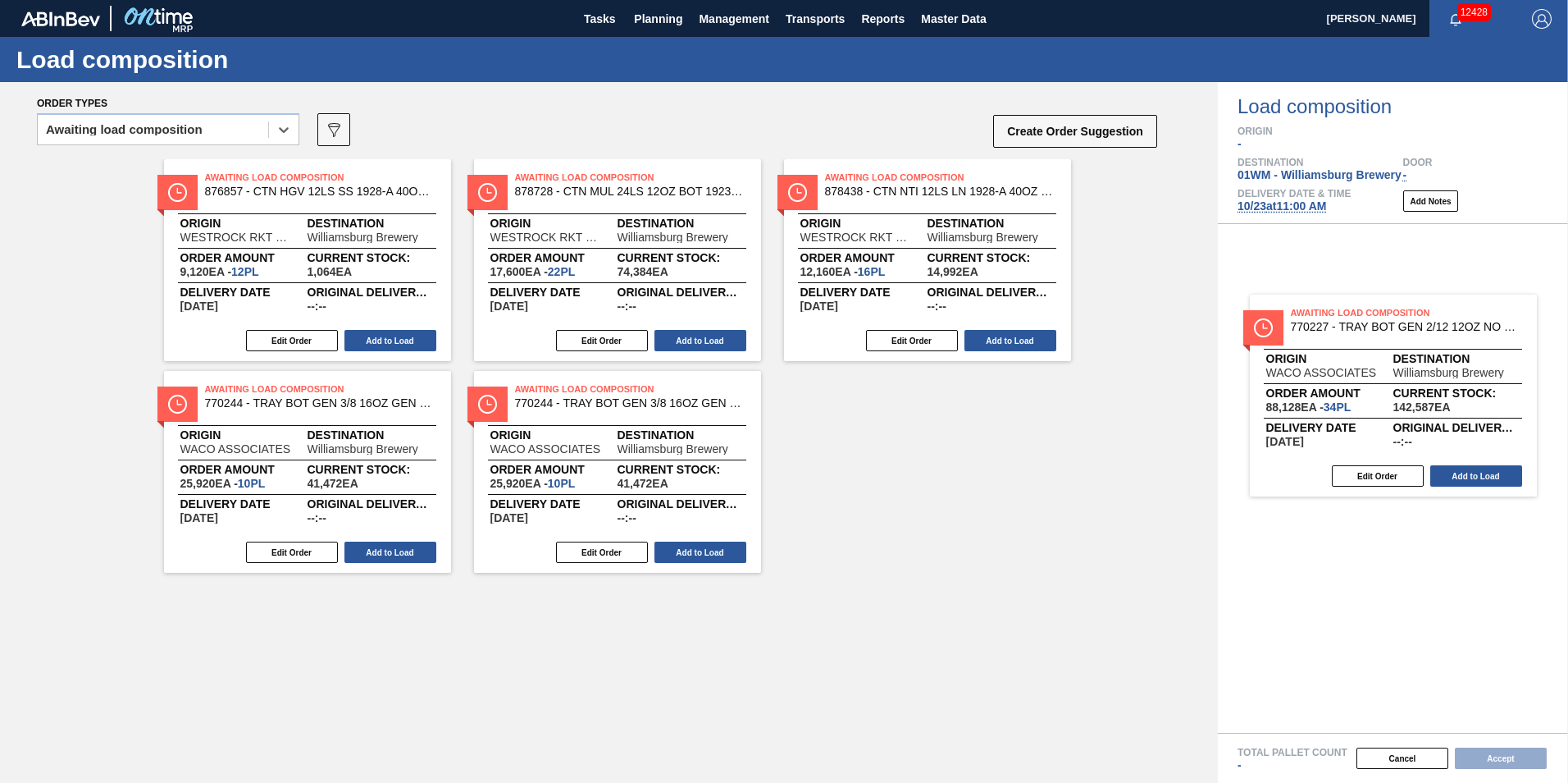
drag, startPoint x: 340, startPoint y: 482, endPoint x: 1443, endPoint y: 401, distance: 1106.0
click at [1443, 402] on div "Order types option Awaiting load composition, selected. Select is focused ,type…" at bounding box center [784, 433] width 1568 height 701
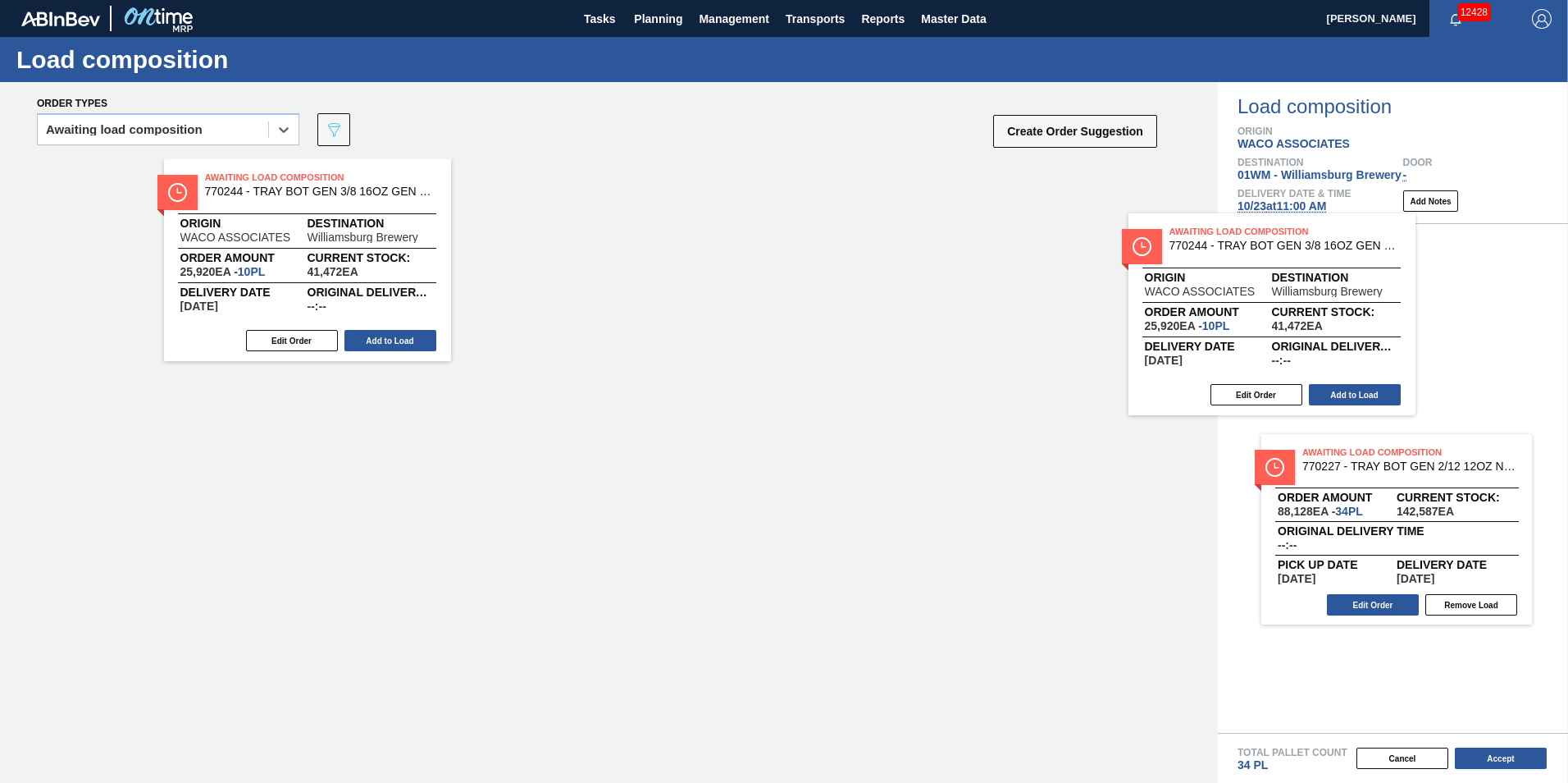
drag, startPoint x: 1107, startPoint y: 348, endPoint x: 1225, endPoint y: 356, distance: 118.3
click at [1267, 349] on div "Order types option Awaiting load composition, selected. Select is focused ,type…" at bounding box center [784, 433] width 1568 height 701
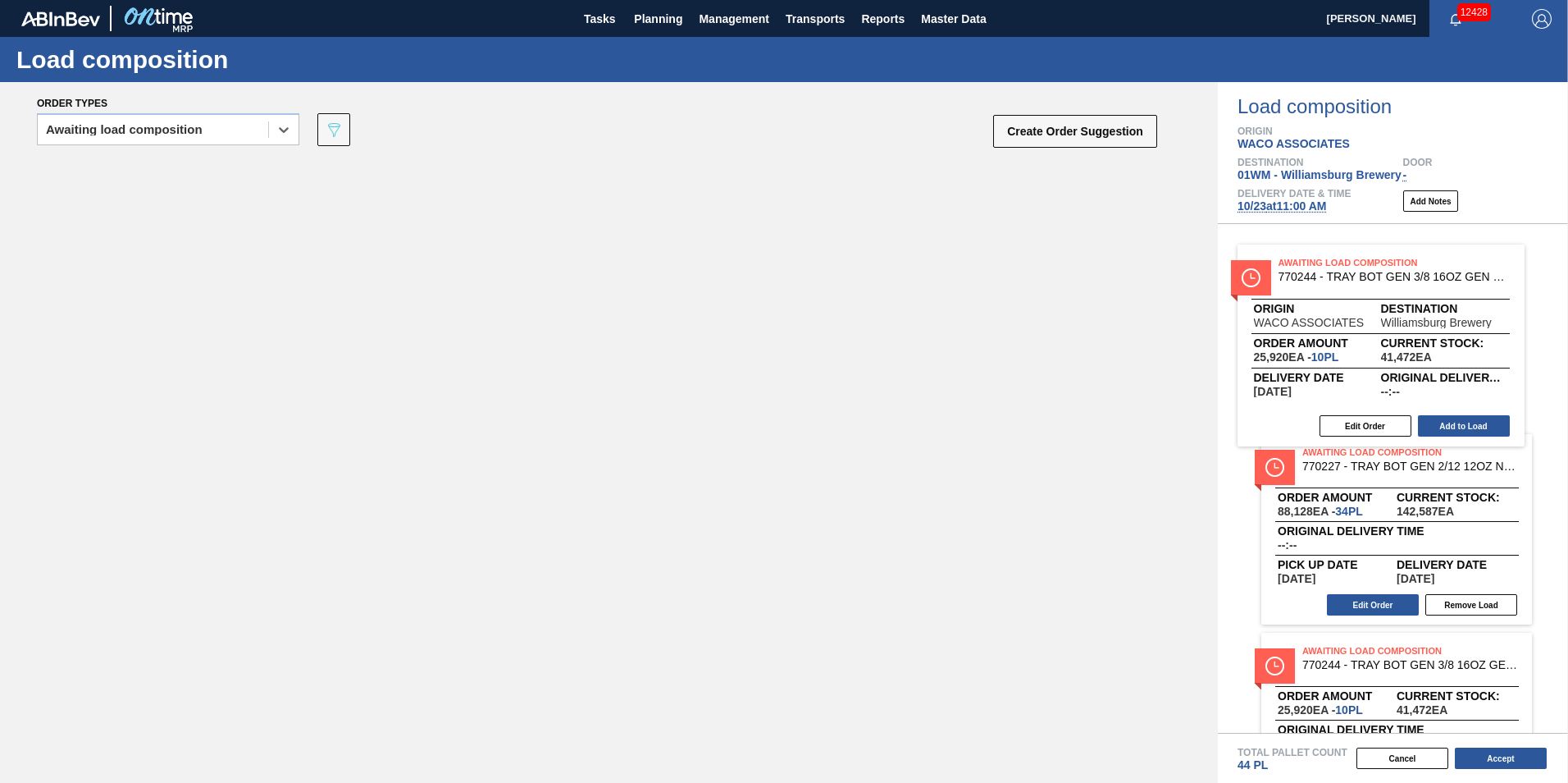
drag, startPoint x: 332, startPoint y: 277, endPoint x: 1305, endPoint y: 362, distance: 976.7
click at [1305, 362] on div "Order types option Awaiting load composition, selected. Select is focused ,type…" at bounding box center [784, 433] width 1568 height 701
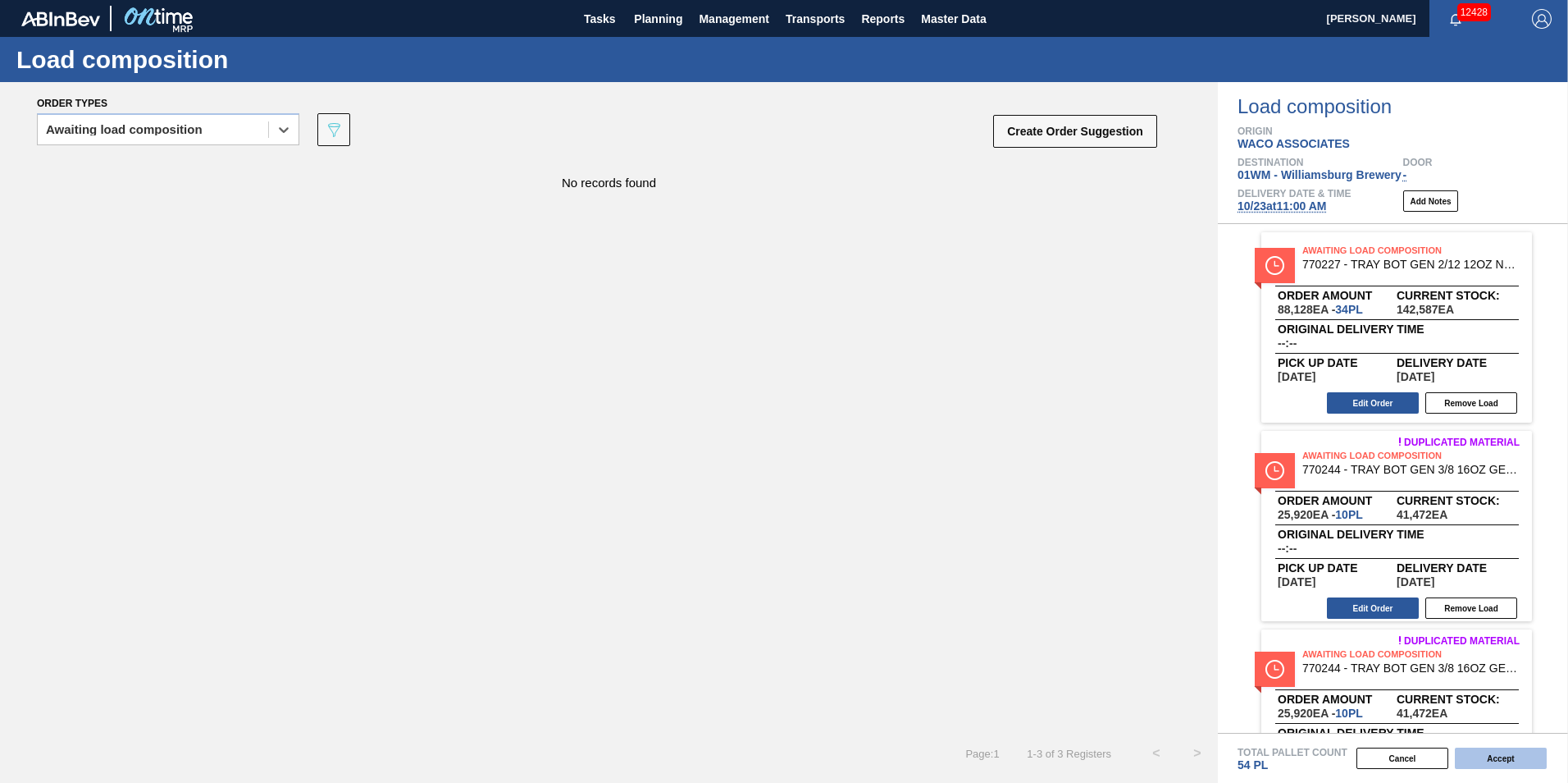
click at [1510, 757] on button "Accept" at bounding box center [1501, 758] width 92 height 22
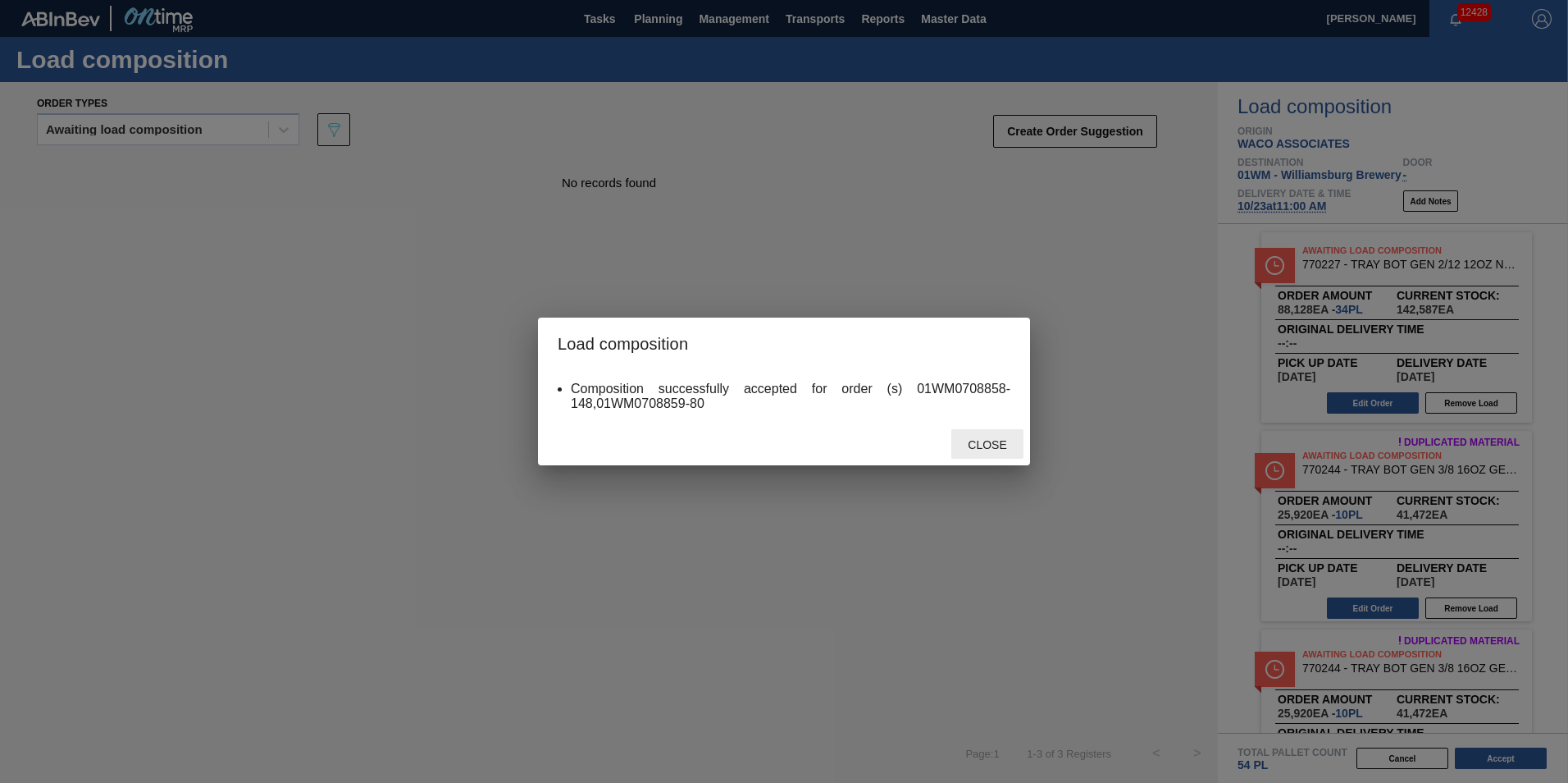
click at [999, 444] on span "Close" at bounding box center [987, 444] width 65 height 13
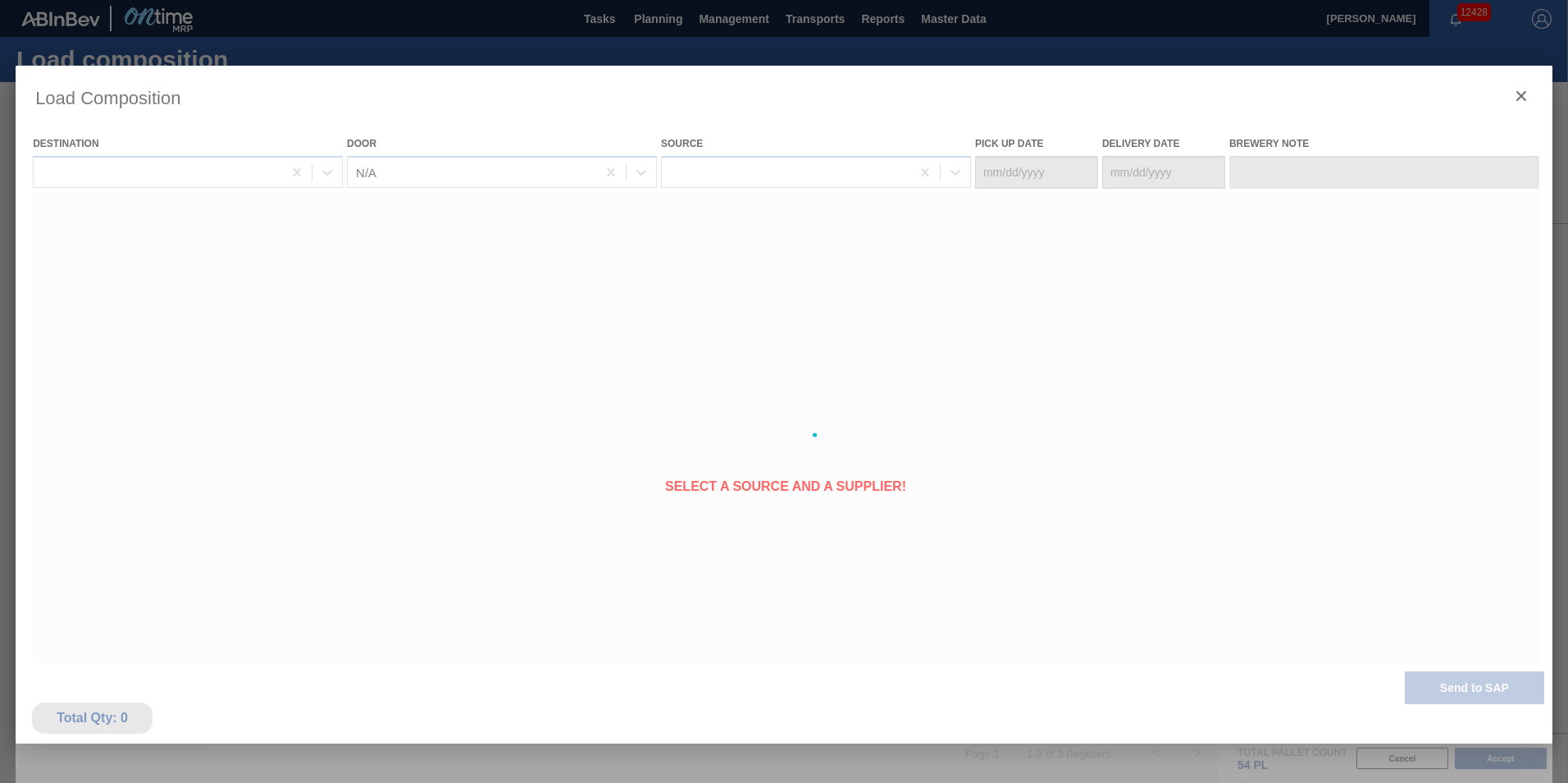
type Date "[DATE]"
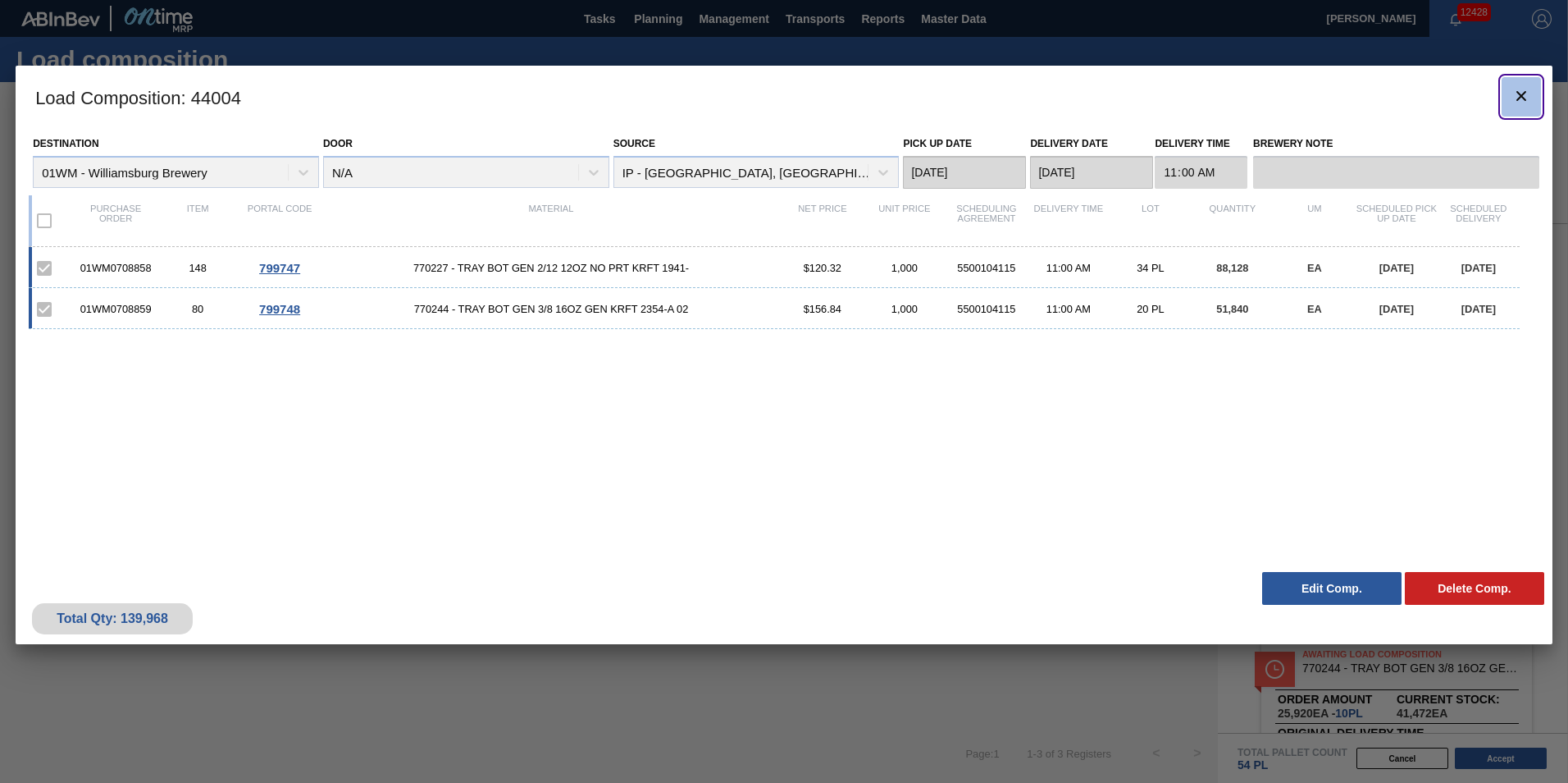
click at [1517, 106] on span "botão de ícone" at bounding box center [1521, 95] width 20 height 20
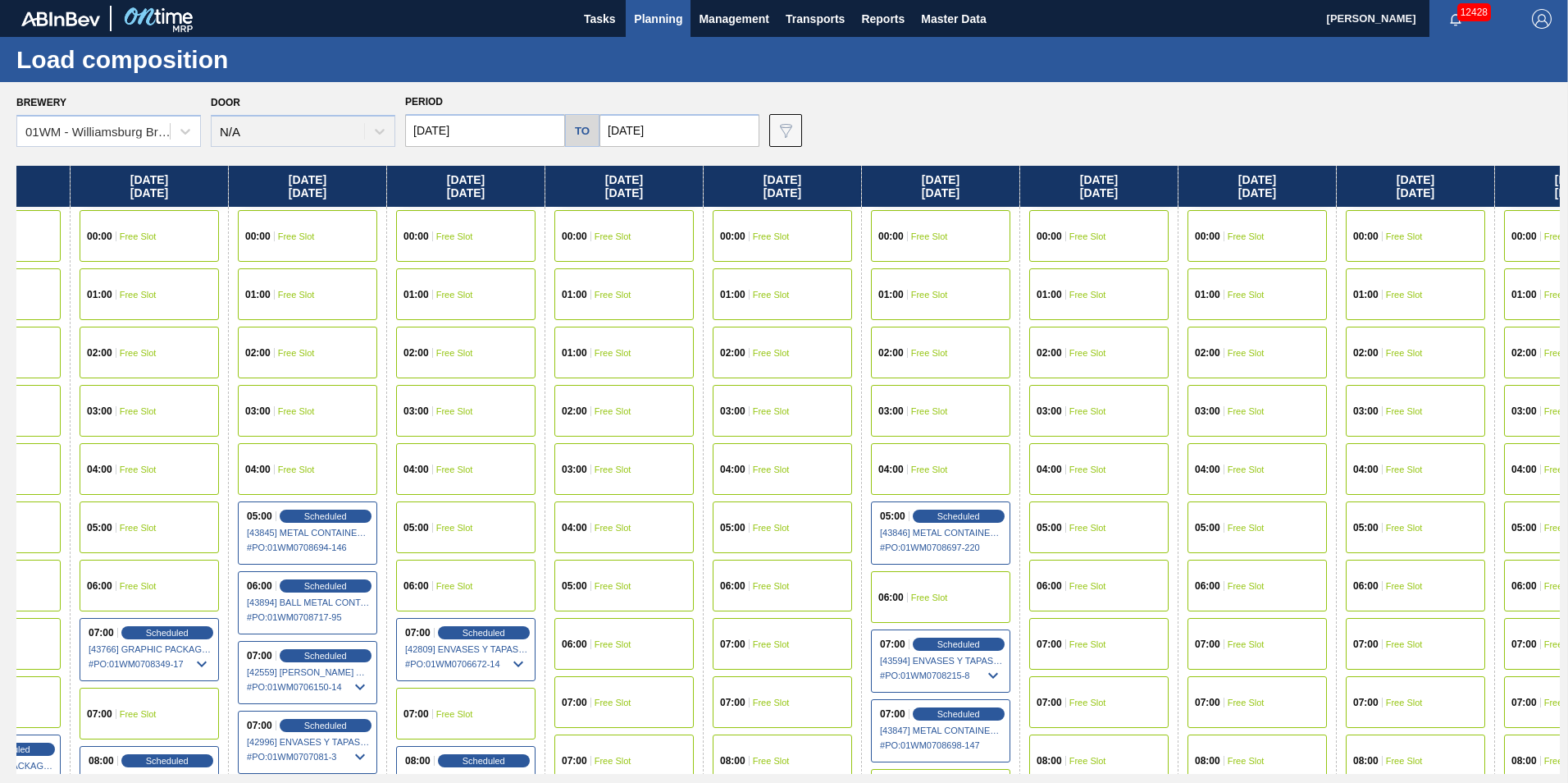
scroll to position [0, 737]
drag, startPoint x: 1384, startPoint y: 195, endPoint x: 639, endPoint y: 311, distance: 754.0
click at [639, 311] on div "[DATE] 00:00 Free Slot 01:00 Free Slot 02:00 Free Slot 03:00 Free Slot 04:00 Fr…" at bounding box center [788, 469] width 1544 height 608
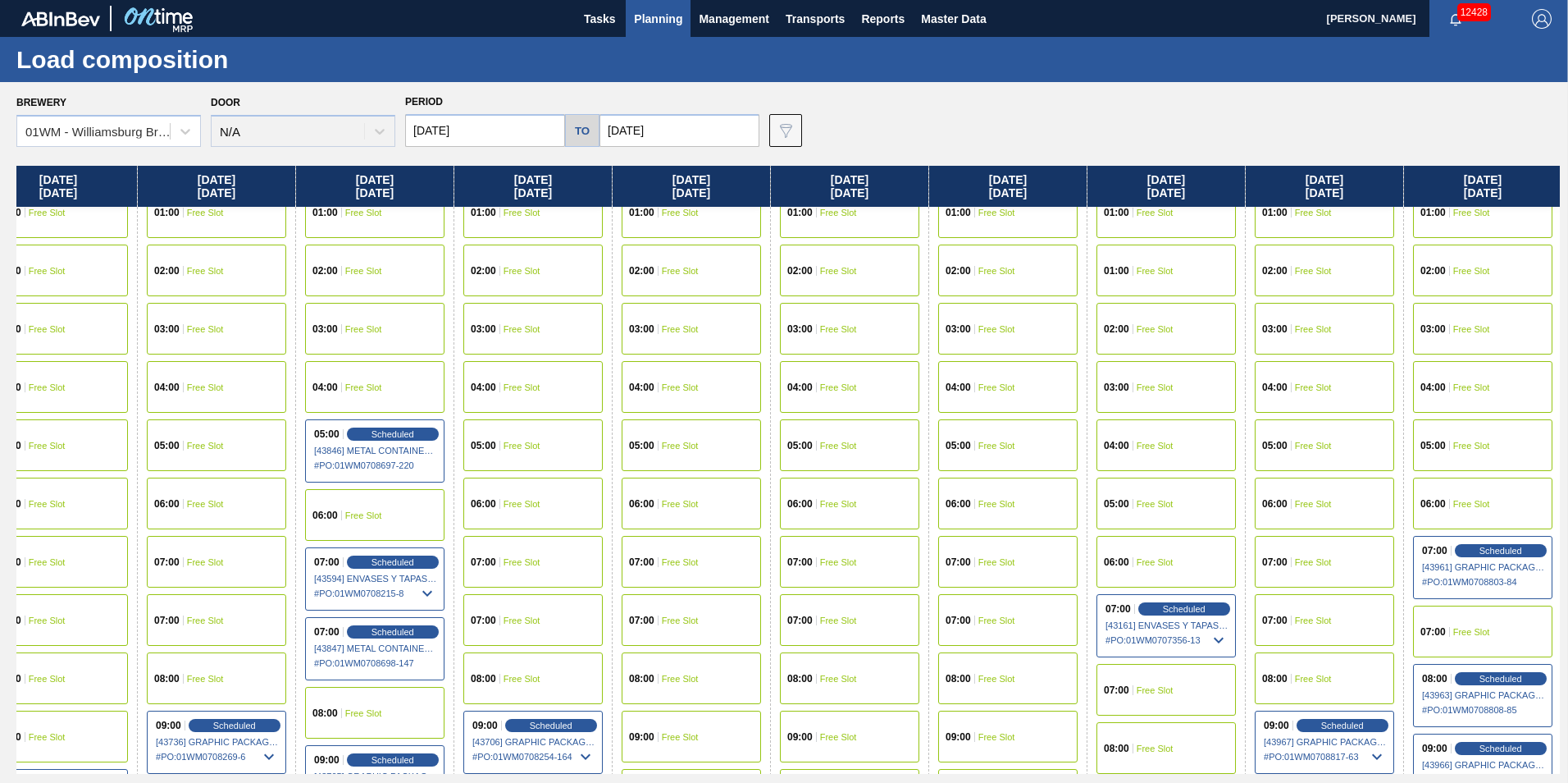
scroll to position [82, 1304]
drag, startPoint x: 1384, startPoint y: 187, endPoint x: 803, endPoint y: 186, distance: 581.0
click at [803, 186] on div "[DATE] 00:00 Free Slot 01:00 Free Slot 02:00 Free Slot 03:00 Free Slot 04:00 Fr…" at bounding box center [788, 469] width 1544 height 608
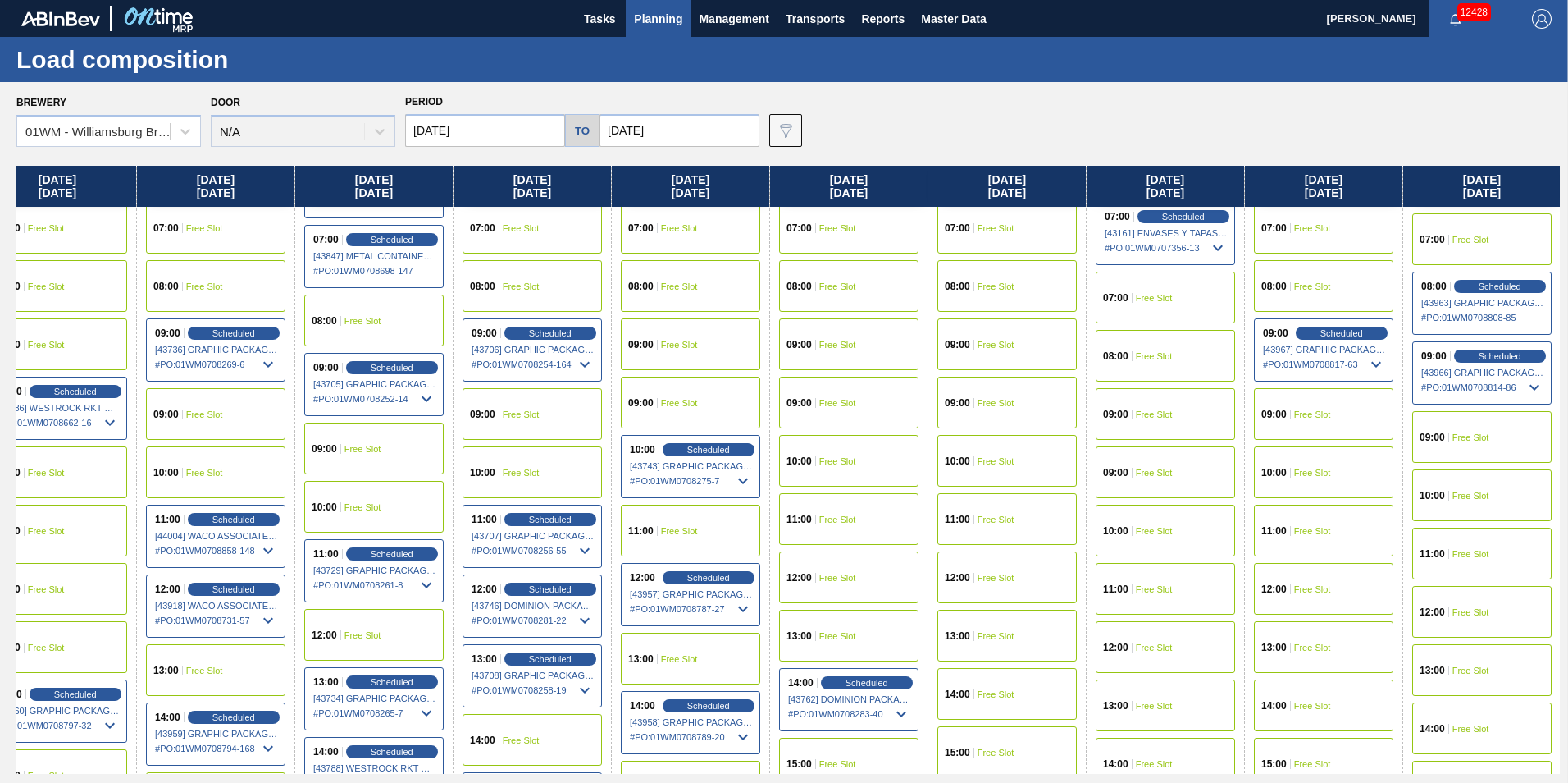
scroll to position [493, 1304]
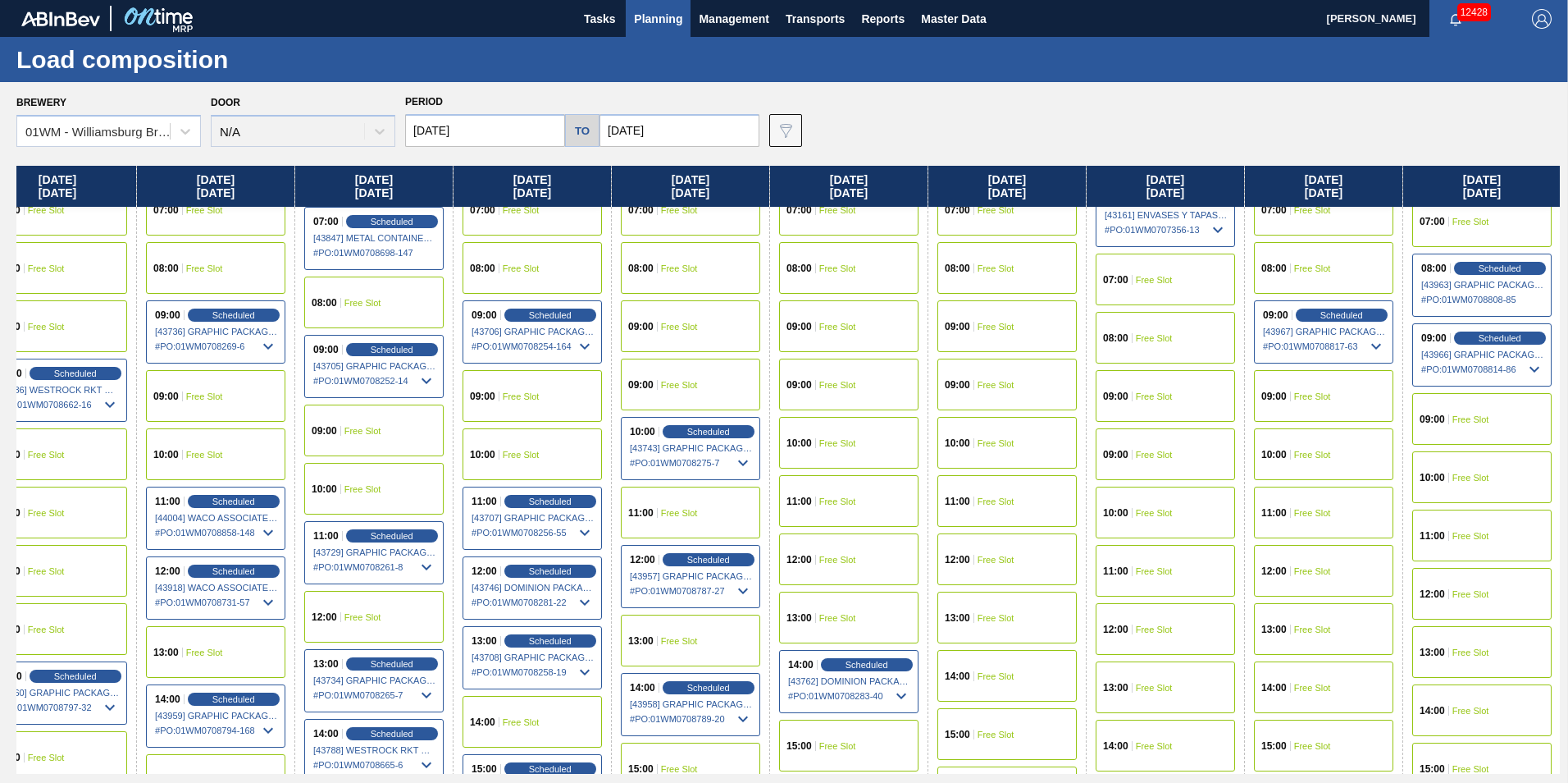
click at [888, 564] on div "12:00 Free Slot" at bounding box center [849, 559] width 140 height 52
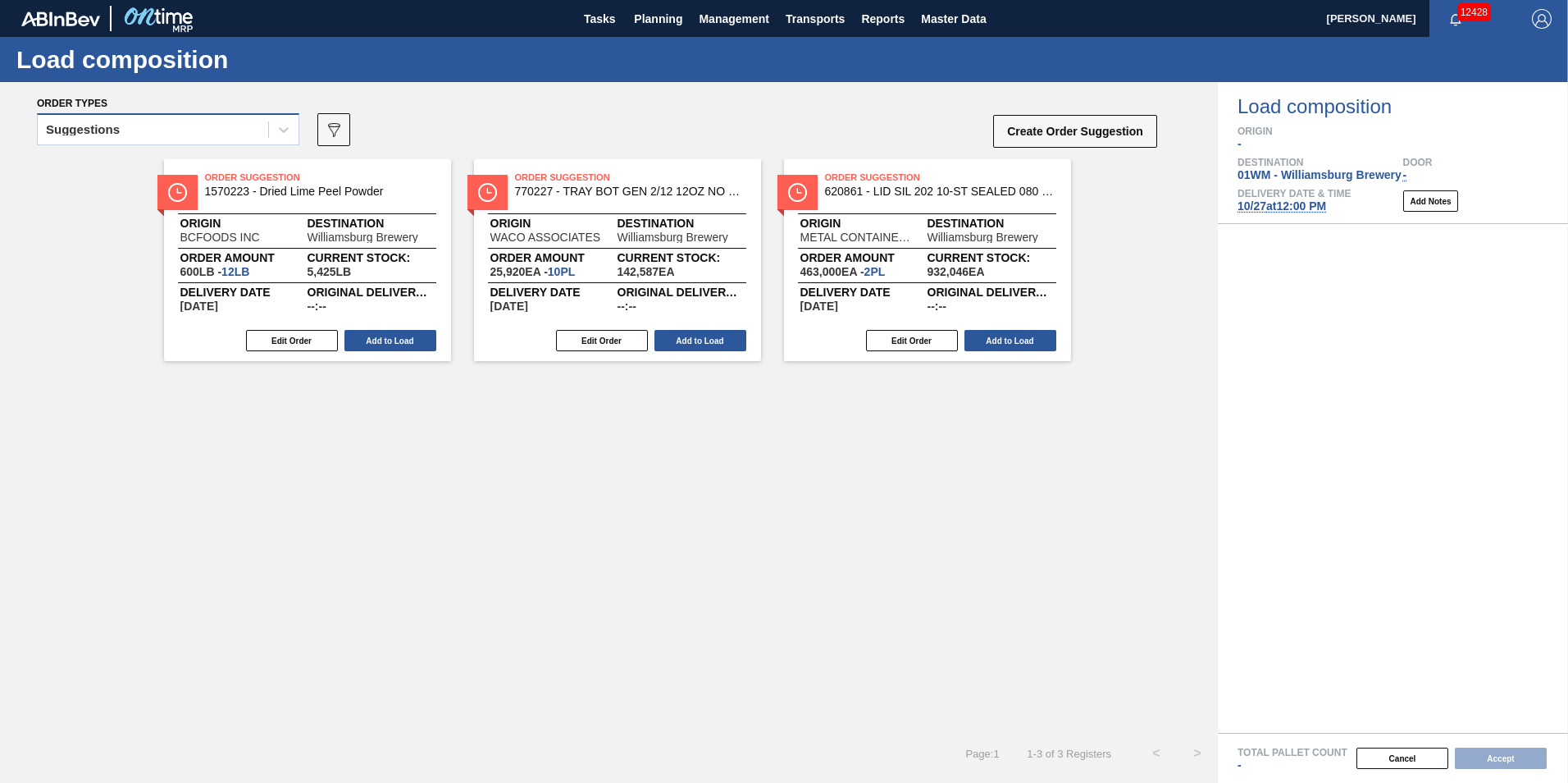
click at [119, 120] on div "Suggestions" at bounding box center [153, 129] width 231 height 23
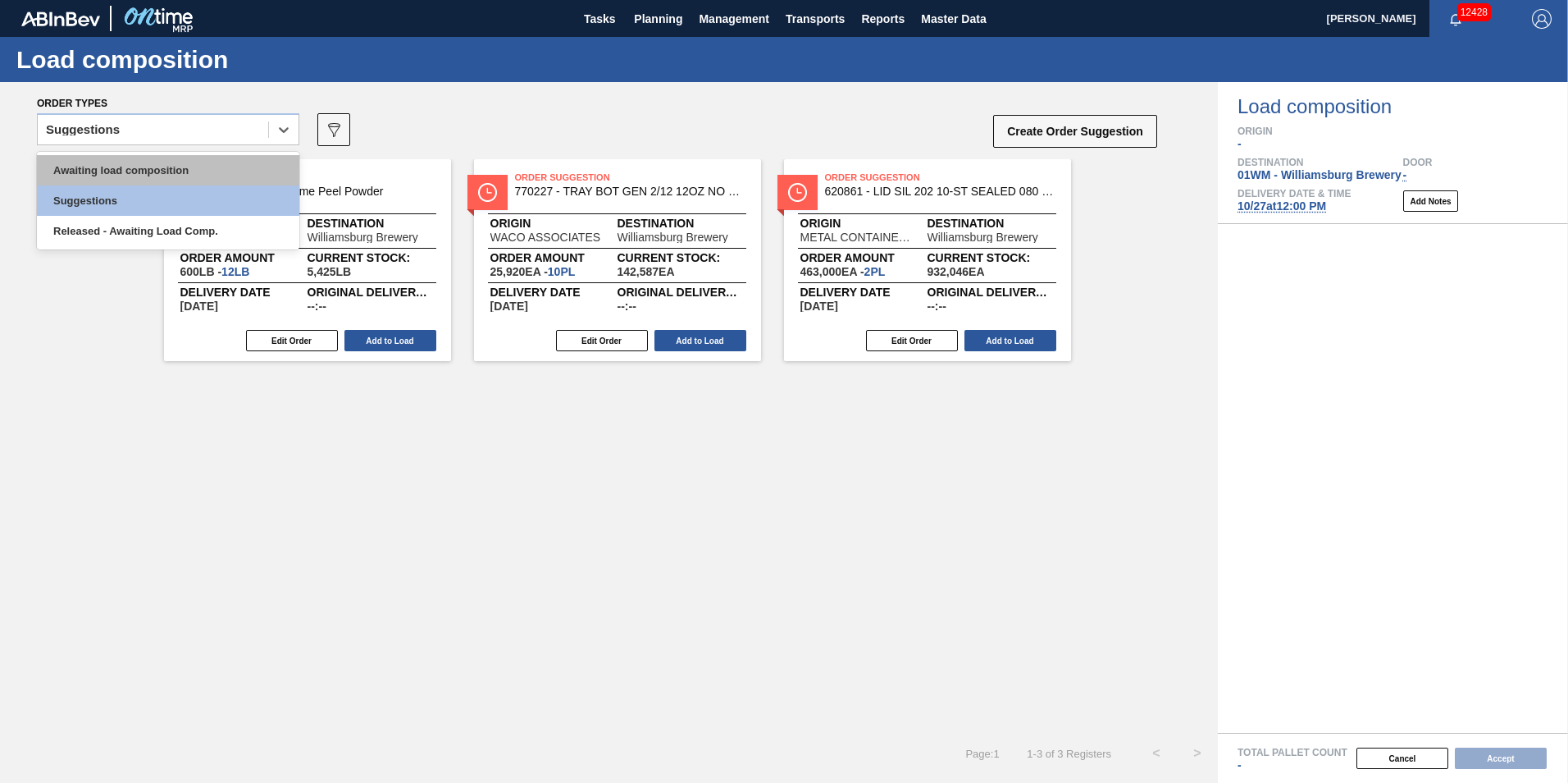
click at [124, 161] on div "Awaiting load composition" at bounding box center [168, 170] width 263 height 30
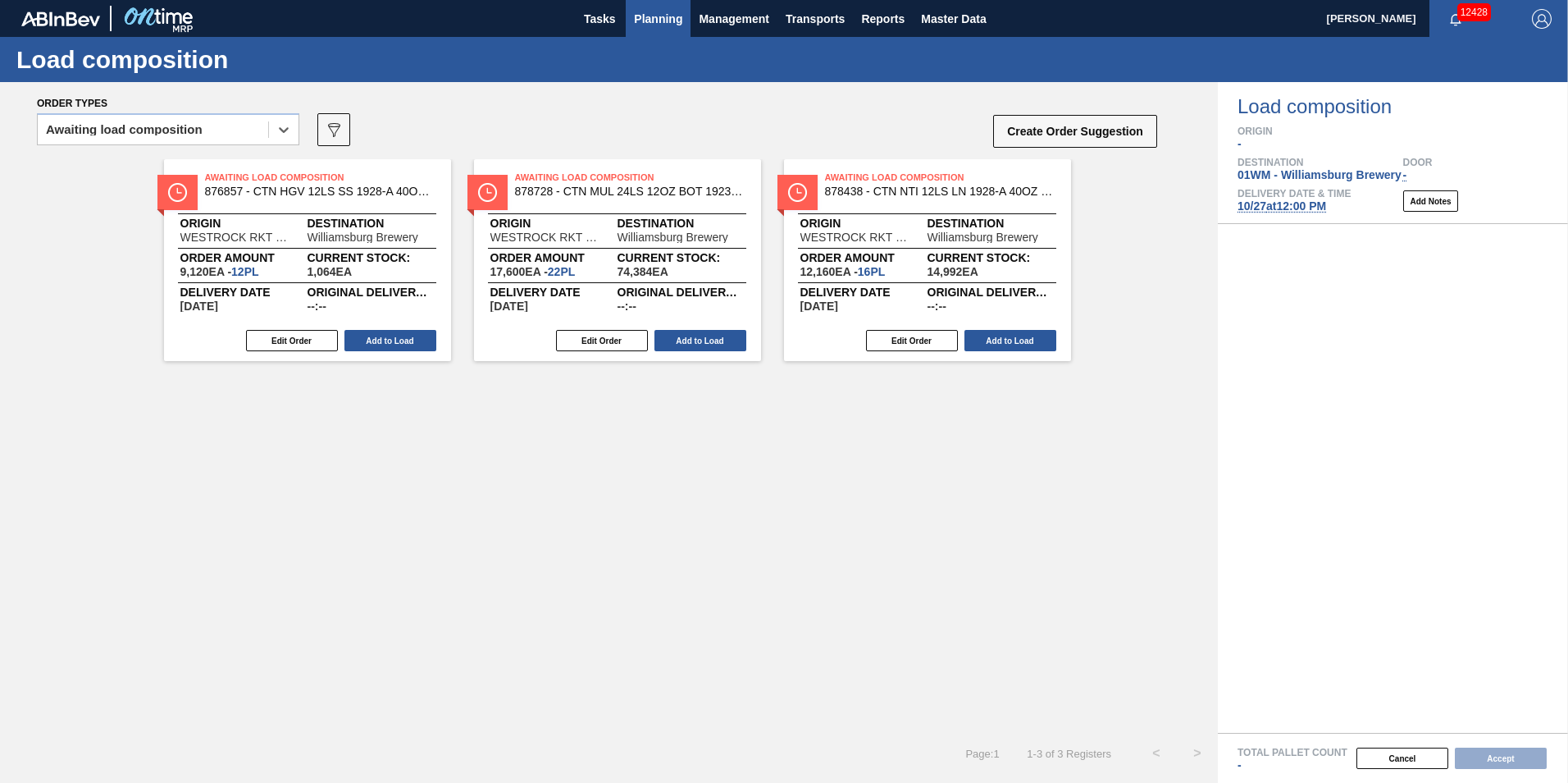
click at [683, 29] on button "Planning" at bounding box center [658, 18] width 65 height 37
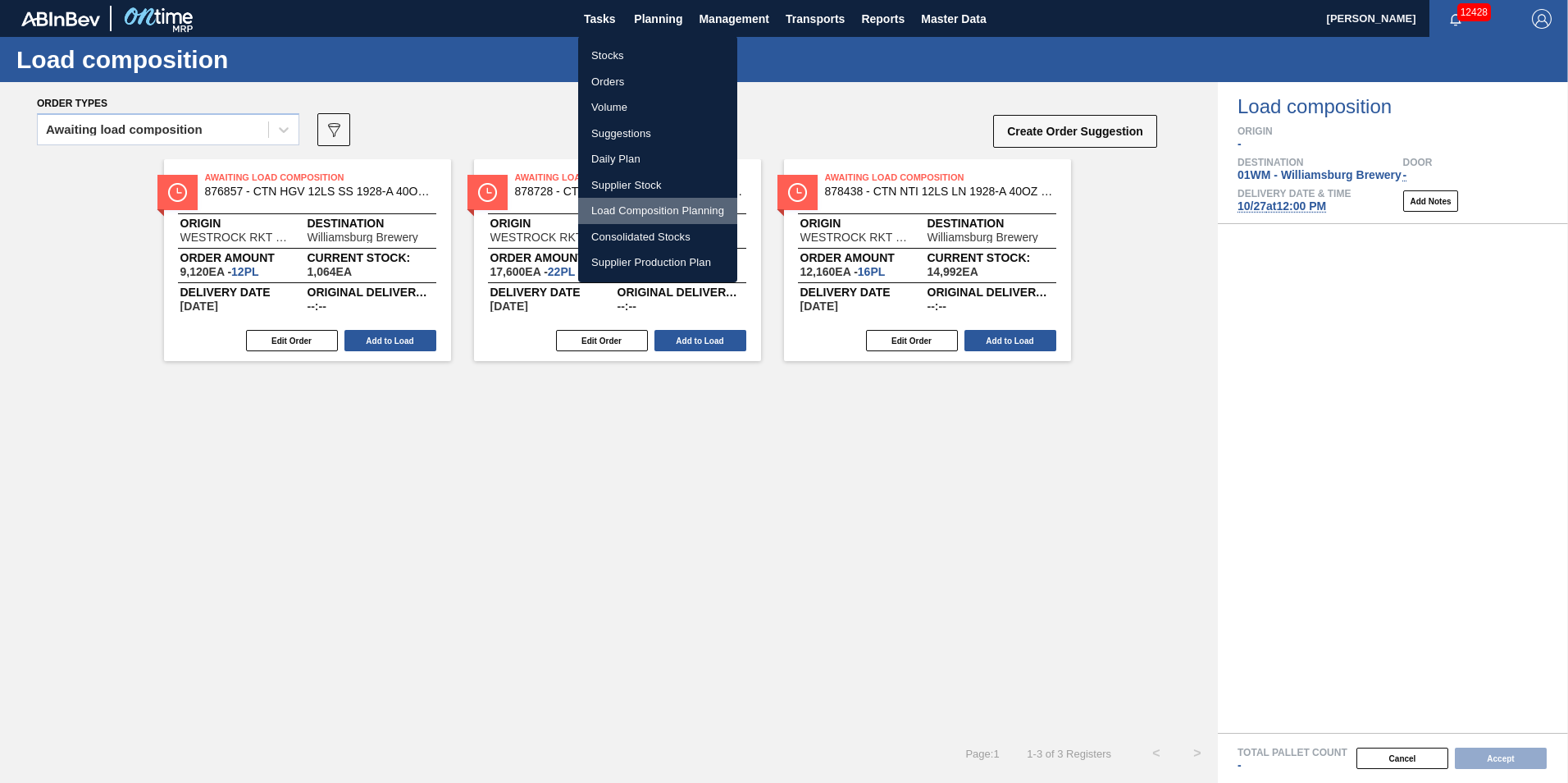
click at [669, 214] on li "Load Composition Planning" at bounding box center [658, 211] width 159 height 26
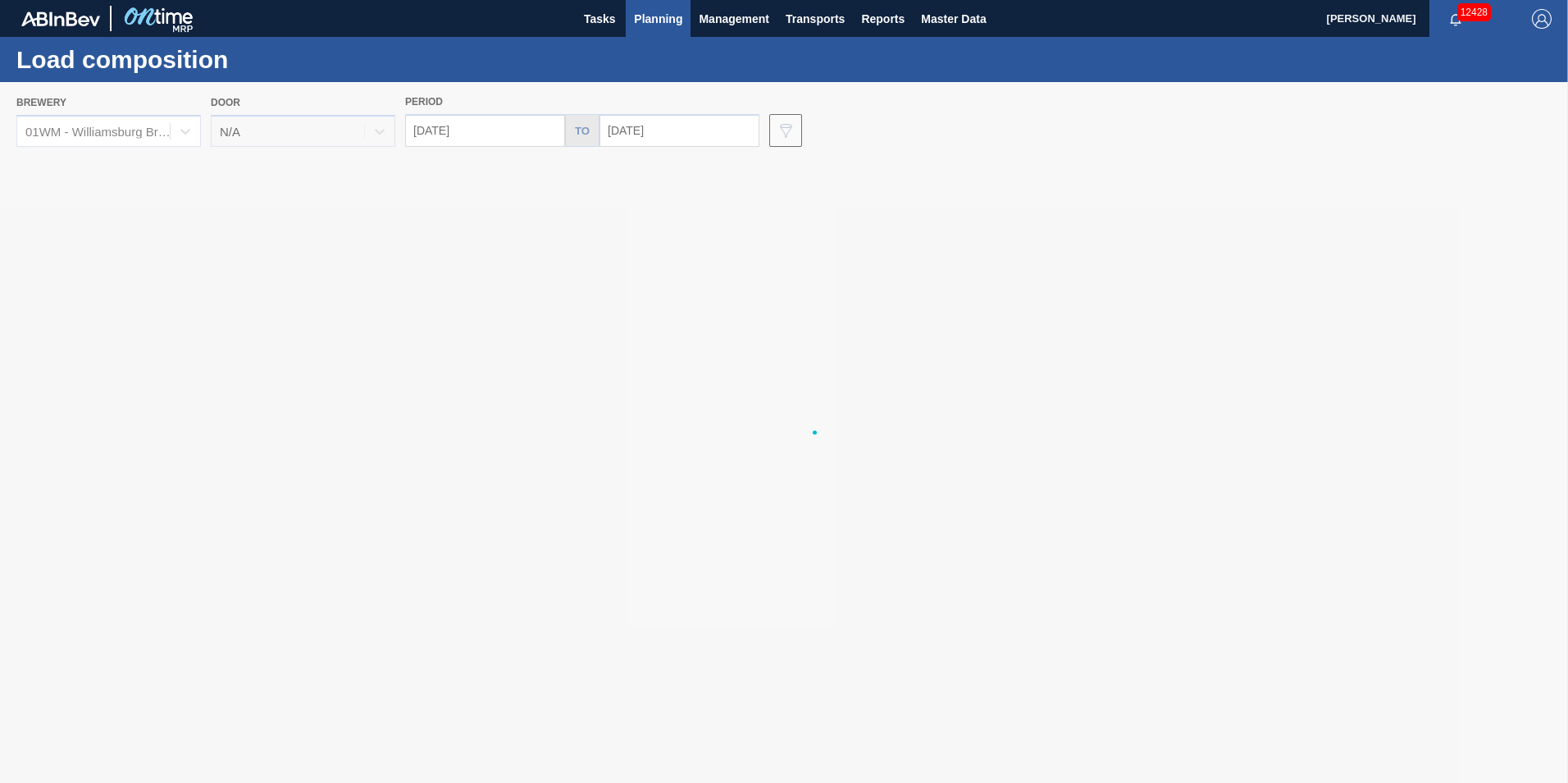
drag, startPoint x: 691, startPoint y: 28, endPoint x: 675, endPoint y: 24, distance: 16.5
click at [688, 28] on div "Tasks Planning Management Transports Reports Master Data" at bounding box center [784, 18] width 1568 height 37
click at [673, 23] on span "Planning" at bounding box center [659, 18] width 49 height 20
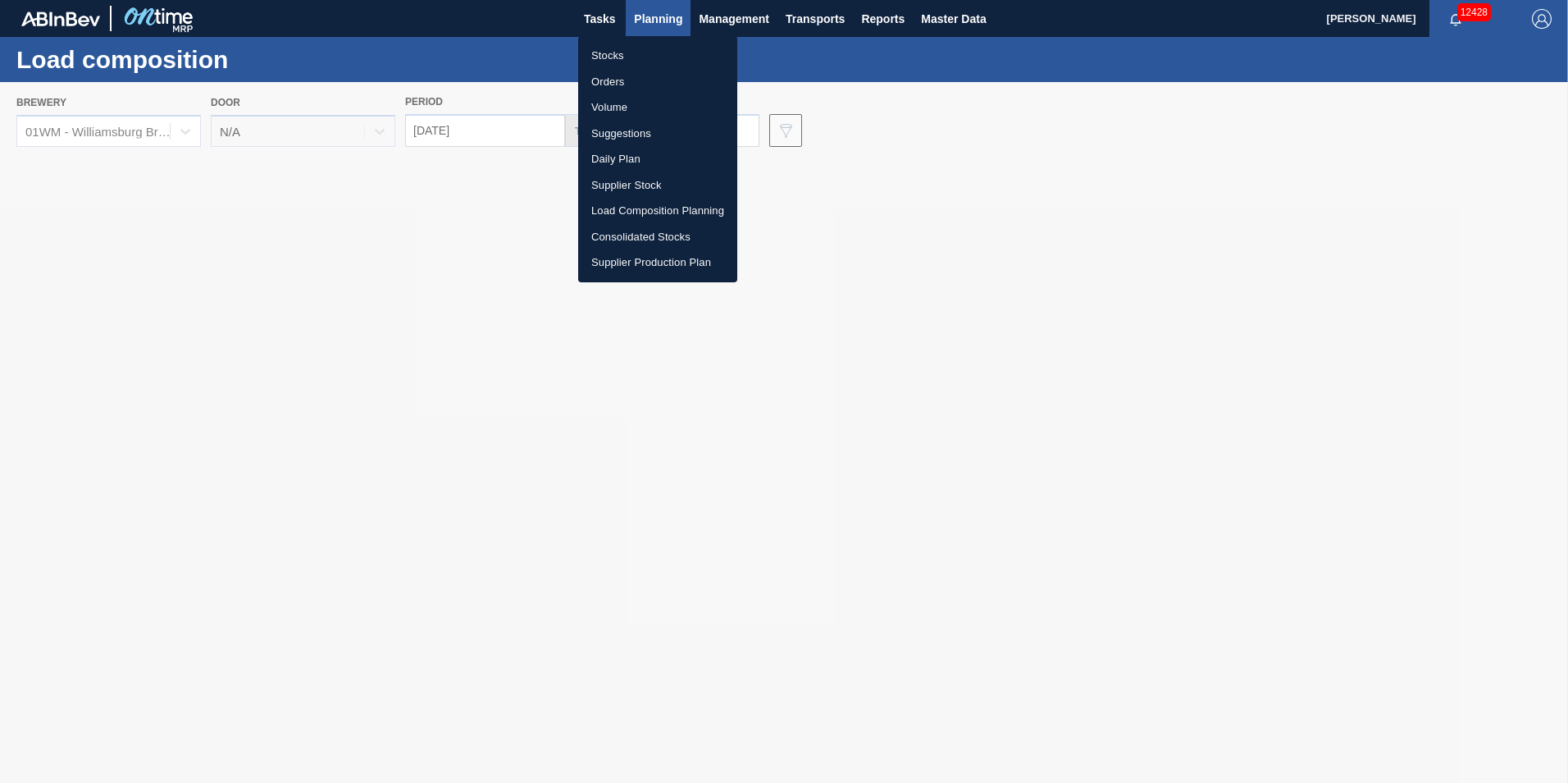
click at [675, 140] on li "Suggestions" at bounding box center [658, 134] width 159 height 26
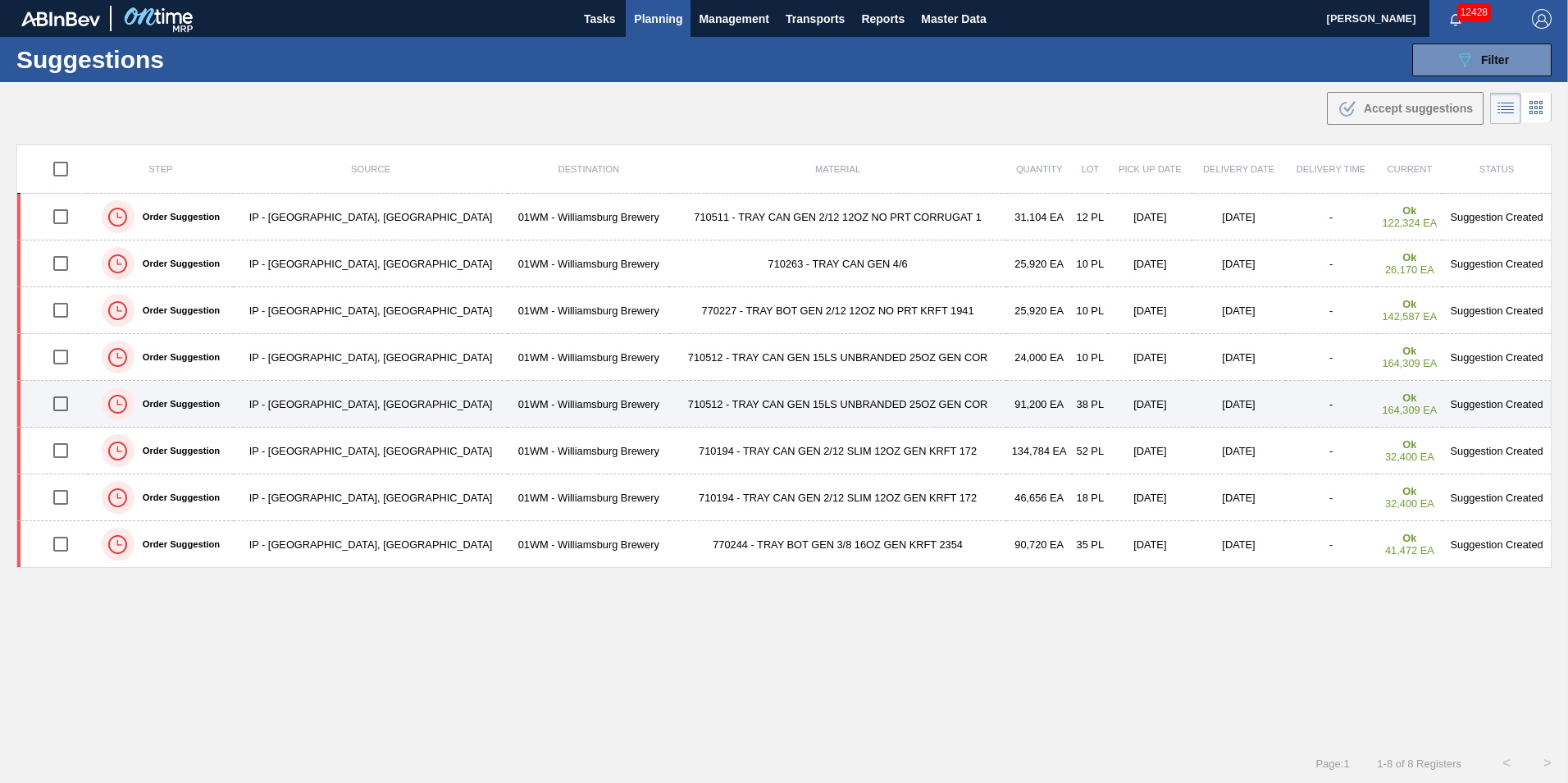
drag, startPoint x: 68, startPoint y: 403, endPoint x: 68, endPoint y: 382, distance: 21.0
click at [68, 403] on input "checkbox" at bounding box center [61, 404] width 35 height 35
checkbox input "true"
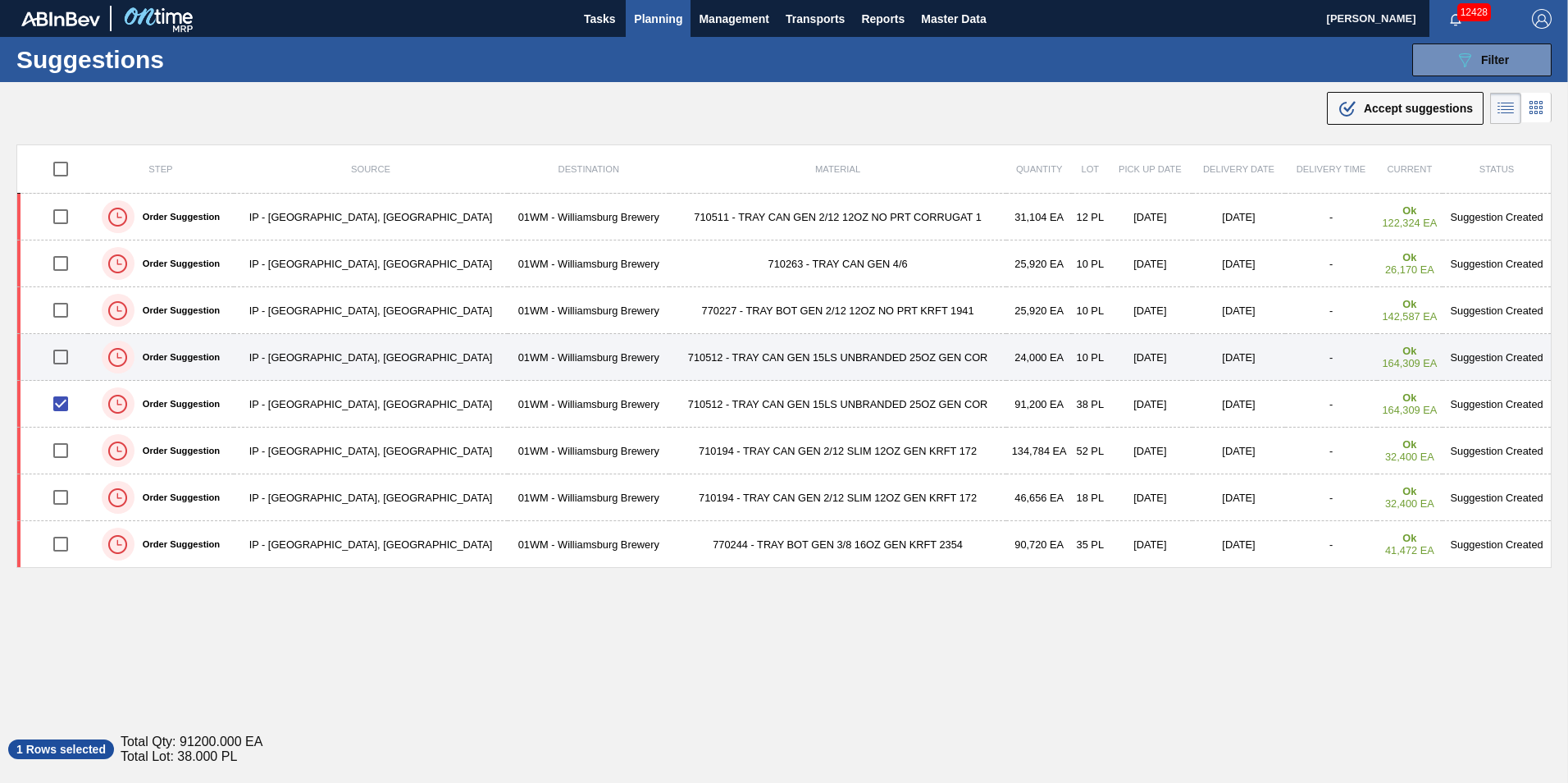
click at [73, 367] on input "checkbox" at bounding box center [61, 357] width 35 height 35
checkbox input "true"
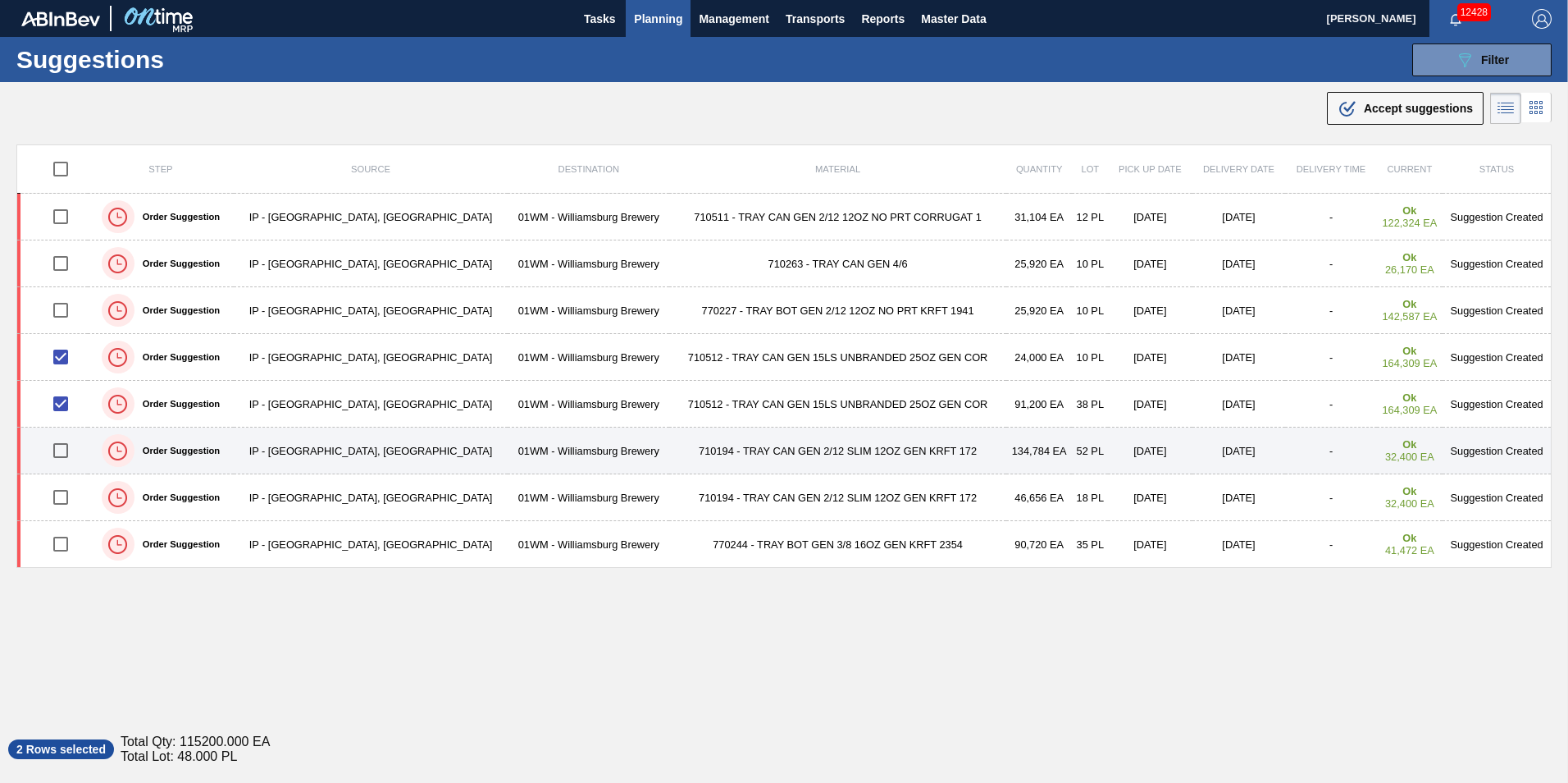
click at [68, 447] on input "checkbox" at bounding box center [61, 451] width 35 height 35
checkbox input "true"
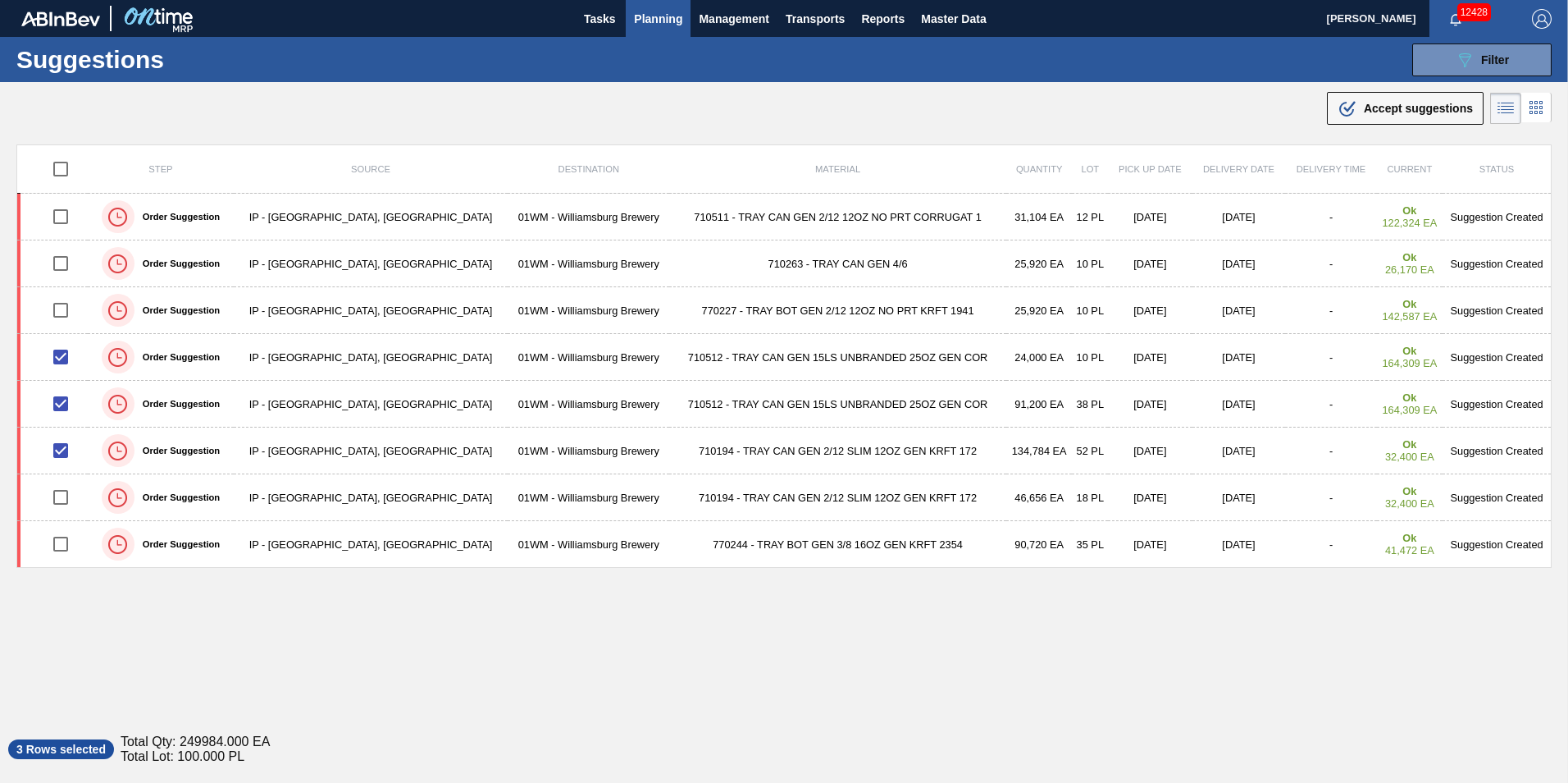
click at [1443, 100] on div ".b{fill:var(--color-action-default)} Accept suggestions" at bounding box center [1406, 108] width 135 height 20
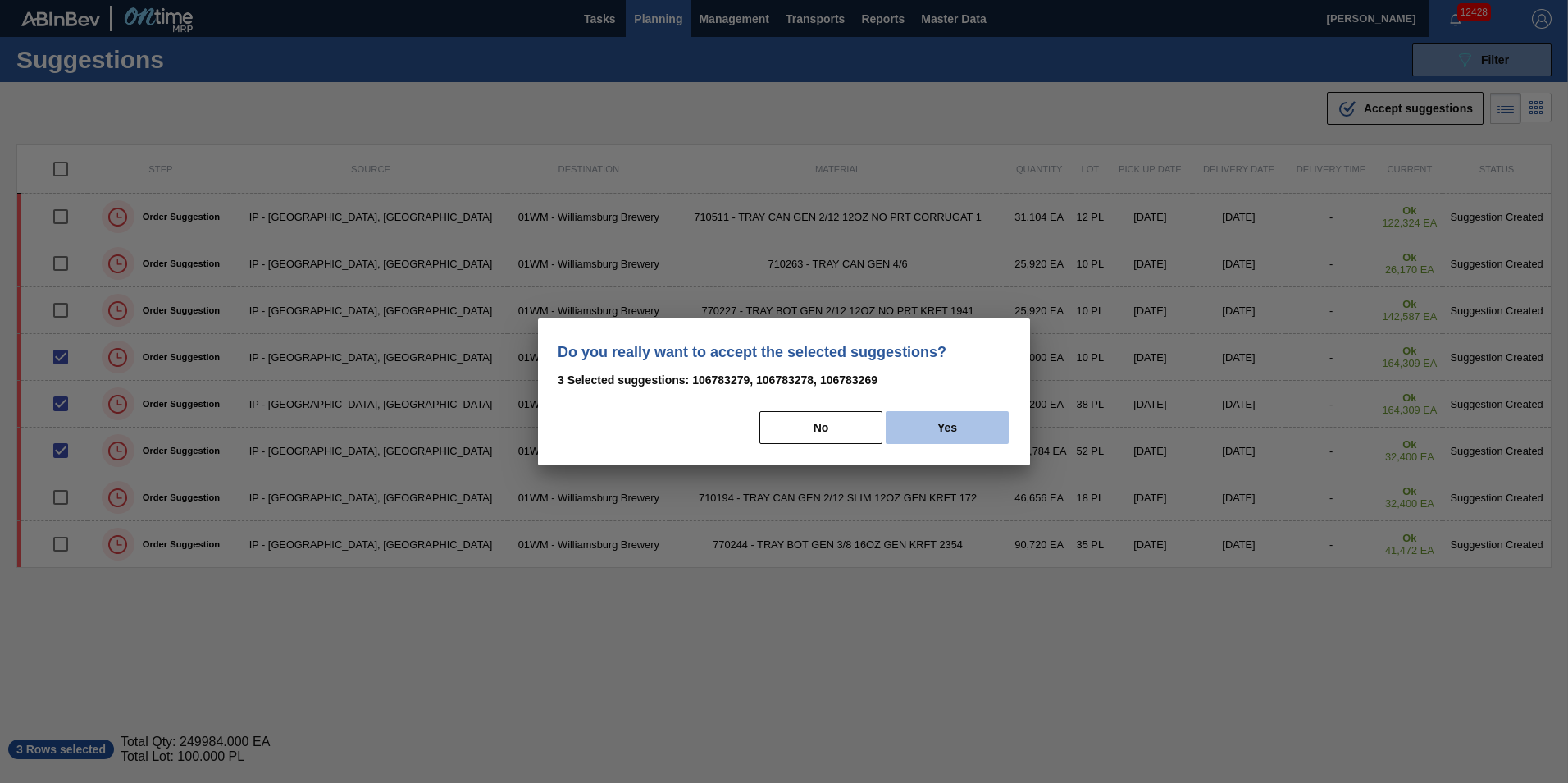
click at [925, 421] on button "Yes" at bounding box center [947, 427] width 123 height 33
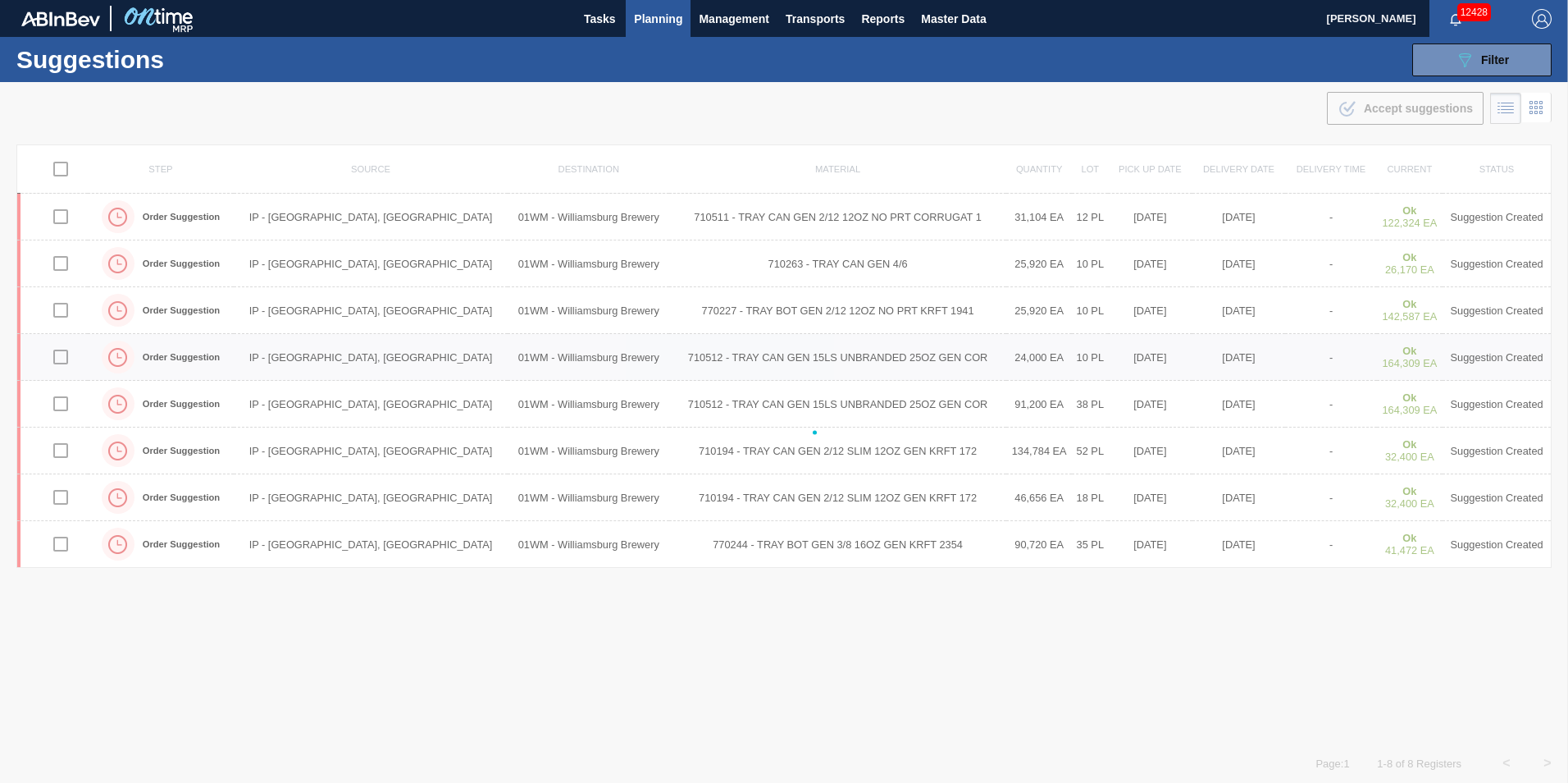
checkbox input "false"
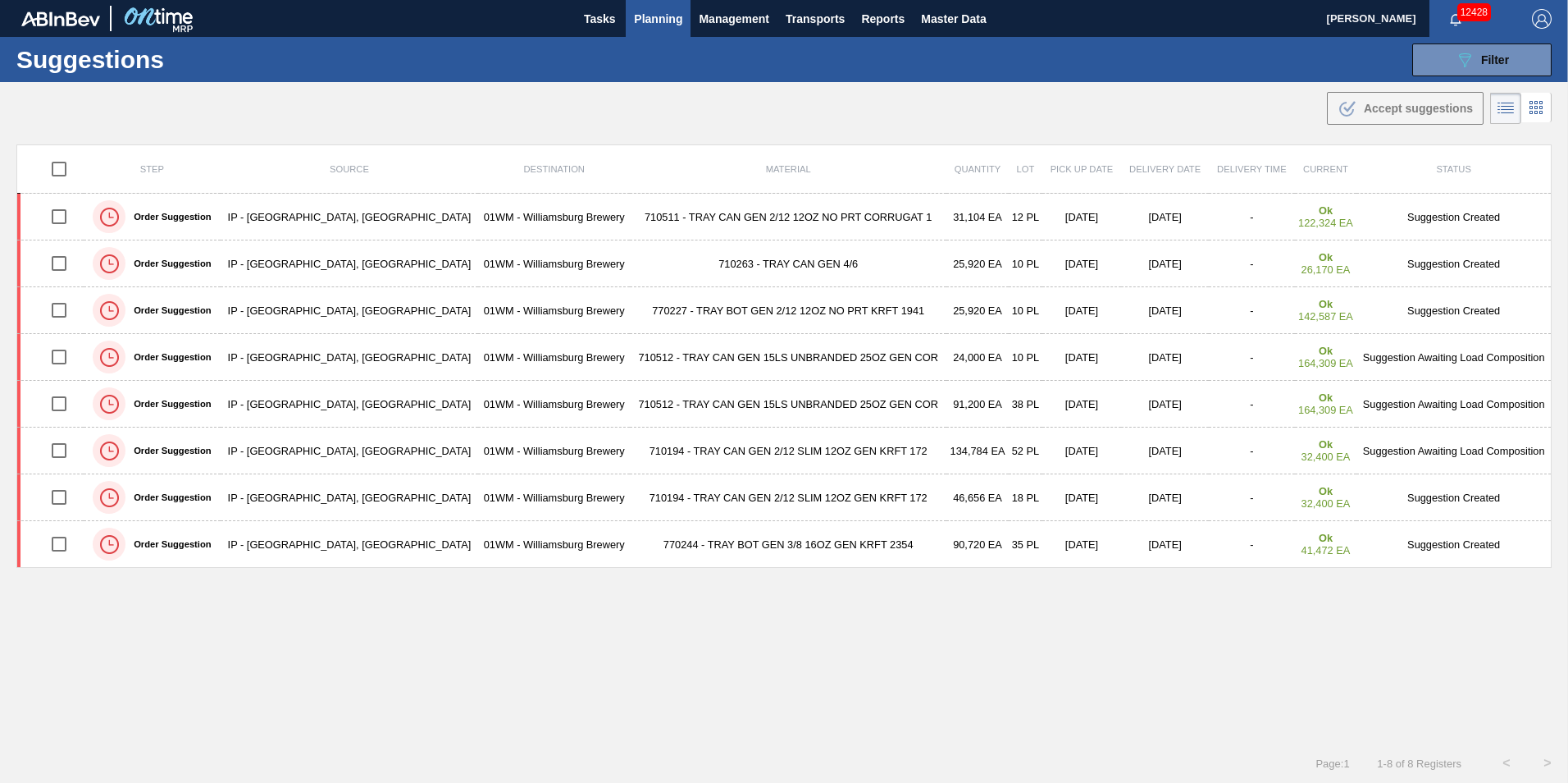
click at [657, 9] on span "Planning" at bounding box center [659, 18] width 49 height 20
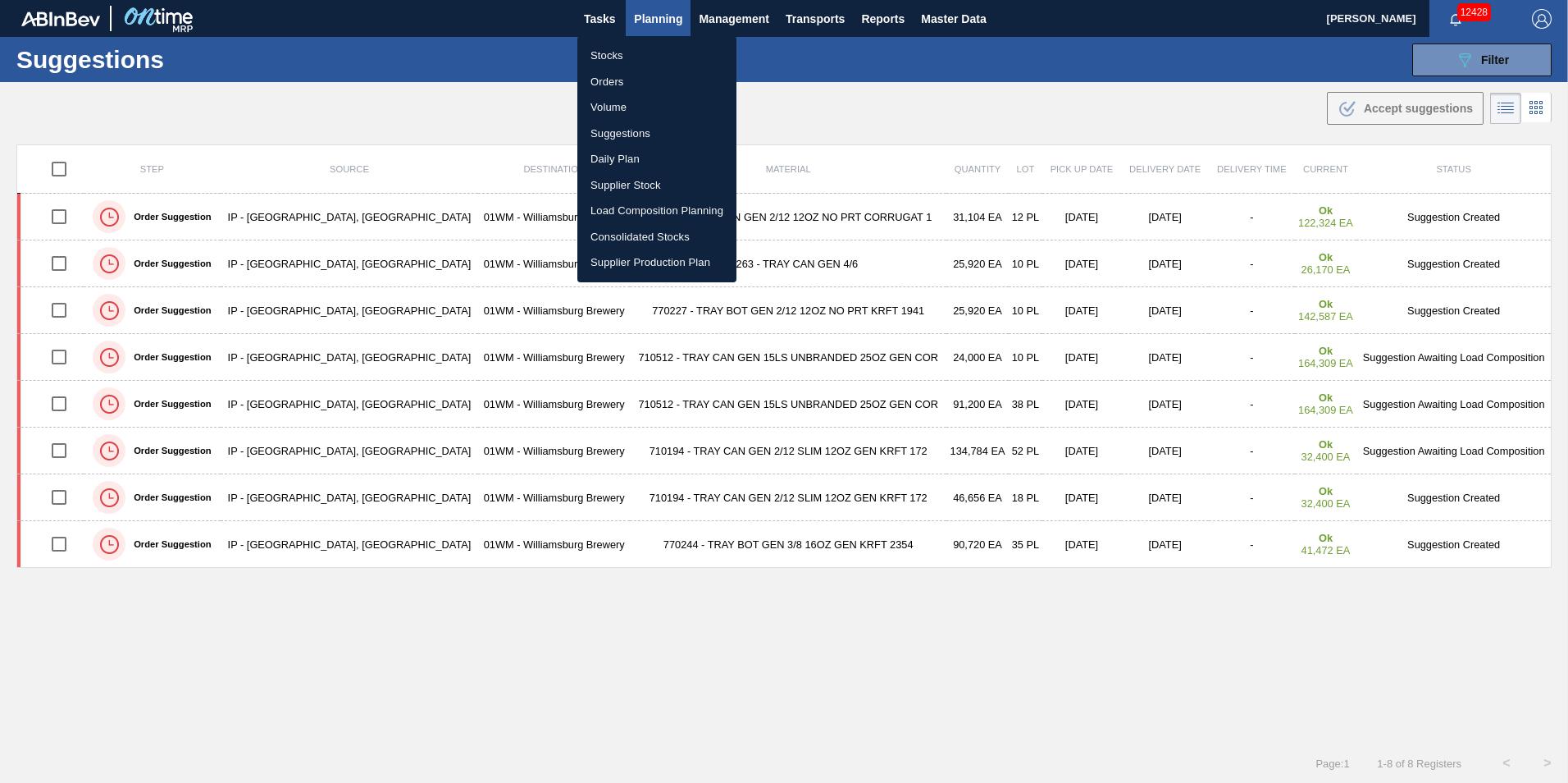
click at [655, 128] on li "Suggestions" at bounding box center [657, 134] width 159 height 26
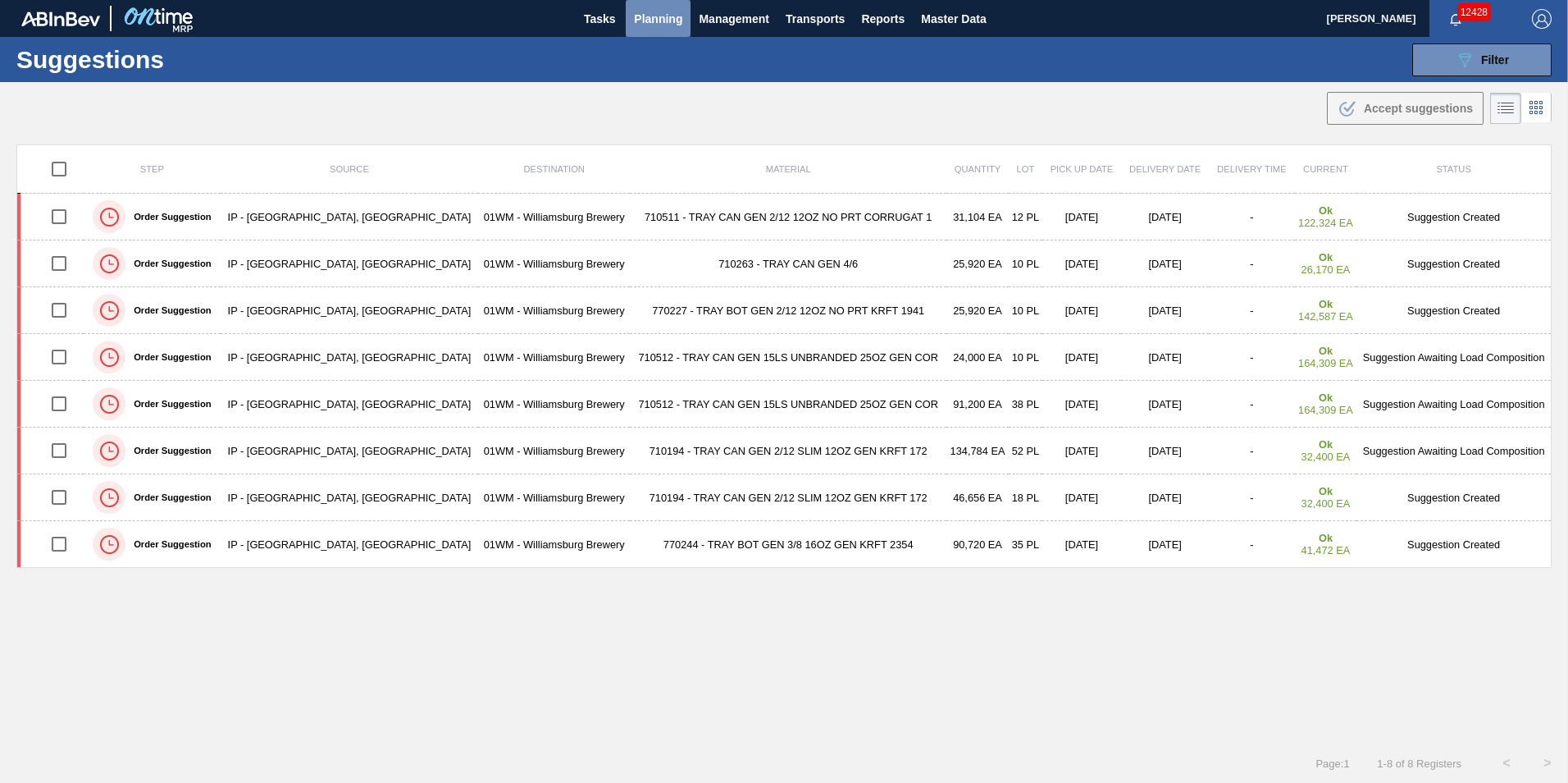
click at [665, 14] on span "Planning" at bounding box center [659, 18] width 49 height 20
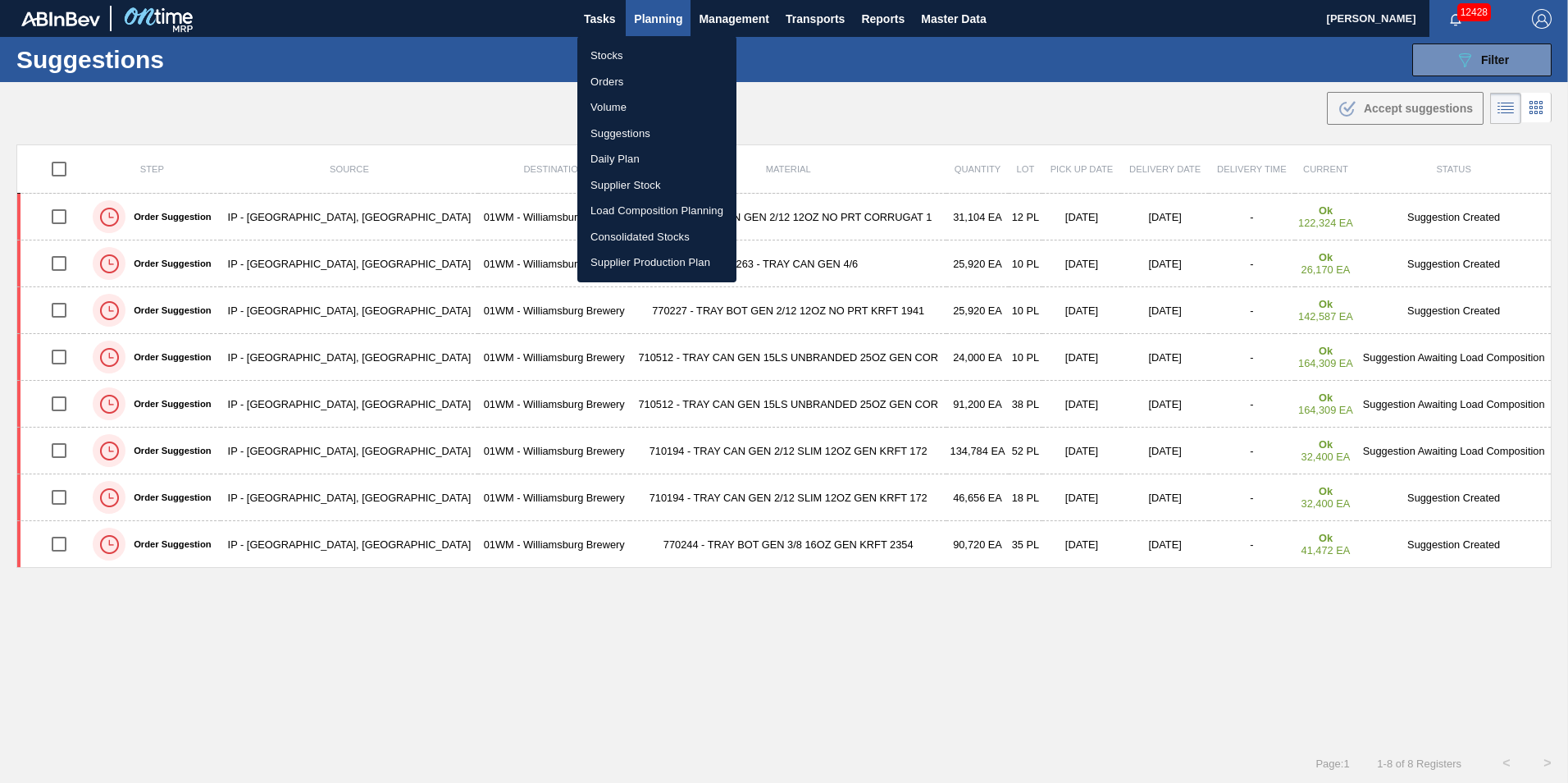
click at [666, 207] on li "Load Composition Planning" at bounding box center [657, 211] width 159 height 26
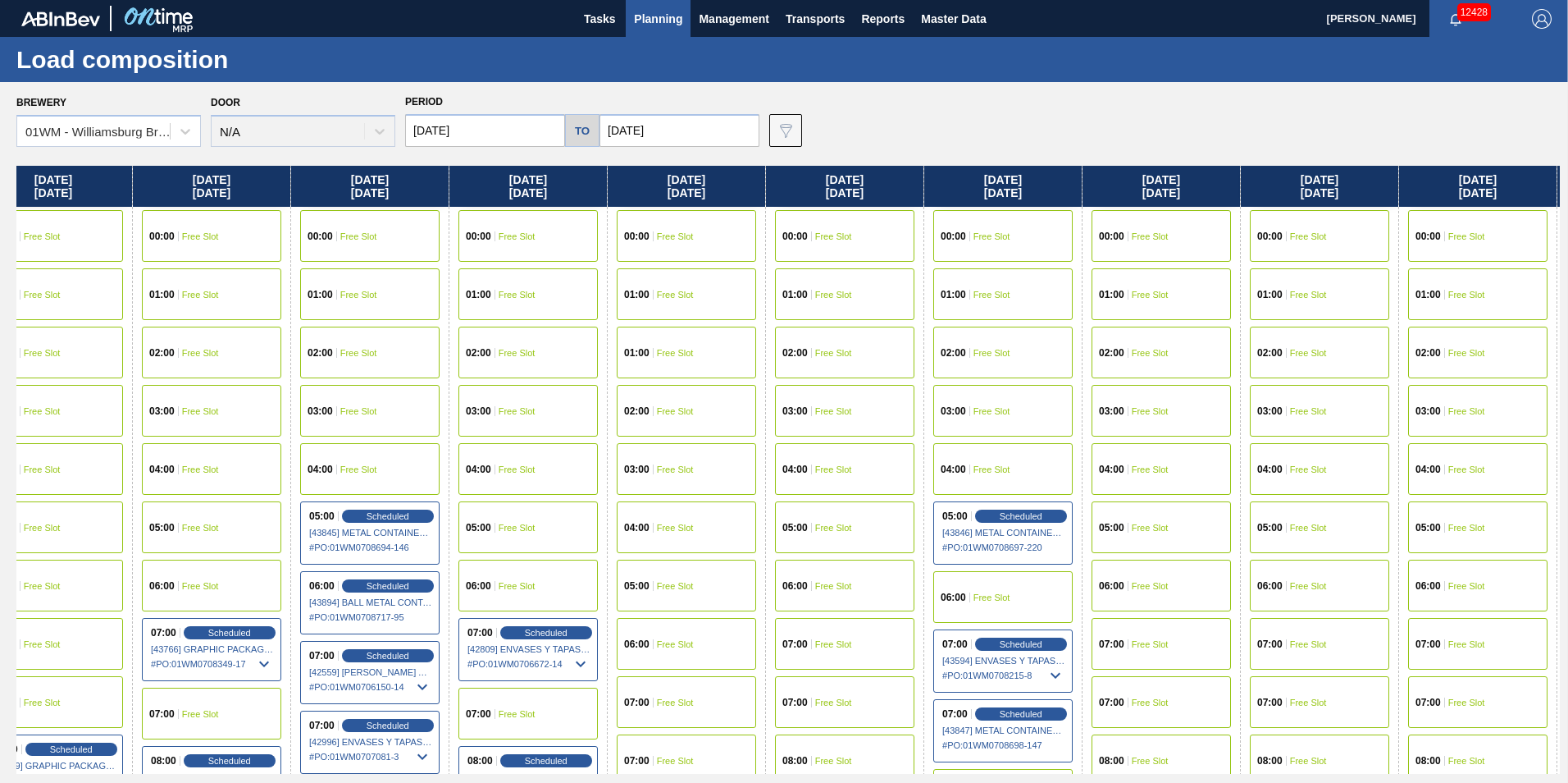
scroll to position [0, 896]
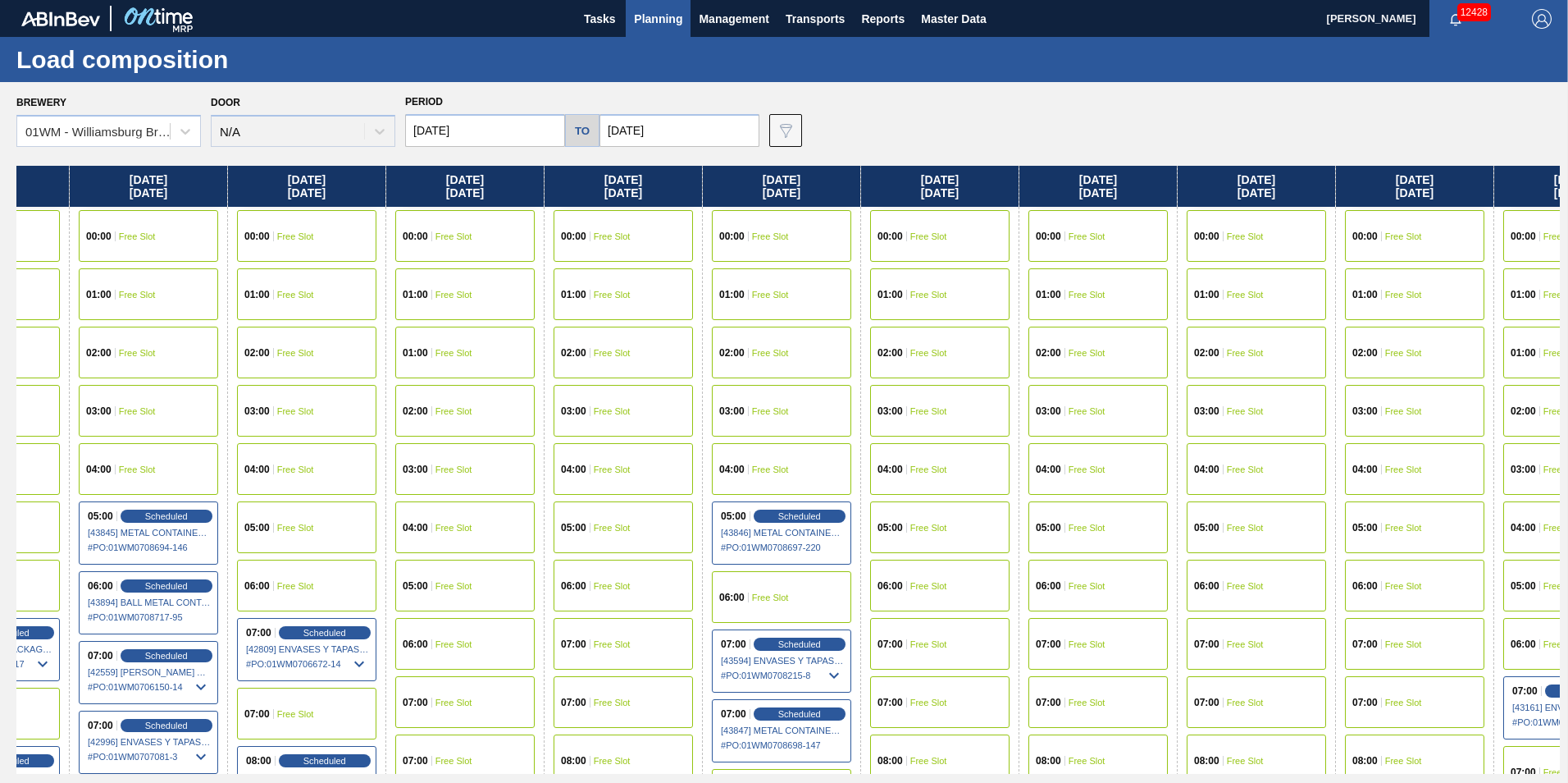
drag, startPoint x: 1434, startPoint y: 186, endPoint x: 537, endPoint y: 314, distance: 906.1
click at [537, 314] on div "[DATE] 00:00 Free Slot 01:00 Free Slot 02:00 Free Slot 03:00 Free Slot 04:00 Fr…" at bounding box center [788, 469] width 1544 height 608
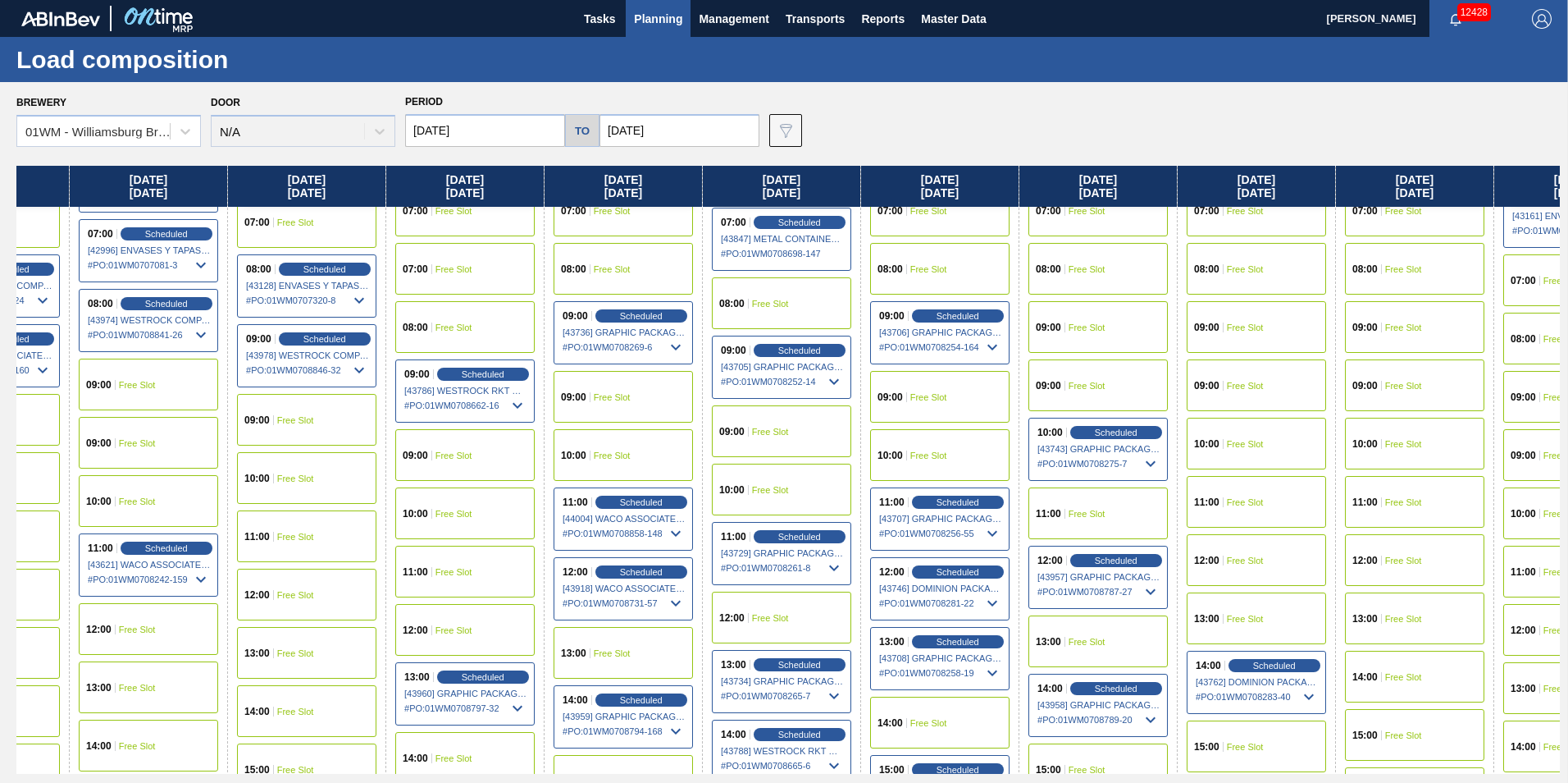
scroll to position [493, 896]
click at [1270, 490] on div "11:00 Free Slot" at bounding box center [1256, 501] width 140 height 52
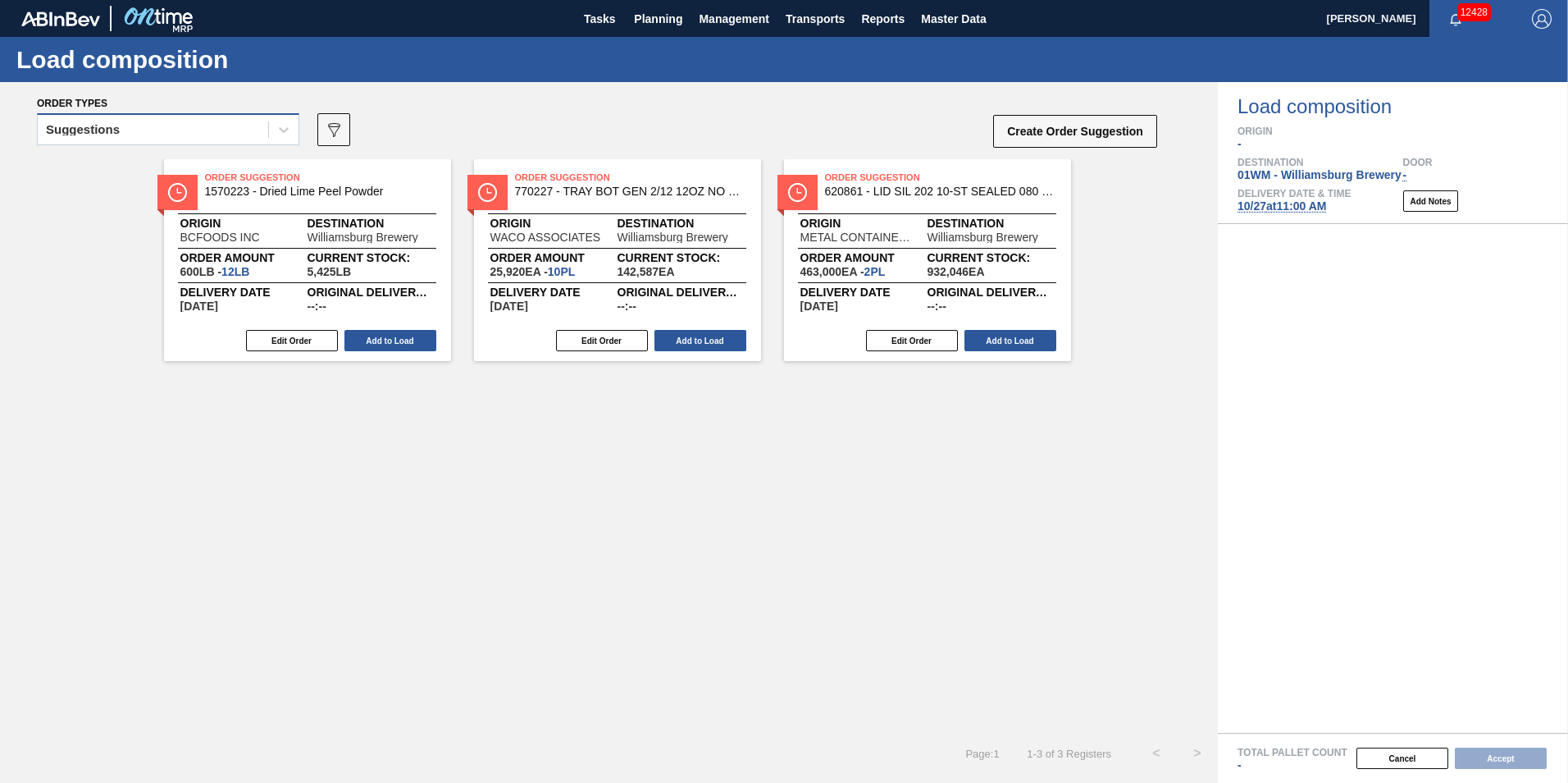
click at [230, 132] on div "Suggestions" at bounding box center [153, 129] width 231 height 23
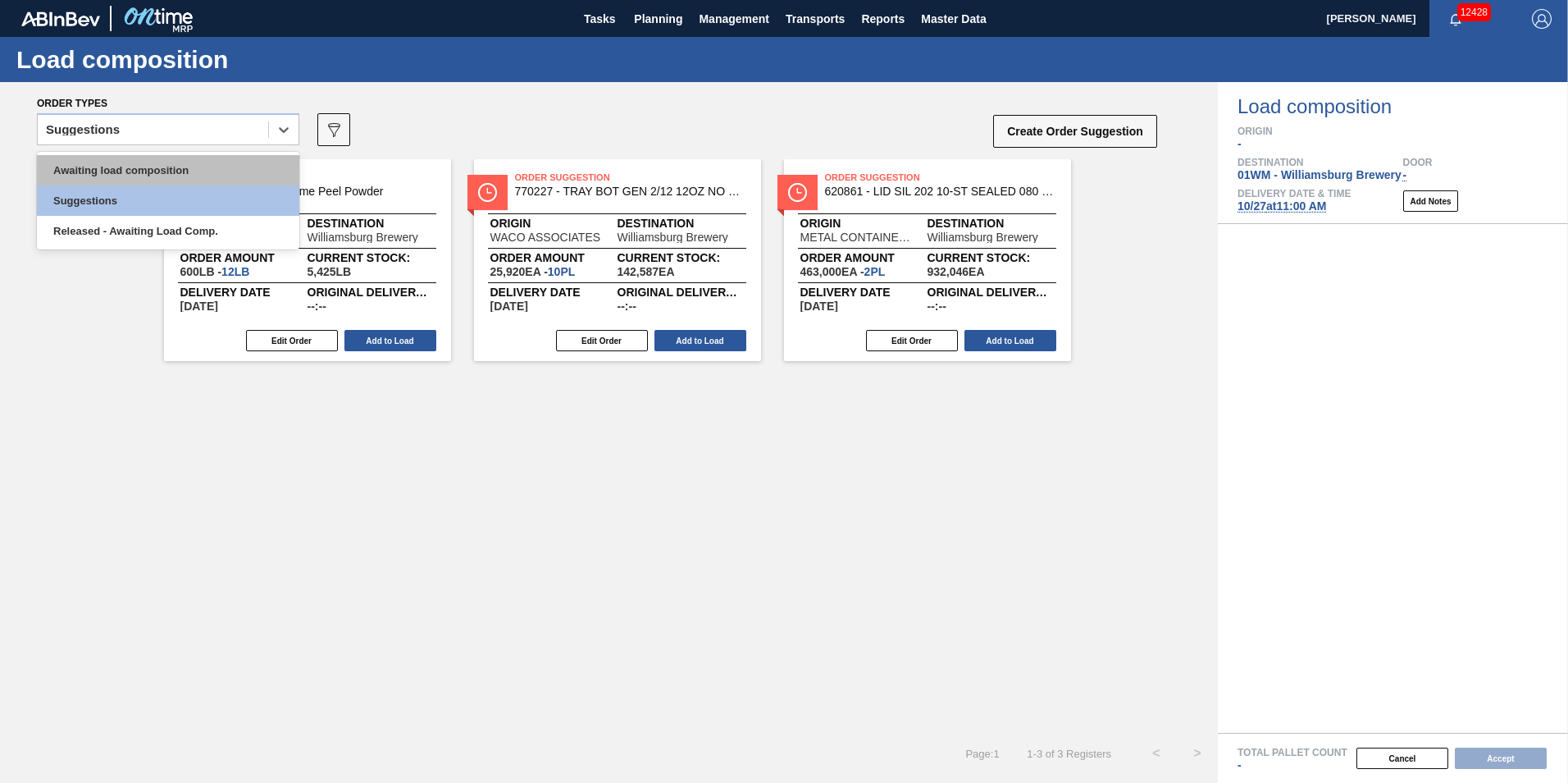
click at [224, 160] on div "Awaiting load composition" at bounding box center [168, 170] width 263 height 30
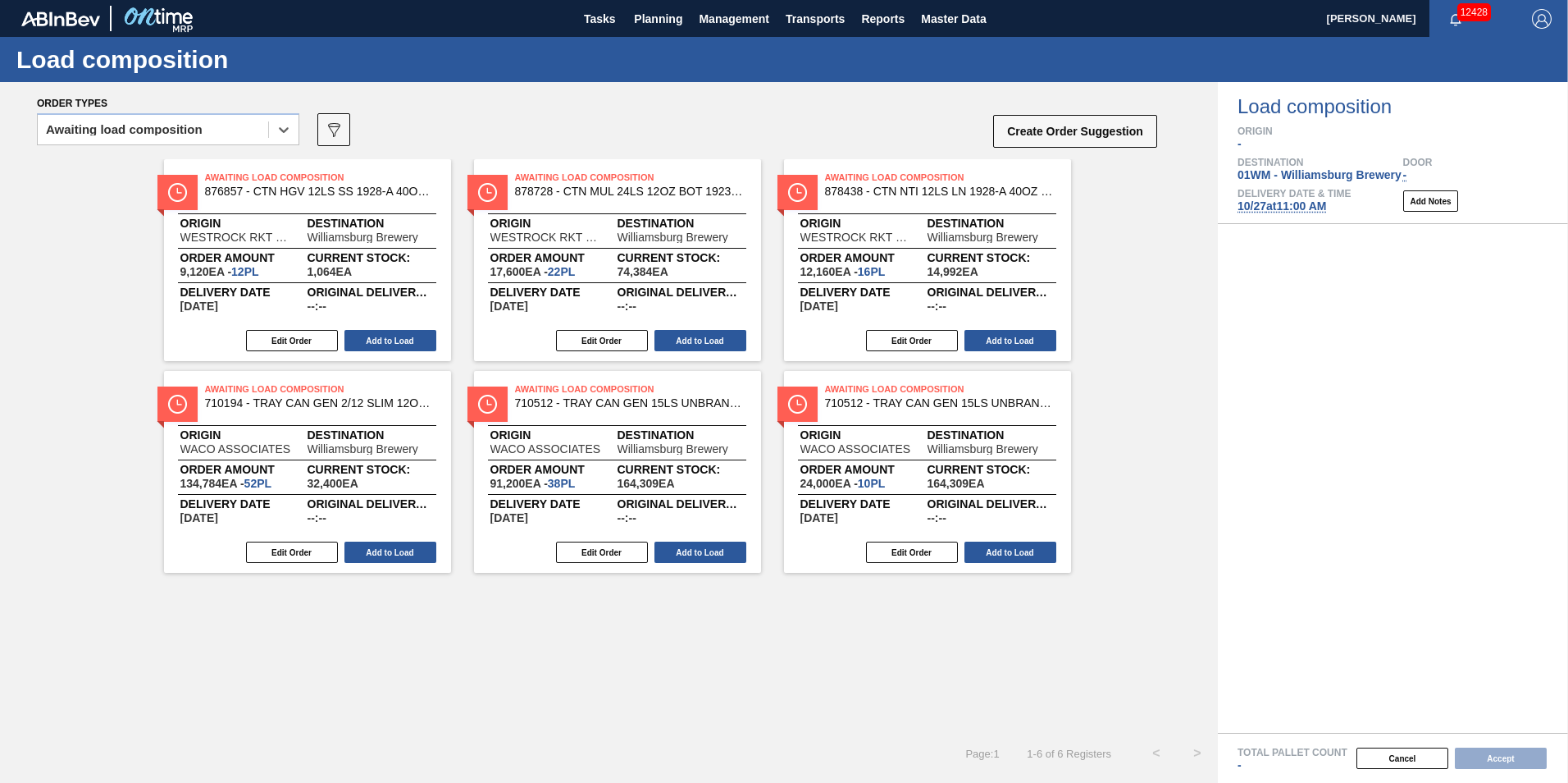
click at [1283, 204] on span "[DATE] 11:00 AM" at bounding box center [1282, 206] width 88 height 13
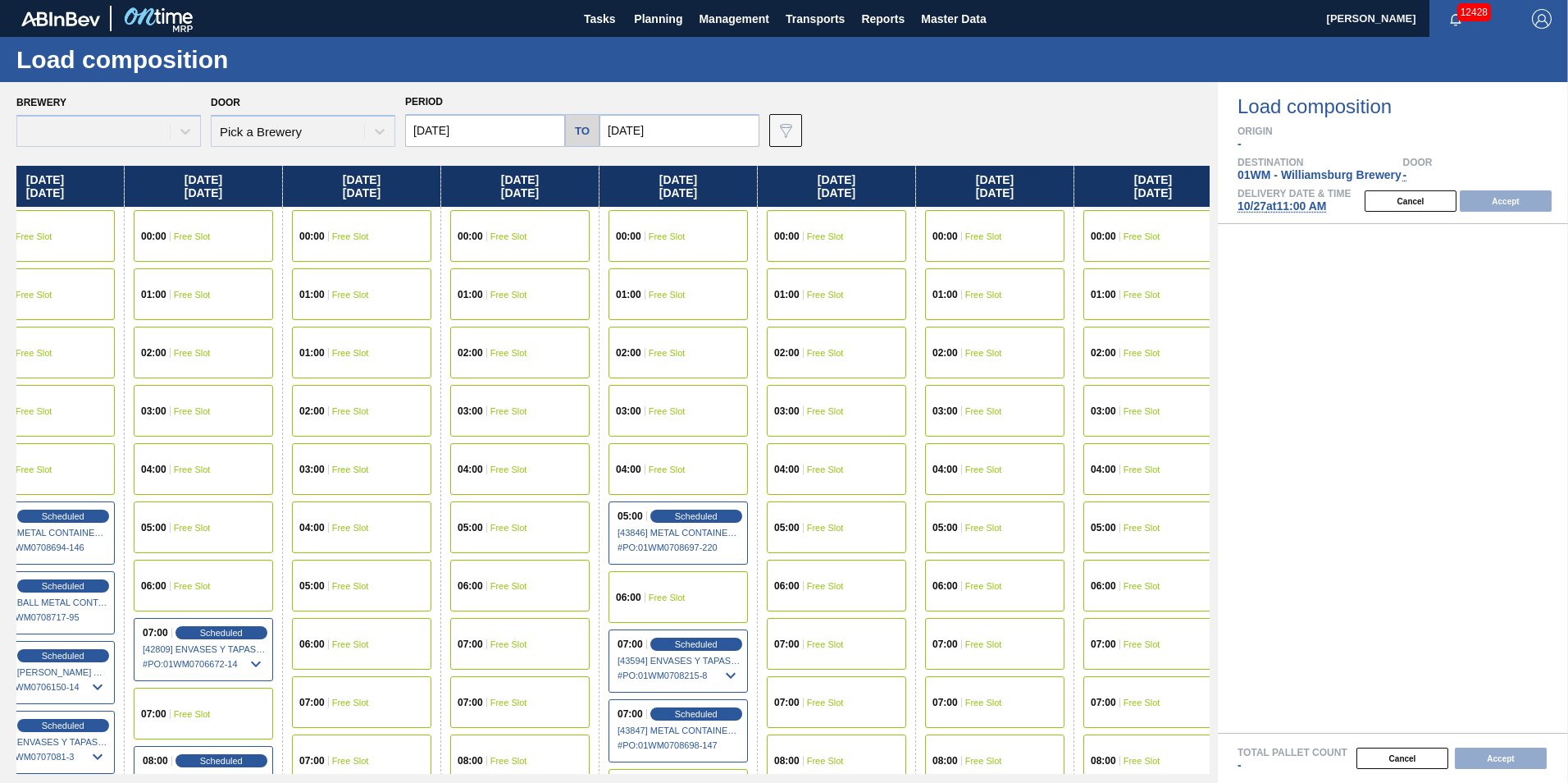
drag, startPoint x: 1037, startPoint y: 184, endPoint x: -85, endPoint y: 242, distance: 1123.5
click at [0, 0] on html "Tasks Planning Management Transports Reports Master Data [PERSON_NAME] 12428 Ma…" at bounding box center [784, 0] width 1568 height 0
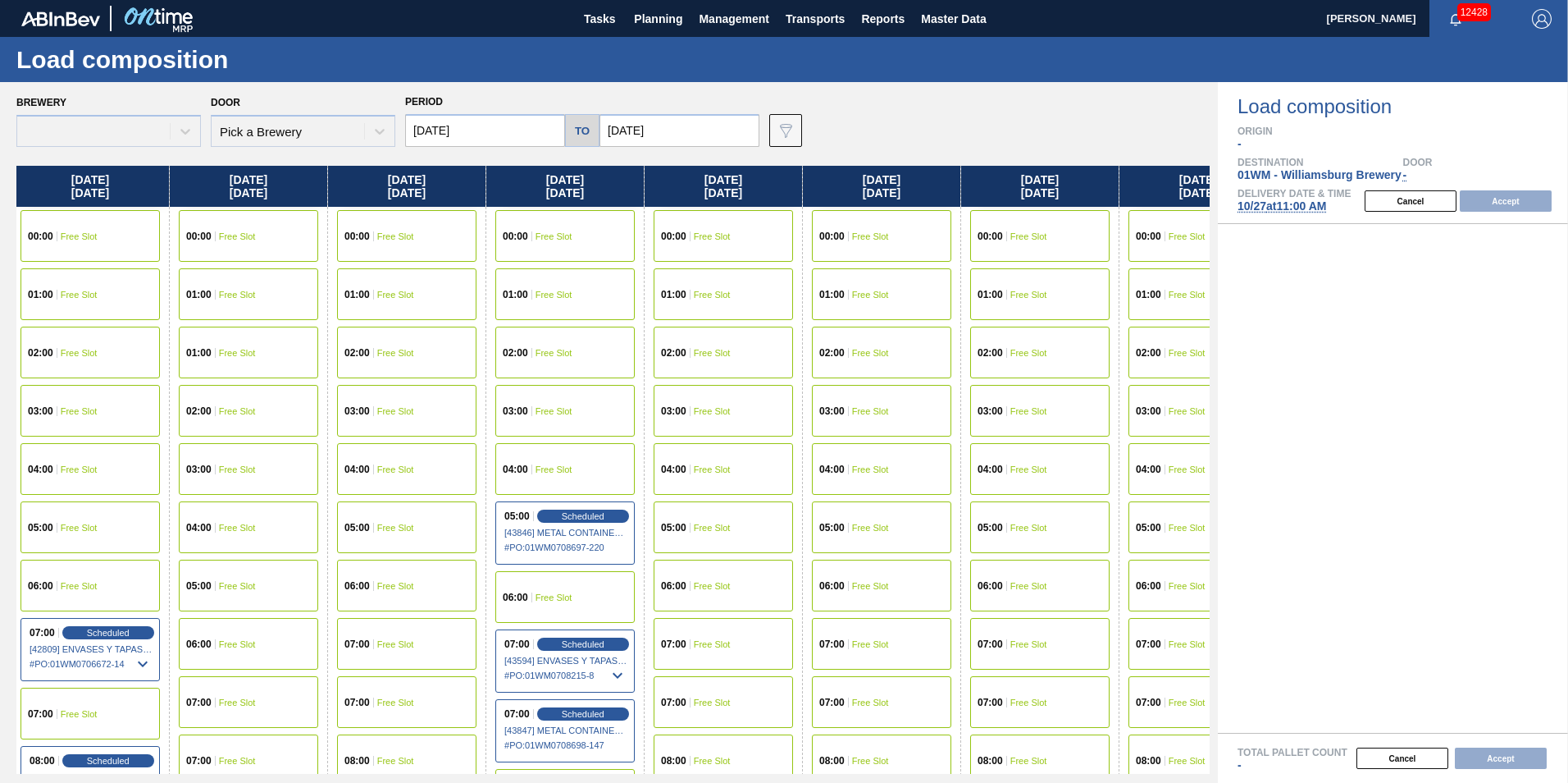
type input "[DATE]"
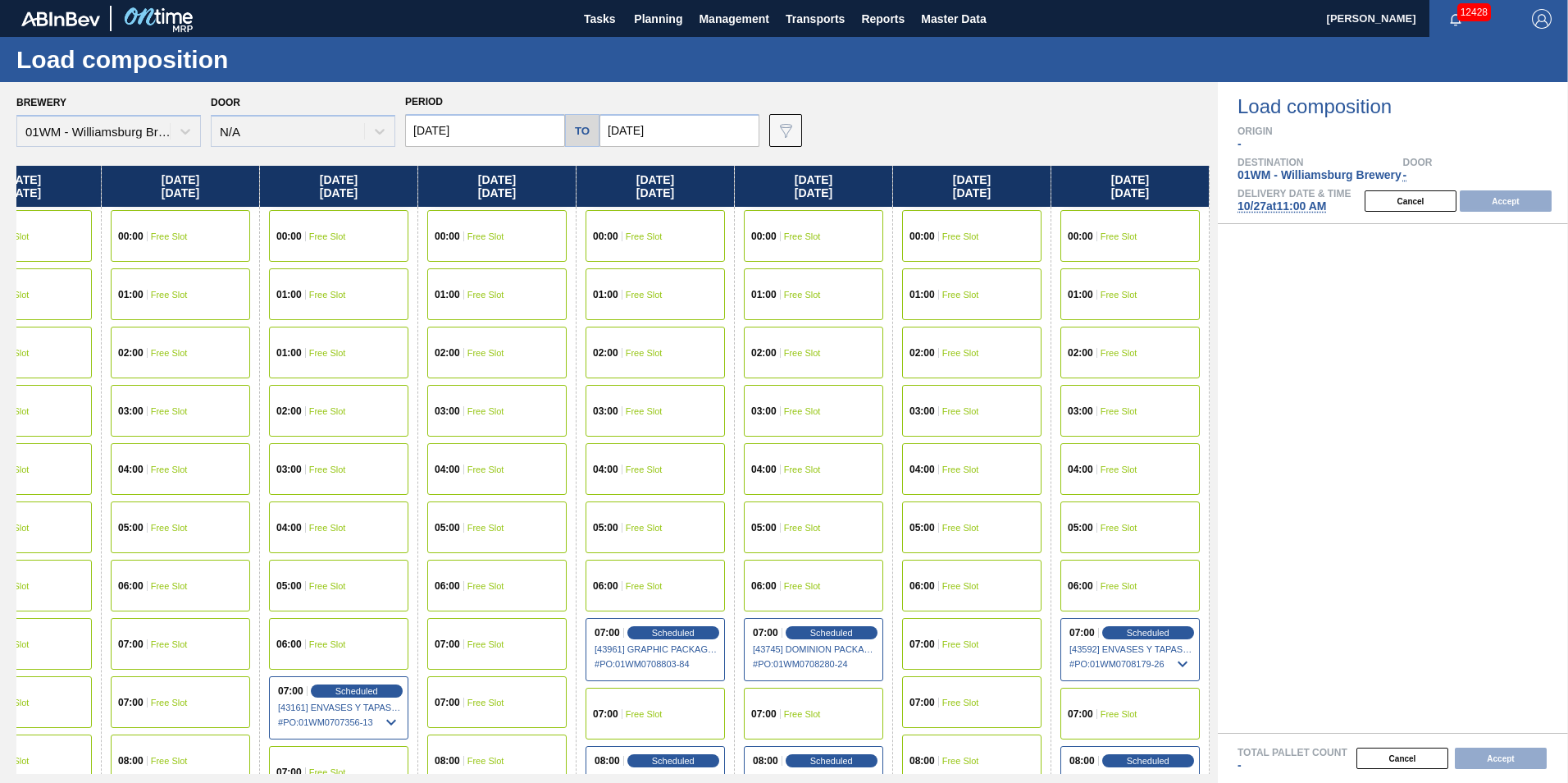
scroll to position [0, 0]
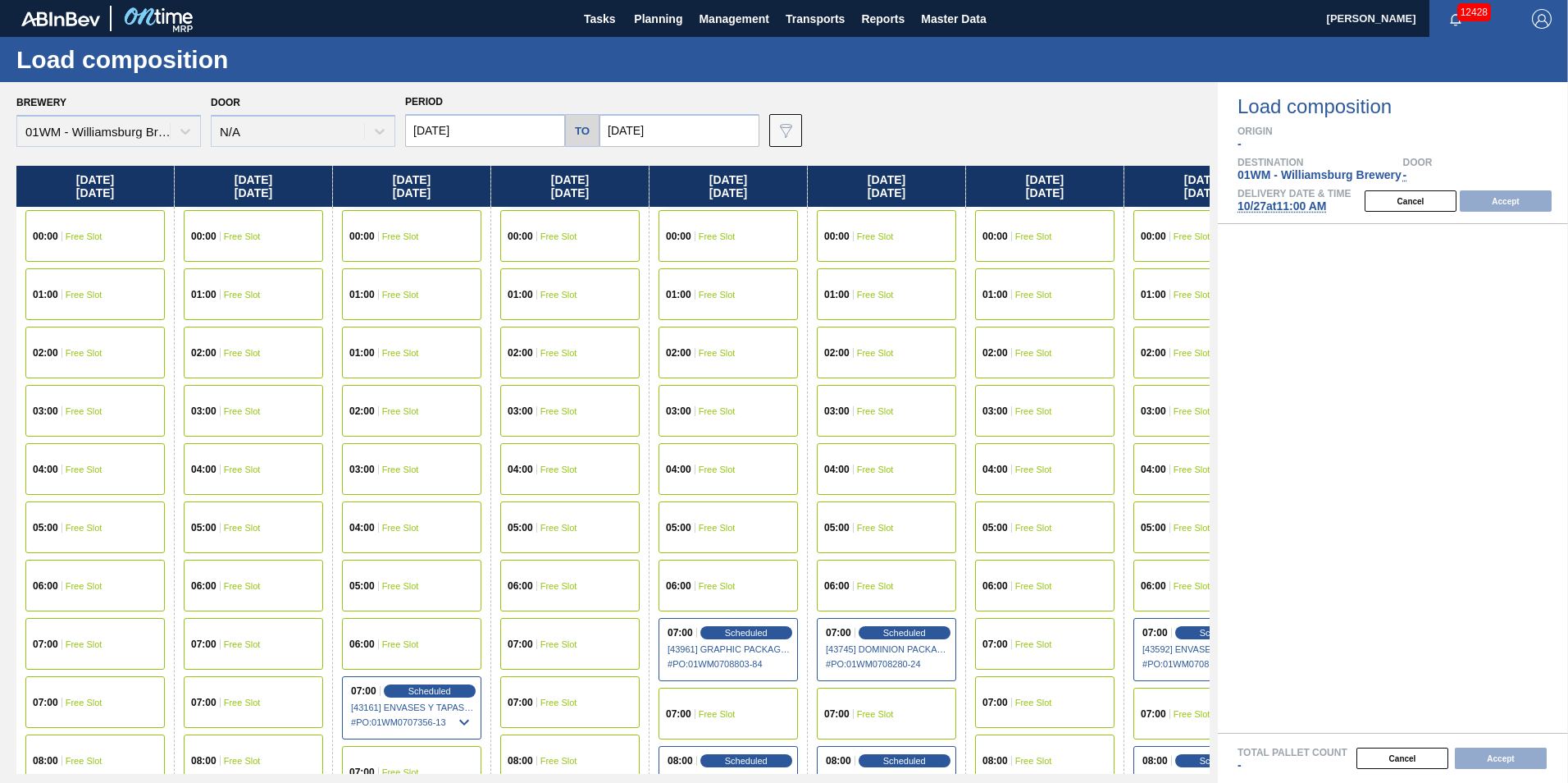
drag, startPoint x: 1114, startPoint y: 193, endPoint x: 514, endPoint y: 209, distance: 600.2
click at [514, 209] on div "[DATE] 00:00 Free Slot 01:00 Free Slot 02:00 Free Slot 03:00 Free Slot 04:00 Fr…" at bounding box center [613, 469] width 1194 height 608
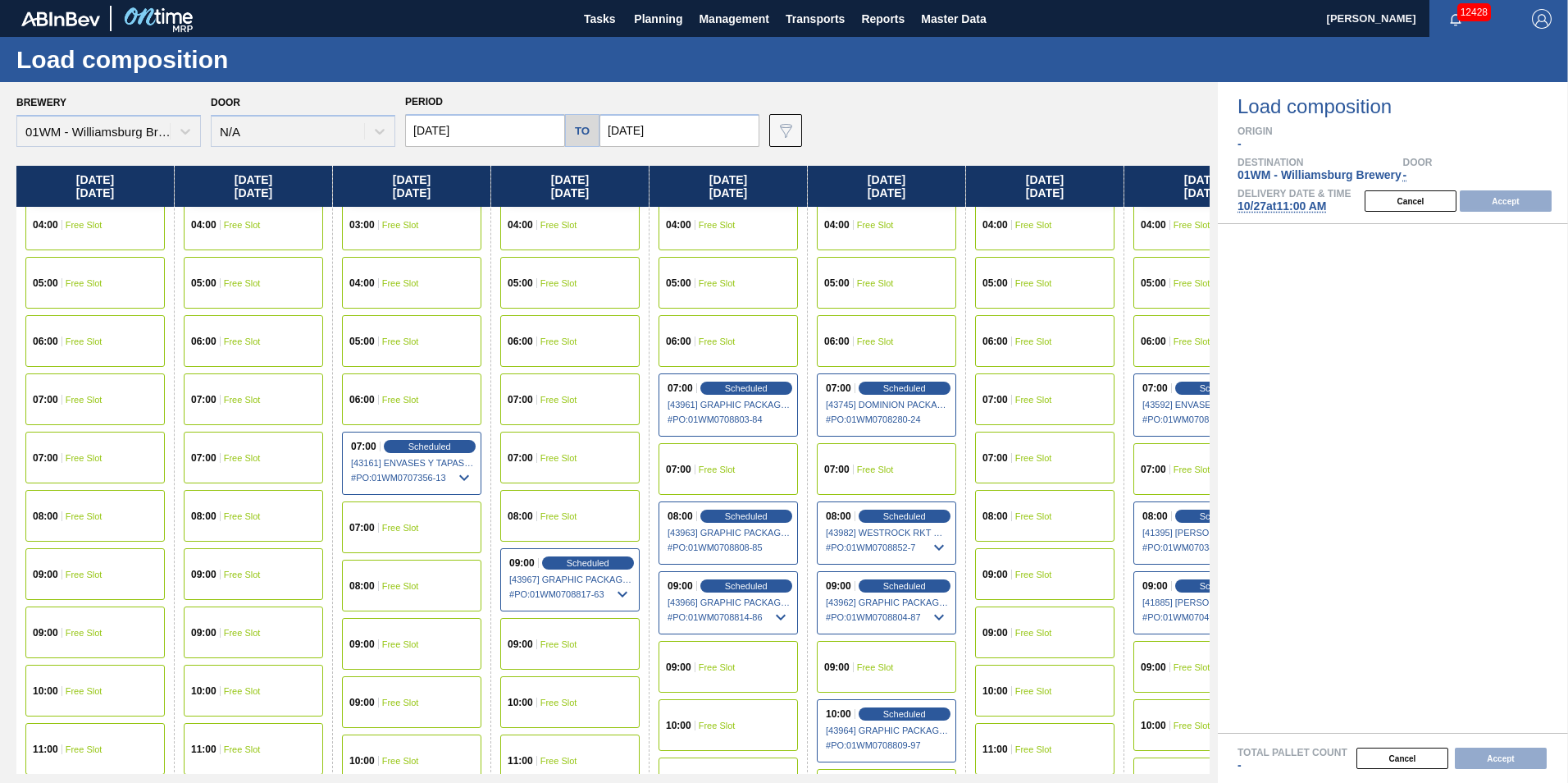
scroll to position [246, 0]
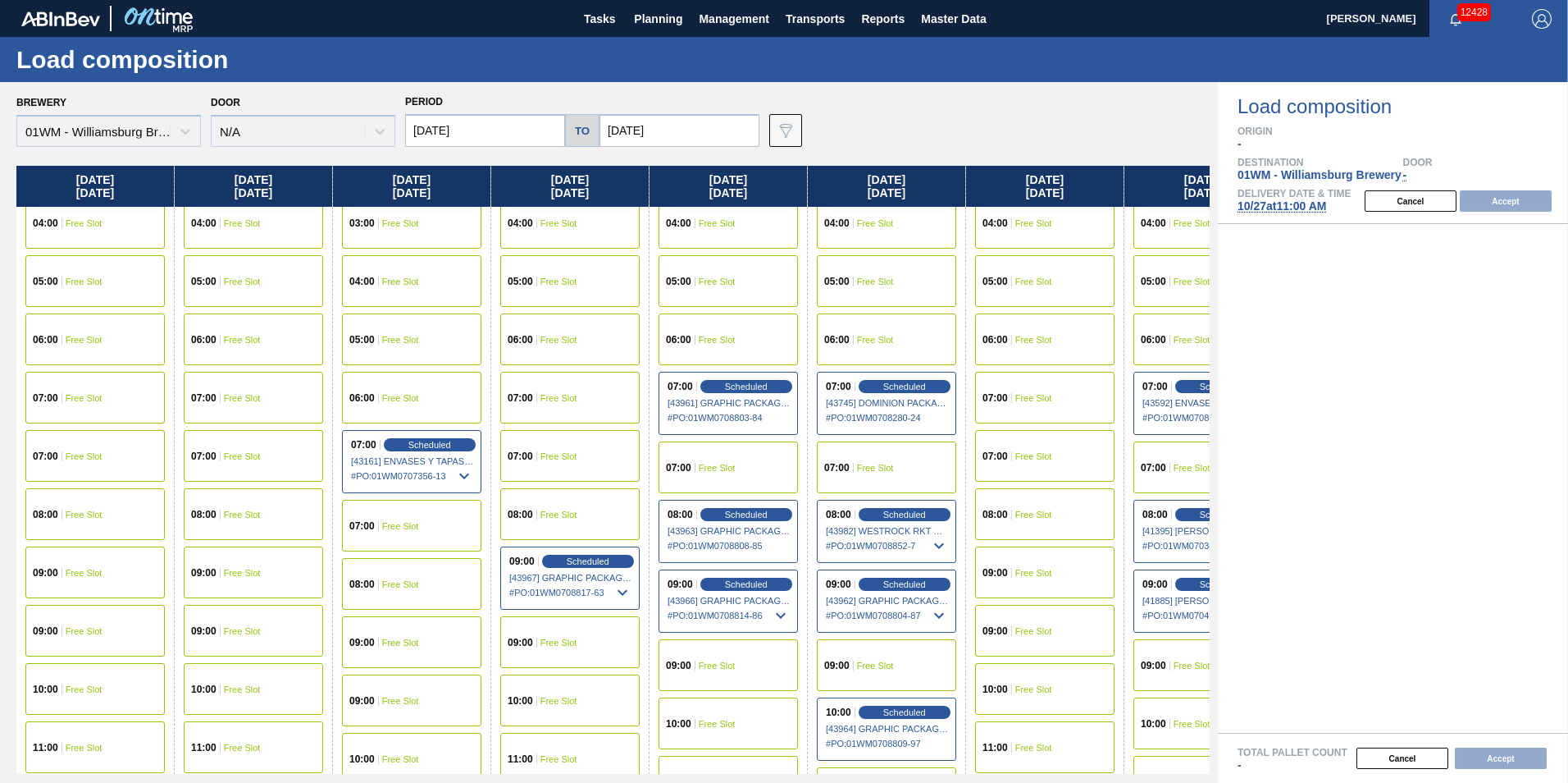
click at [563, 718] on div "10:00 Free Slot" at bounding box center [569, 701] width 140 height 52
click at [1506, 204] on button "Accept" at bounding box center [1506, 201] width 92 height 22
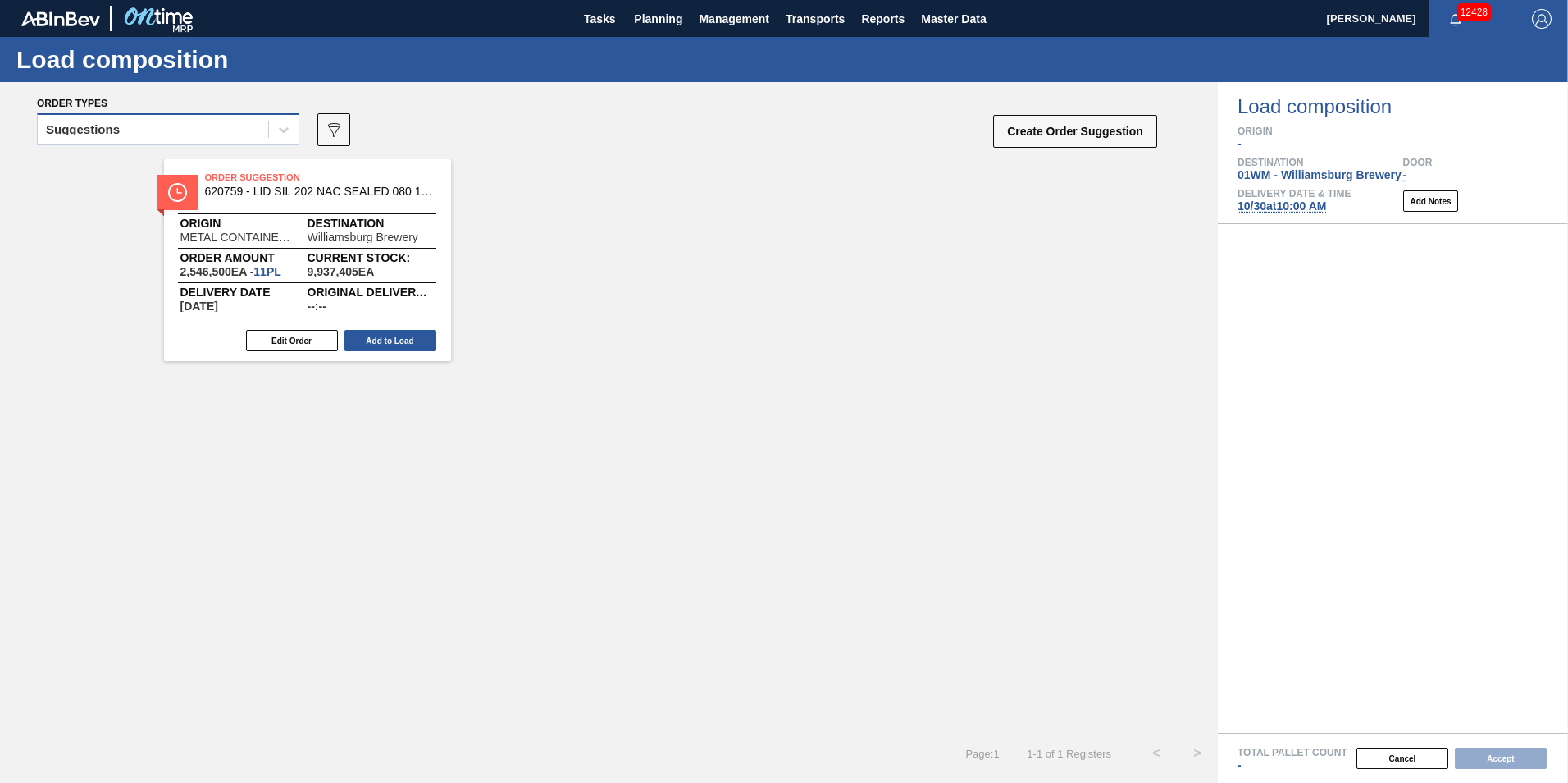
click at [237, 133] on div "Suggestions" at bounding box center [153, 129] width 231 height 23
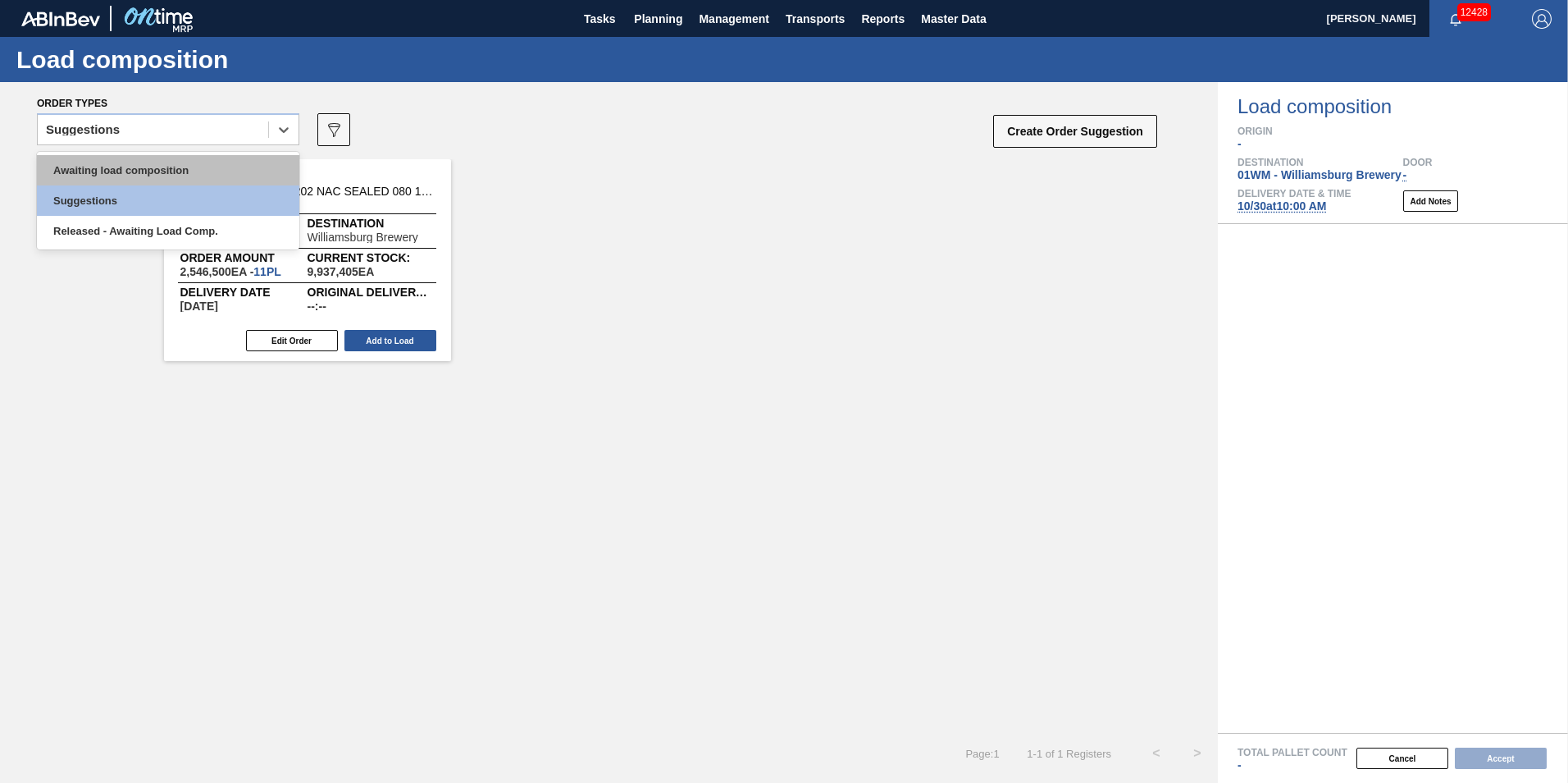
click at [219, 166] on div "Awaiting load composition" at bounding box center [168, 170] width 263 height 30
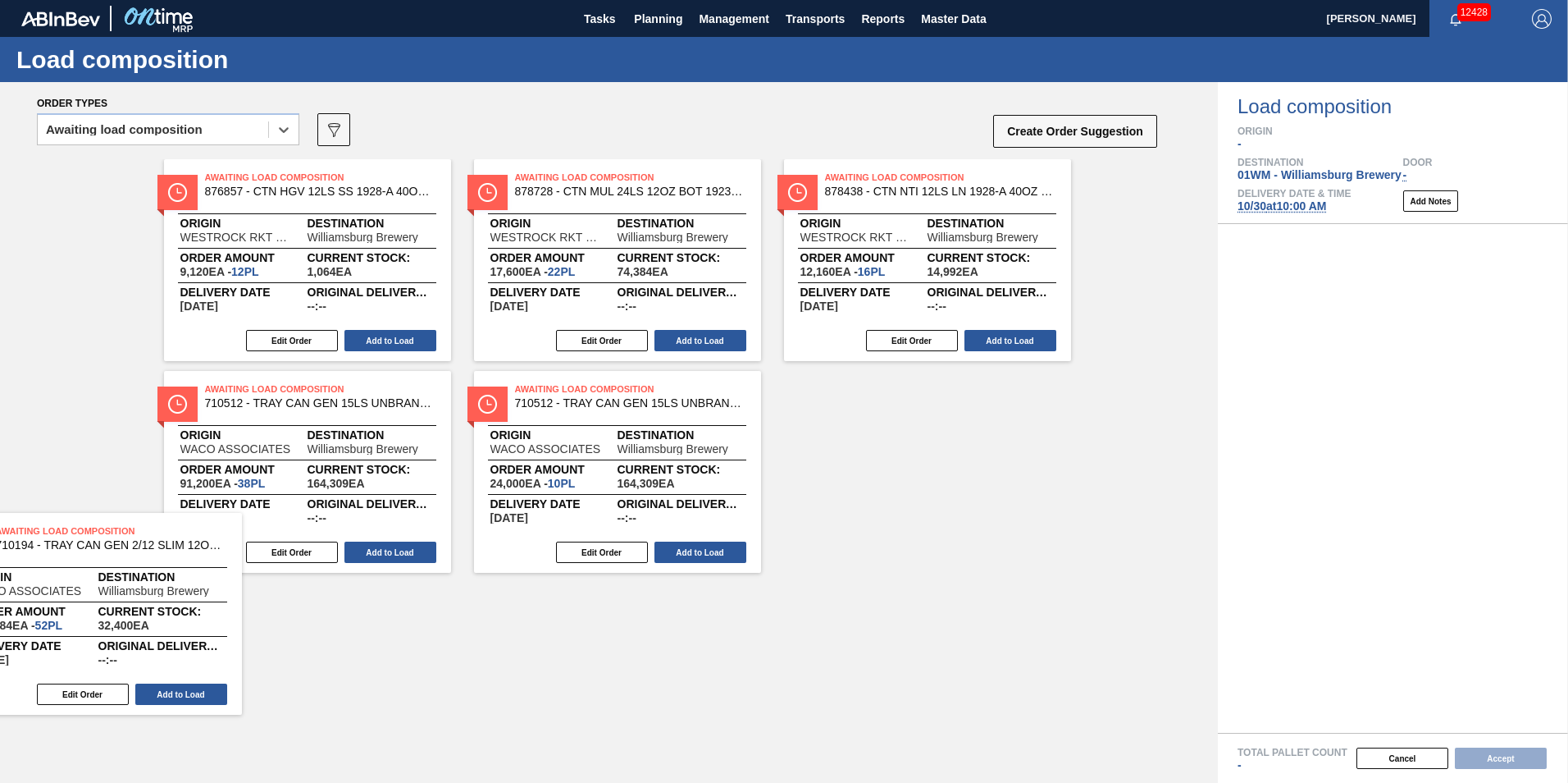
drag, startPoint x: 355, startPoint y: 489, endPoint x: 194, endPoint y: 649, distance: 227.0
click at [187, 649] on div "Awaiting Load Composition 876857 - CTN HGV 12LS SS 1928-A 40OZ 8% KRFT 2-CO Ori…" at bounding box center [608, 447] width 1218 height 574
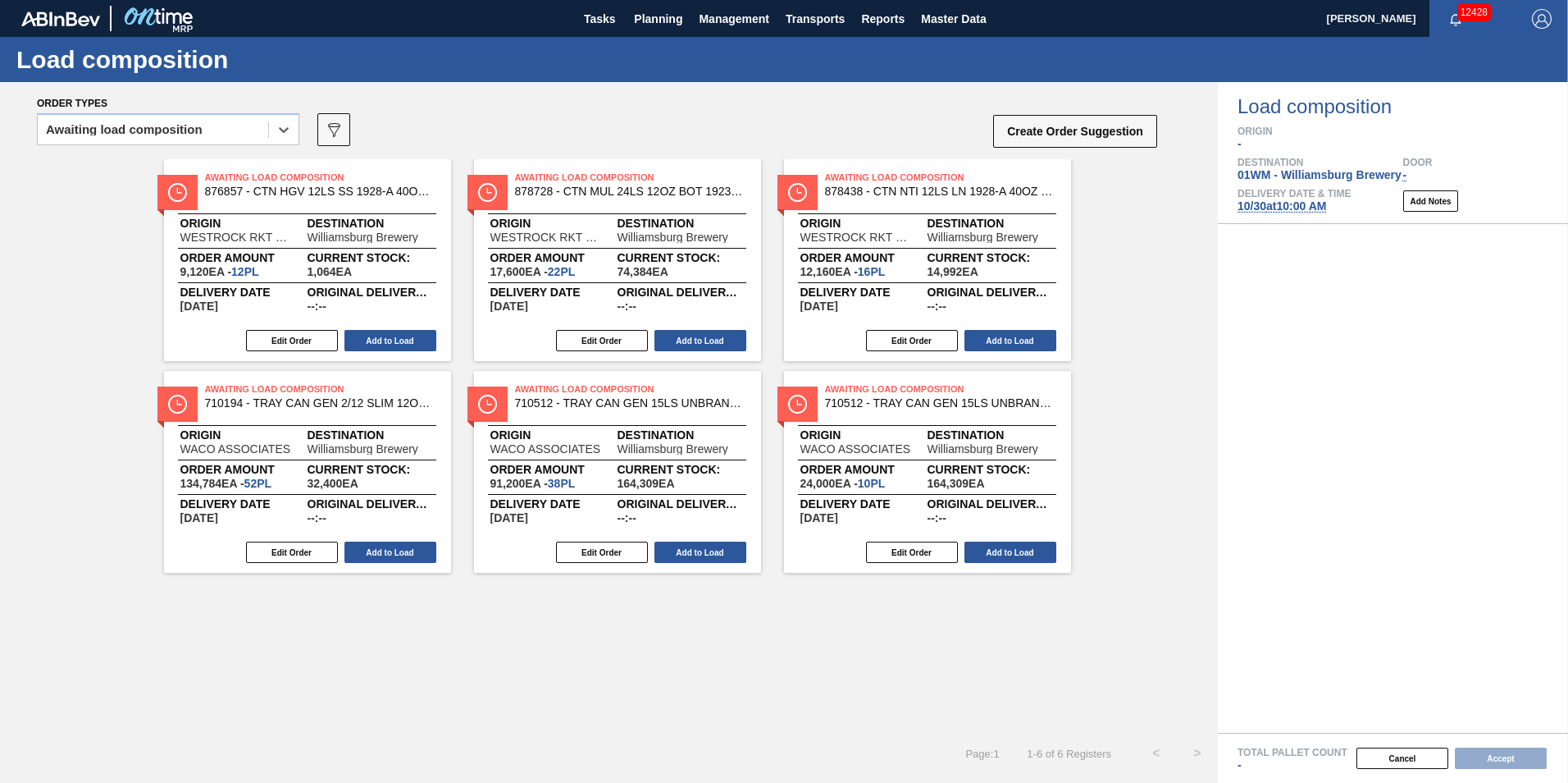
click at [534, 496] on div "Delivery Date [DATE] Original delivery time --:-- Edit Order Add to Load" at bounding box center [617, 509] width 287 height 29
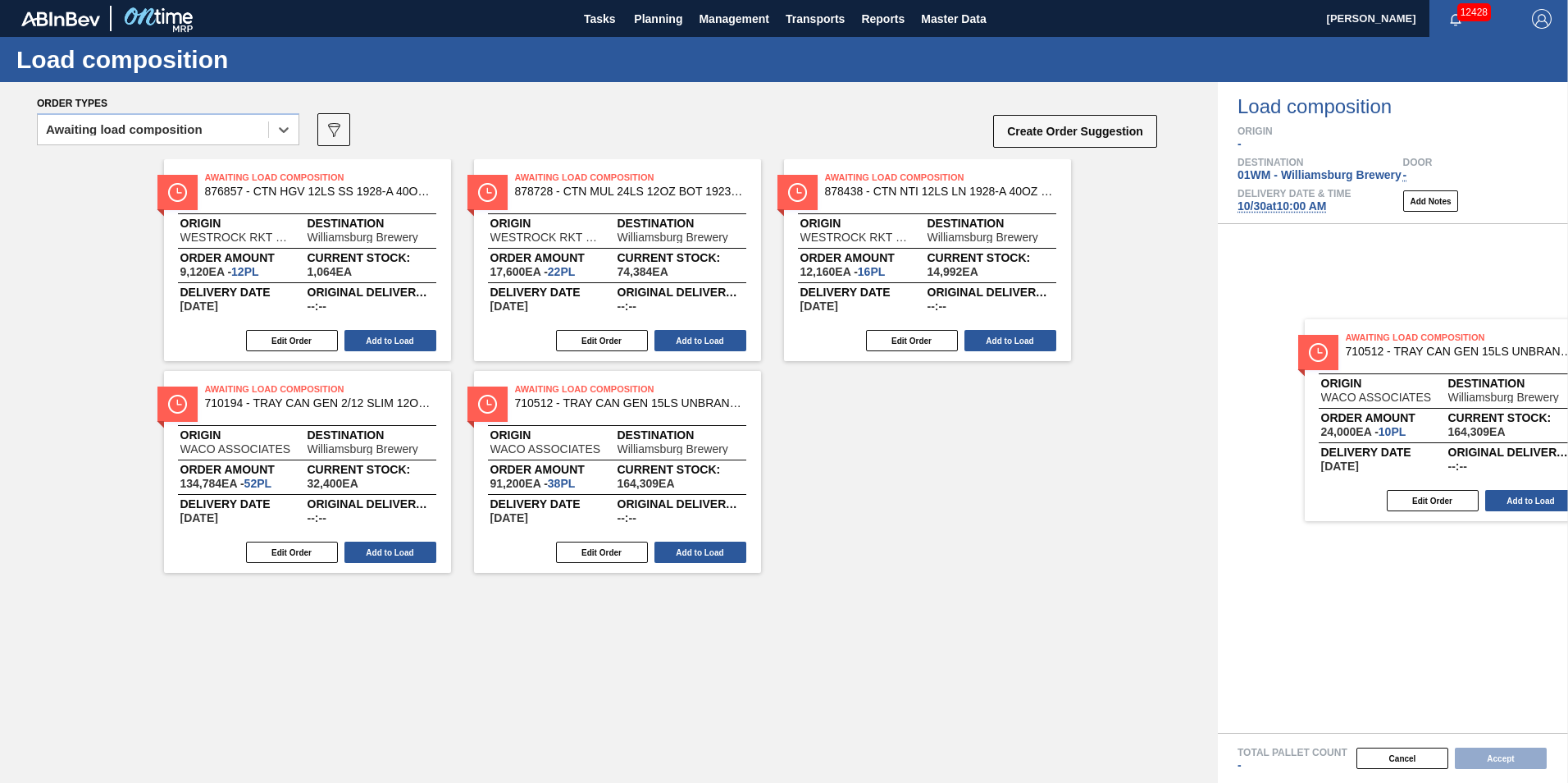
drag, startPoint x: 977, startPoint y: 468, endPoint x: 1480, endPoint y: 382, distance: 510.3
click at [1491, 390] on div "Order types option Awaiting load composition, selected. Select is focused ,type…" at bounding box center [784, 433] width 1568 height 701
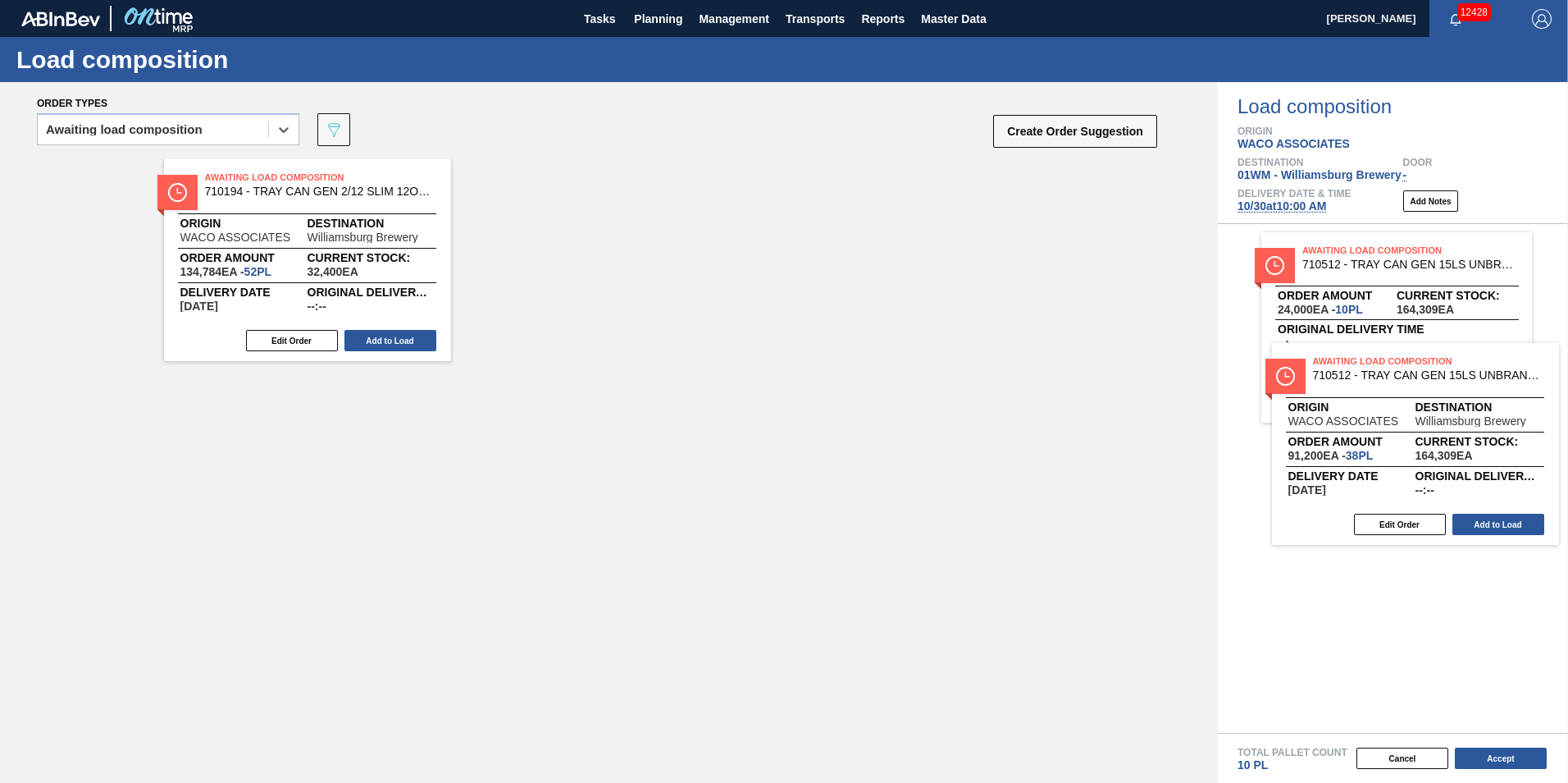
drag, startPoint x: 589, startPoint y: 281, endPoint x: 1389, endPoint y: 465, distance: 820.9
click at [1389, 465] on div "Order types option Awaiting load composition, selected. Select is focused ,type…" at bounding box center [784, 433] width 1568 height 701
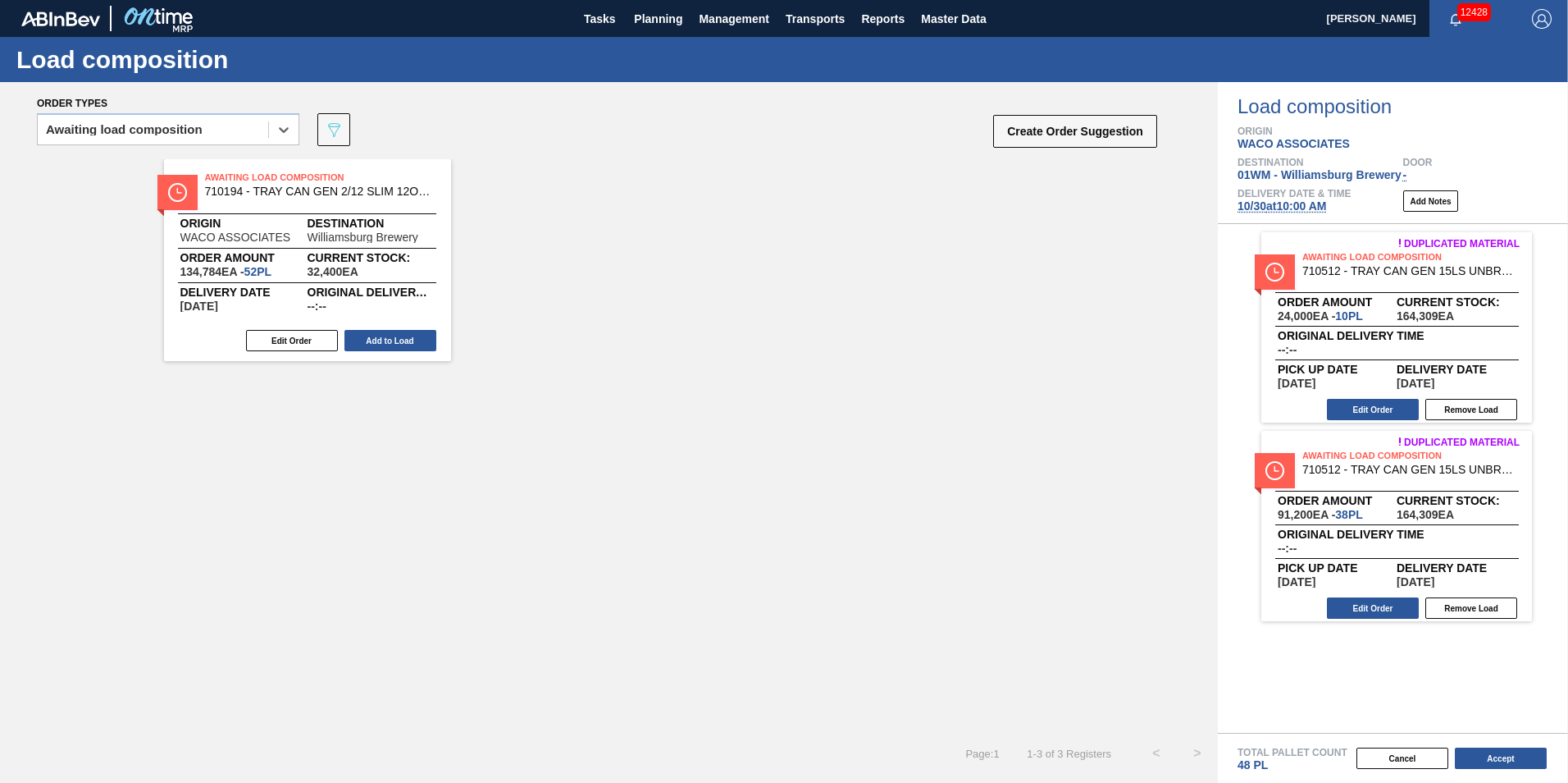
click at [1386, 392] on div "Original delivery time --:-- Pick up Date [DATE] Delivery Date [DATE] Edit Orde…" at bounding box center [1397, 360] width 270 height 68
click at [1385, 408] on button "Edit Order" at bounding box center [1373, 409] width 92 height 22
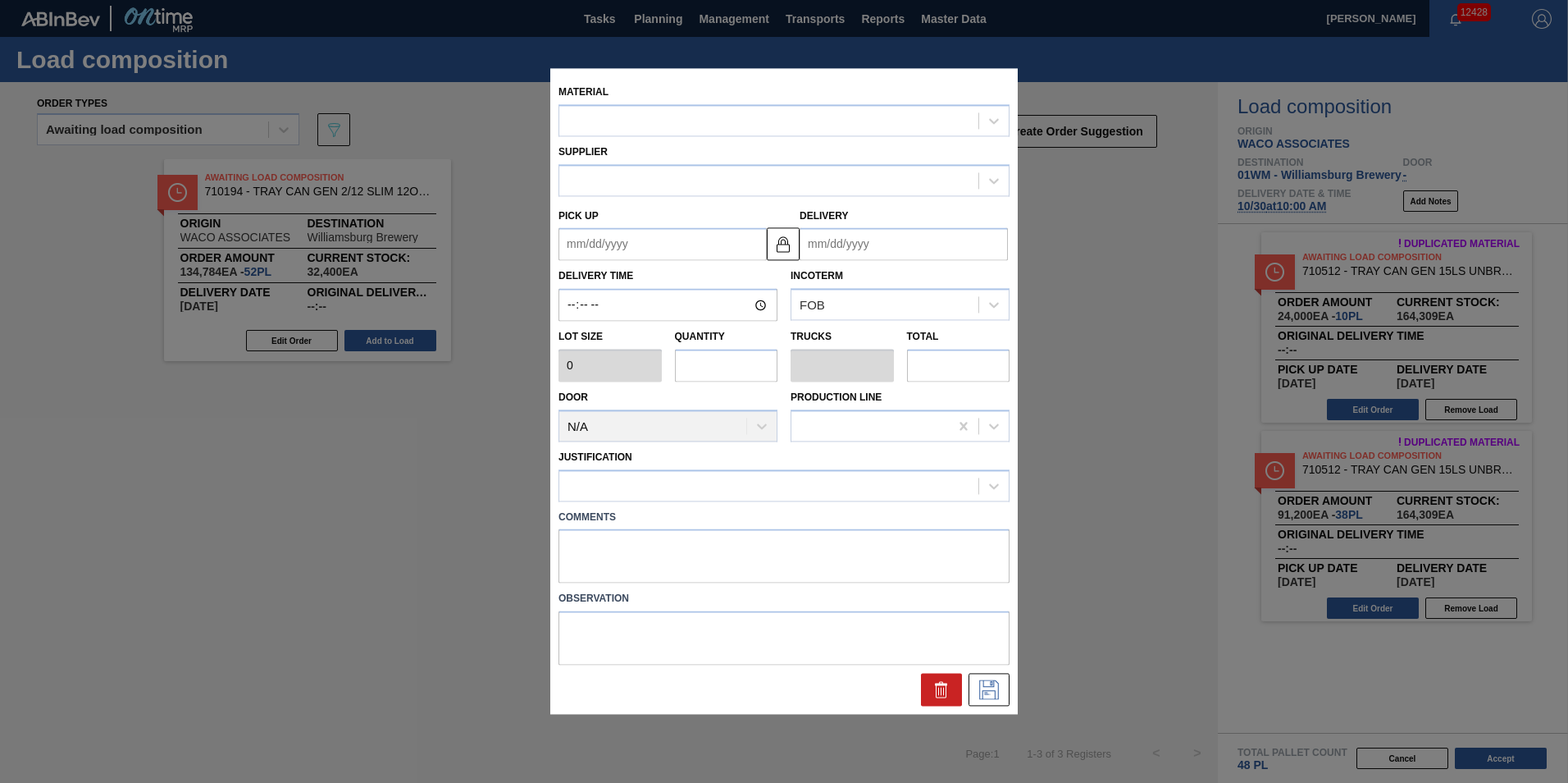
type input "2,400"
type input "10"
type input "0.172"
type input "24,000"
type up "[DATE]"
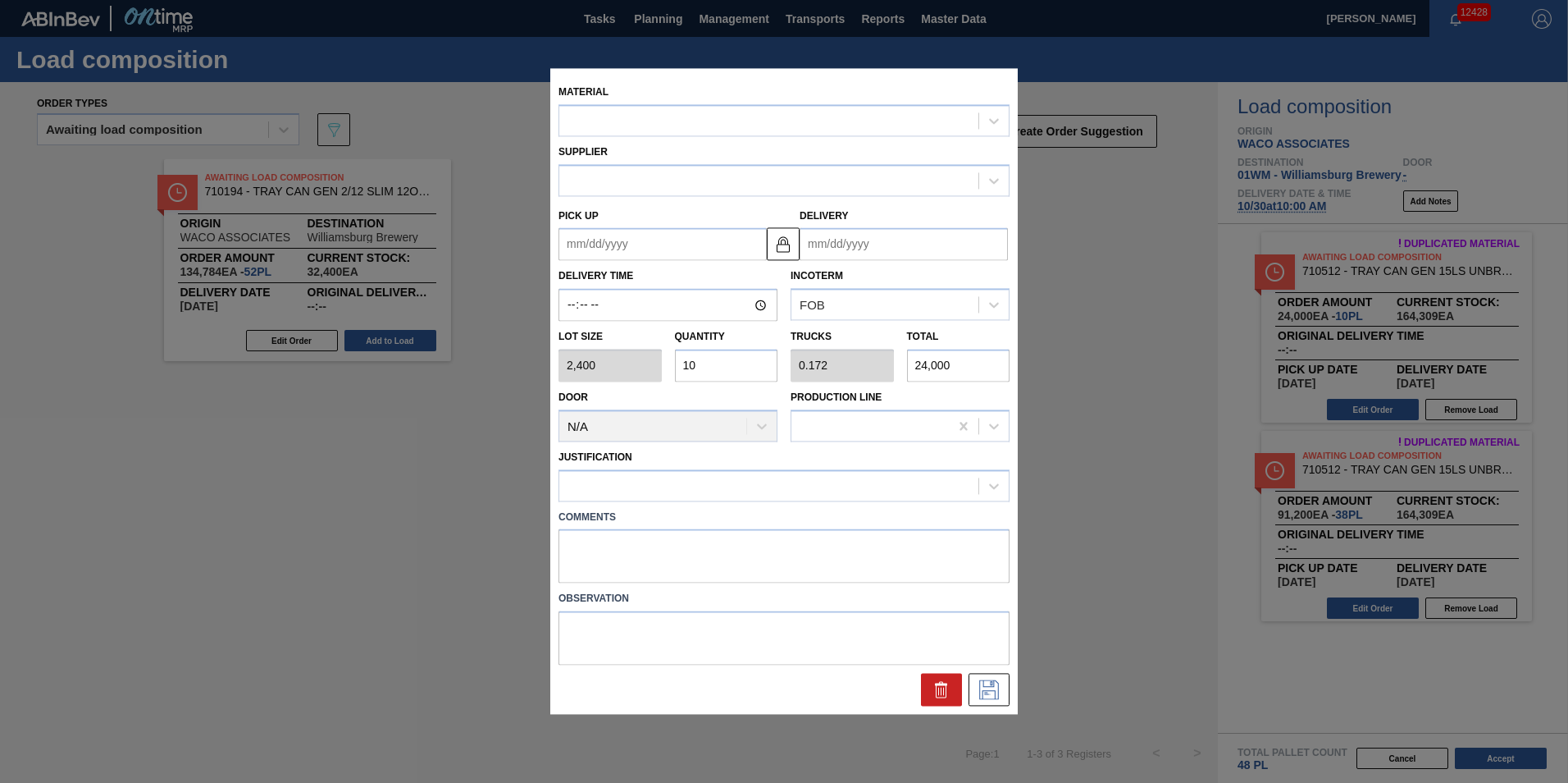
type input "[DATE]"
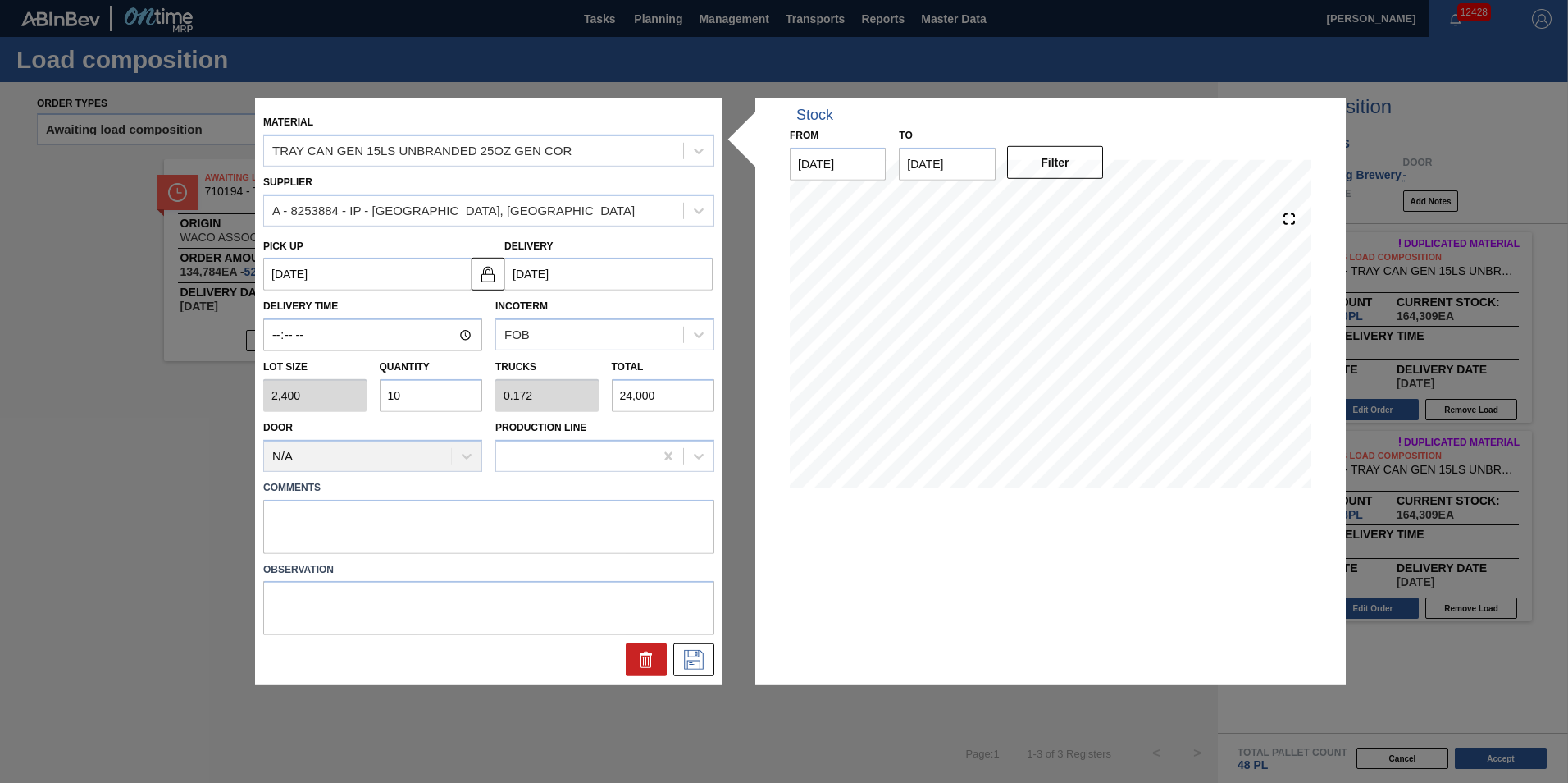
click at [407, 395] on input "10" at bounding box center [431, 395] width 103 height 33
type input "1"
type input "0.017"
type input "2,400"
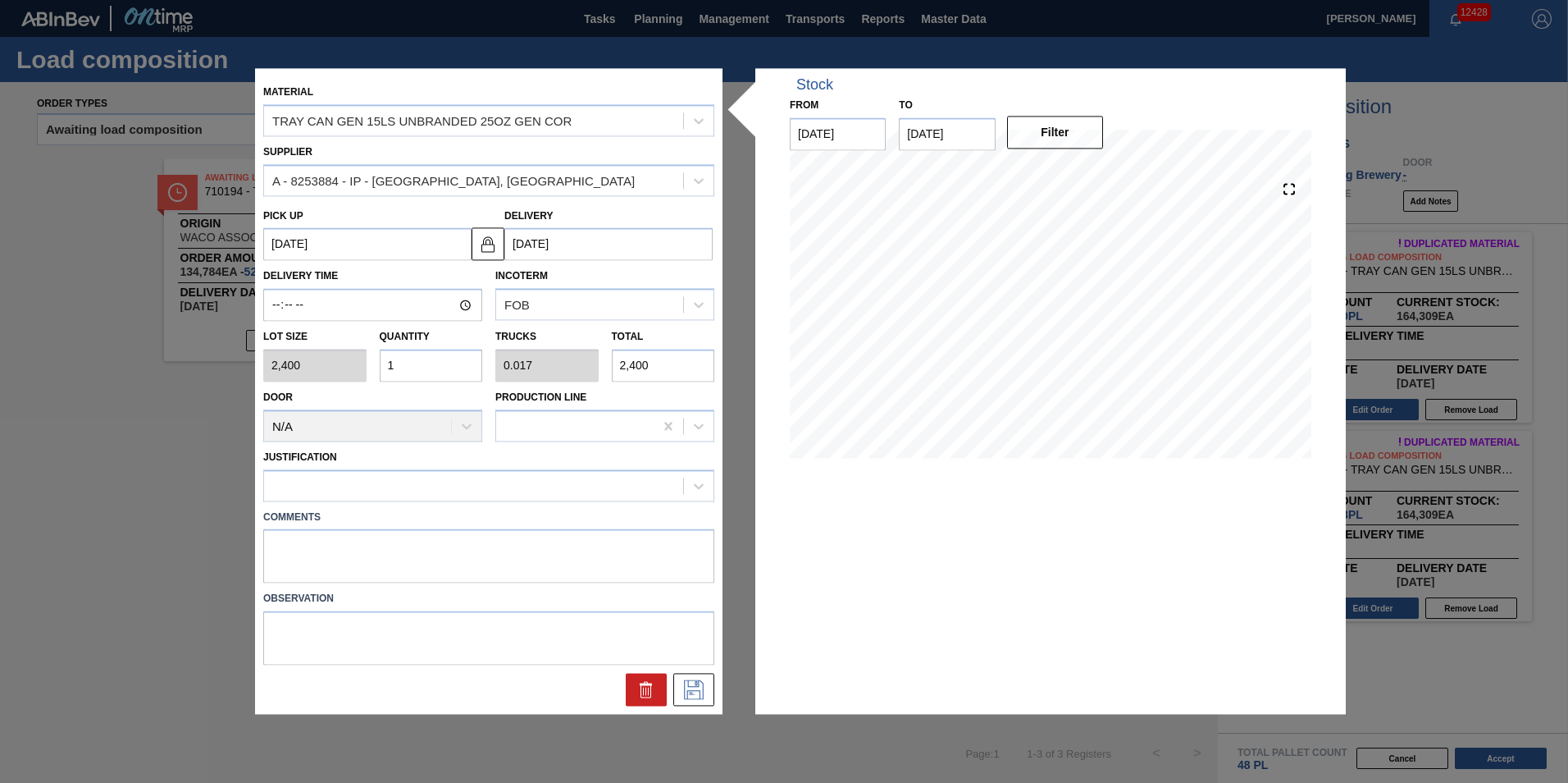
type input "14"
type input "0.241"
type input "33,600"
type input "14"
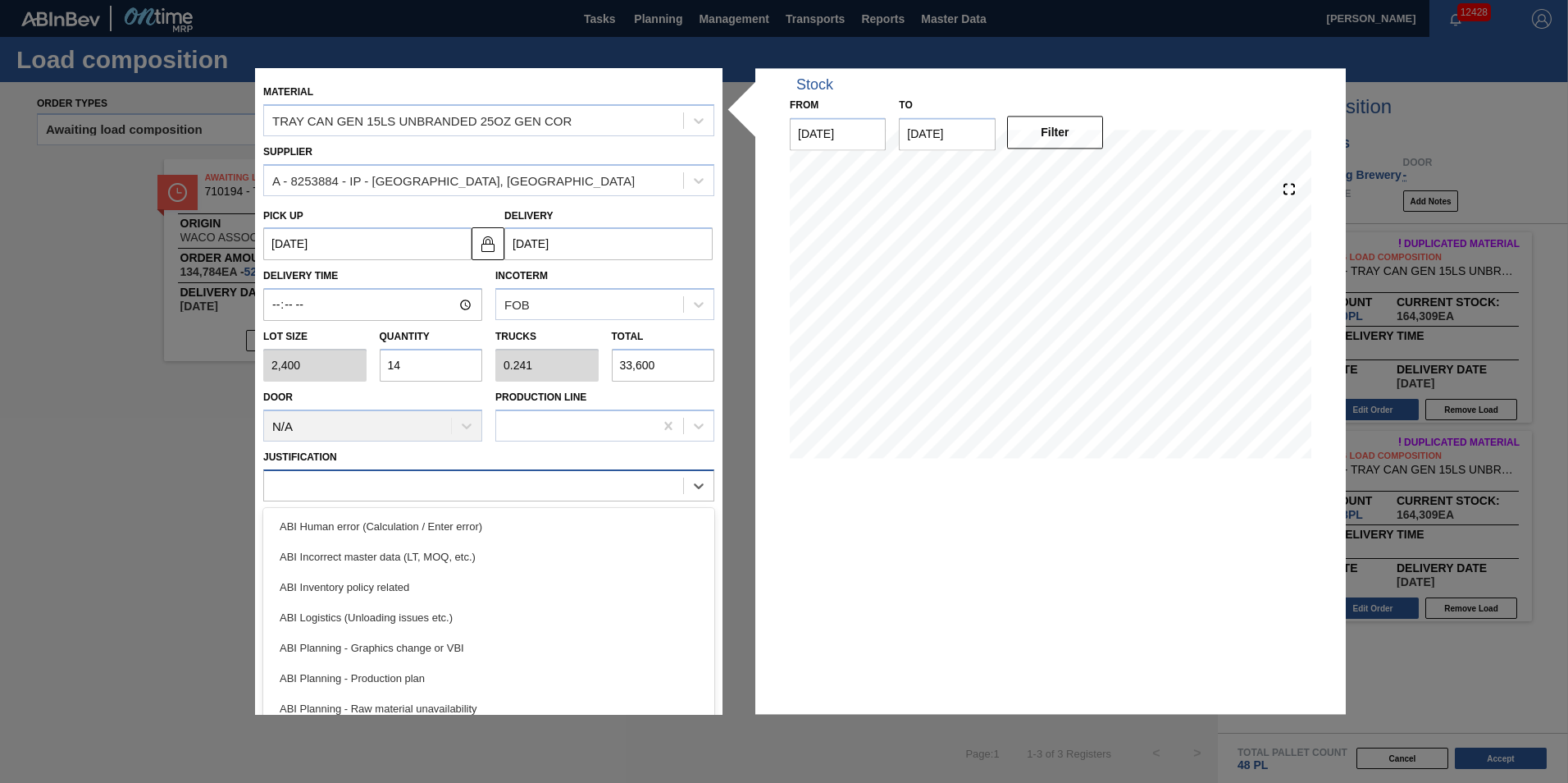
click at [358, 491] on div at bounding box center [474, 485] width 420 height 23
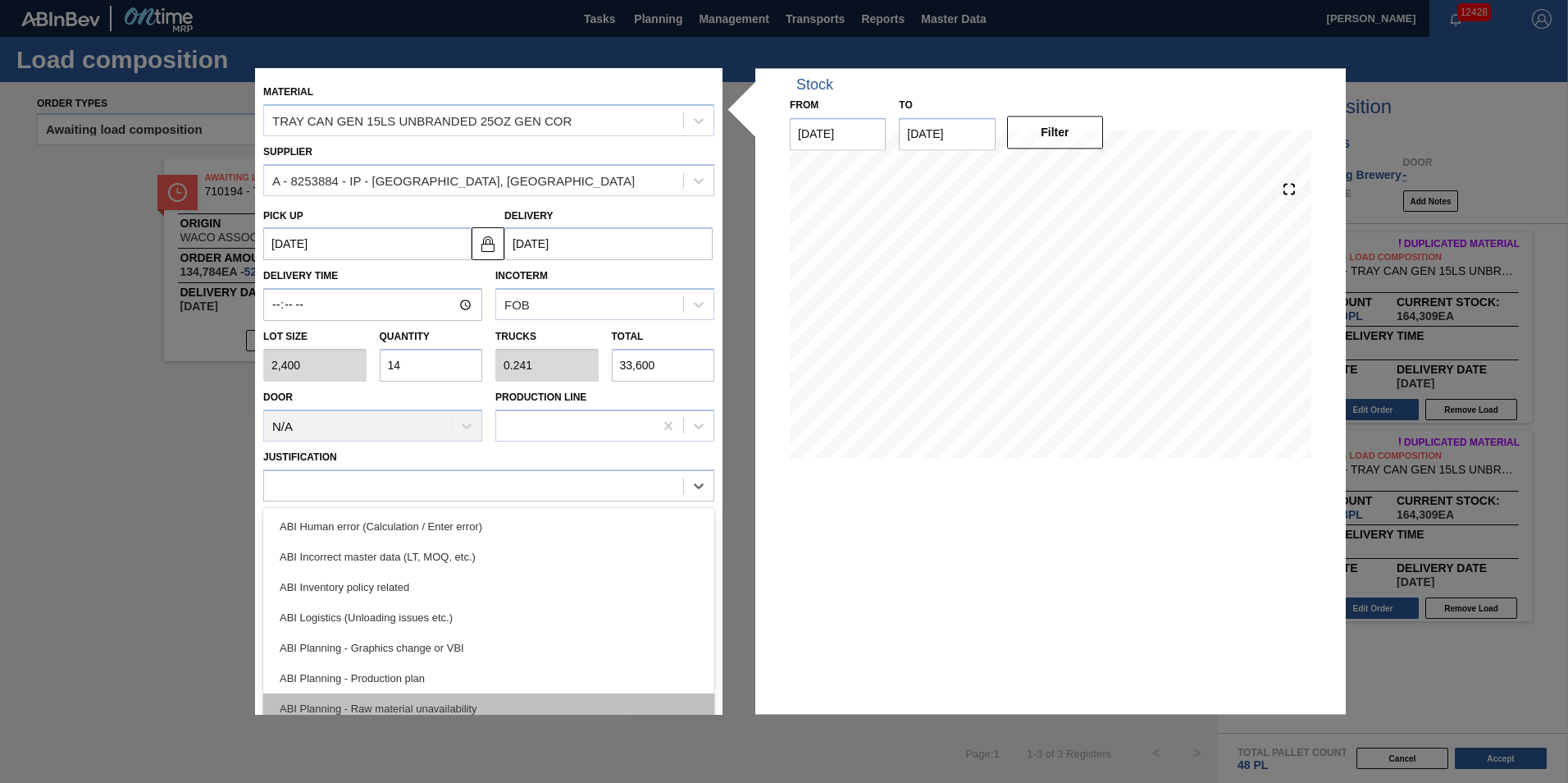
scroll to position [246, 0]
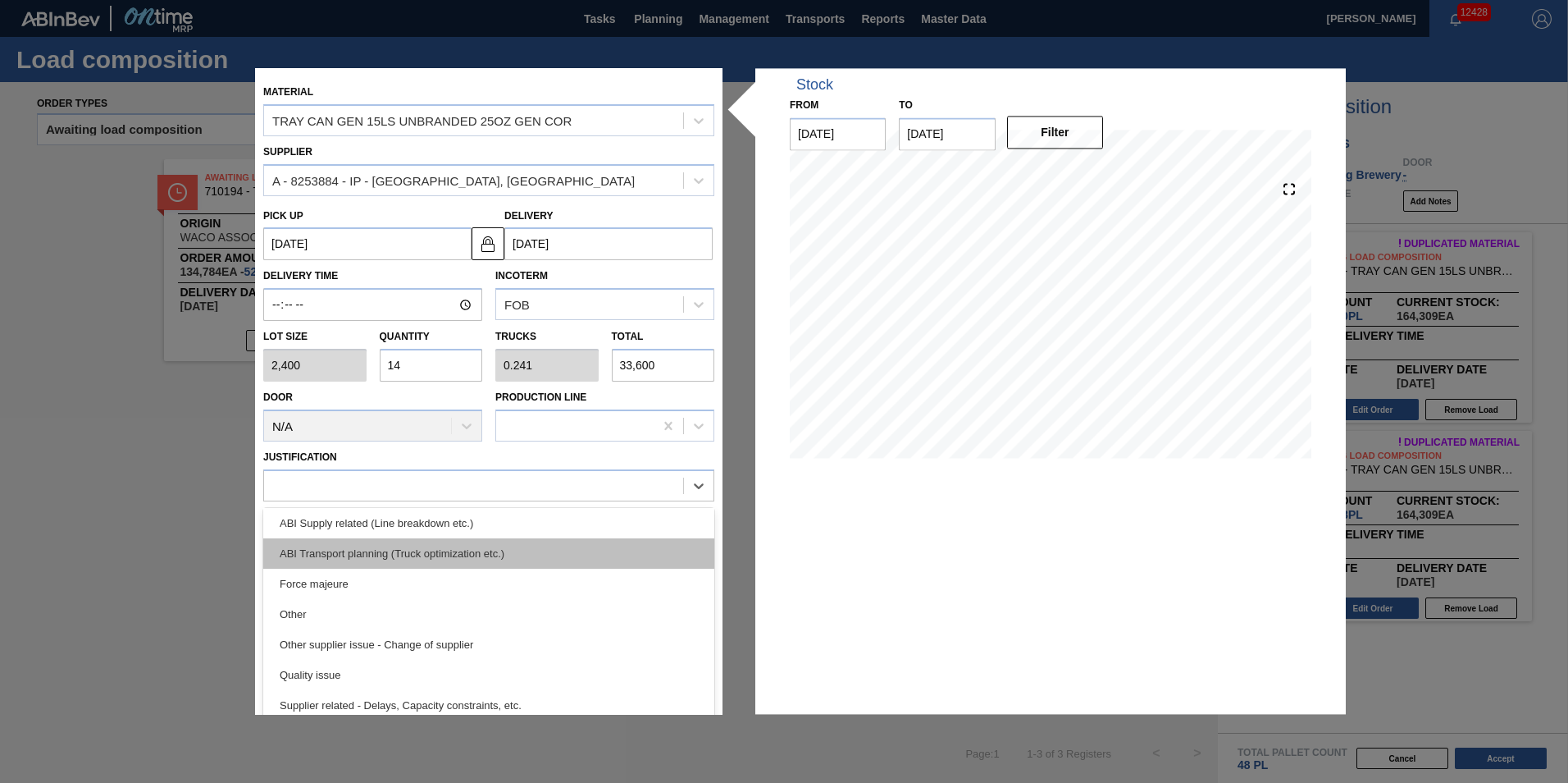
click at [629, 558] on div "ABI Transport planning (Truck optimization etc.)" at bounding box center [489, 553] width 451 height 30
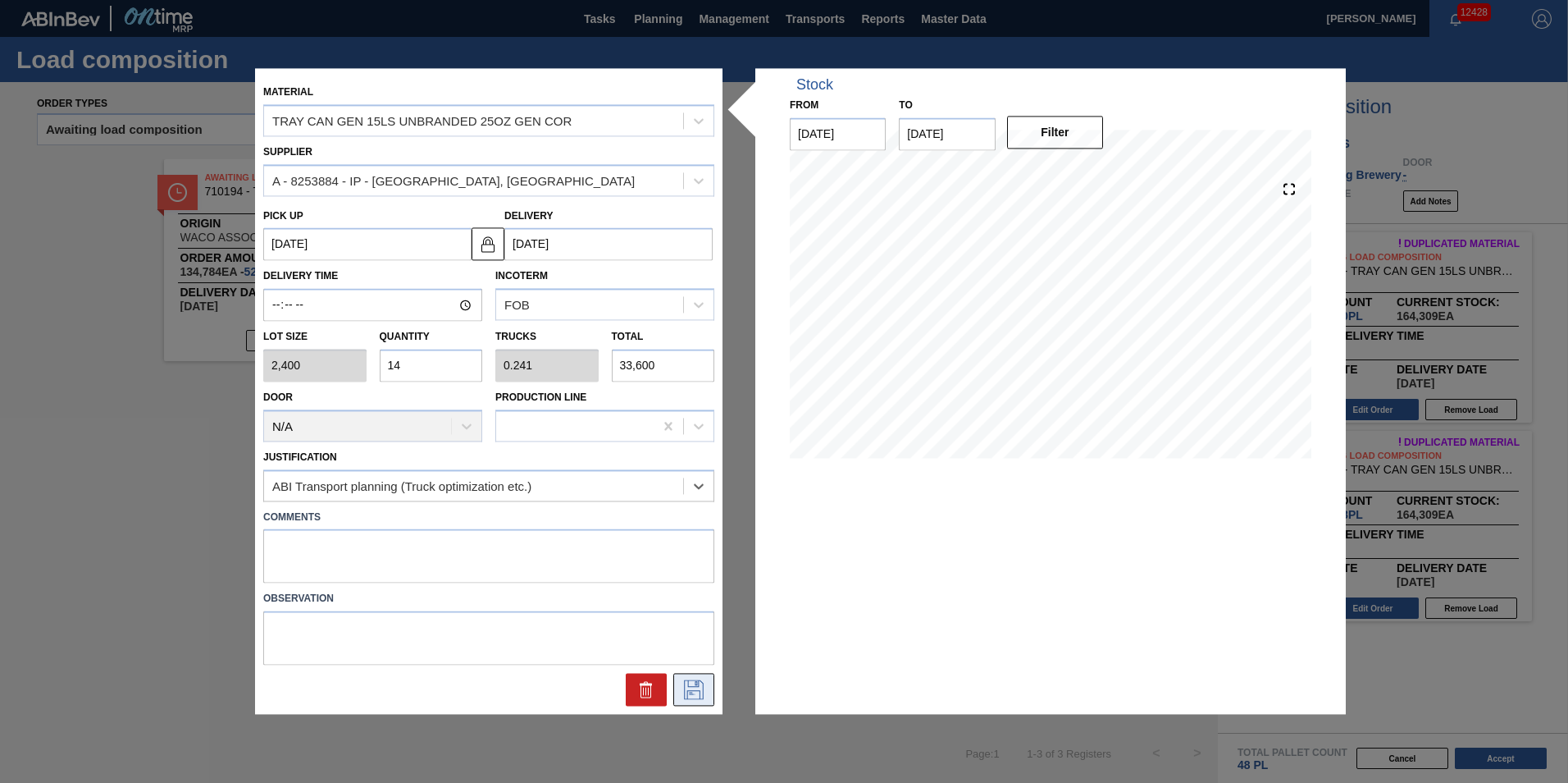
click at [698, 688] on icon at bounding box center [693, 690] width 26 height 20
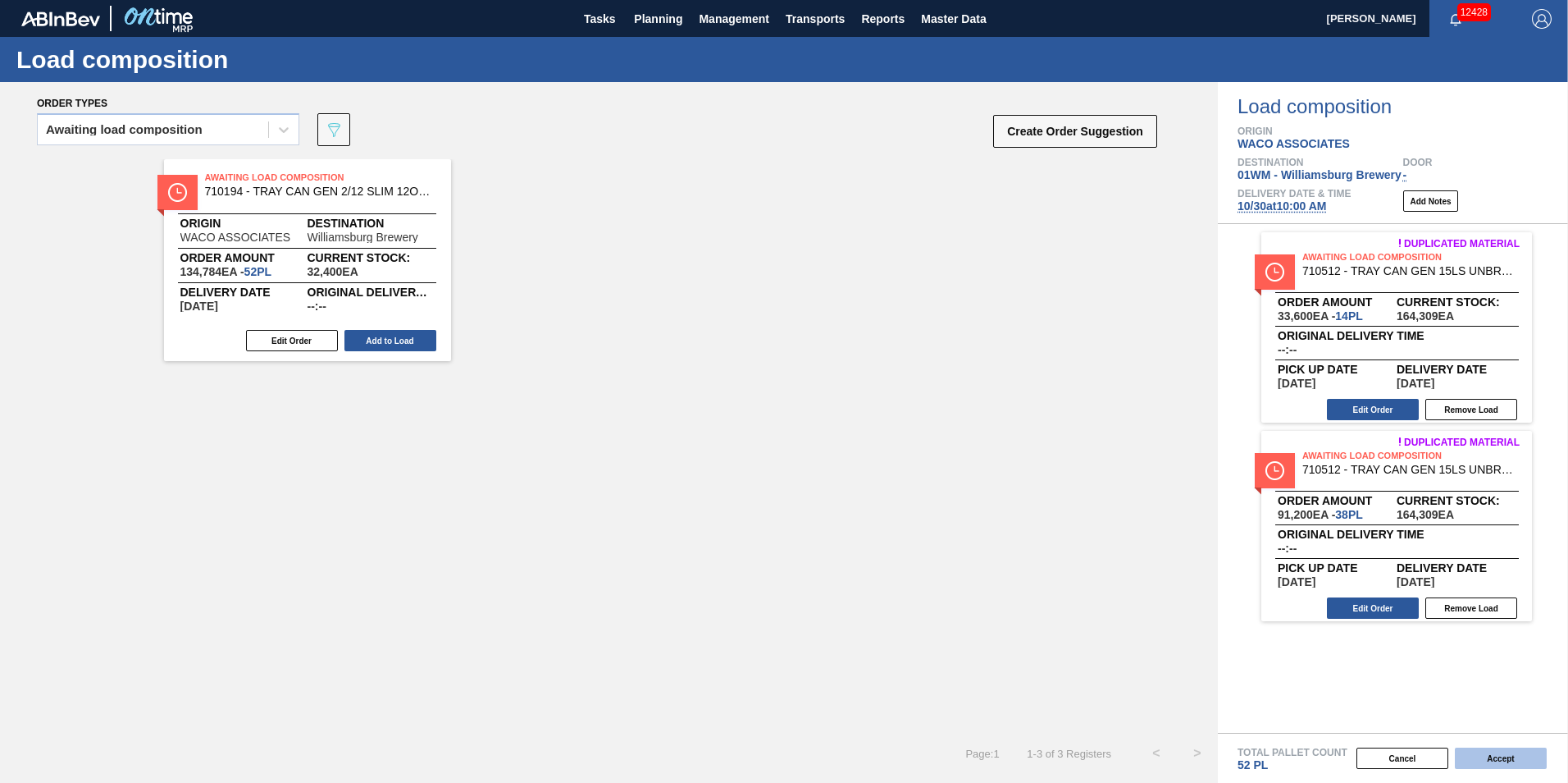
click at [1499, 761] on button "Accept" at bounding box center [1501, 758] width 92 height 22
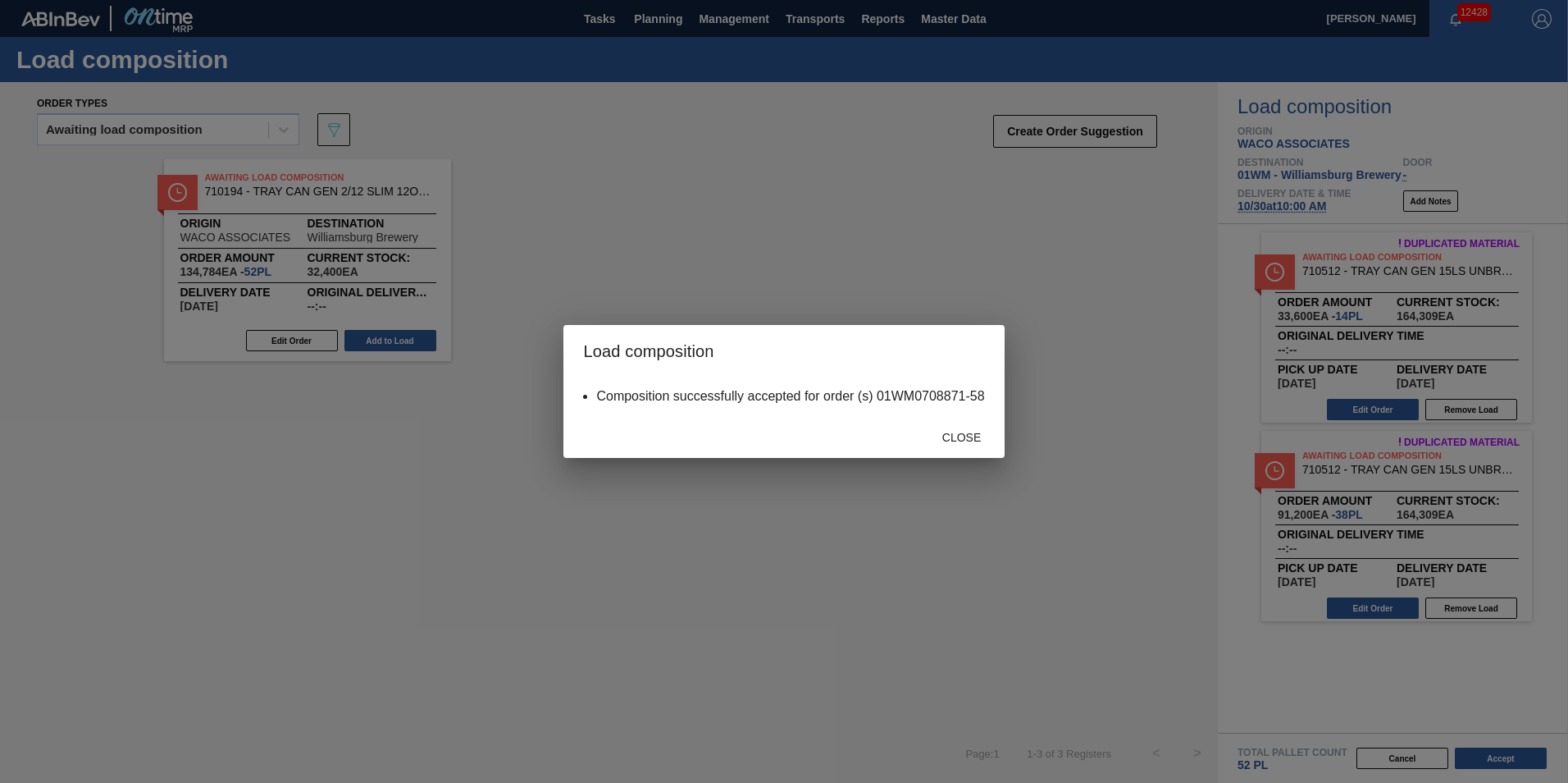
click at [970, 437] on span "Close" at bounding box center [961, 437] width 65 height 13
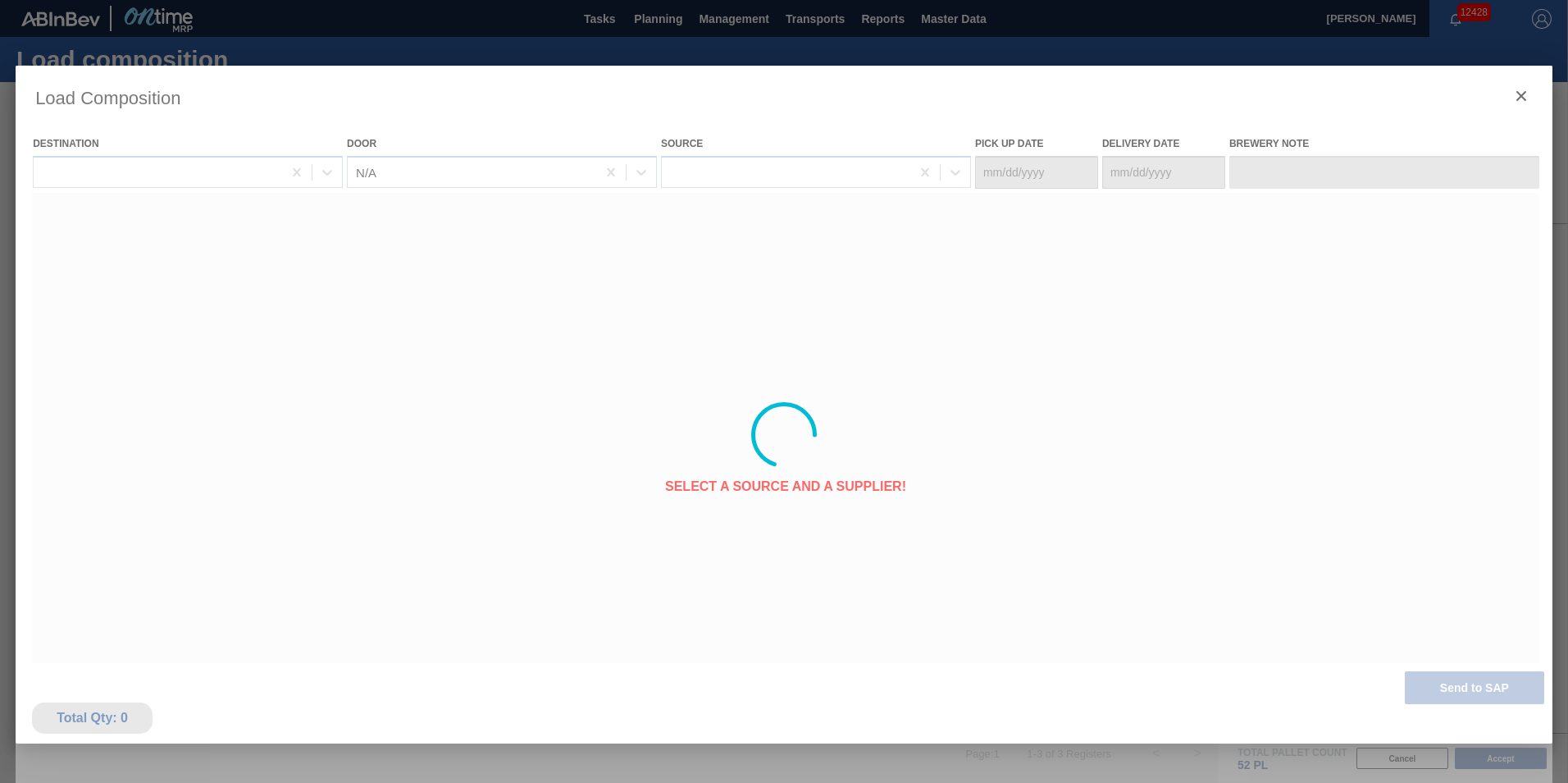
type Date "[DATE]"
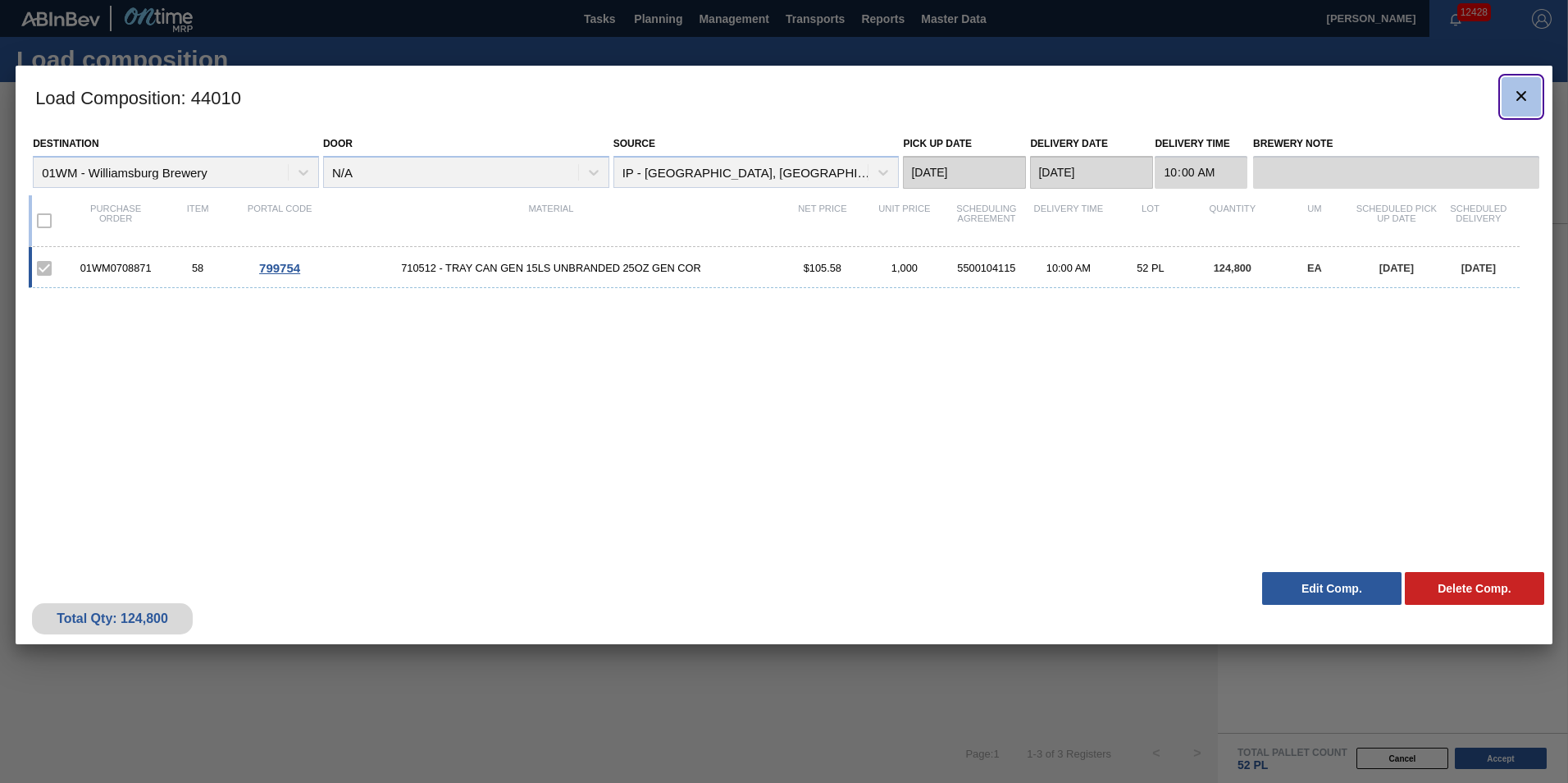
click at [1524, 97] on icon "botão de ícone" at bounding box center [1521, 95] width 20 height 20
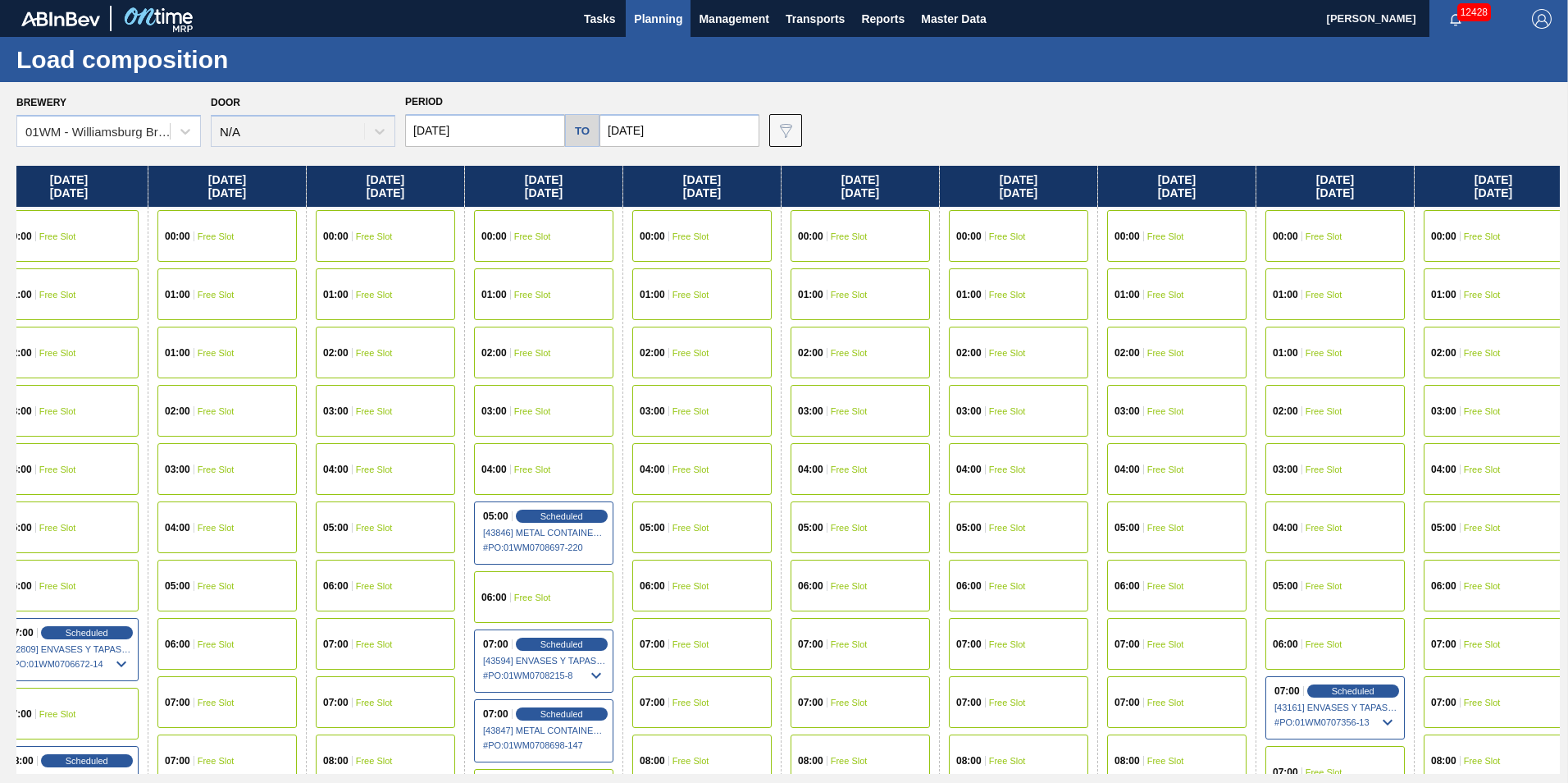
drag, startPoint x: 1378, startPoint y: 179, endPoint x: 225, endPoint y: 218, distance: 1153.7
click at [225, 218] on div "[DATE] 00:00 Free Slot 01:00 Free Slot 02:00 Free Slot 03:00 Free Slot 04:00 Fr…" at bounding box center [788, 469] width 1544 height 608
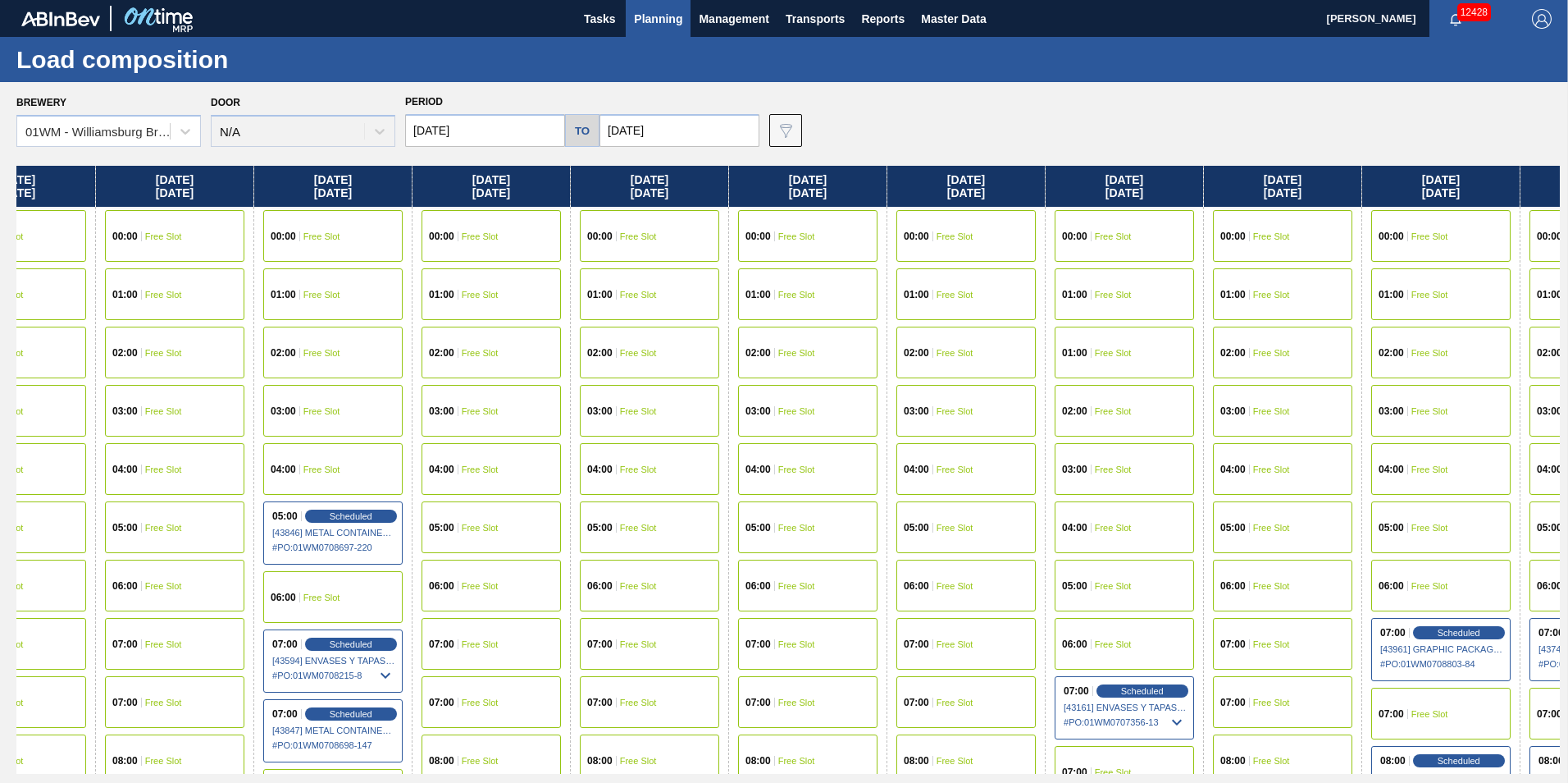
scroll to position [0, 1522]
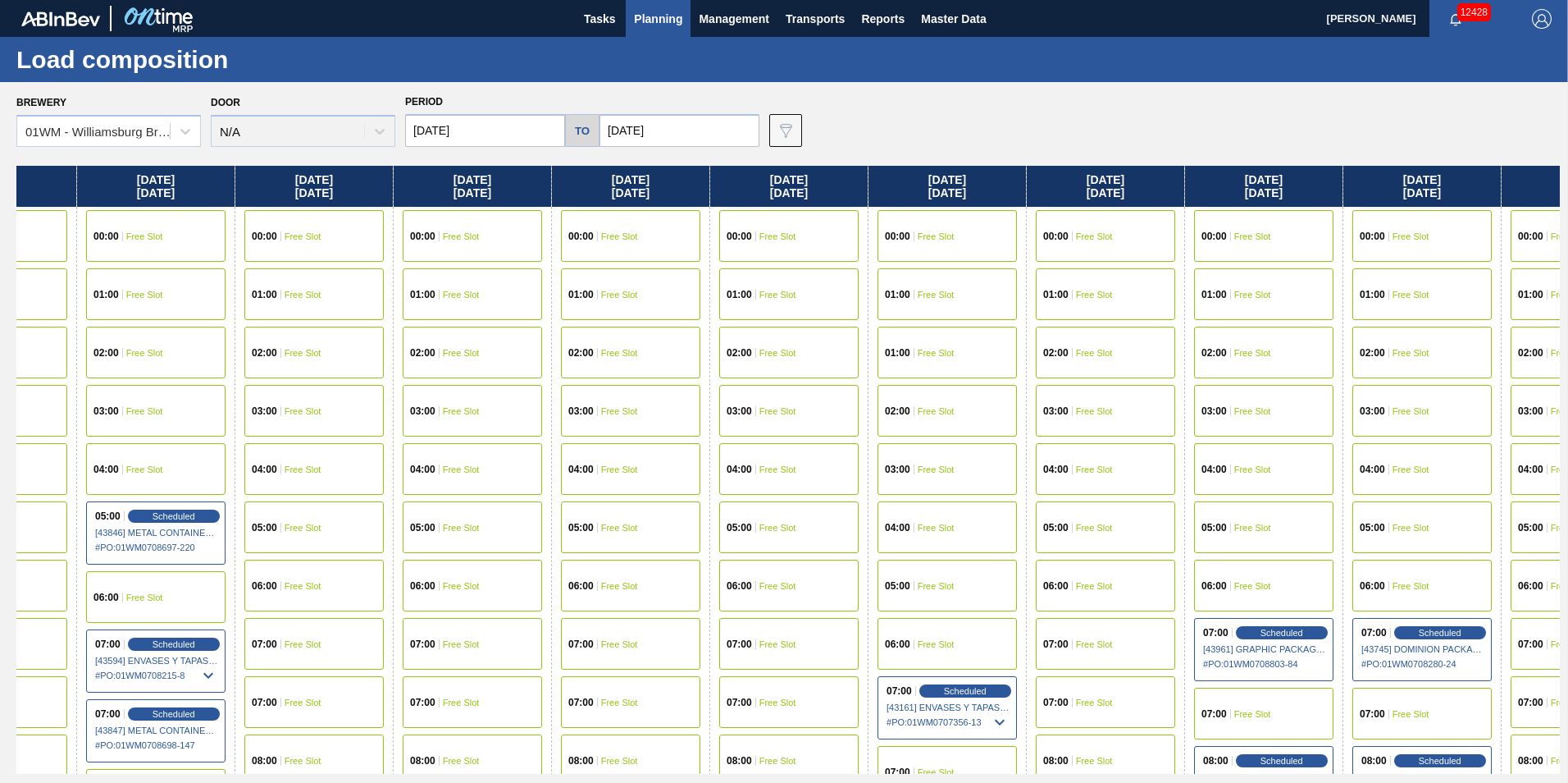
drag, startPoint x: 1399, startPoint y: 178, endPoint x: 1002, endPoint y: 160, distance: 397.4
click at [1002, 160] on div "Brewery 01WM - [GEOGRAPHIC_DATA] Brewery Door N/A Period [DATE] to [DATE] Data …" at bounding box center [784, 432] width 1568 height 700
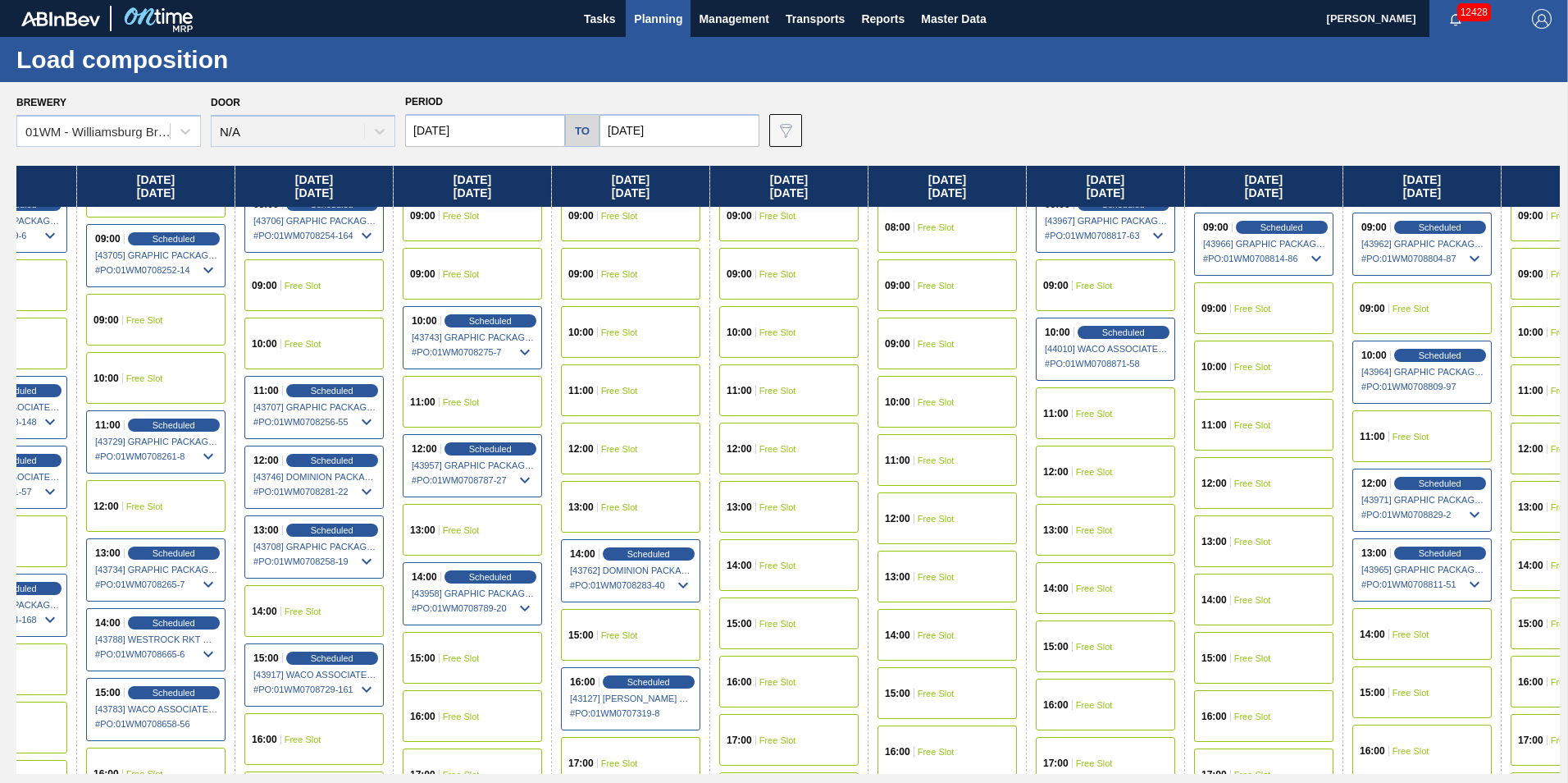
scroll to position [574, 1522]
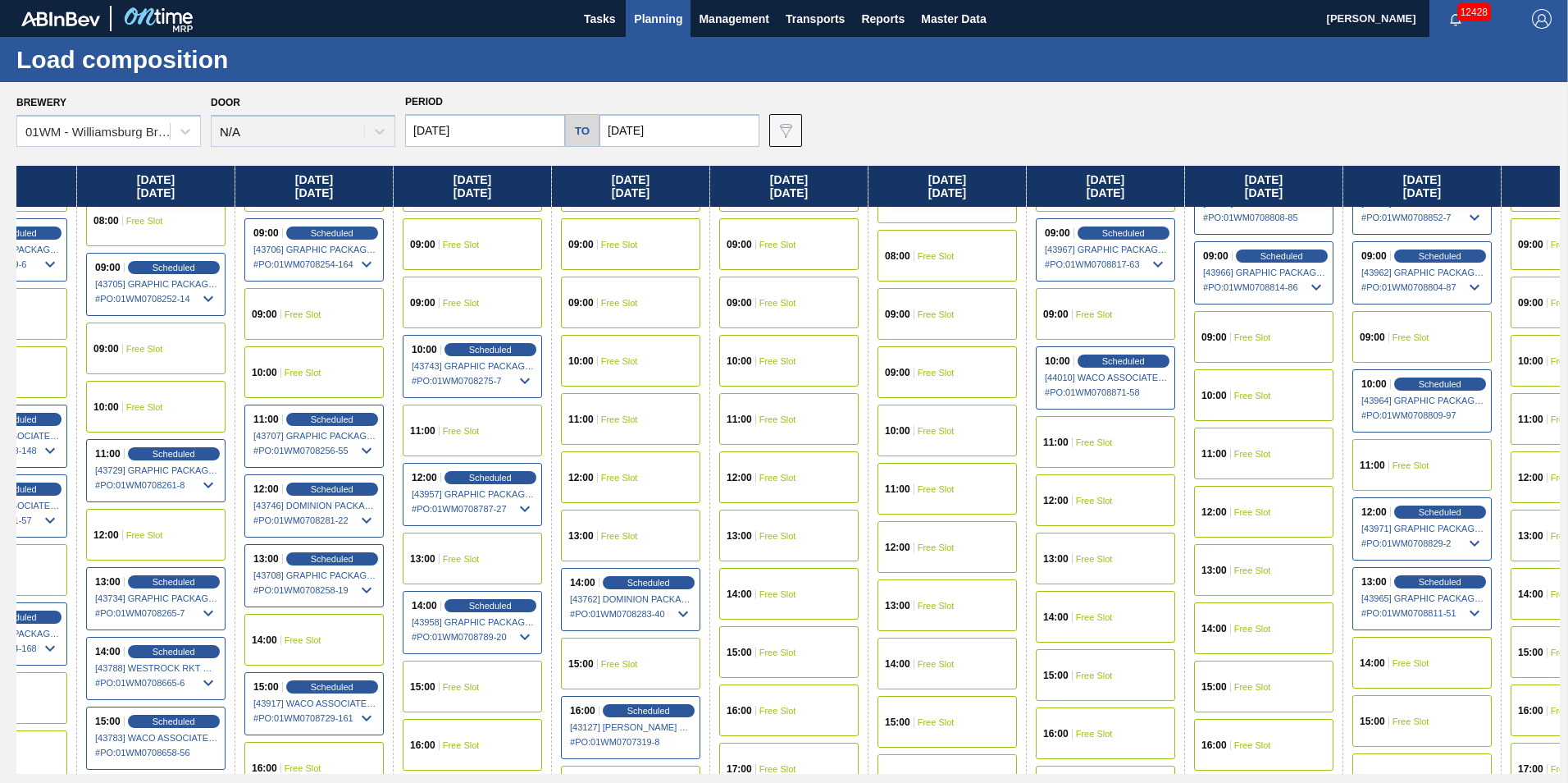
click at [1282, 688] on div "15:00 Free Slot" at bounding box center [1264, 687] width 140 height 52
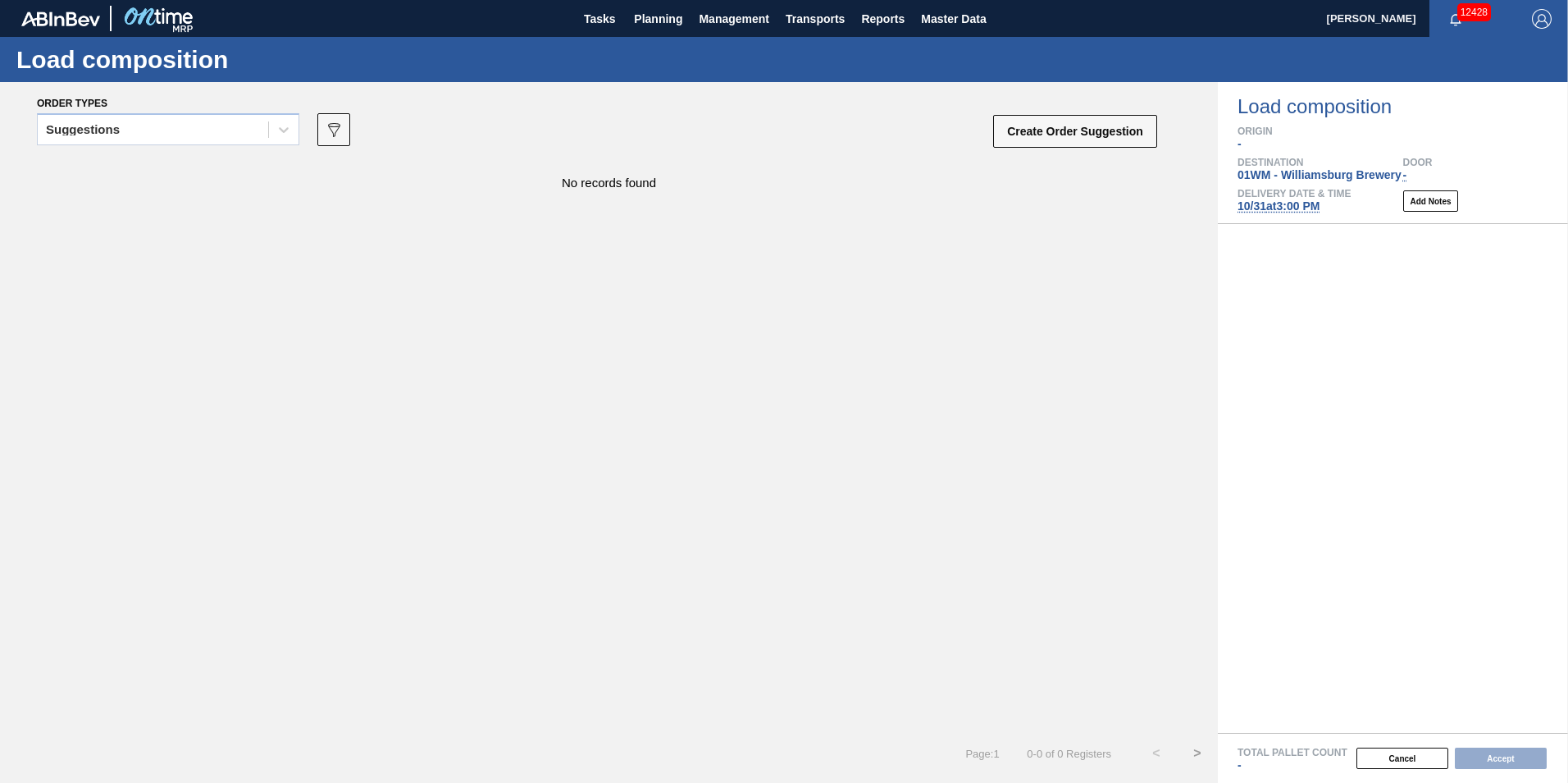
click at [166, 137] on div "Suggestions" at bounding box center [153, 129] width 231 height 23
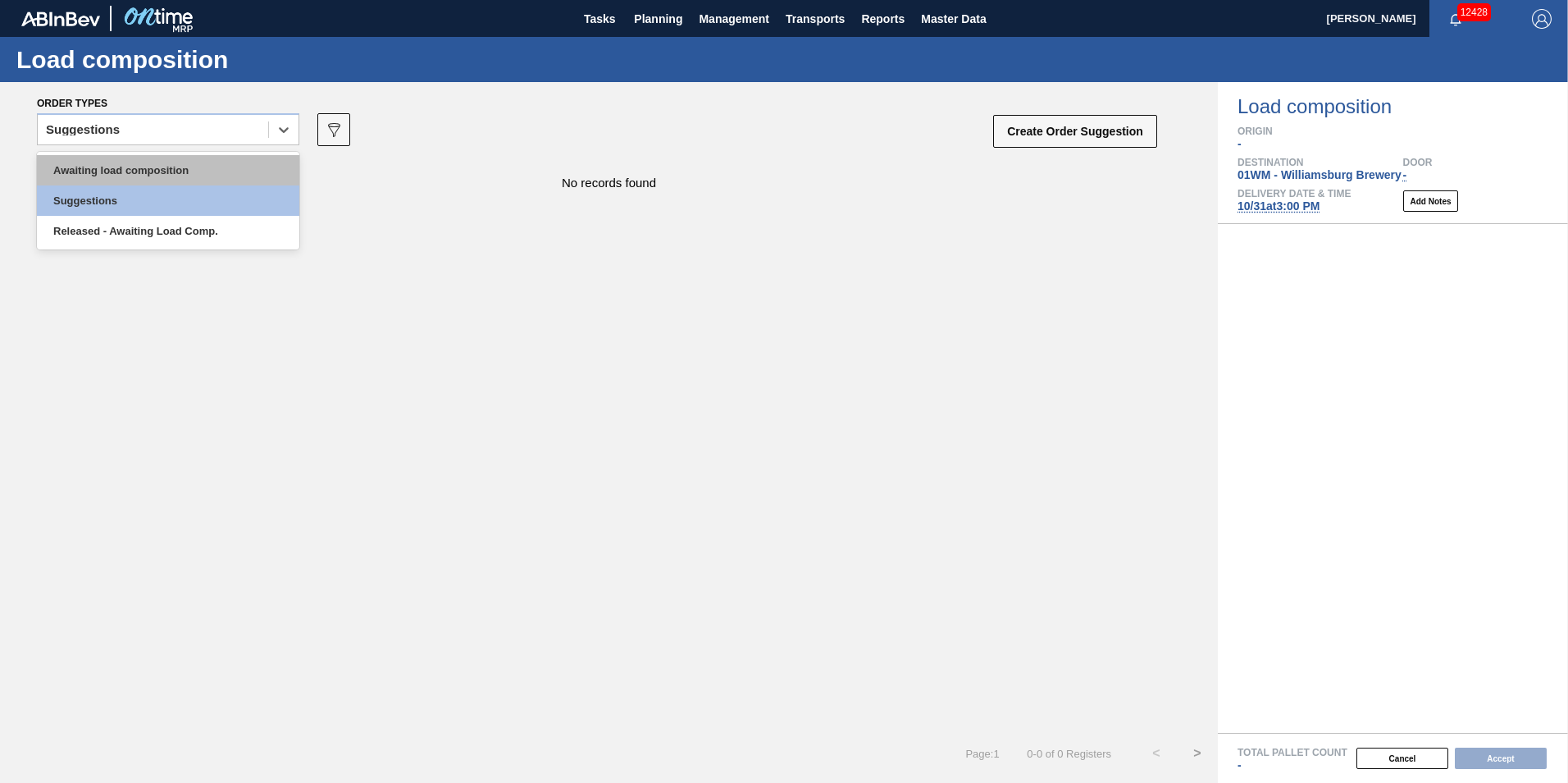
click at [166, 171] on div "Awaiting load composition" at bounding box center [168, 170] width 263 height 30
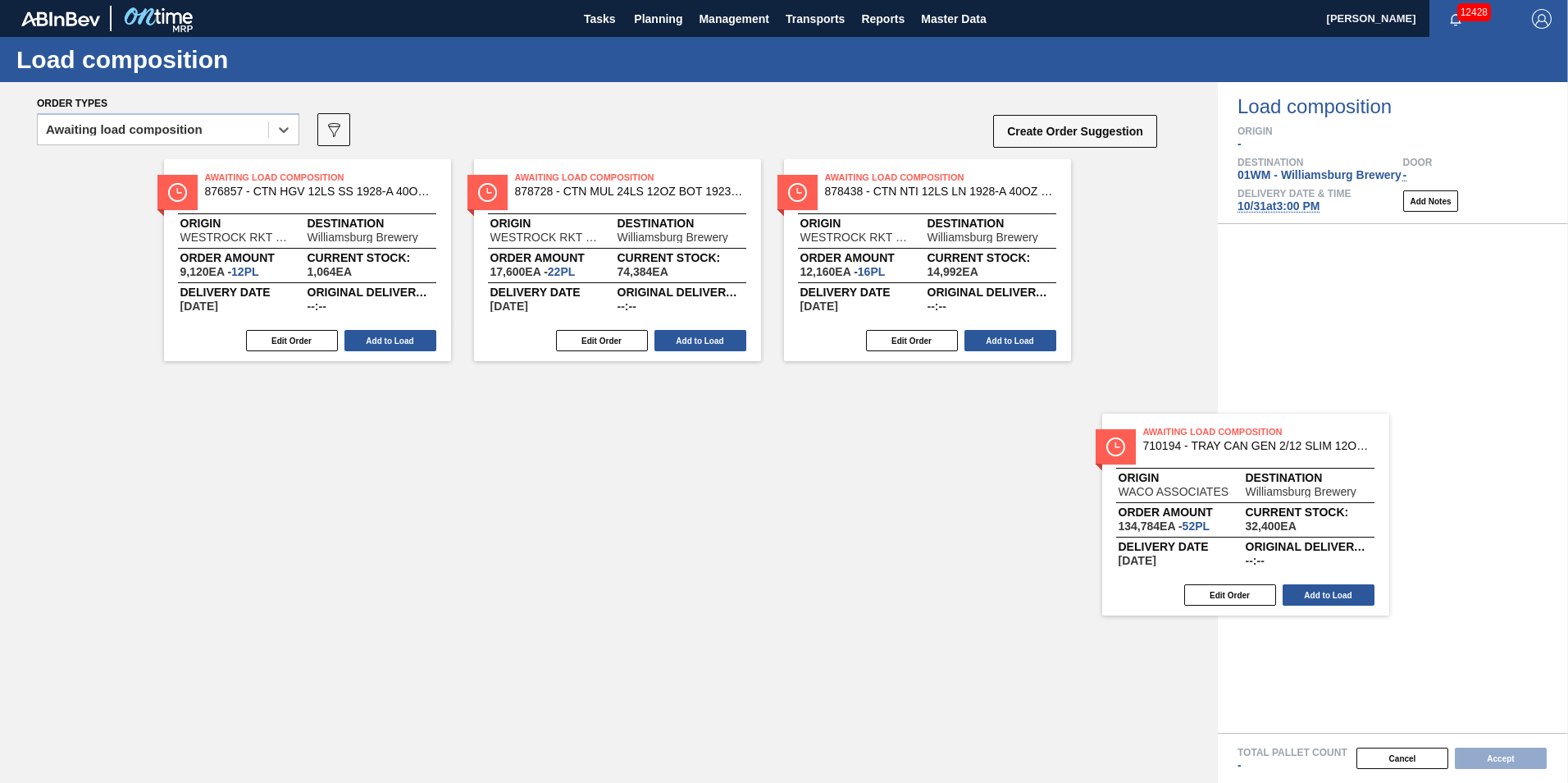
drag, startPoint x: 350, startPoint y: 504, endPoint x: 1447, endPoint y: 527, distance: 1097.2
click at [1445, 531] on div "Order types option Awaiting load composition, selected. Select is focused ,type…" at bounding box center [784, 433] width 1568 height 701
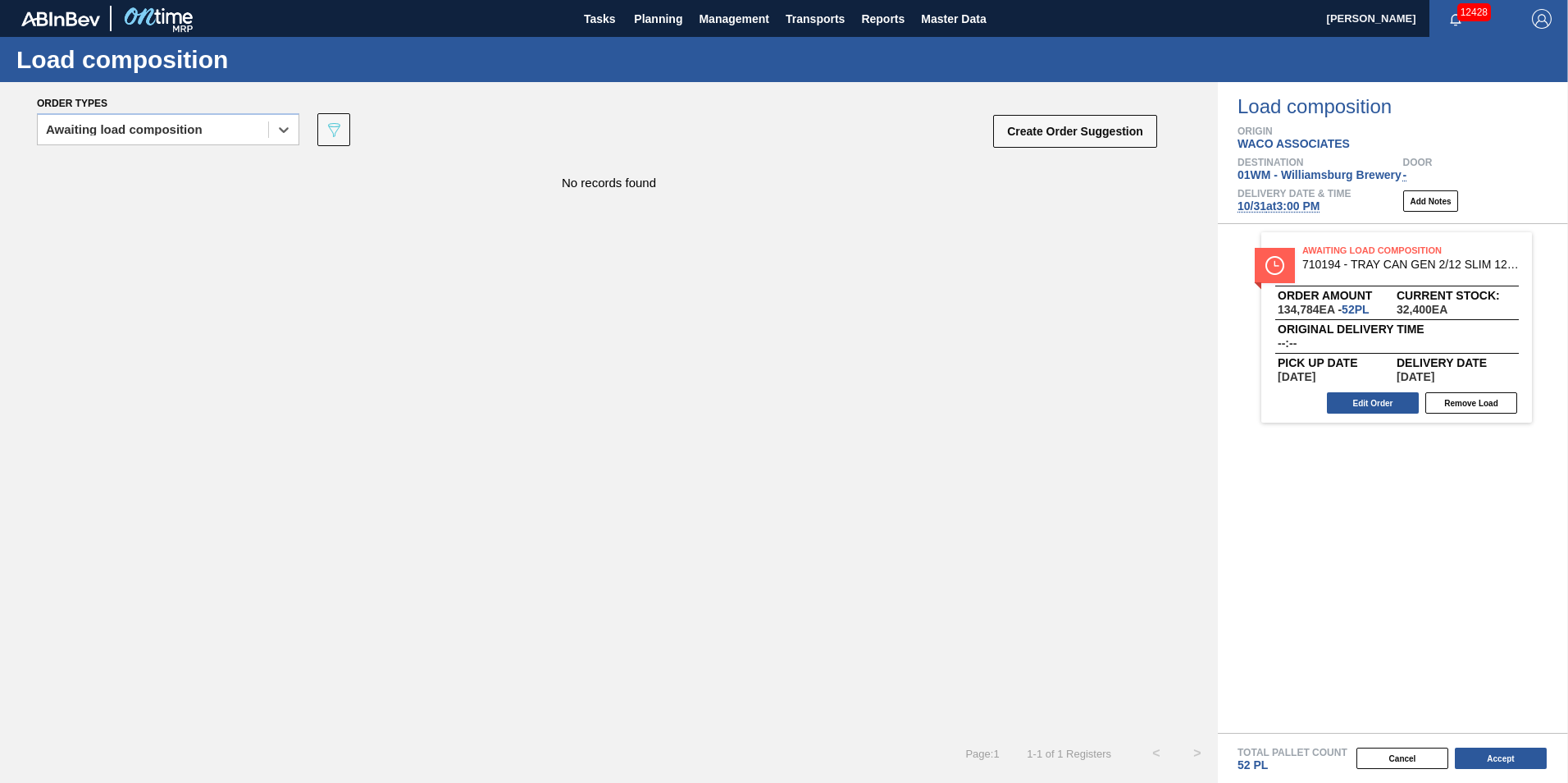
click at [1512, 775] on div "Total Pallet Count 52 PL Cancel Accept" at bounding box center [1393, 758] width 350 height 50
click at [1508, 748] on button "Accept" at bounding box center [1501, 758] width 92 height 22
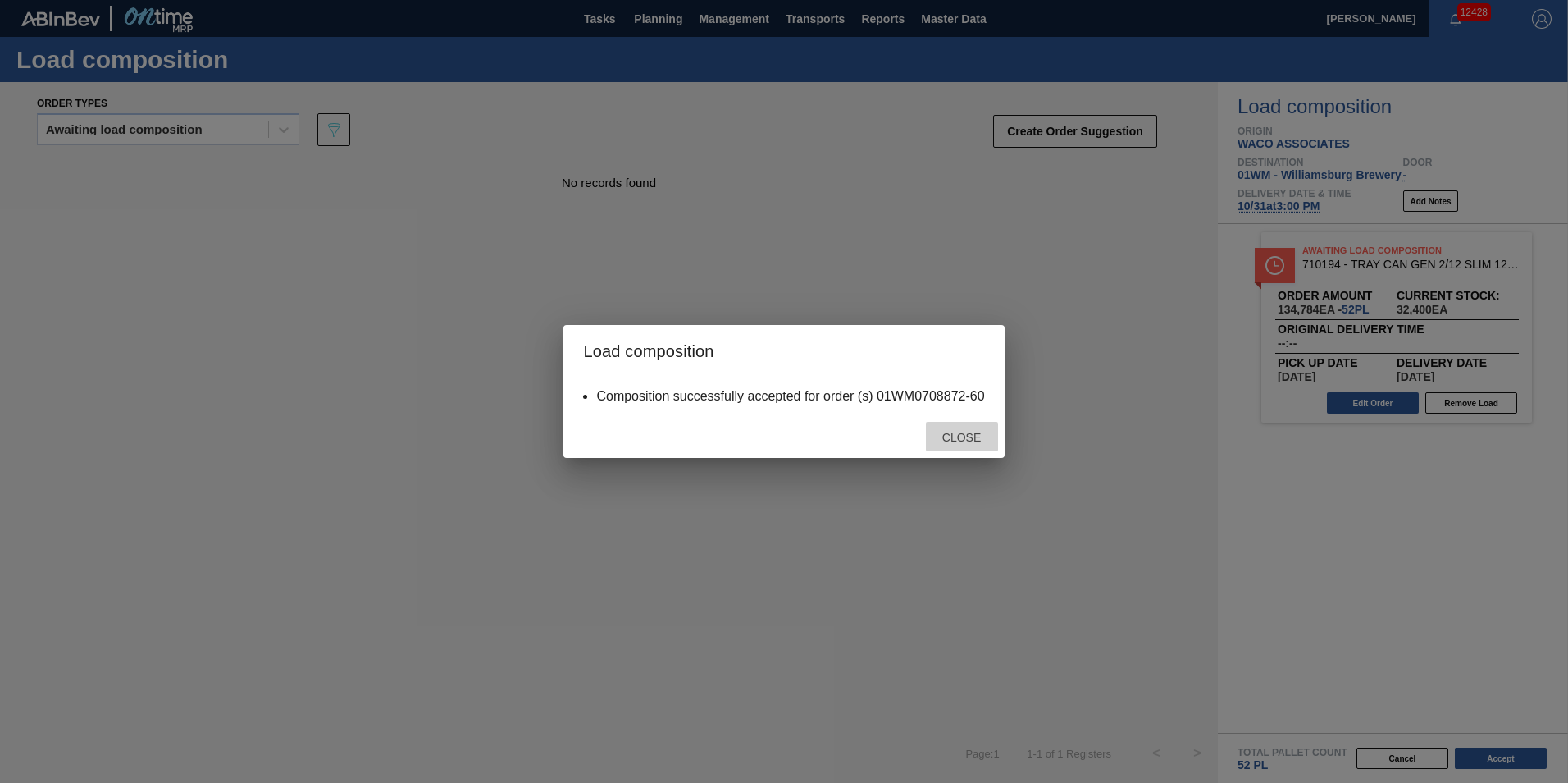
click at [952, 443] on span "Close" at bounding box center [961, 437] width 65 height 13
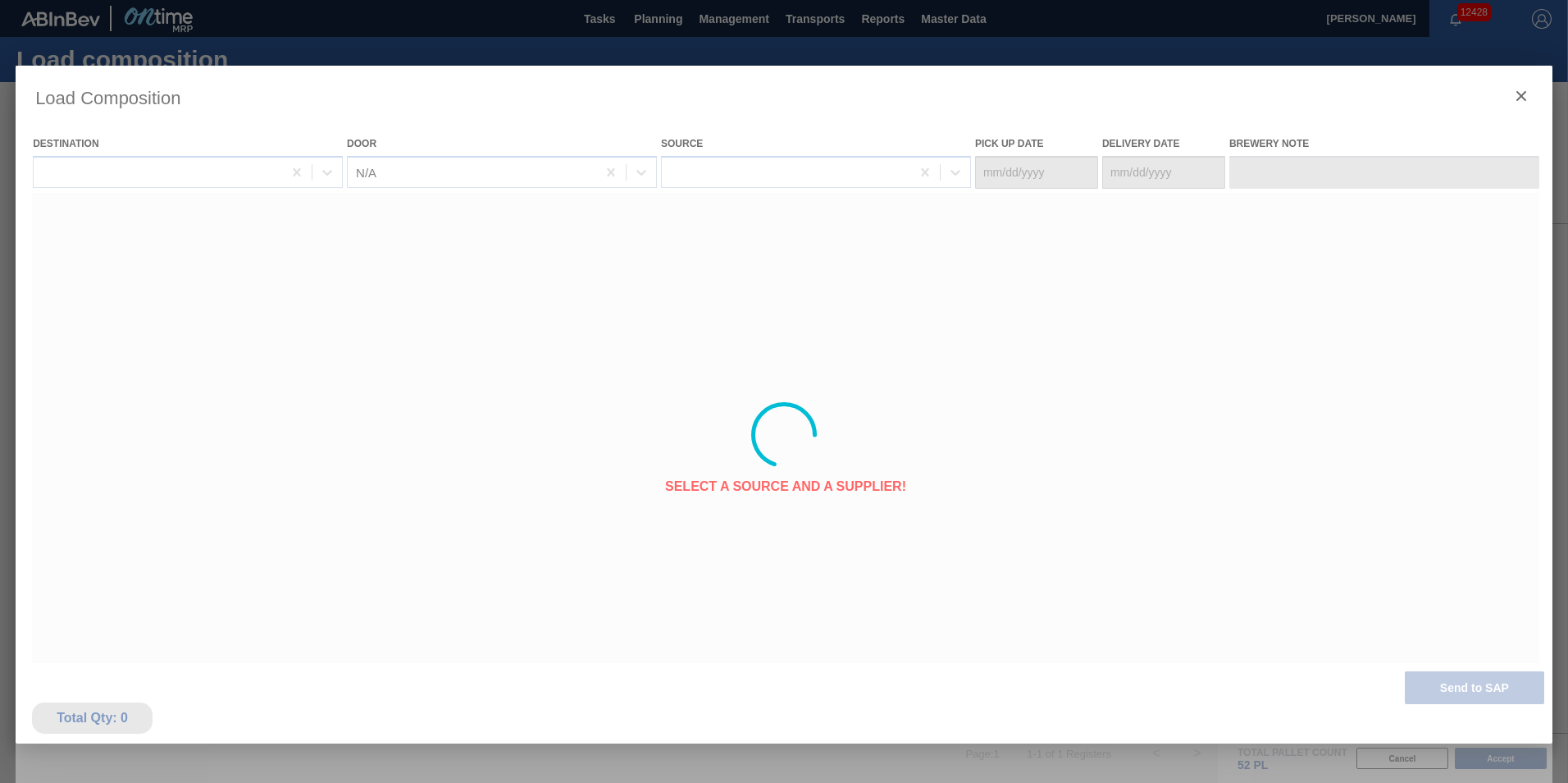
type Date "[DATE]"
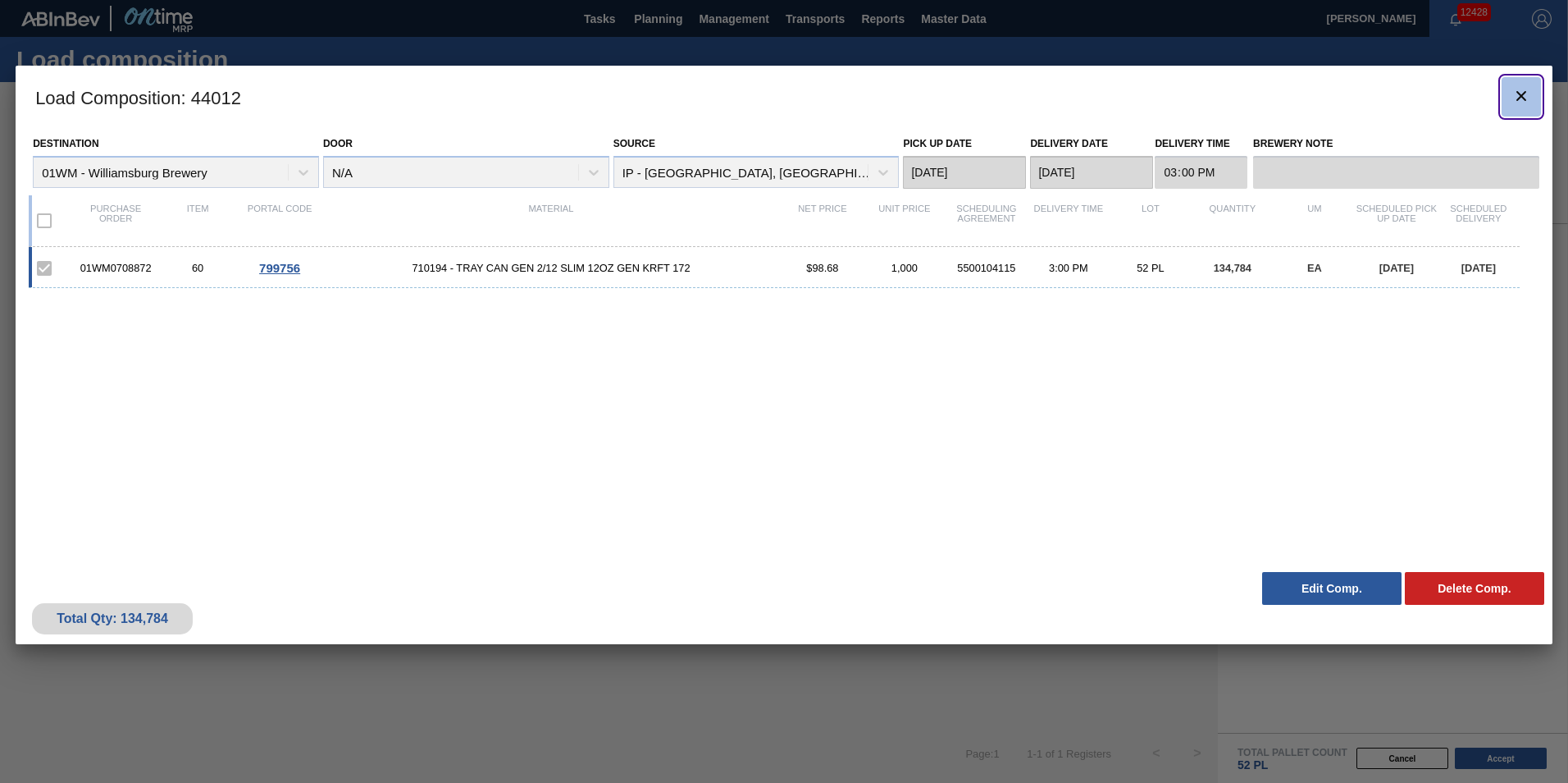
click at [1527, 110] on button "botão de ícone" at bounding box center [1521, 96] width 39 height 39
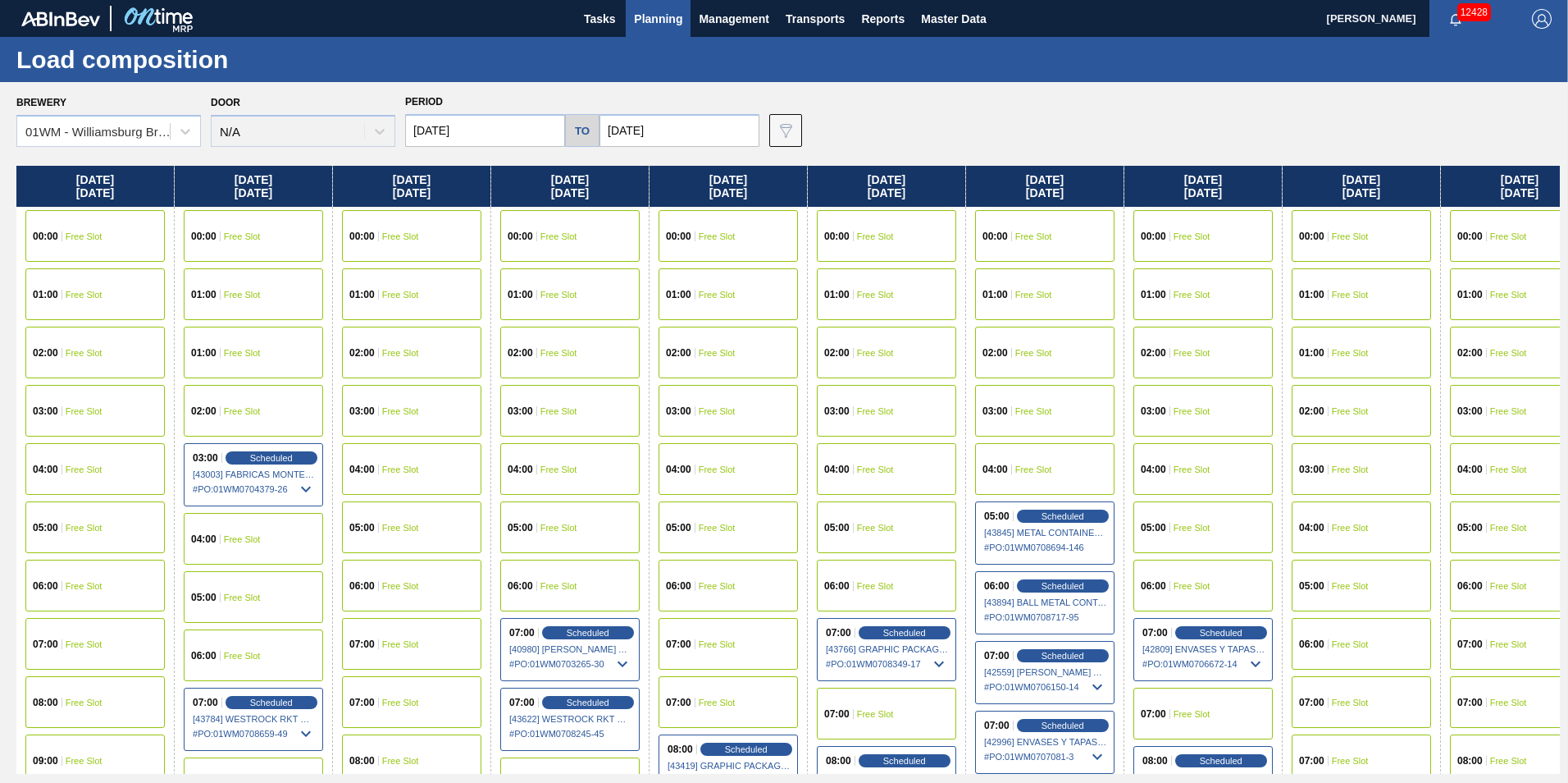
click at [641, 18] on span "Planning" at bounding box center [659, 18] width 49 height 20
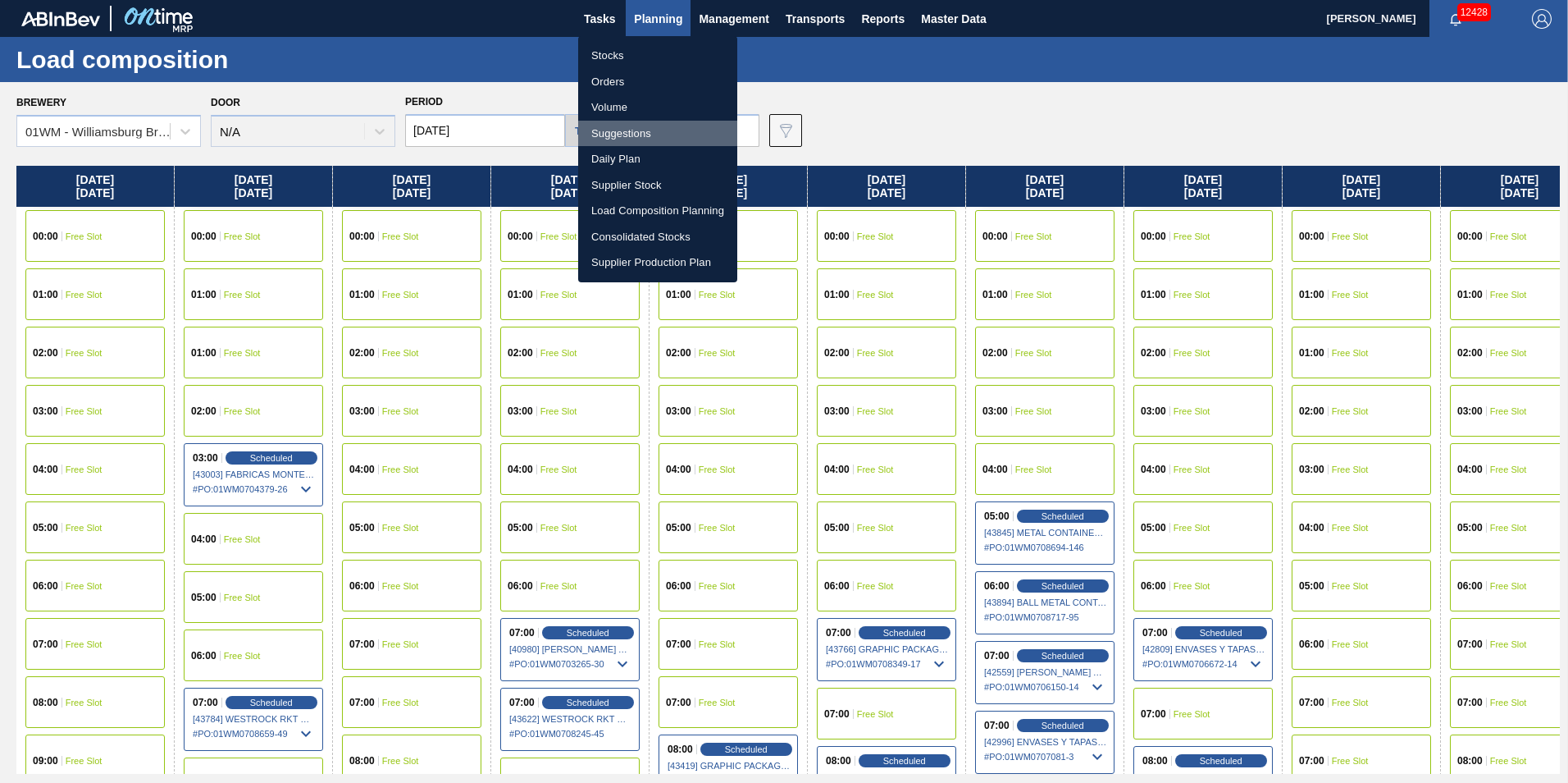
click at [673, 130] on li "Suggestions" at bounding box center [658, 134] width 159 height 26
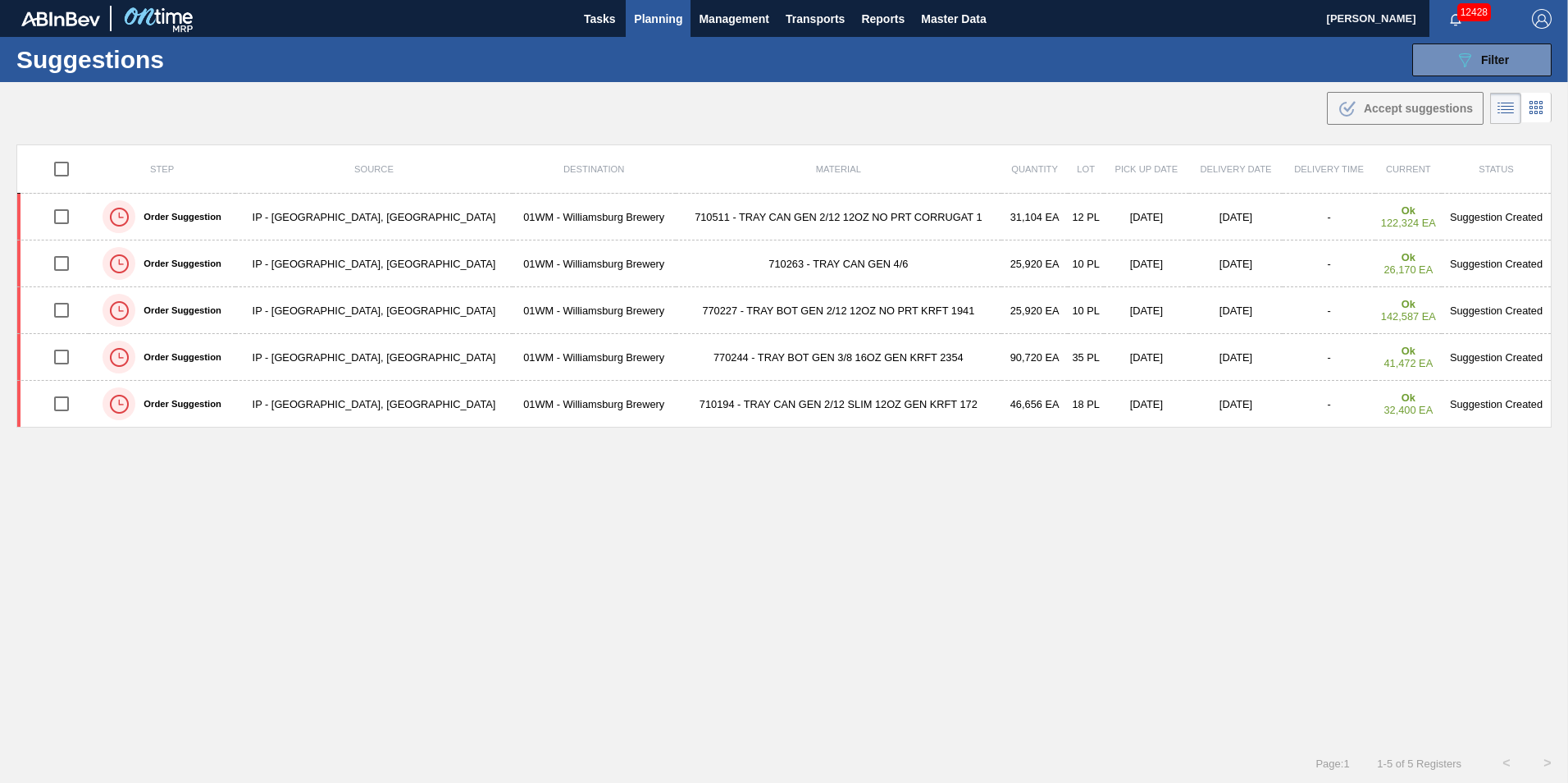
click at [58, 173] on input "checkbox" at bounding box center [62, 169] width 35 height 35
checkbox input "true"
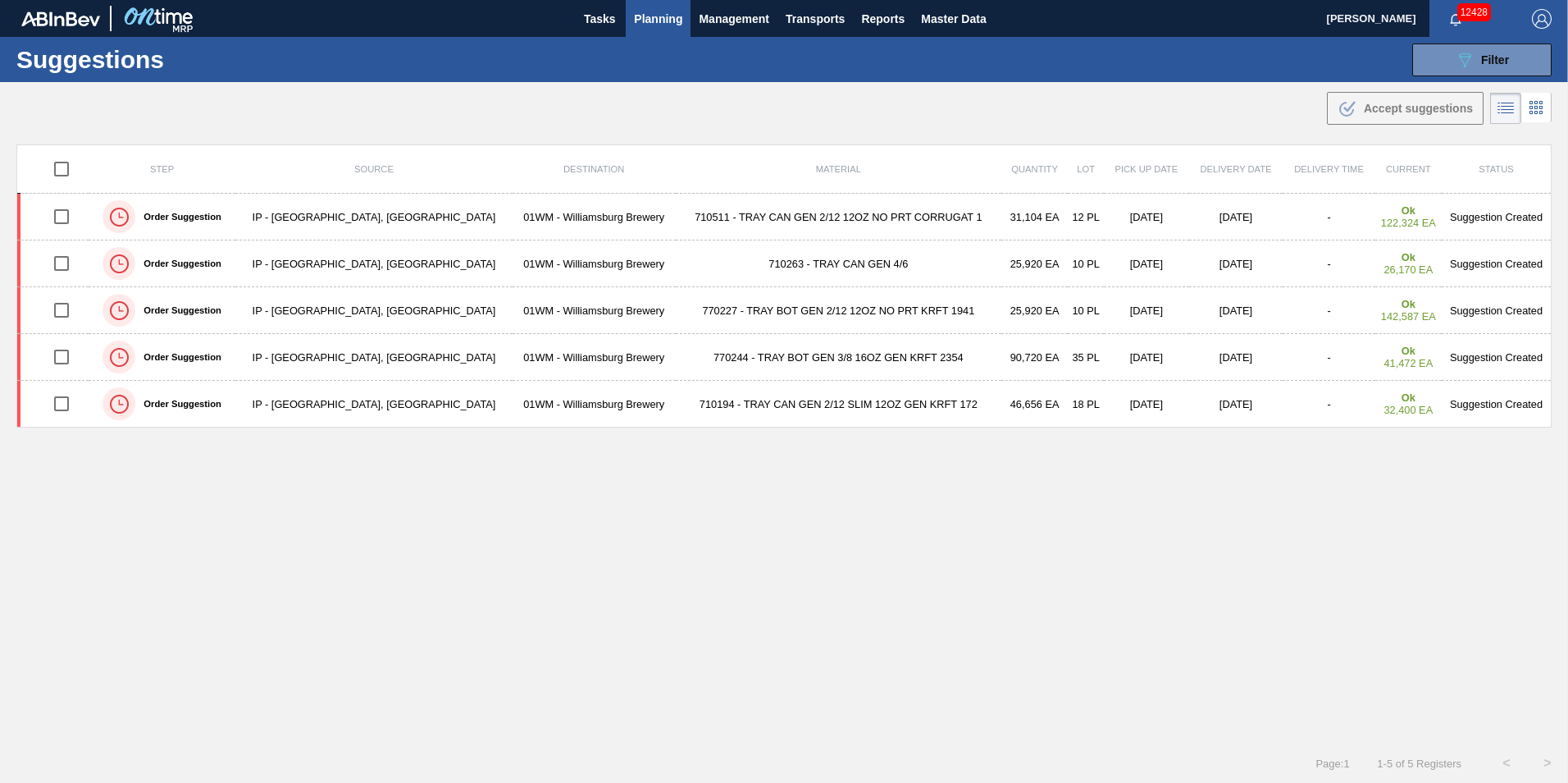
checkbox input "true"
click at [58, 173] on input "checkbox" at bounding box center [62, 169] width 35 height 35
checkbox input "false"
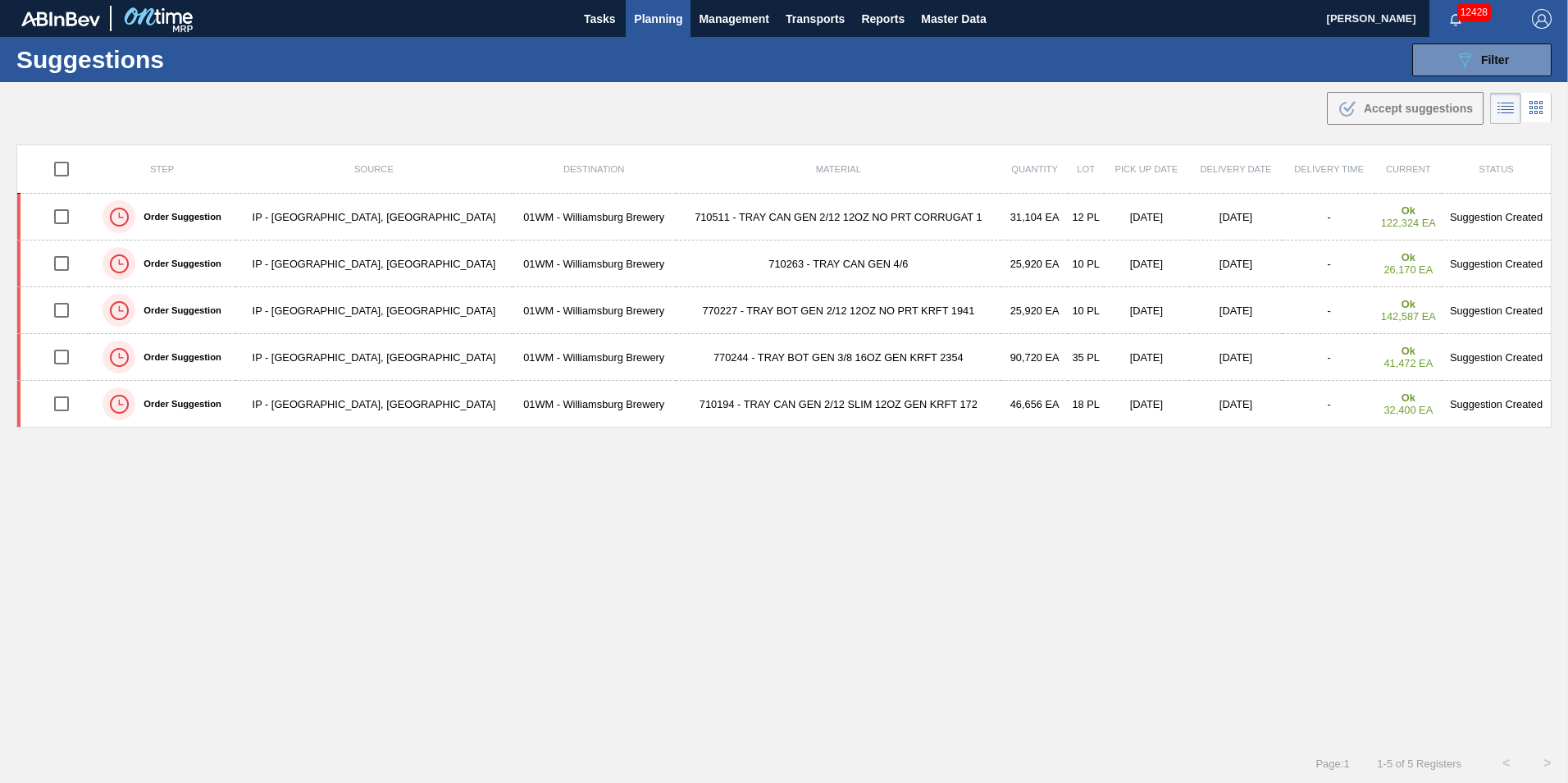
checkbox input "false"
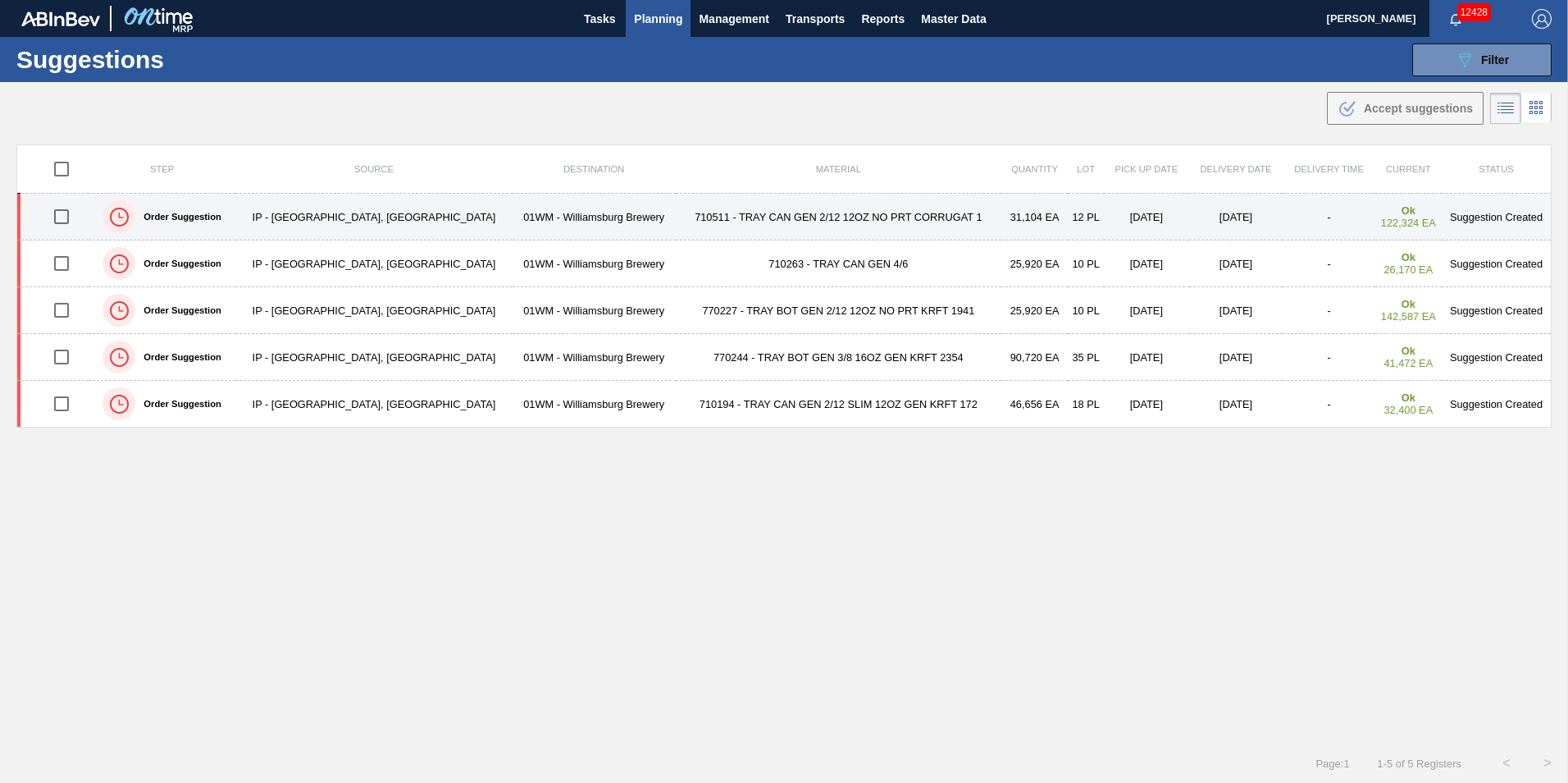
click at [68, 222] on input "checkbox" at bounding box center [62, 217] width 35 height 35
checkbox input "true"
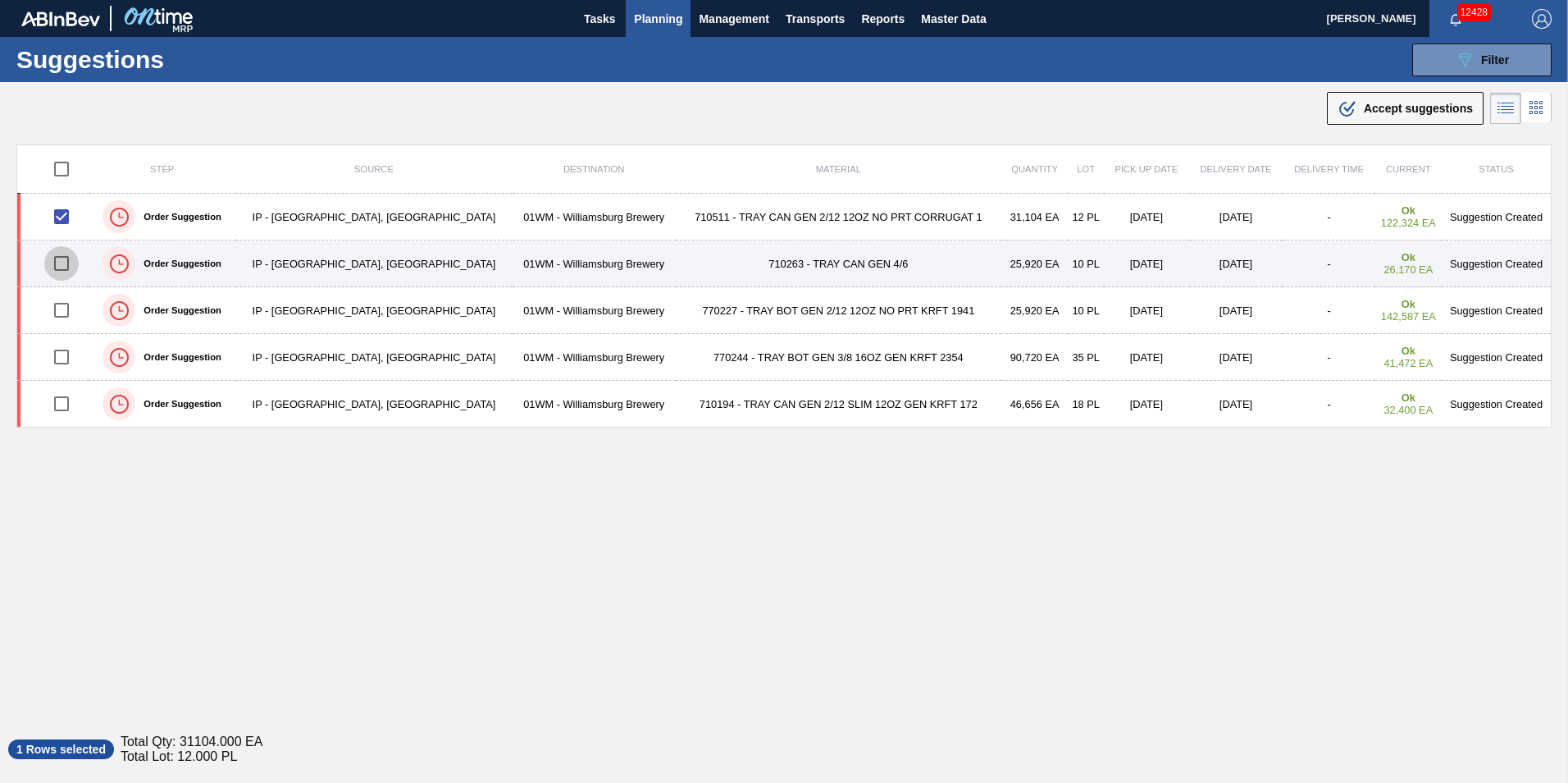
click at [61, 266] on input "checkbox" at bounding box center [62, 264] width 35 height 35
checkbox input "true"
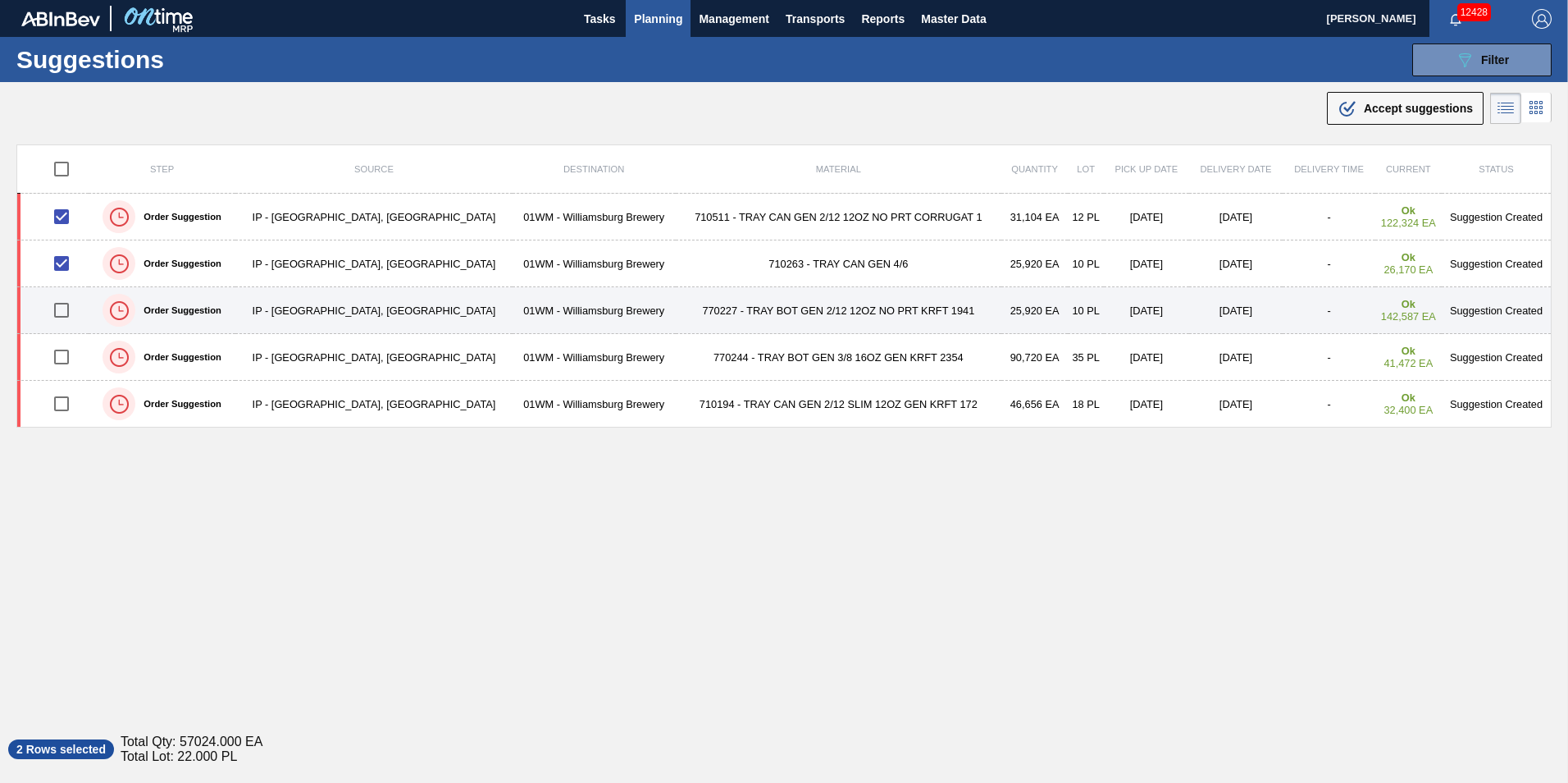
click at [68, 308] on input "checkbox" at bounding box center [62, 310] width 35 height 35
checkbox input "true"
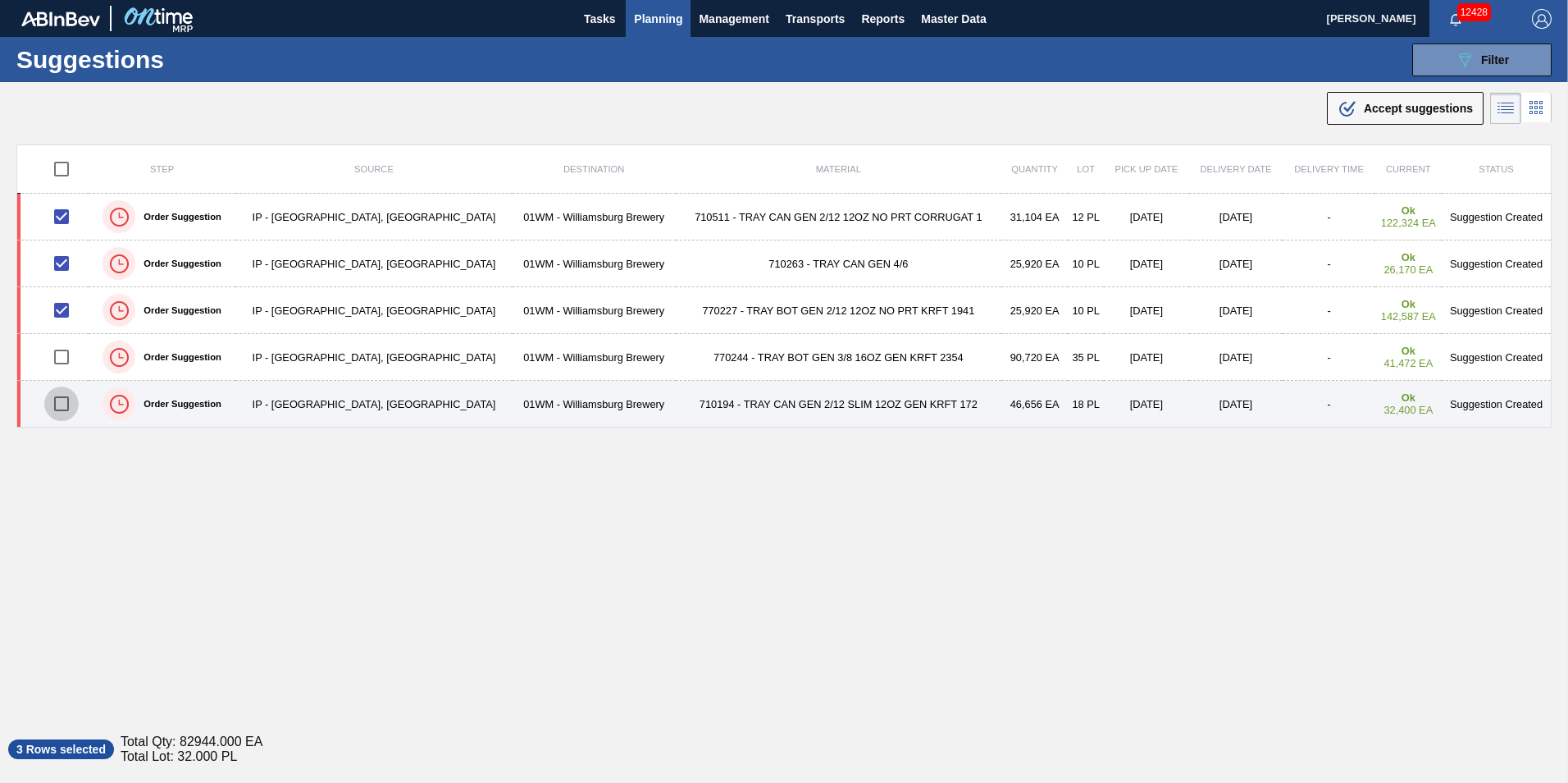
click at [71, 408] on input "checkbox" at bounding box center [62, 404] width 35 height 35
checkbox input "true"
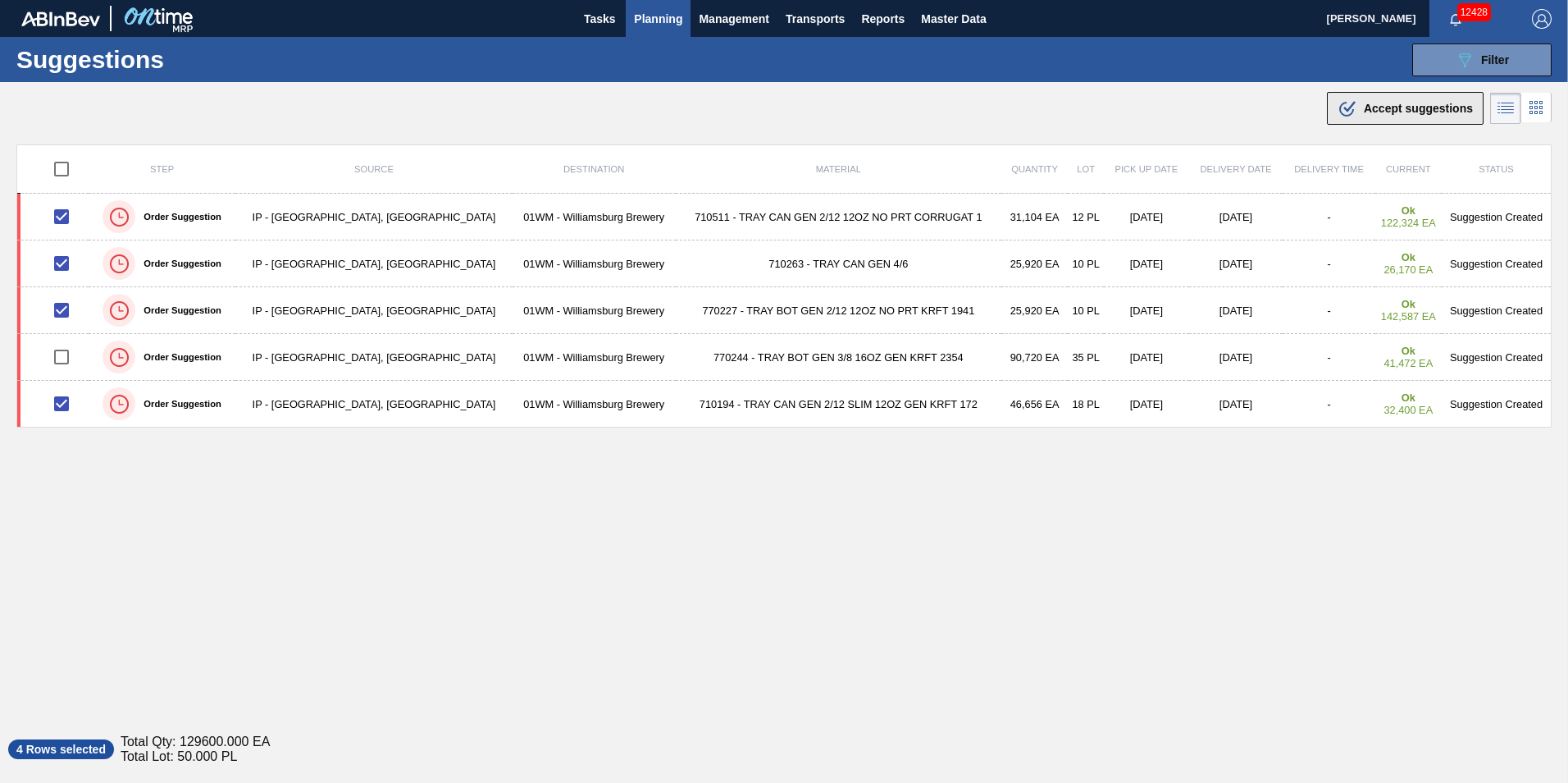
click at [1417, 116] on div ".b{fill:var(--color-action-default)} Accept suggestions" at bounding box center [1406, 108] width 135 height 20
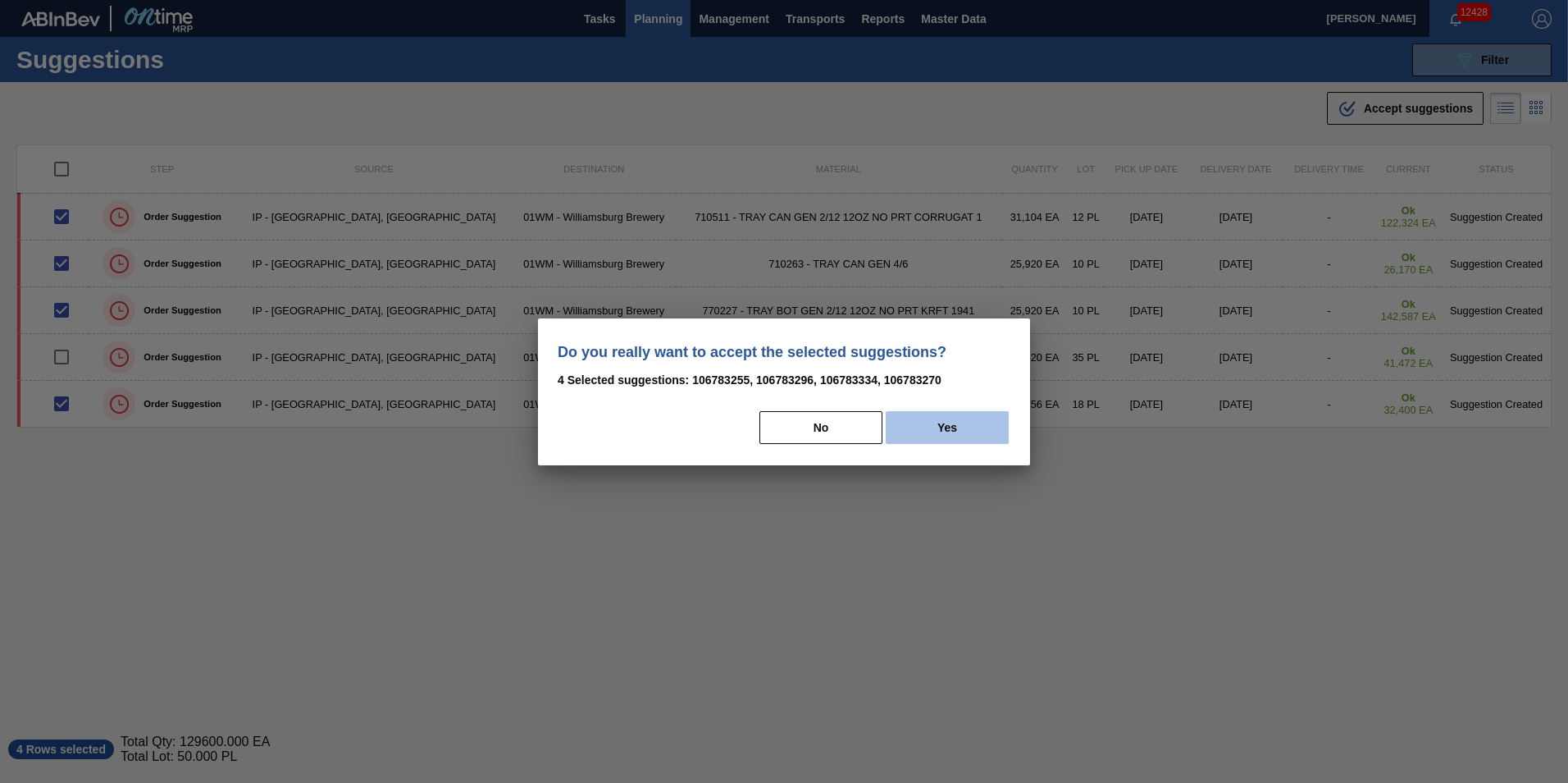
click at [964, 425] on button "Yes" at bounding box center [947, 427] width 123 height 33
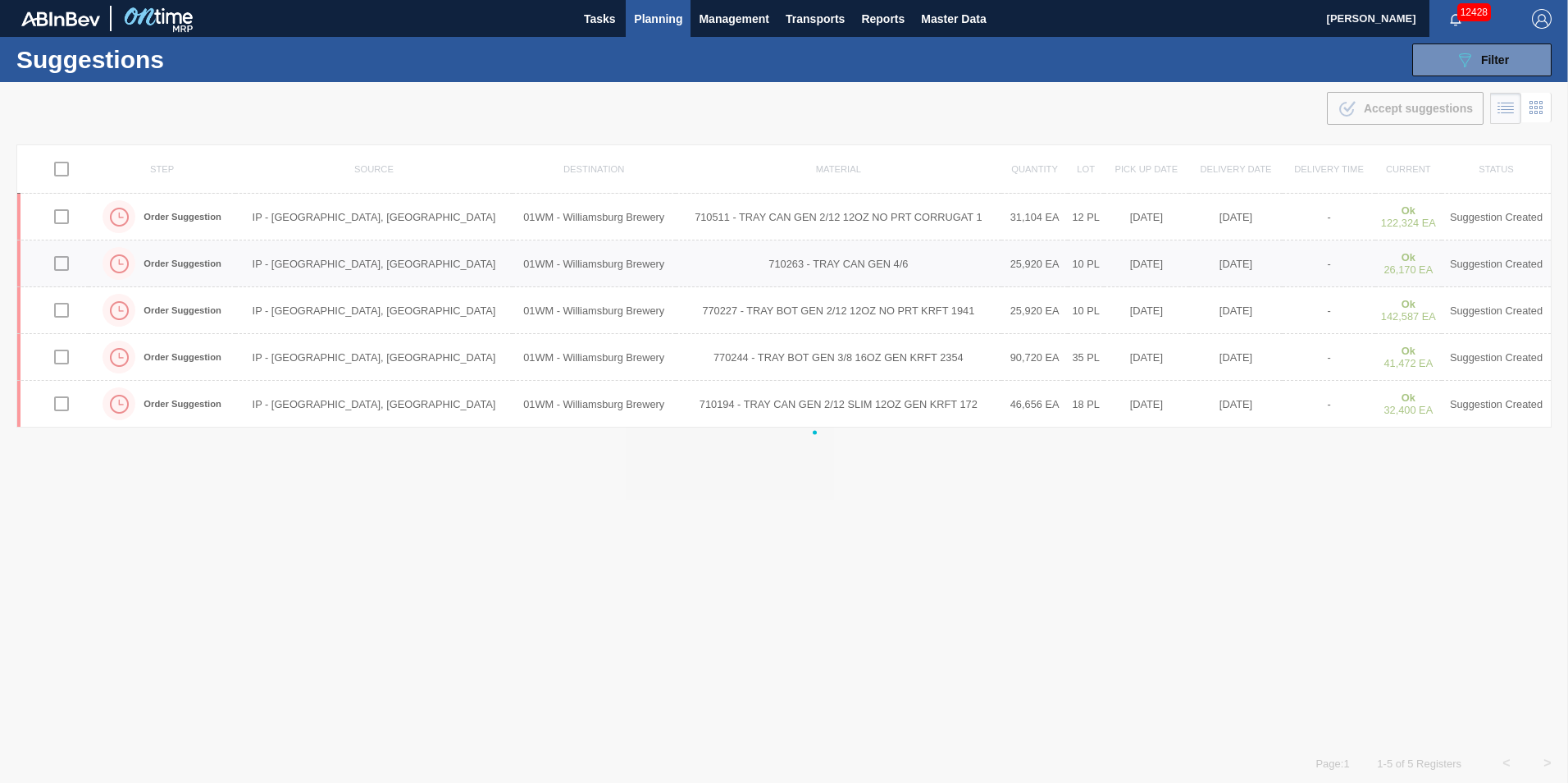
checkbox input "false"
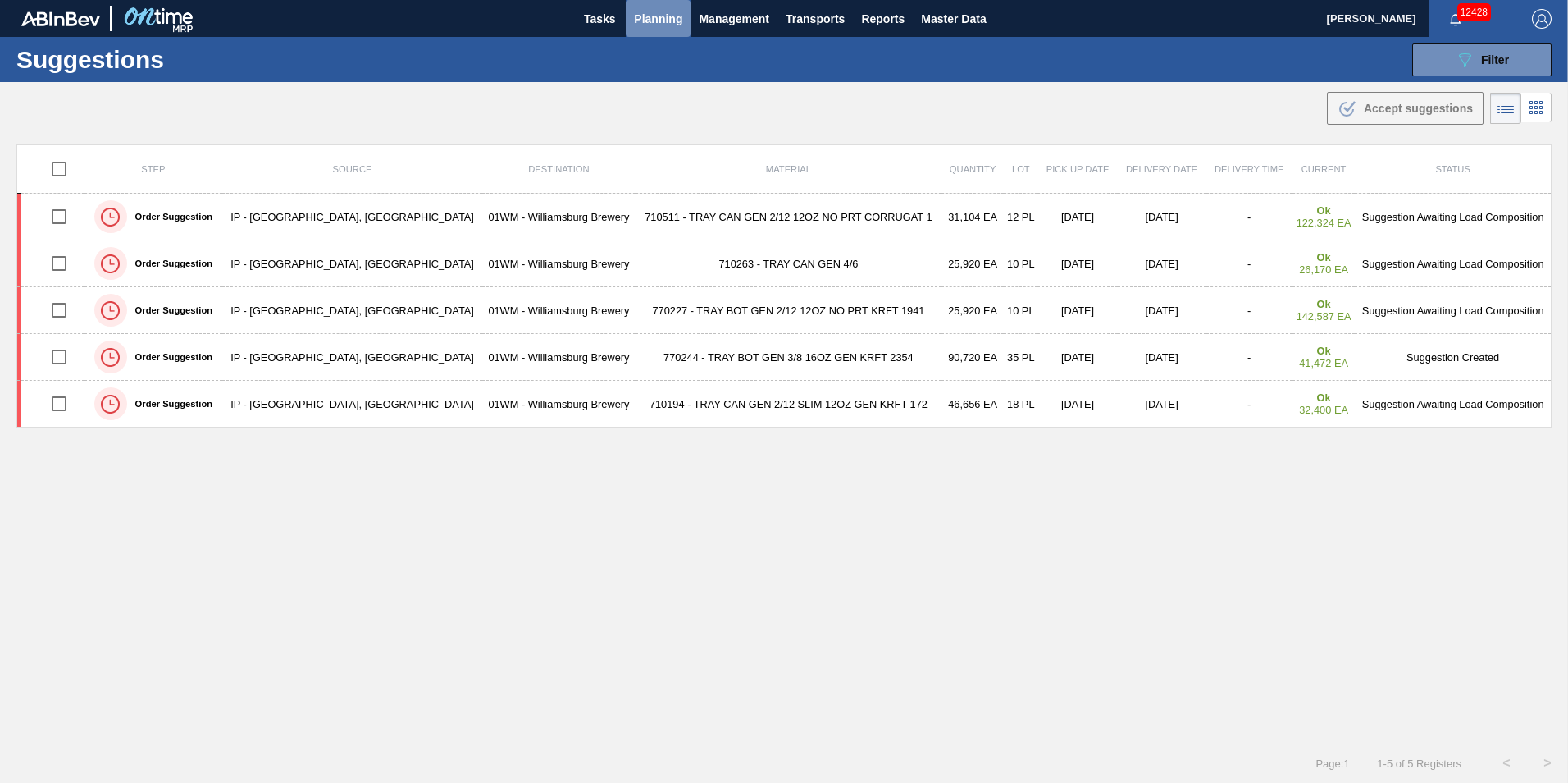
click at [661, 29] on button "Planning" at bounding box center [658, 18] width 65 height 37
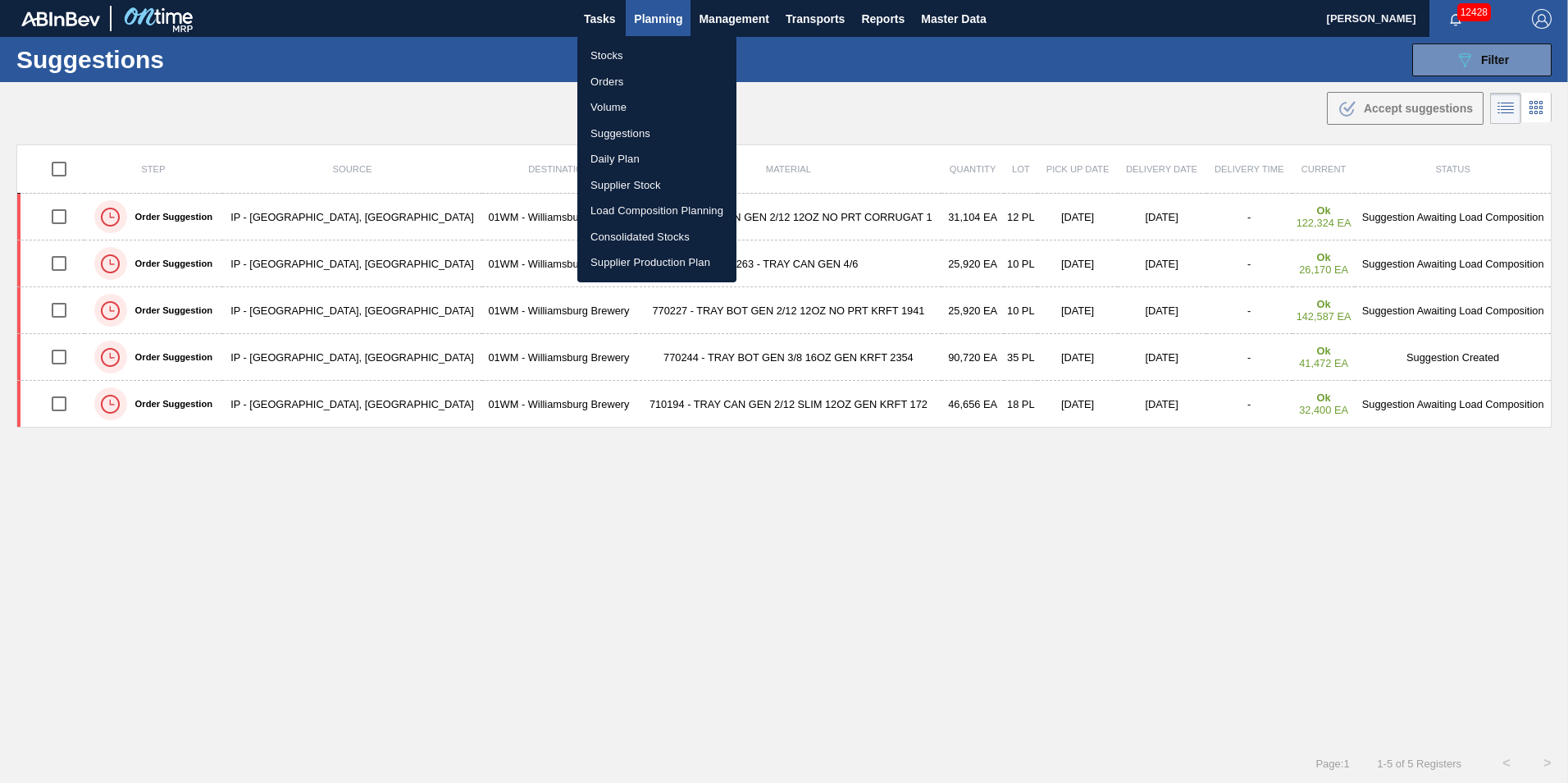
click at [654, 138] on li "Suggestions" at bounding box center [657, 134] width 159 height 26
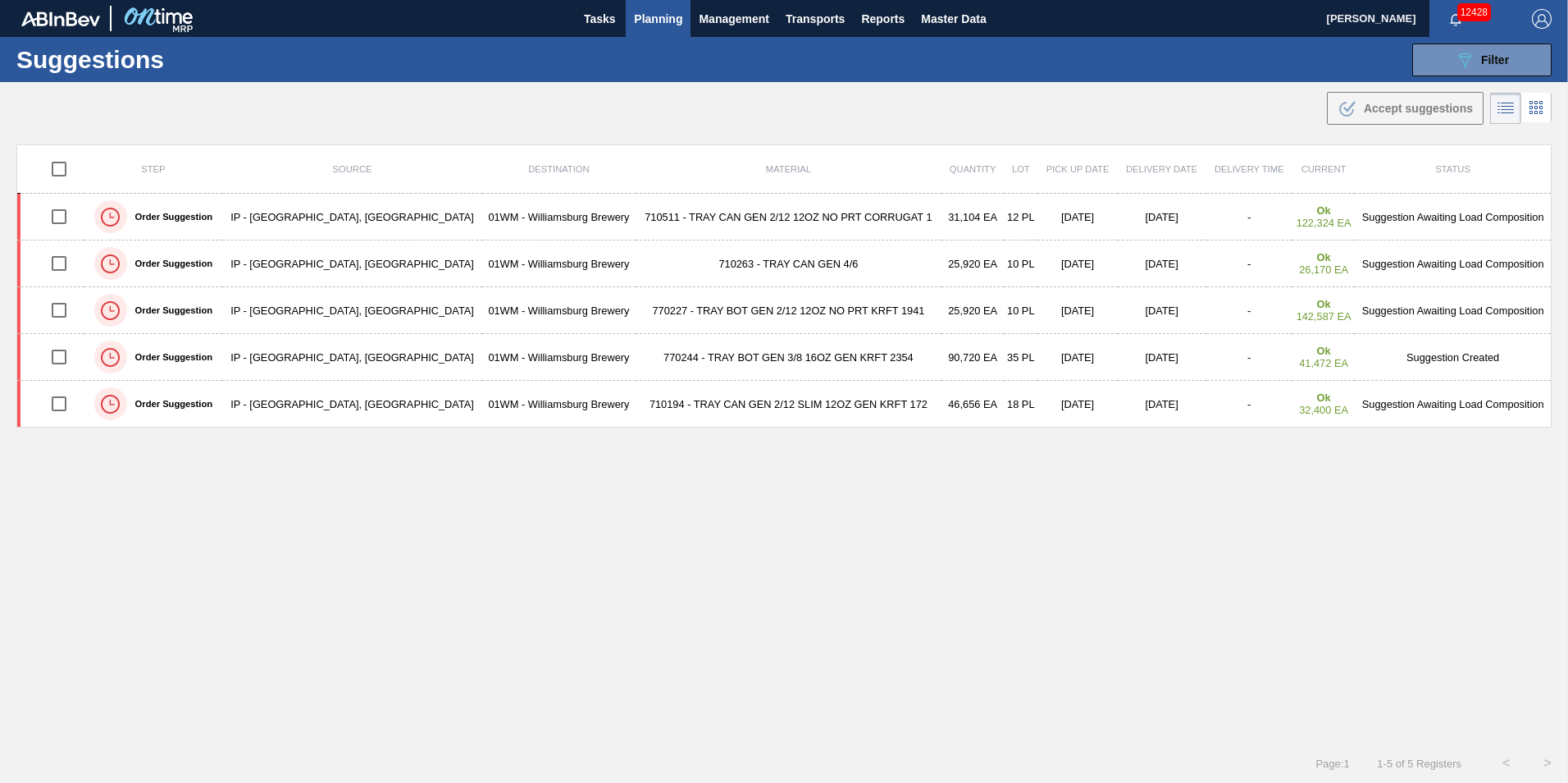
click at [660, 21] on span "Planning" at bounding box center [659, 18] width 49 height 20
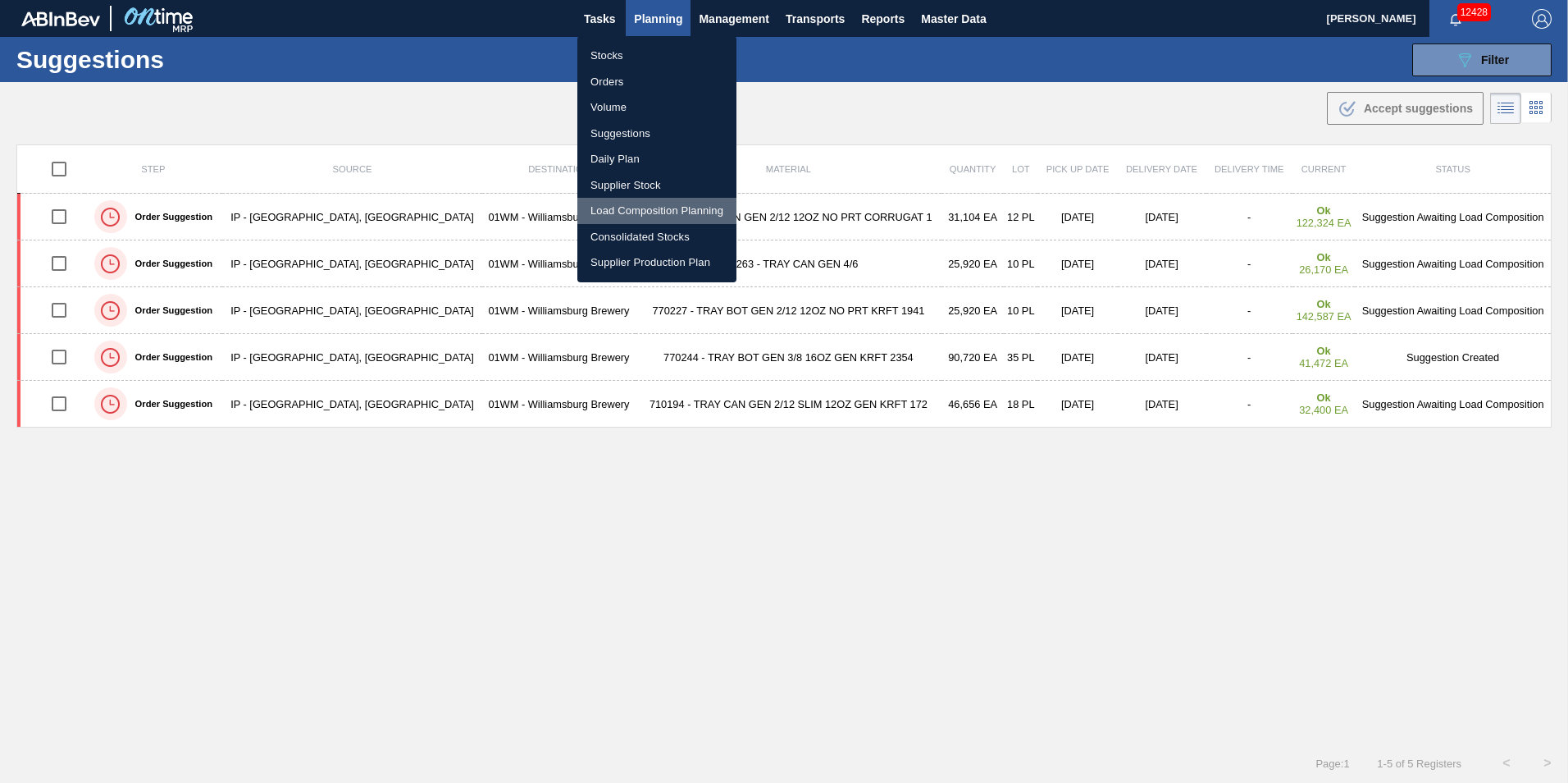
click at [650, 214] on li "Load Composition Planning" at bounding box center [657, 211] width 159 height 26
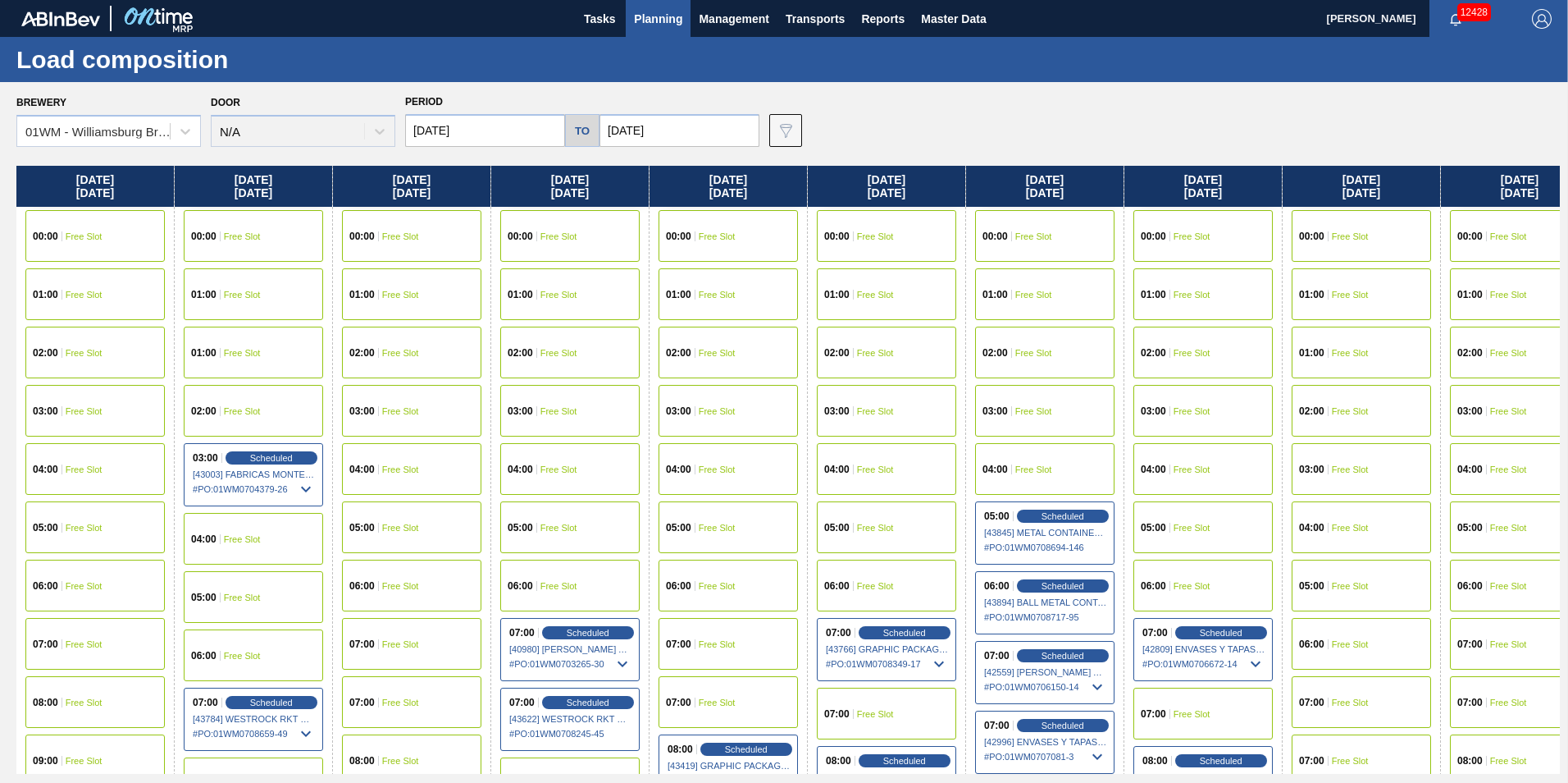
scroll to position [0, 192]
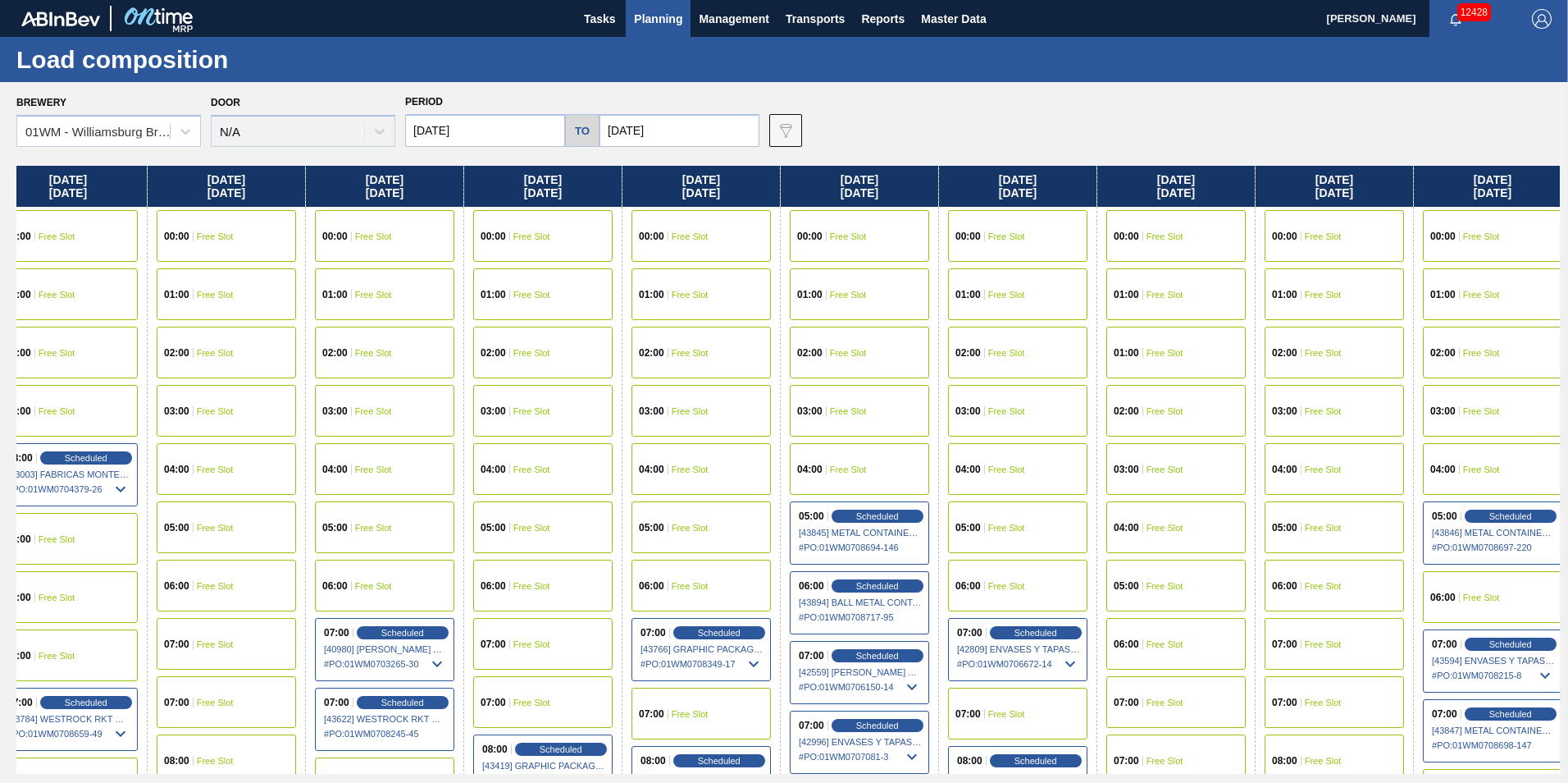
drag, startPoint x: 1341, startPoint y: 193, endPoint x: 1136, endPoint y: 268, distance: 218.3
click at [1137, 268] on div "[DATE] 00:00 Free Slot 01:00 Free Slot 02:00 Free Slot 03:00 Free Slot 04:00 Fr…" at bounding box center [788, 469] width 1544 height 608
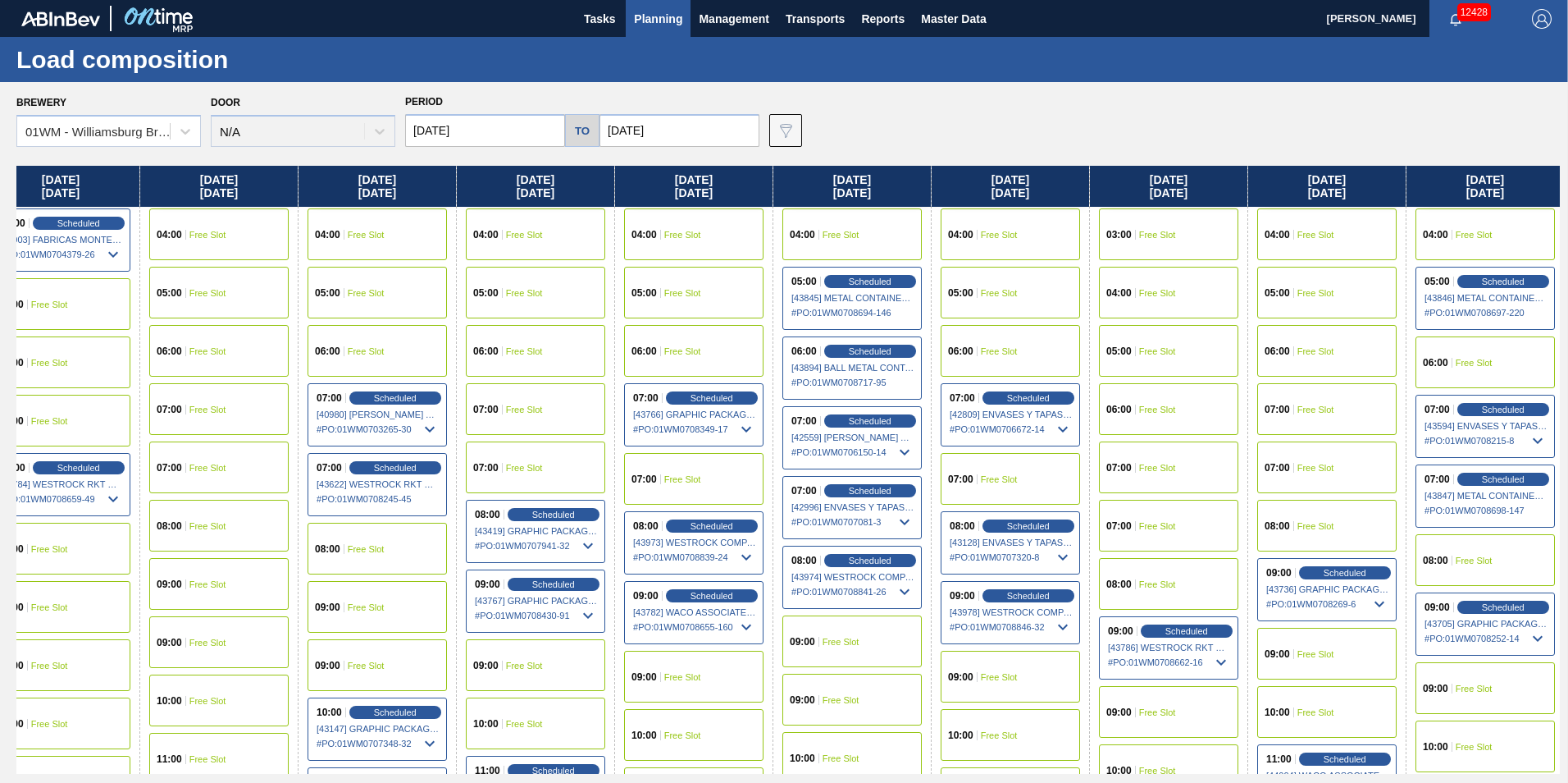
scroll to position [493, 192]
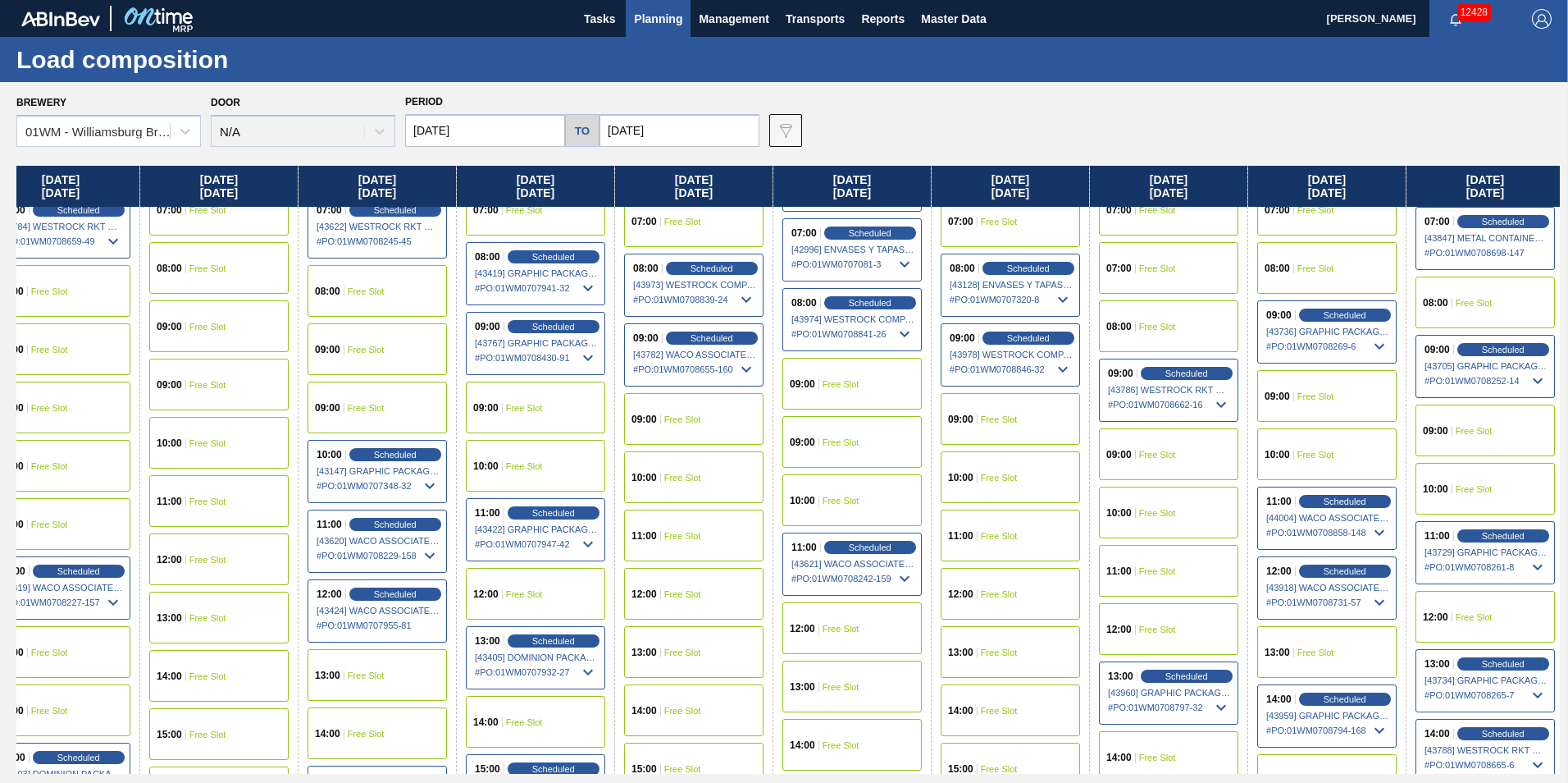
click at [1196, 569] on div "11:00 Free Slot" at bounding box center [1168, 571] width 140 height 52
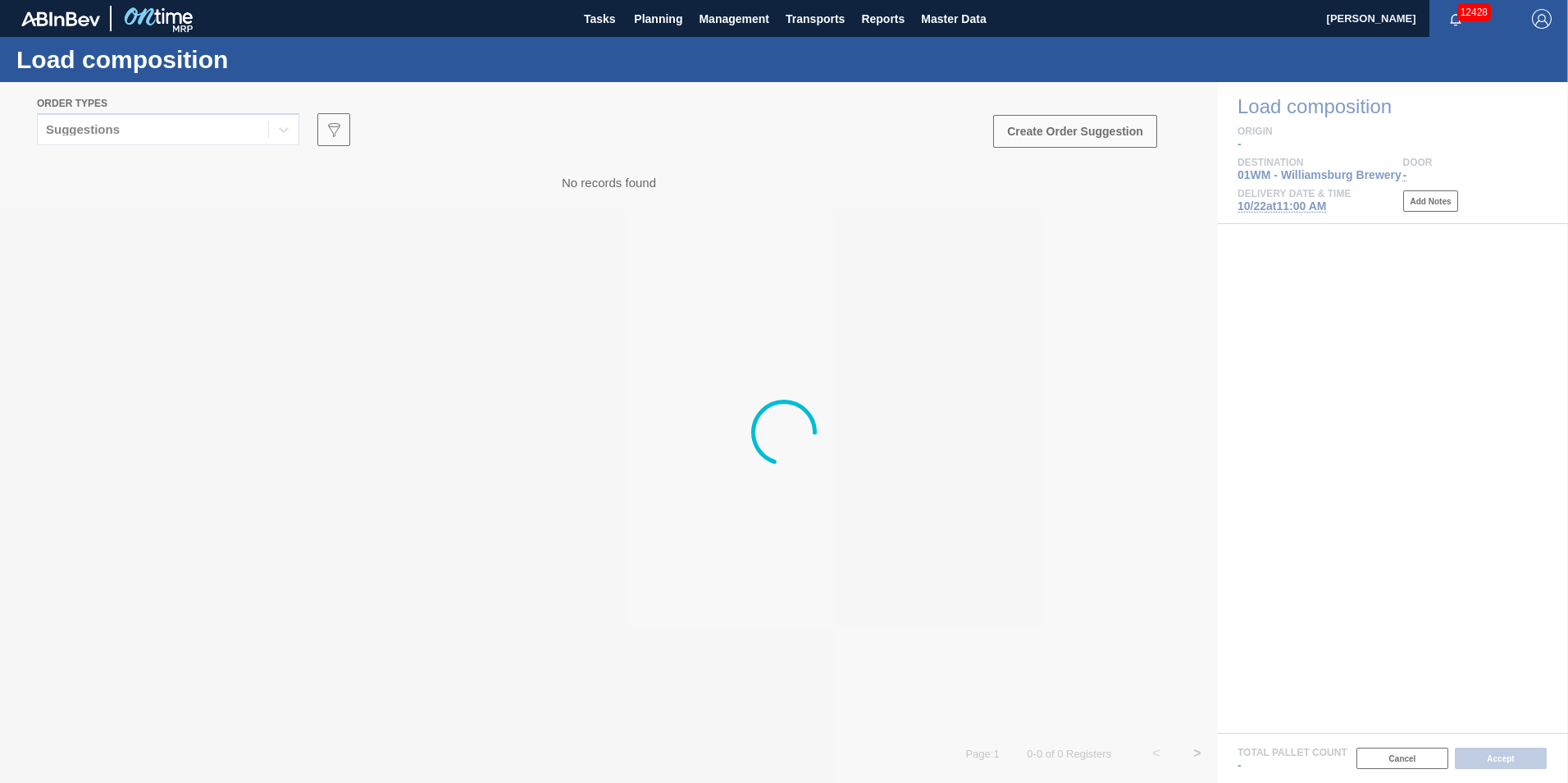
click at [185, 130] on div at bounding box center [784, 433] width 1568 height 701
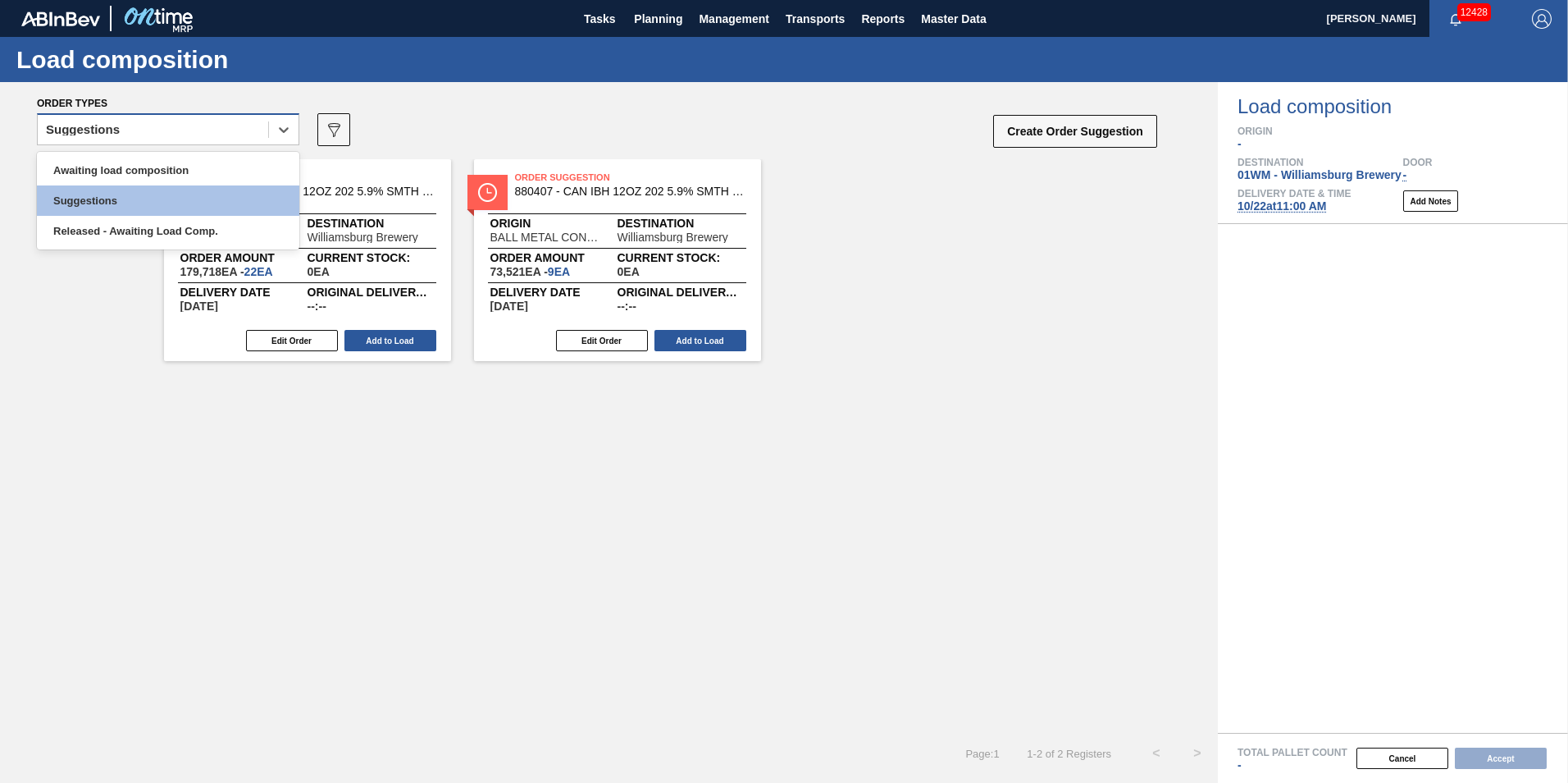
click at [207, 126] on div "Suggestions" at bounding box center [153, 129] width 231 height 23
click at [198, 166] on div "Awaiting load composition" at bounding box center [168, 170] width 263 height 30
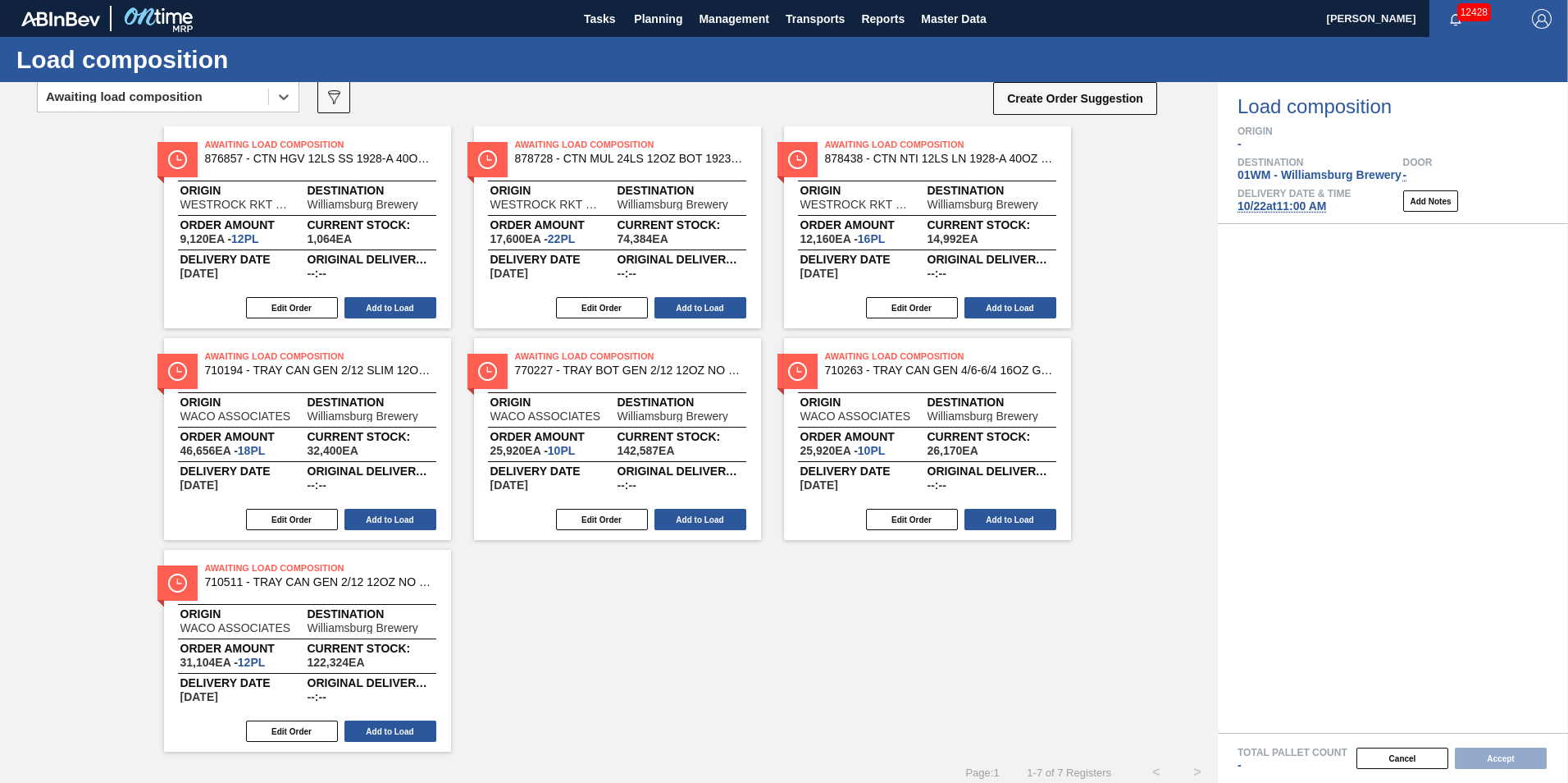
scroll to position [51, 0]
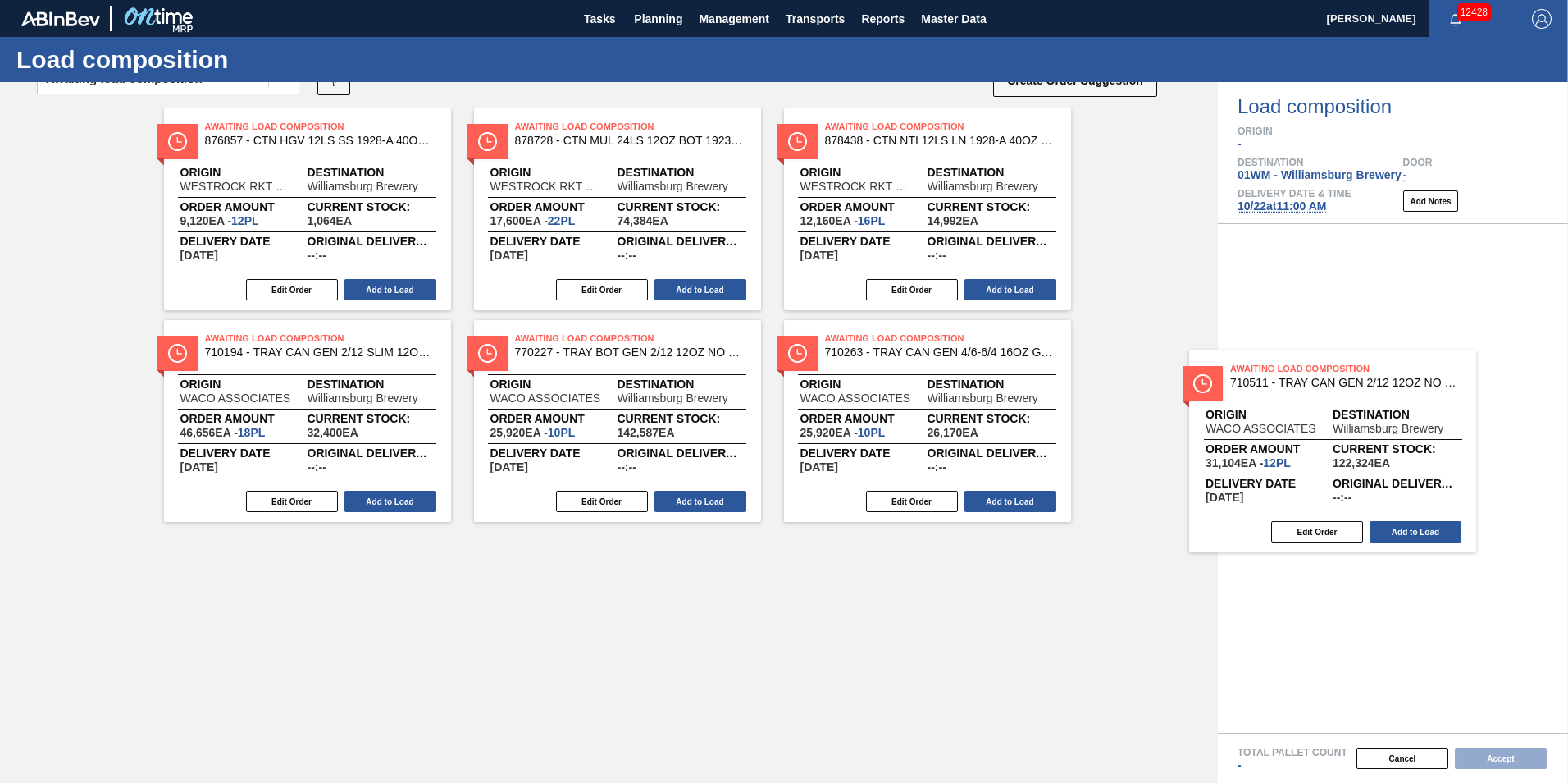
drag, startPoint x: 515, startPoint y: 601, endPoint x: 1385, endPoint y: 395, distance: 894.1
click at [1383, 397] on div "Order types option Awaiting load composition, selected. Select is focused ,type…" at bounding box center [784, 433] width 1568 height 701
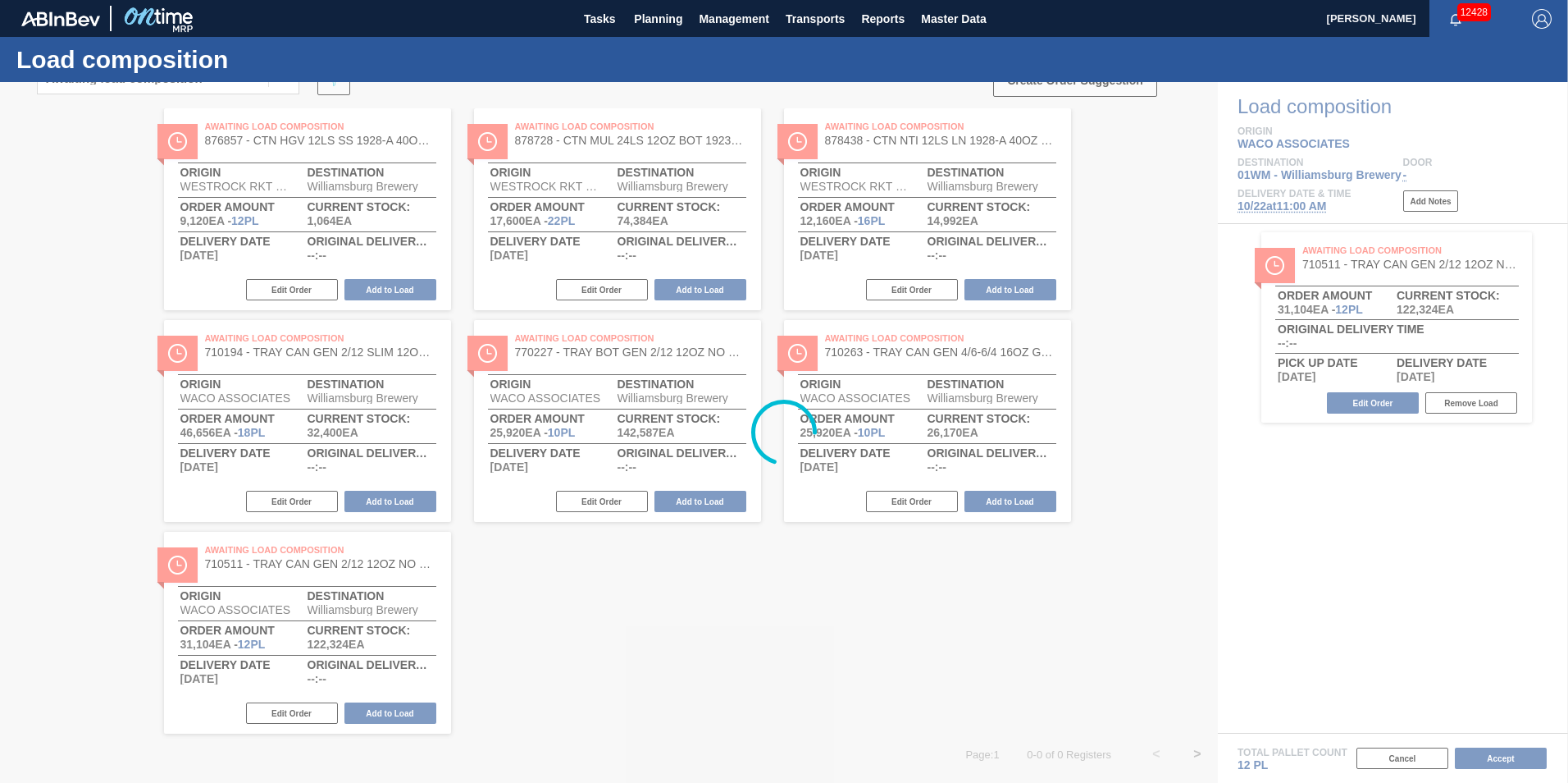
scroll to position [0, 0]
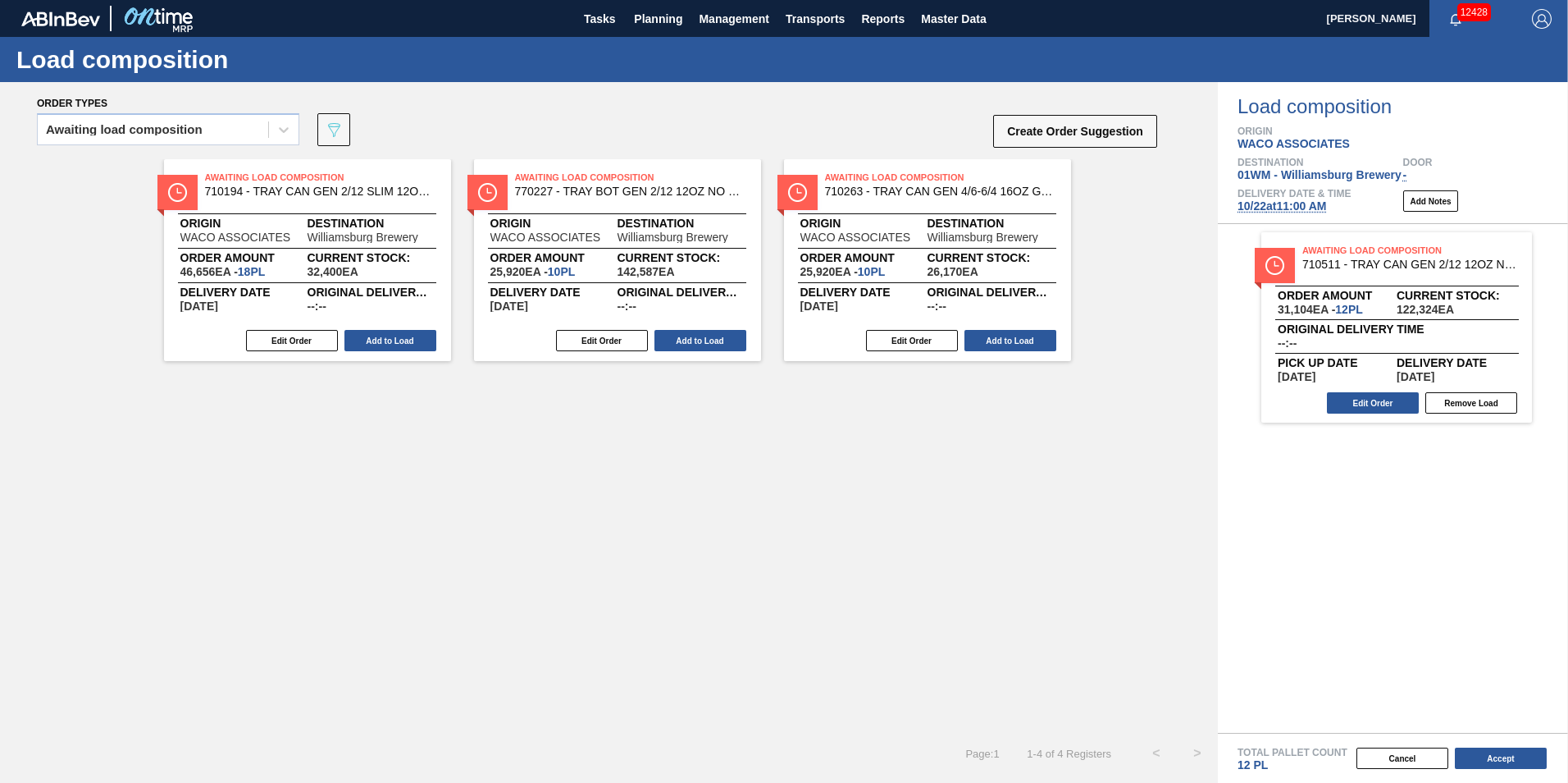
click at [891, 417] on div "Awaiting Load Composition 710194 - TRAY CAN GEN 2/12 SLIM 12OZ GEN KRFT 172 Ori…" at bounding box center [608, 447] width 1218 height 574
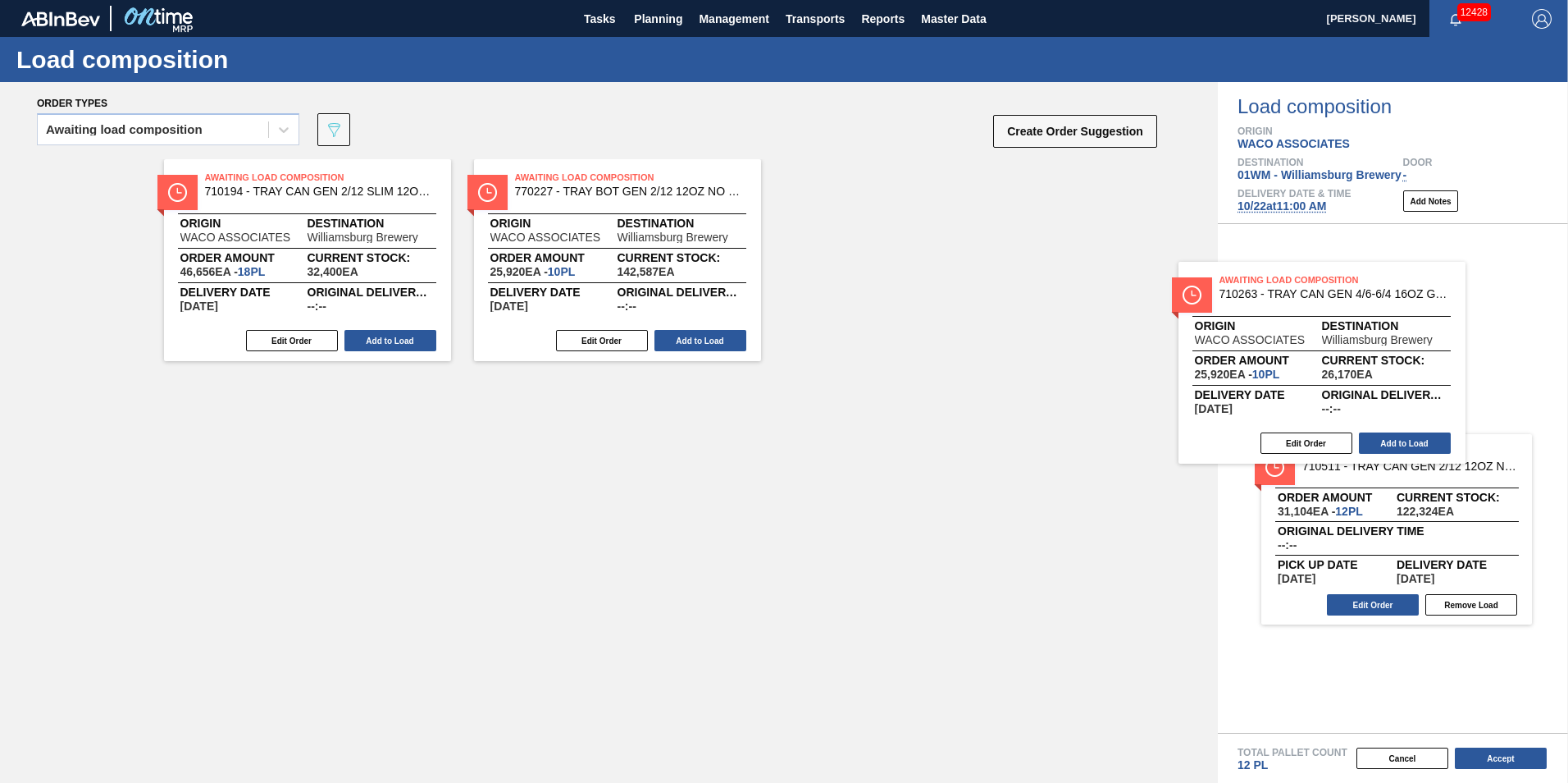
drag, startPoint x: 945, startPoint y: 222, endPoint x: 1369, endPoint y: 329, distance: 437.3
click at [1373, 330] on div "Order types Awaiting load composition 089F7B8B-B2A5-4AFE-B5C0-19BA573D28AC Crea…" at bounding box center [784, 433] width 1568 height 701
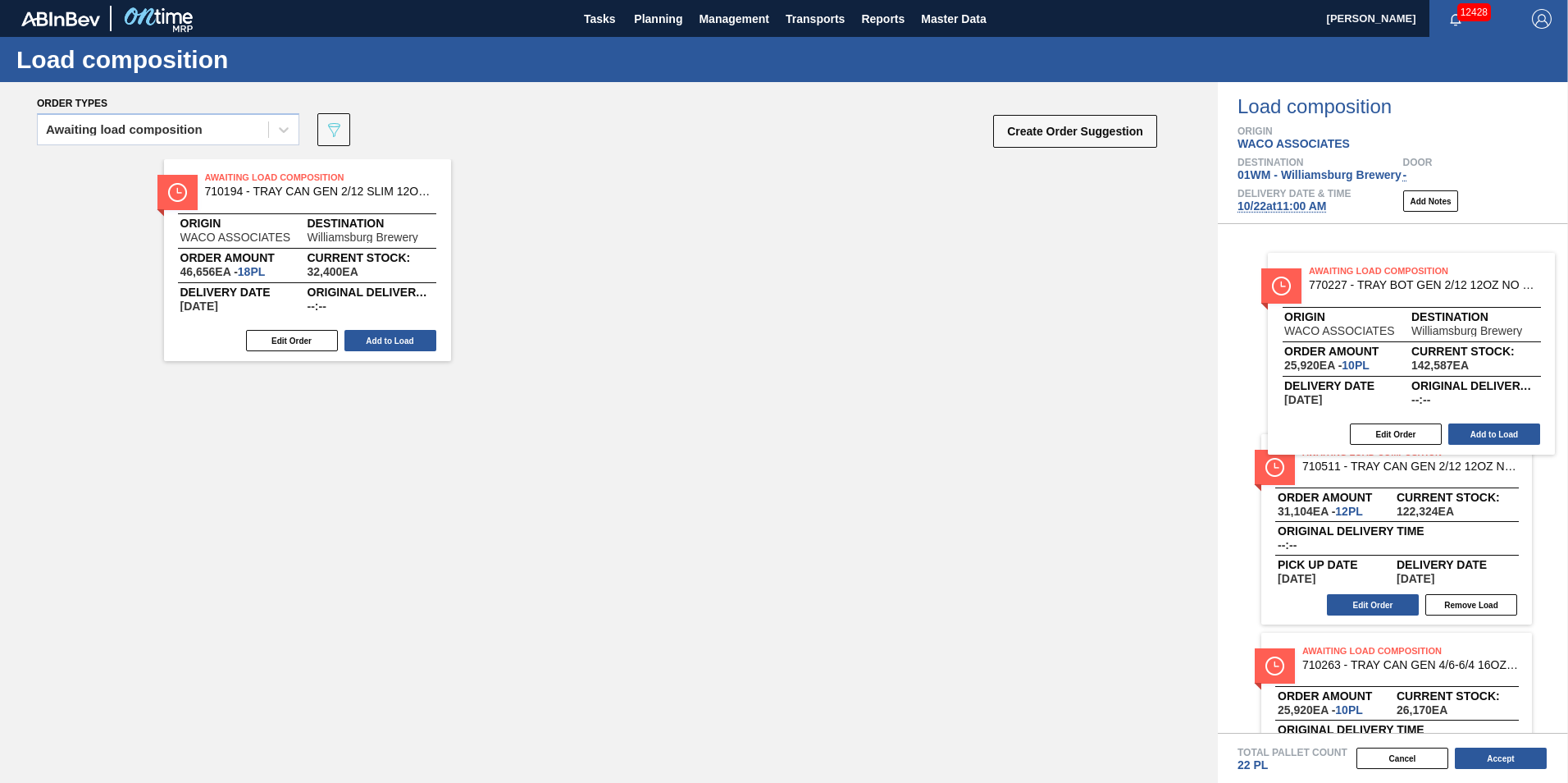
drag, startPoint x: 1324, startPoint y: 284, endPoint x: 1350, endPoint y: 292, distance: 27.2
click at [1480, 297] on div "Order types Awaiting load composition 089F7B8B-B2A5-4AFE-B5C0-19BA573D28AC Crea…" at bounding box center [784, 433] width 1568 height 701
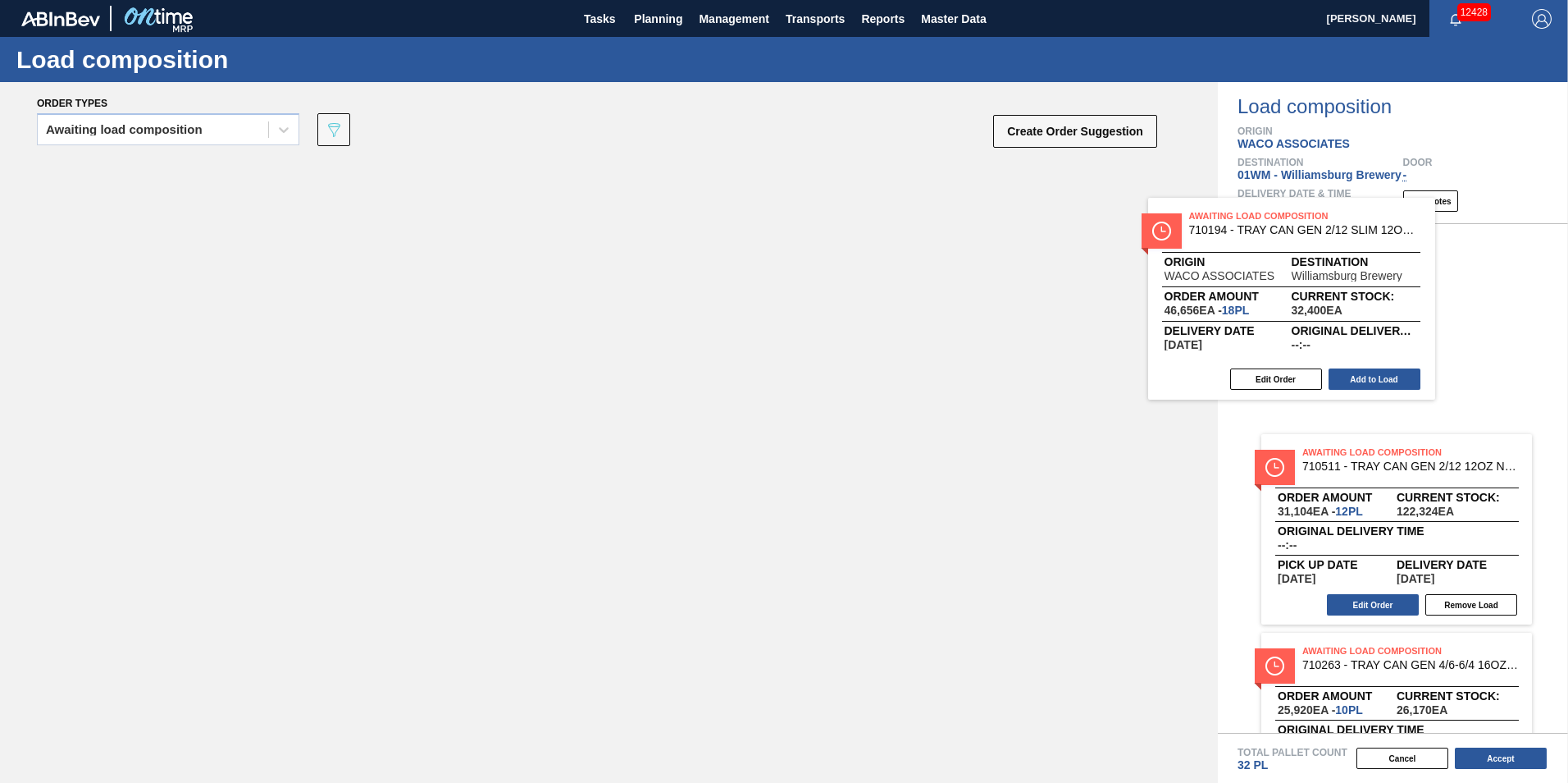
drag, startPoint x: 333, startPoint y: 237, endPoint x: 1420, endPoint y: 286, distance: 1088.1
click at [1420, 286] on div "Order types Awaiting load composition 089F7B8B-B2A5-4AFE-B5C0-19BA573D28AC Crea…" at bounding box center [784, 433] width 1568 height 701
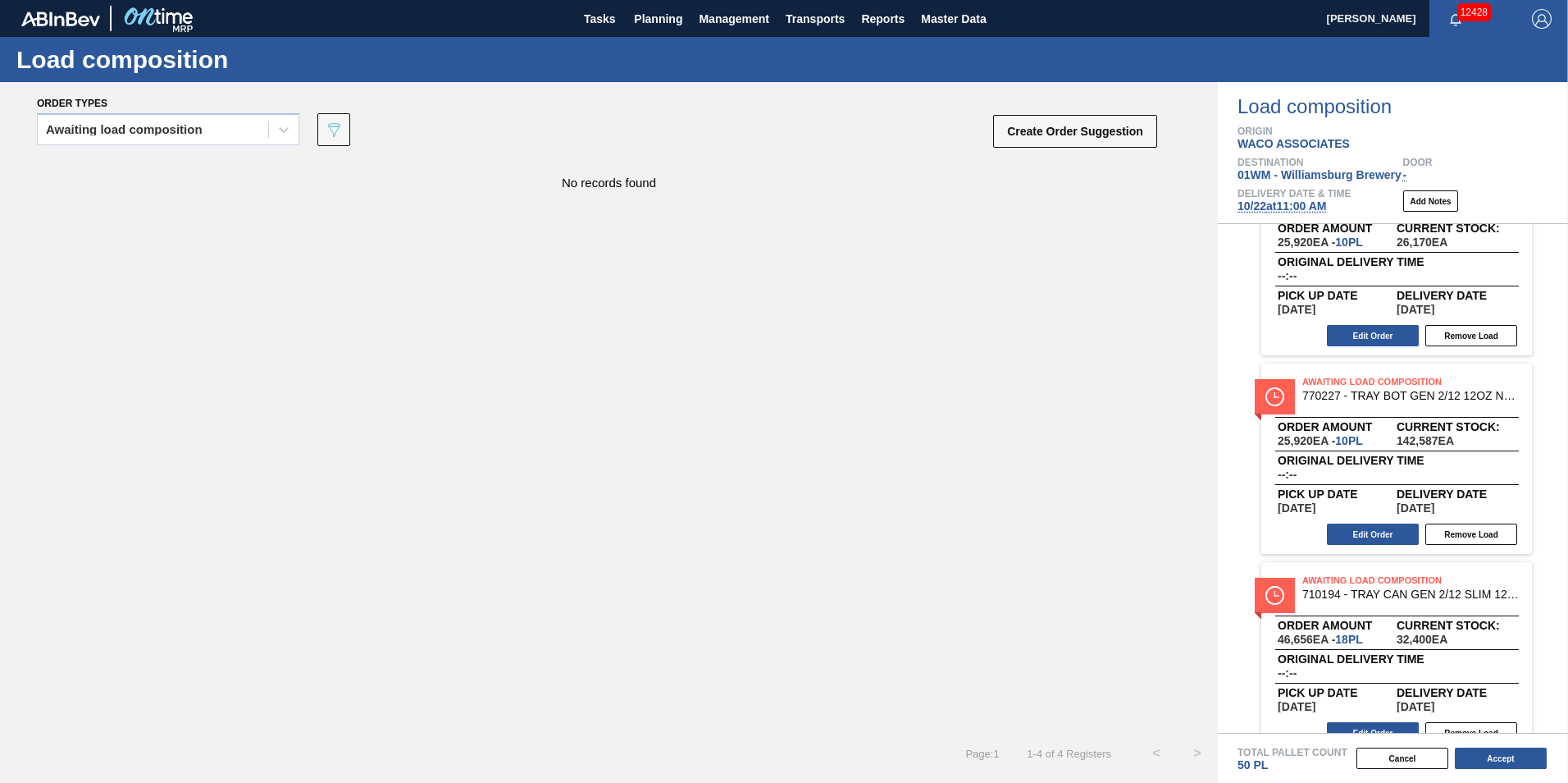
scroll to position [294, 0]
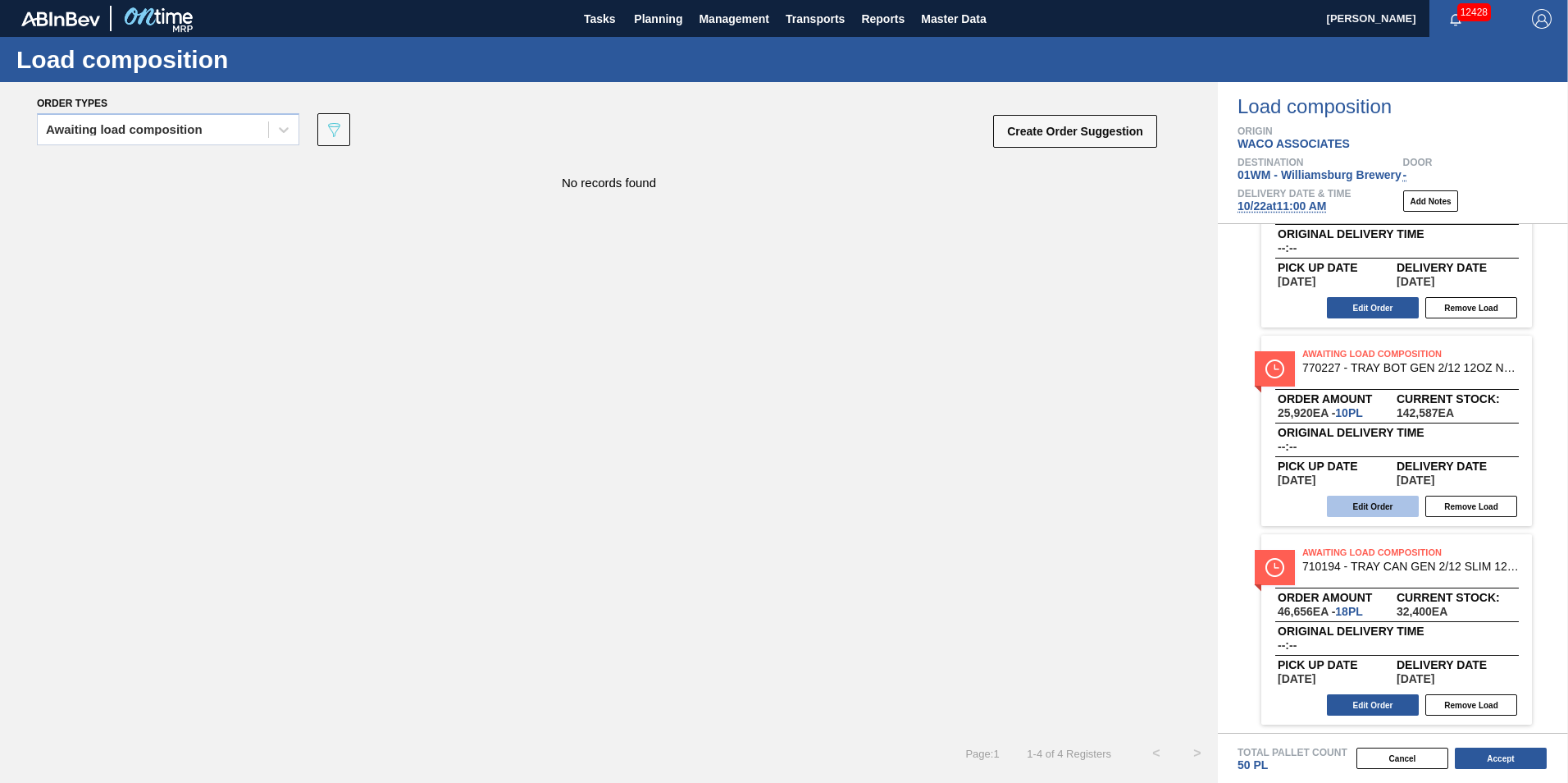
click at [1391, 499] on button "Edit Order" at bounding box center [1373, 506] width 92 height 22
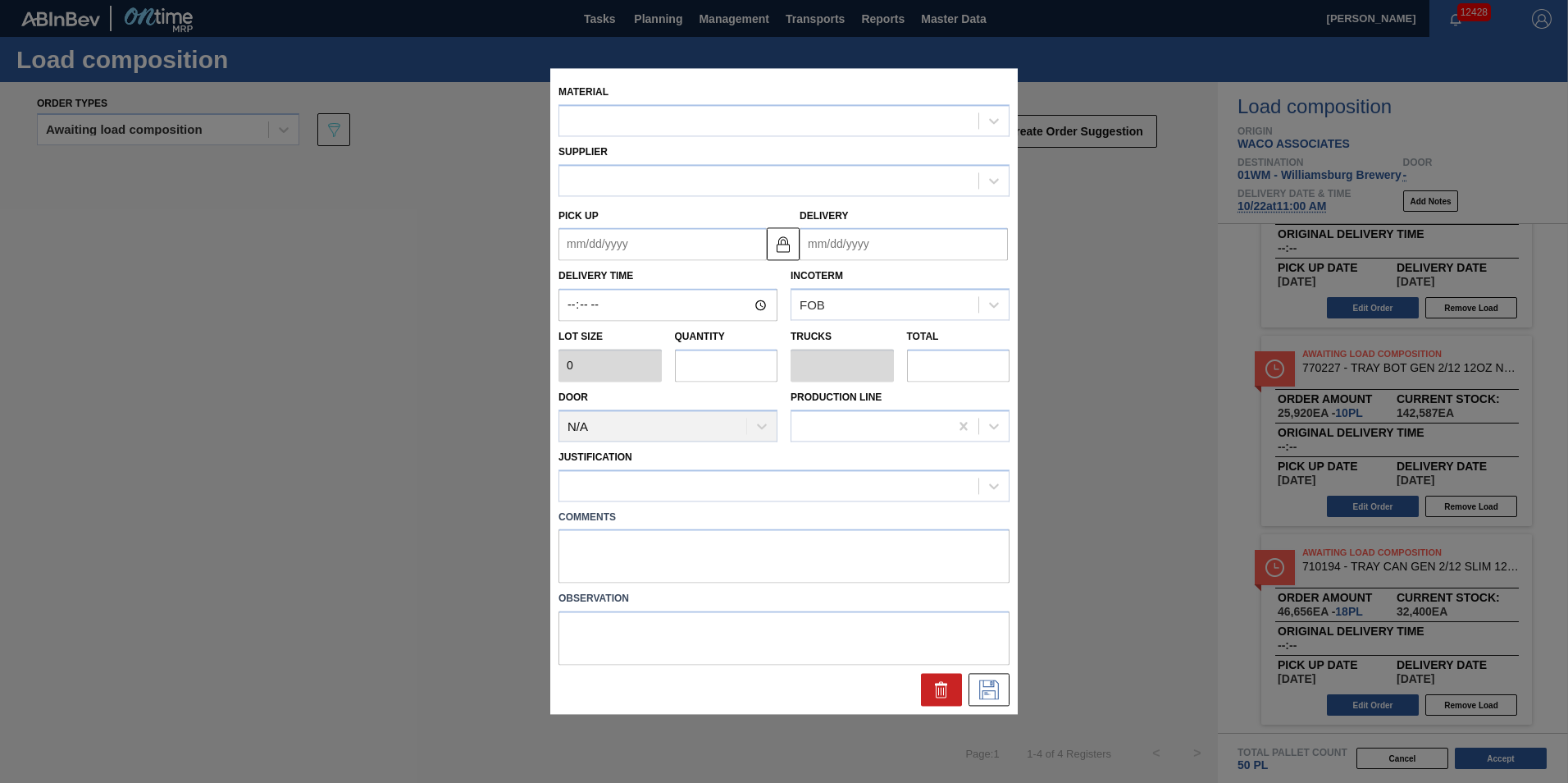
type input "2,592"
type input "10"
type input "0.192"
type input "25,920"
type up "[DATE]"
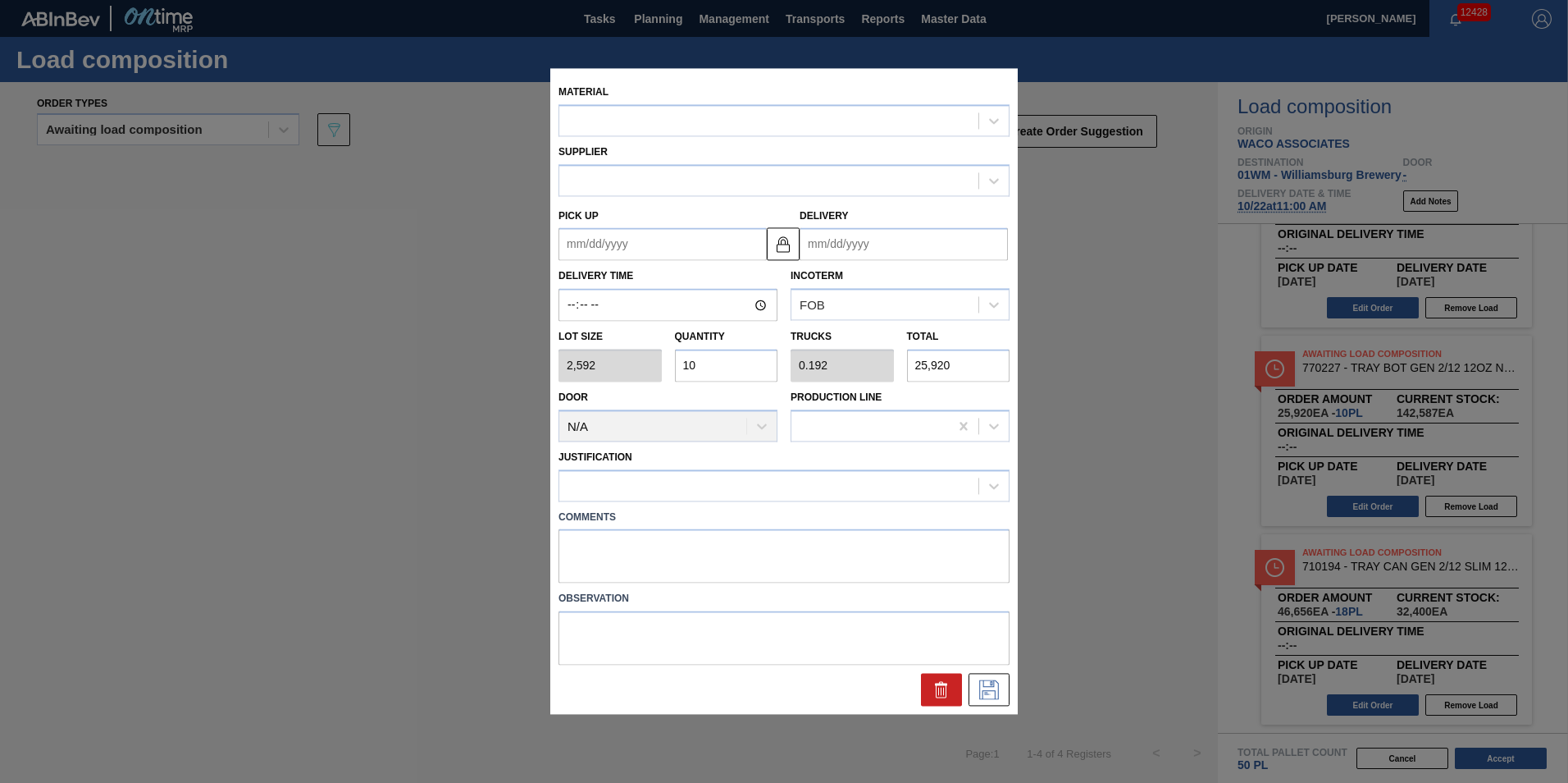
type input "[DATE]"
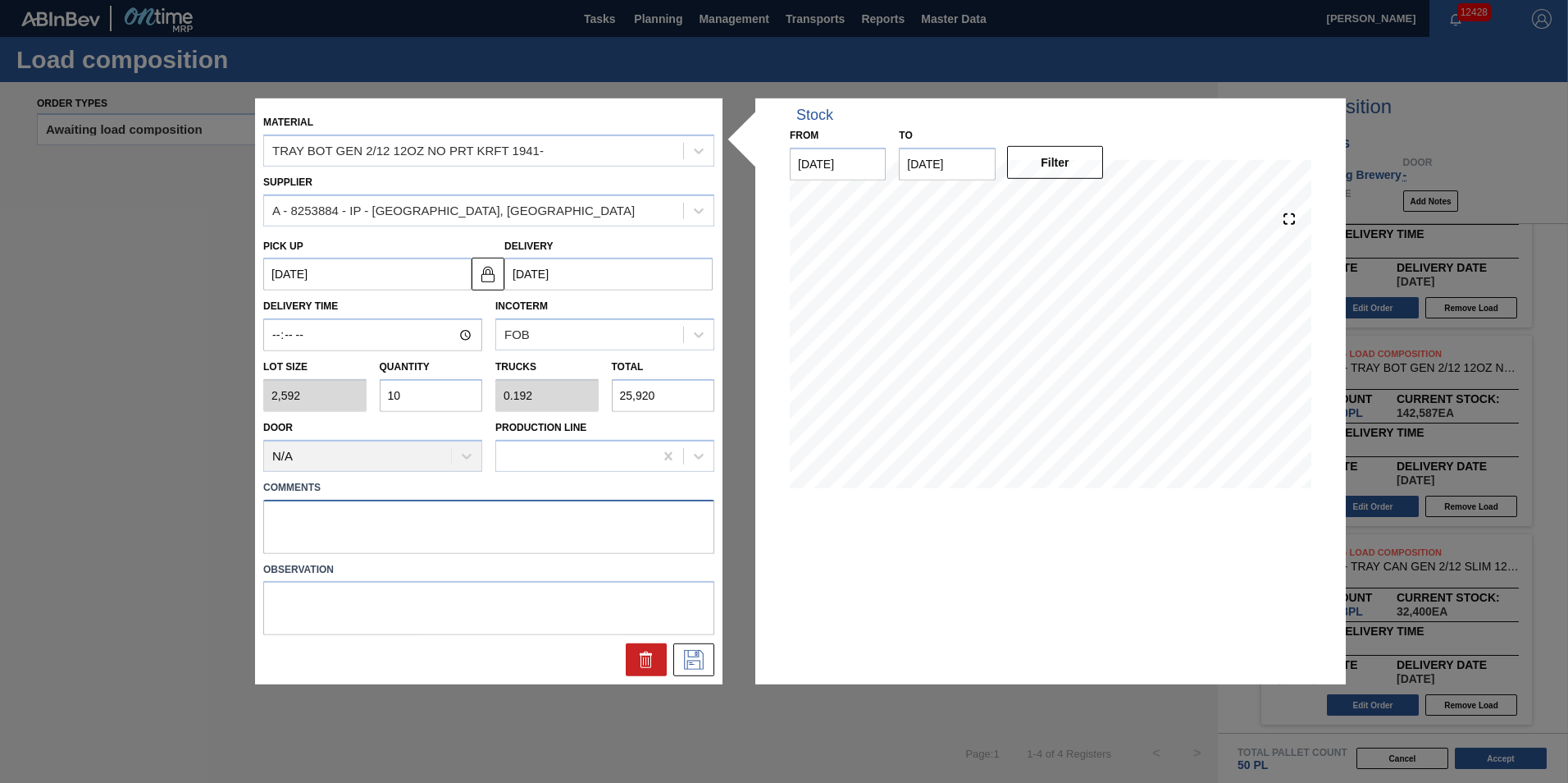
click at [413, 515] on textarea at bounding box center [489, 525] width 451 height 54
type textarea "N-10P"
click at [704, 655] on icon at bounding box center [693, 660] width 26 height 20
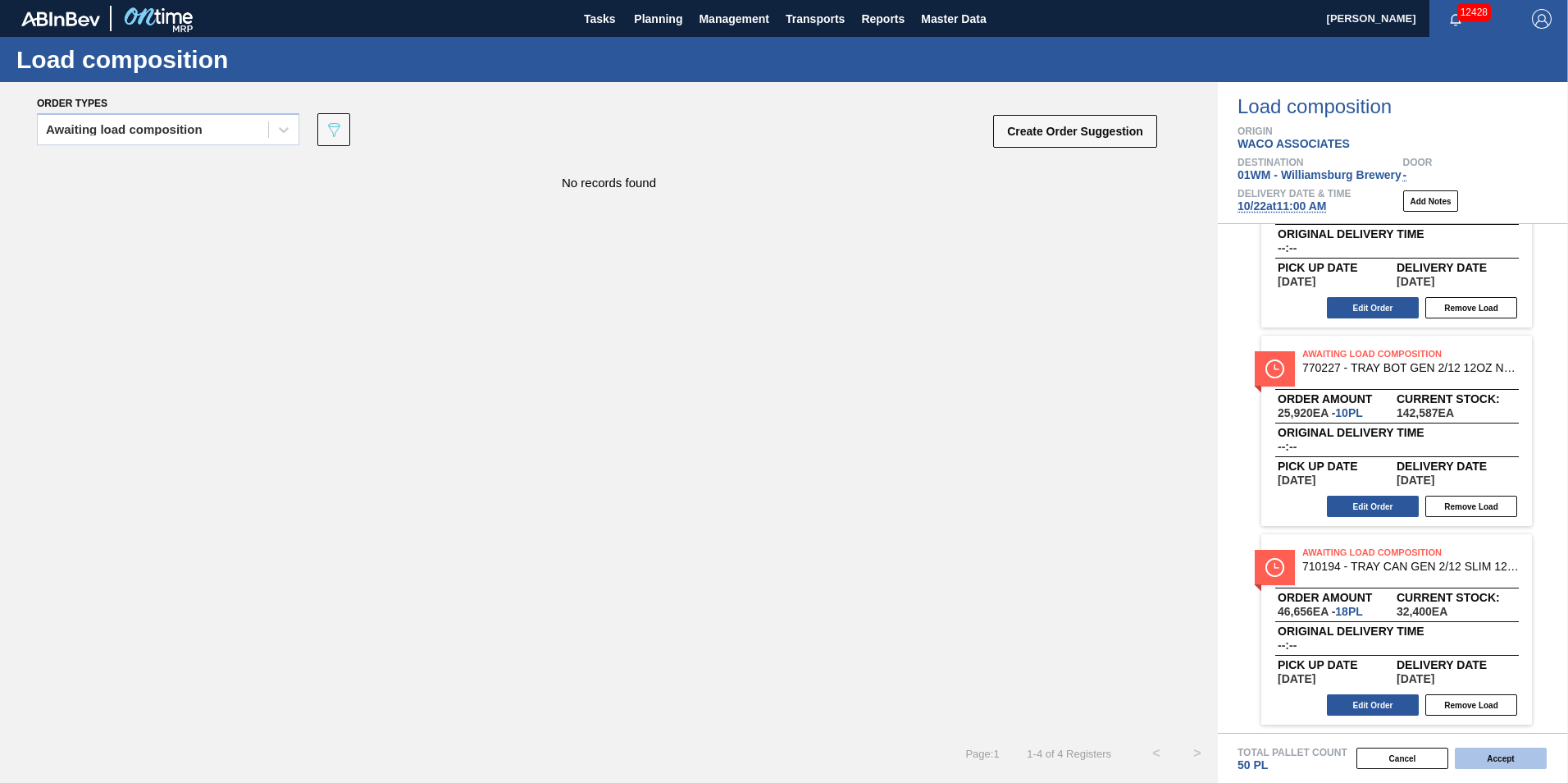
click at [1506, 761] on button "Accept" at bounding box center [1501, 758] width 92 height 22
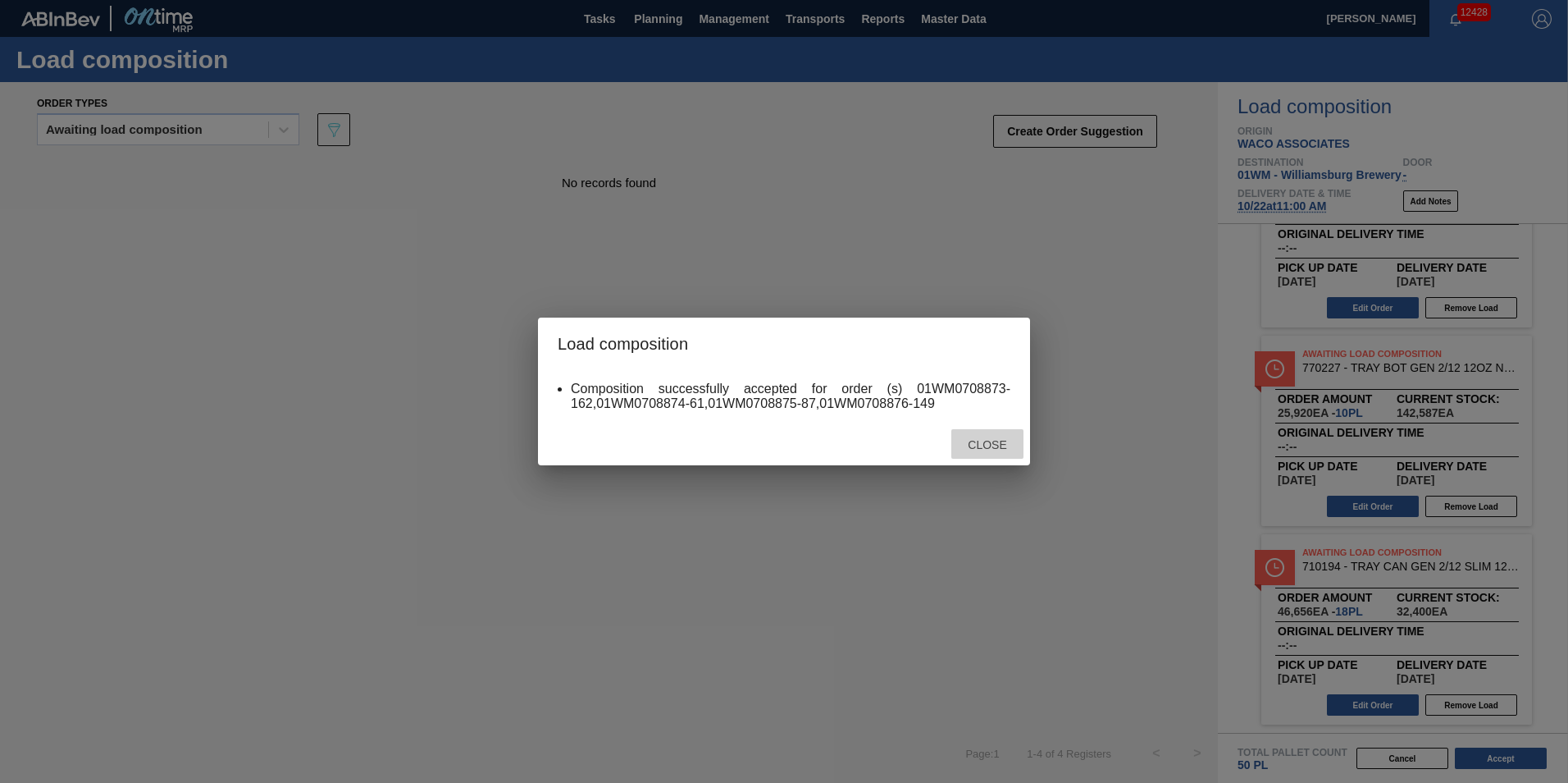
click at [979, 449] on span "Close" at bounding box center [987, 444] width 65 height 13
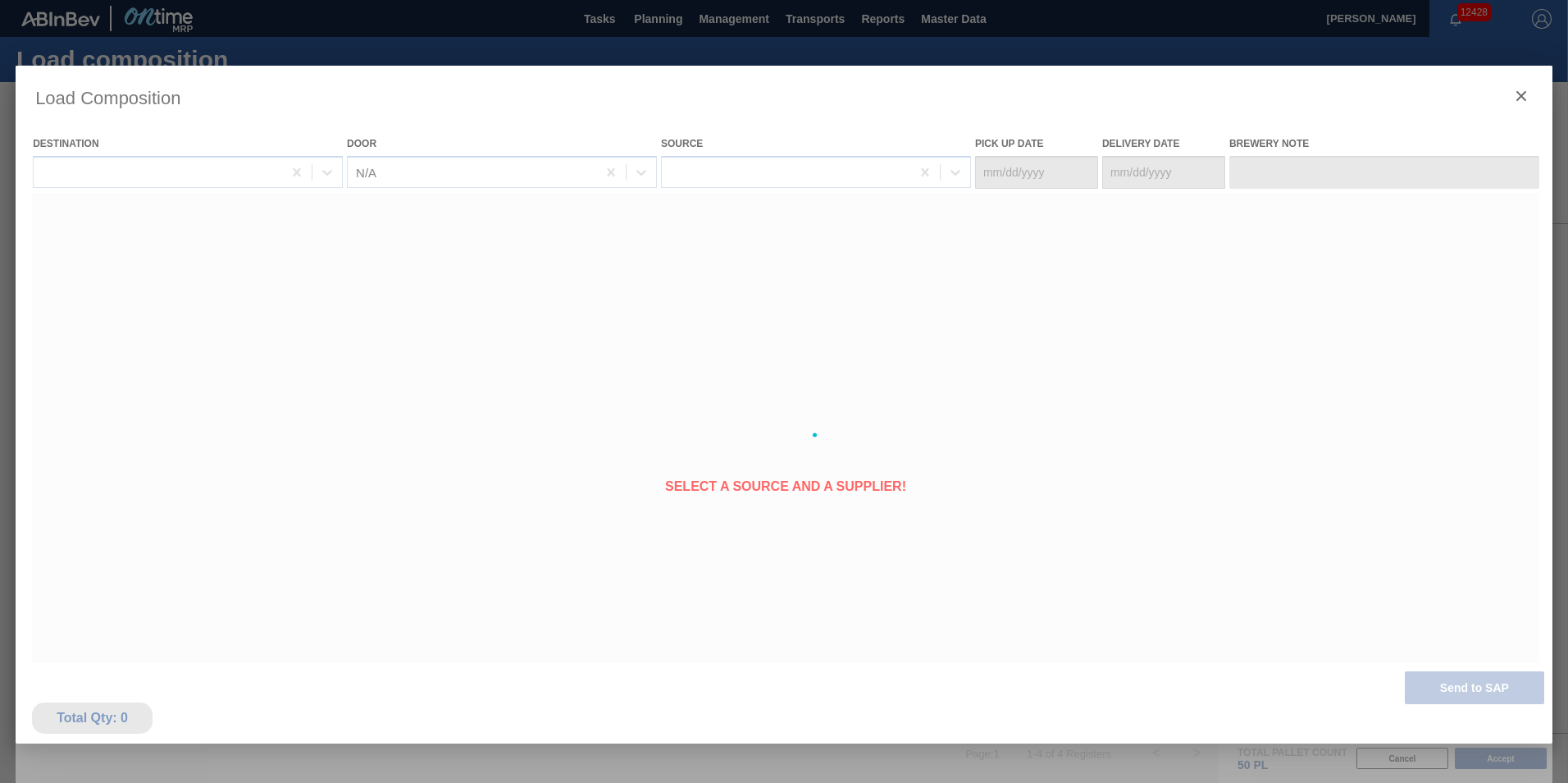
type Date "[DATE]"
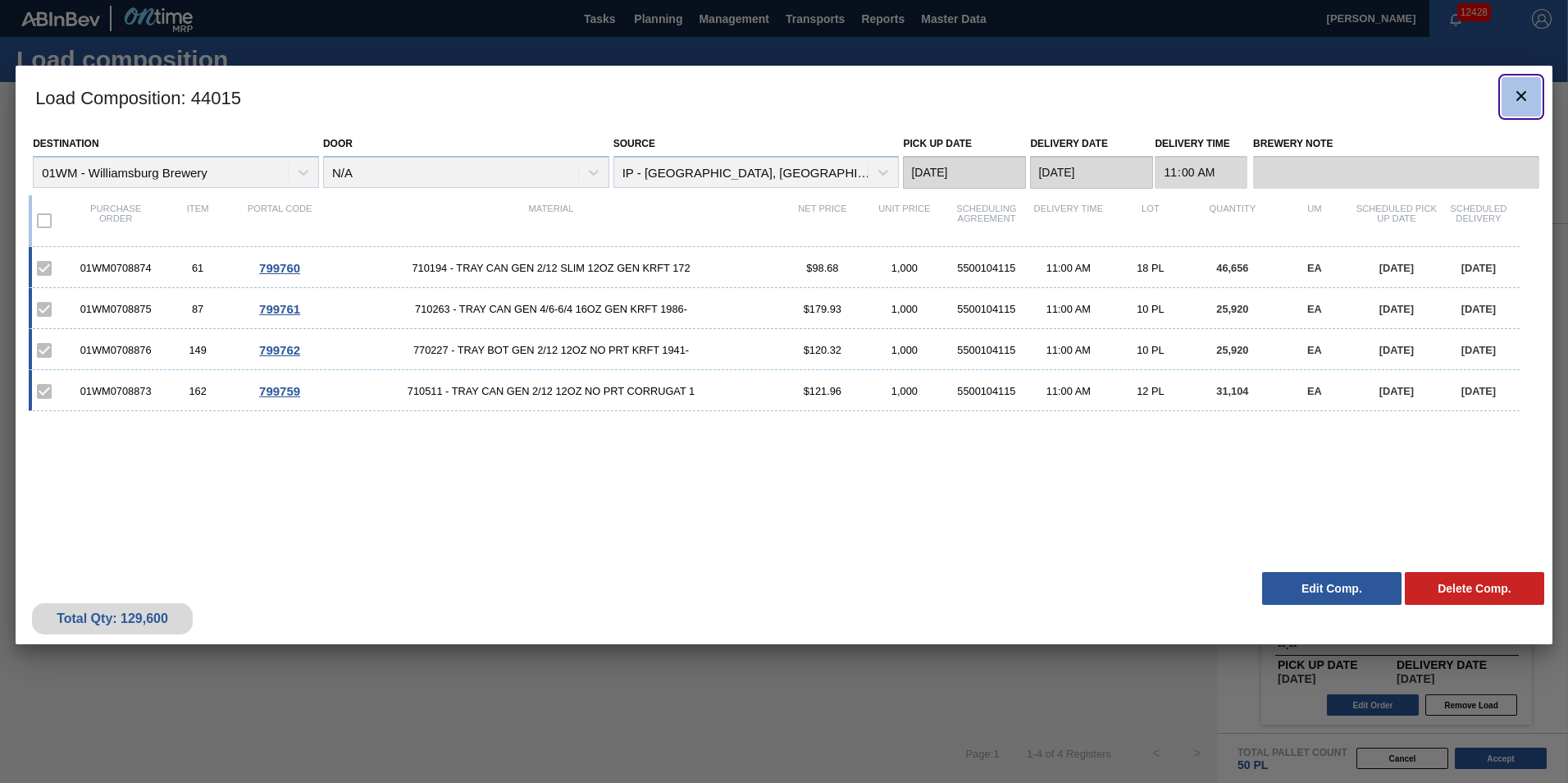
click at [1526, 95] on icon "botão de ícone" at bounding box center [1521, 95] width 20 height 20
